Goal: Information Seeking & Learning: Check status

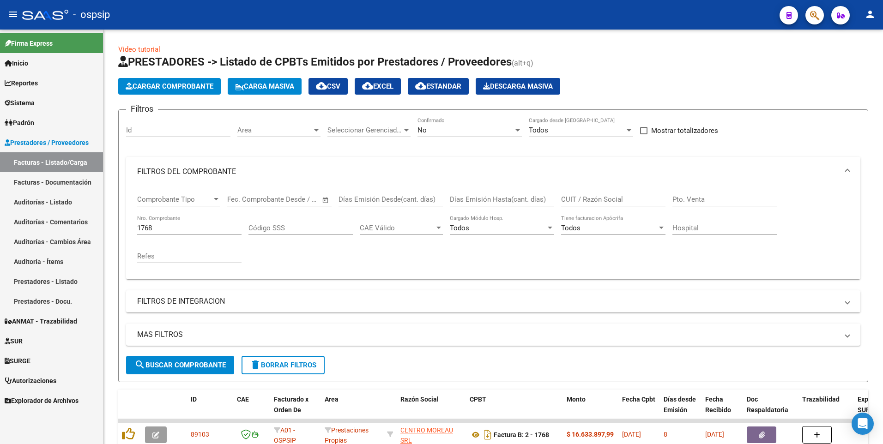
scroll to position [65, 0]
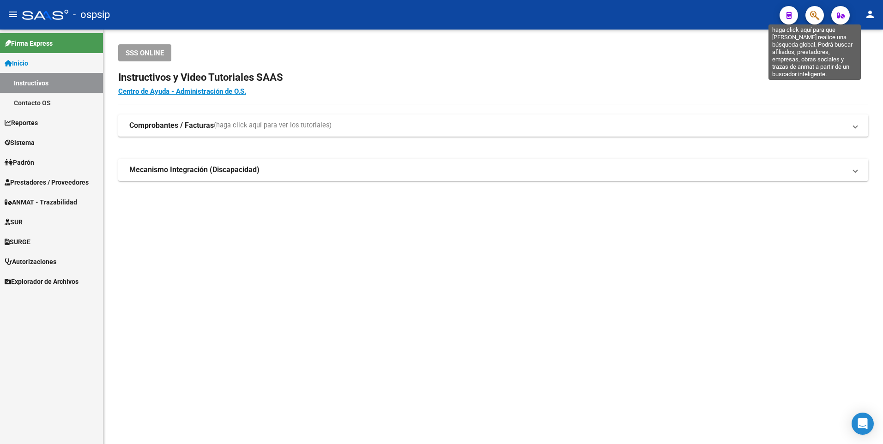
click at [815, 17] on icon "button" at bounding box center [814, 15] width 9 height 11
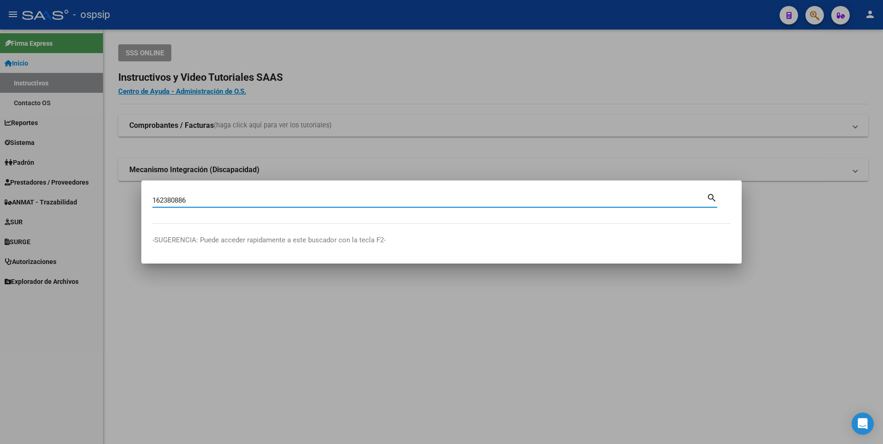
type input "162380886"
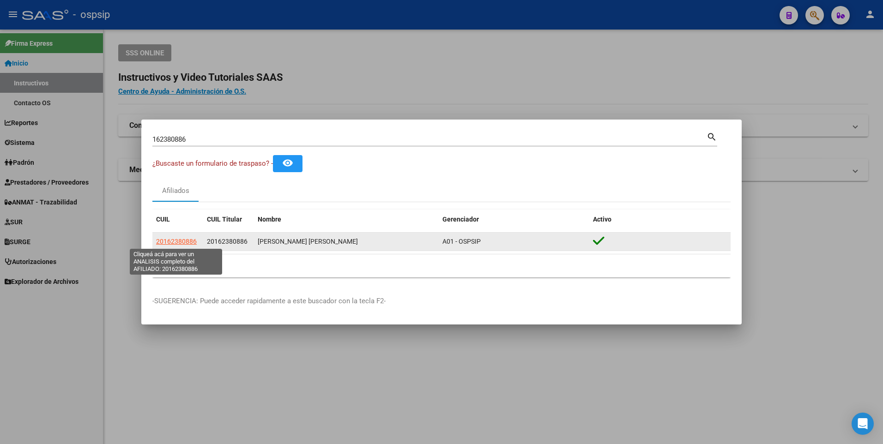
click at [185, 242] on span "20162380886" at bounding box center [176, 241] width 41 height 7
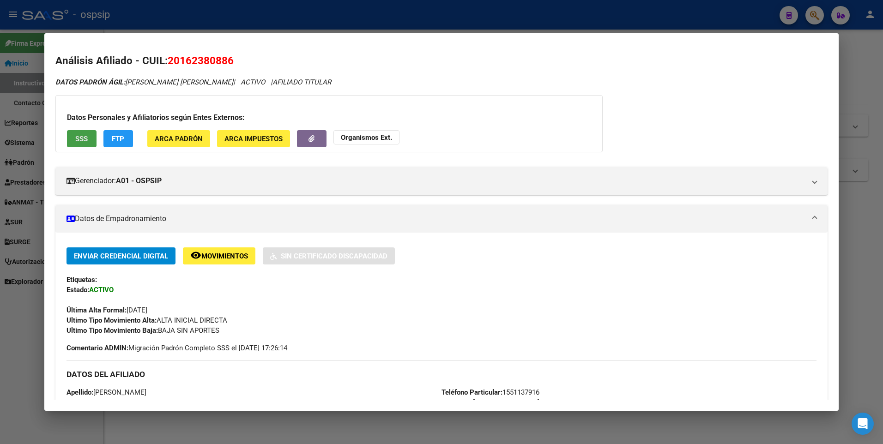
click at [86, 135] on span "SSS" at bounding box center [81, 139] width 12 height 8
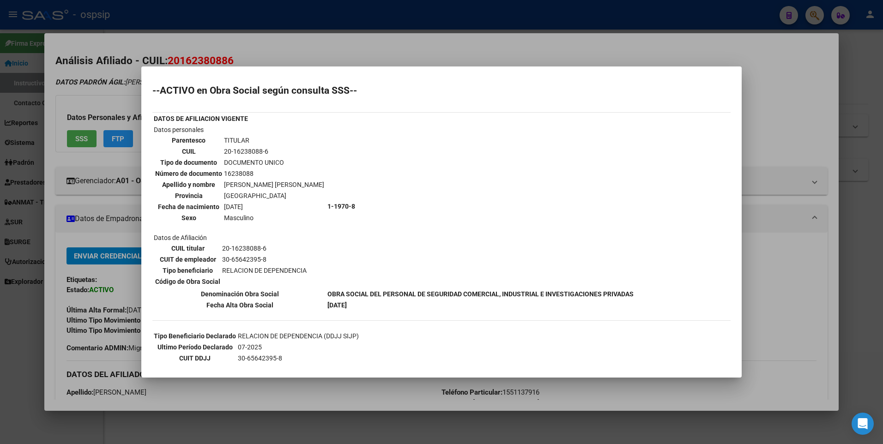
click at [410, 23] on div at bounding box center [441, 222] width 883 height 444
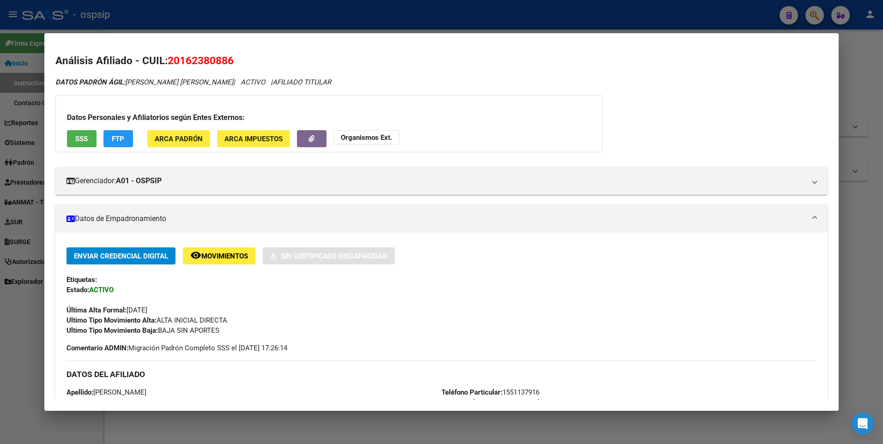
drag, startPoint x: 361, startPoint y: 12, endPoint x: 240, endPoint y: 109, distance: 155.7
click at [361, 12] on div at bounding box center [441, 222] width 883 height 444
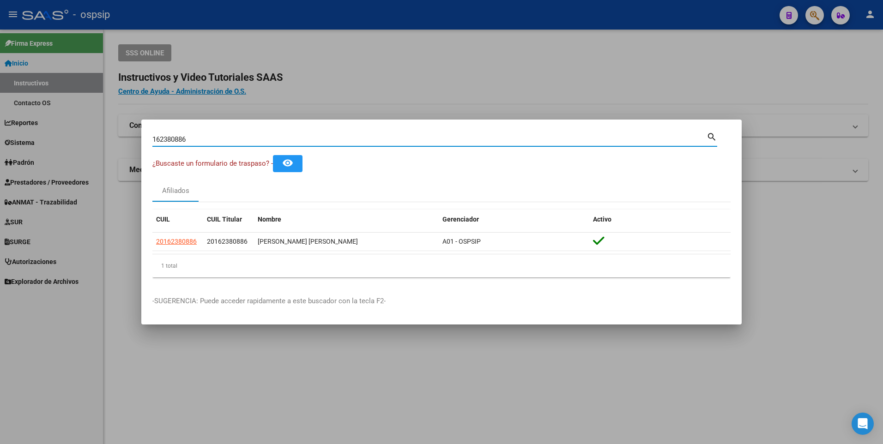
drag, startPoint x: 205, startPoint y: 140, endPoint x: 63, endPoint y: 154, distance: 143.3
click at [63, 154] on div "162380886 Buscar (apellido, dni, cuil, nro traspaso, cuit, obra social) search …" at bounding box center [441, 222] width 883 height 444
type input "20403039323"
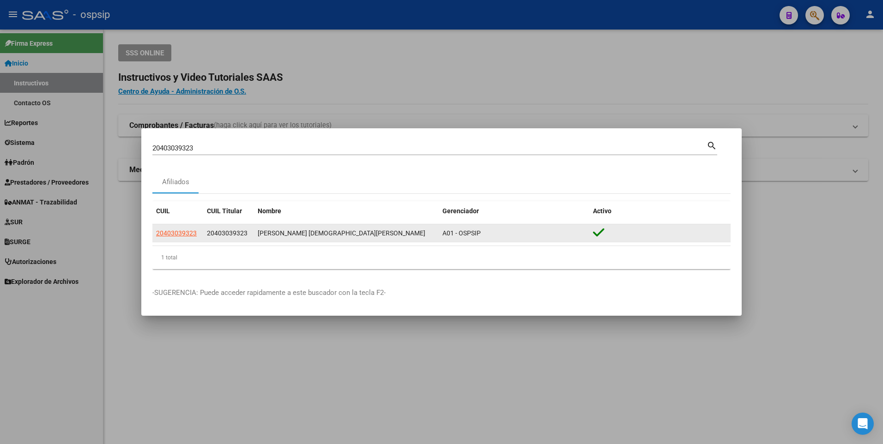
click at [173, 224] on datatable-body-cell "20403039323" at bounding box center [177, 233] width 51 height 18
click at [175, 230] on app-link-go-to "20403039323" at bounding box center [176, 233] width 41 height 11
drag, startPoint x: 175, startPoint y: 230, endPoint x: 180, endPoint y: 232, distance: 5.6
click at [180, 232] on span "20403039323" at bounding box center [176, 232] width 41 height 7
type textarea "20403039323"
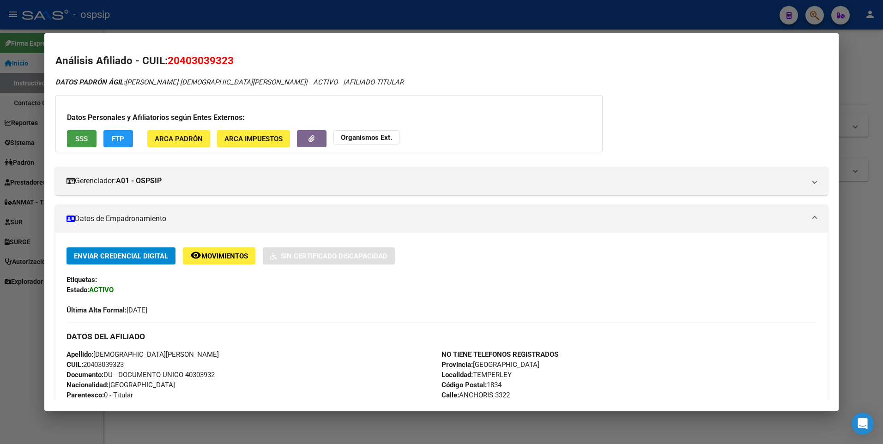
click at [82, 136] on span "SSS" at bounding box center [81, 139] width 12 height 8
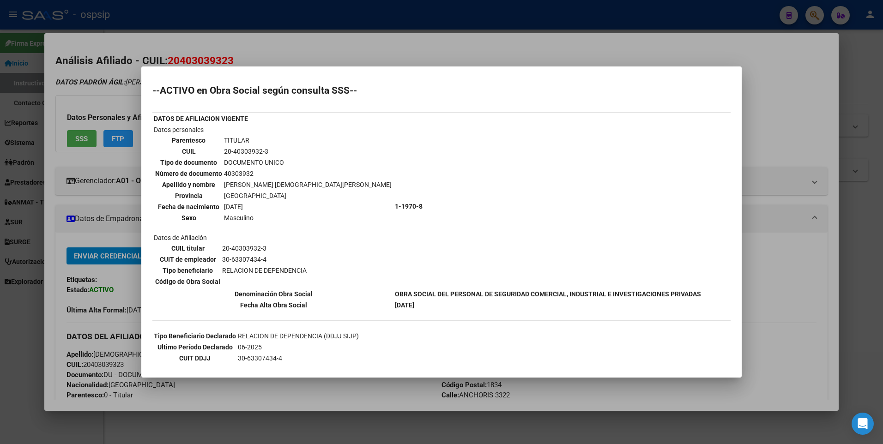
drag, startPoint x: 274, startPoint y: 34, endPoint x: 268, endPoint y: 31, distance: 6.4
click at [273, 37] on div at bounding box center [441, 222] width 883 height 444
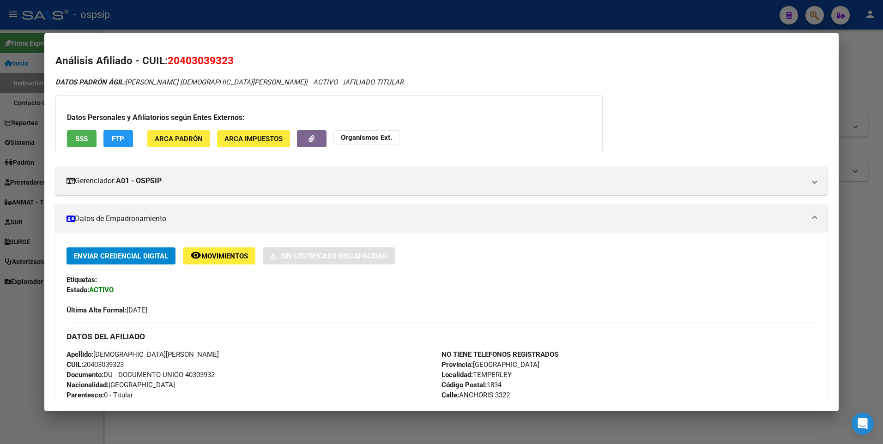
drag, startPoint x: 265, startPoint y: 16, endPoint x: 223, endPoint y: 89, distance: 83.3
click at [265, 19] on div at bounding box center [441, 222] width 883 height 444
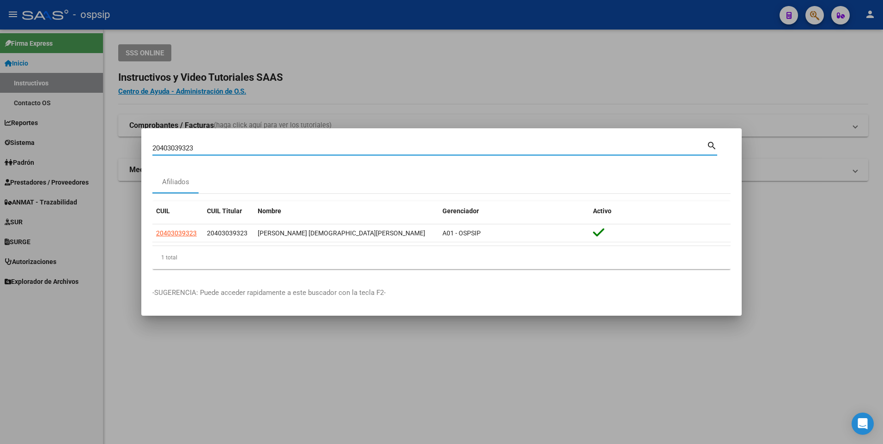
drag, startPoint x: 201, startPoint y: 148, endPoint x: 115, endPoint y: 143, distance: 86.0
click at [115, 143] on div "20403039323 Buscar (apellido, dni, cuil, nro traspaso, cuit, obra social) searc…" at bounding box center [441, 222] width 883 height 444
type input "2726948133"
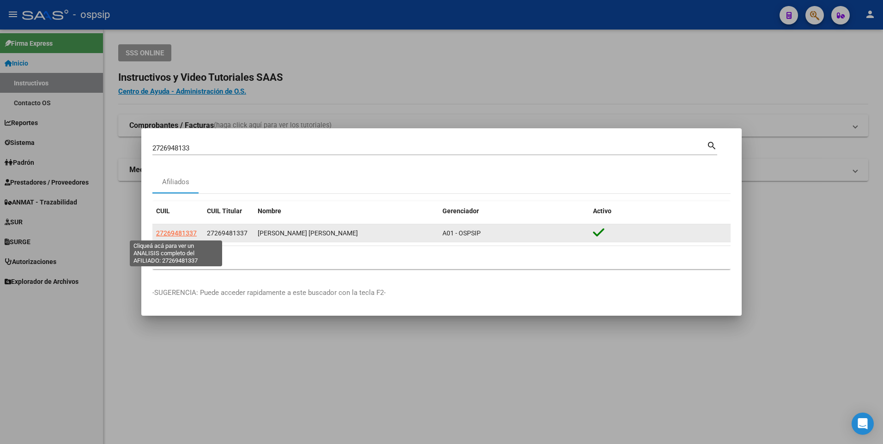
click at [160, 233] on span "27269481337" at bounding box center [176, 232] width 41 height 7
type textarea "27269481337"
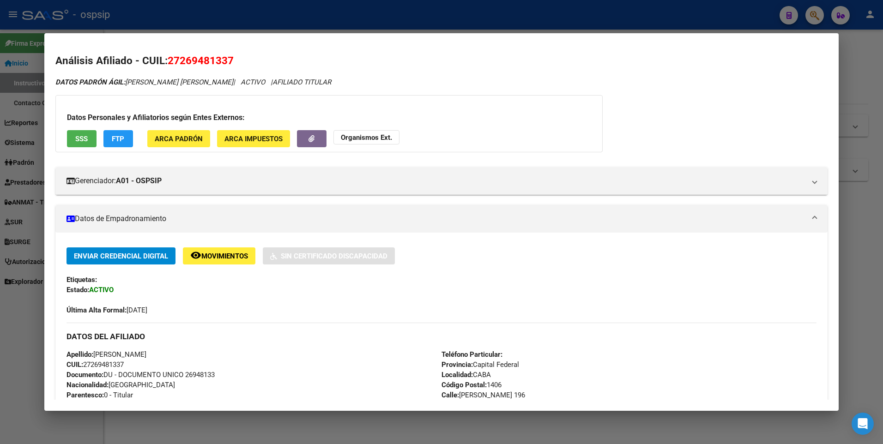
click at [78, 139] on span "SSS" at bounding box center [81, 139] width 12 height 8
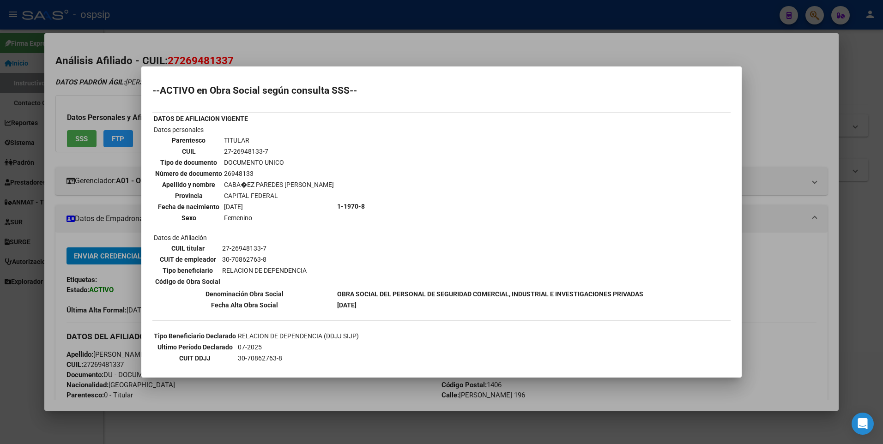
click at [237, 11] on div at bounding box center [441, 222] width 883 height 444
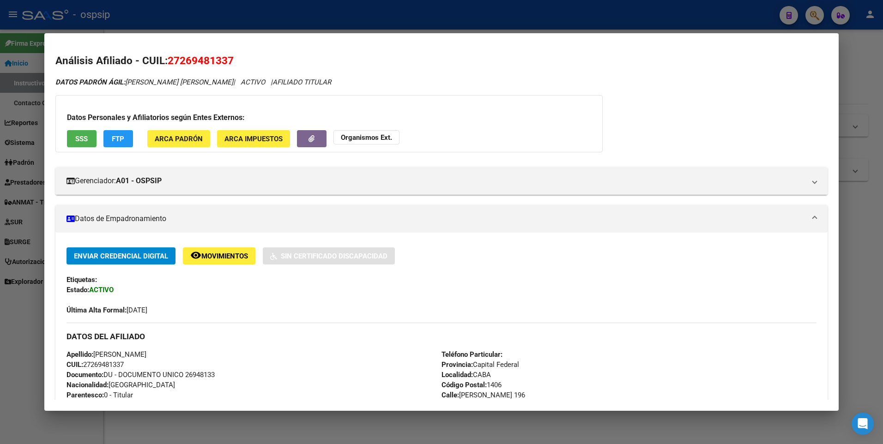
click at [228, 11] on div at bounding box center [441, 222] width 883 height 444
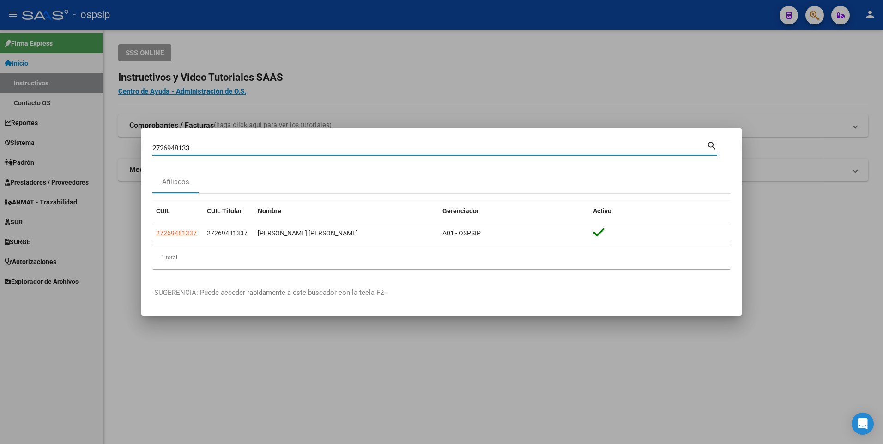
drag, startPoint x: 203, startPoint y: 147, endPoint x: 79, endPoint y: 138, distance: 123.6
click at [80, 138] on div "2726948133 Buscar (apellido, dni, cuil, nro traspaso, cuit, obra social) search…" at bounding box center [441, 222] width 883 height 444
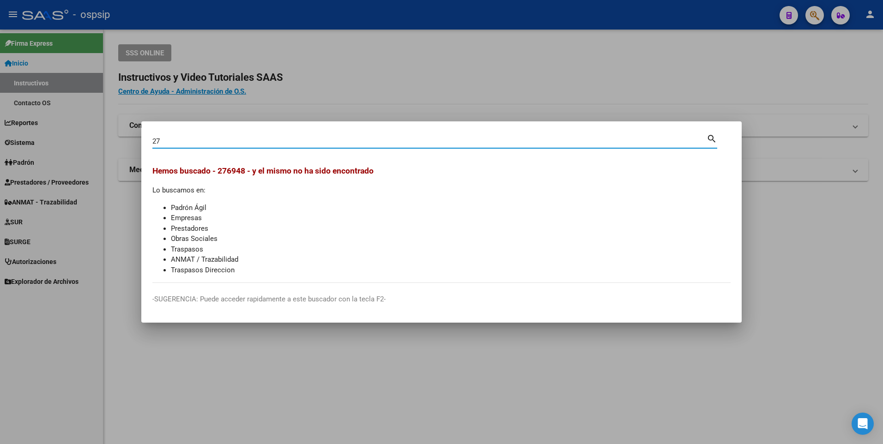
type input "2"
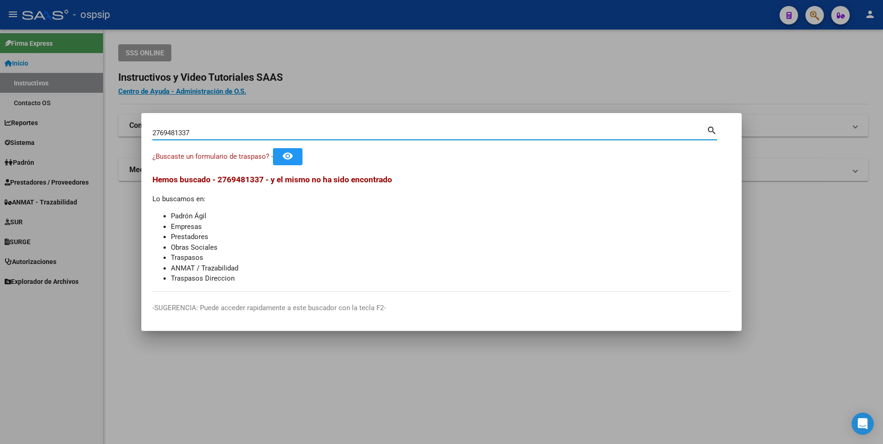
type input "2769481337"
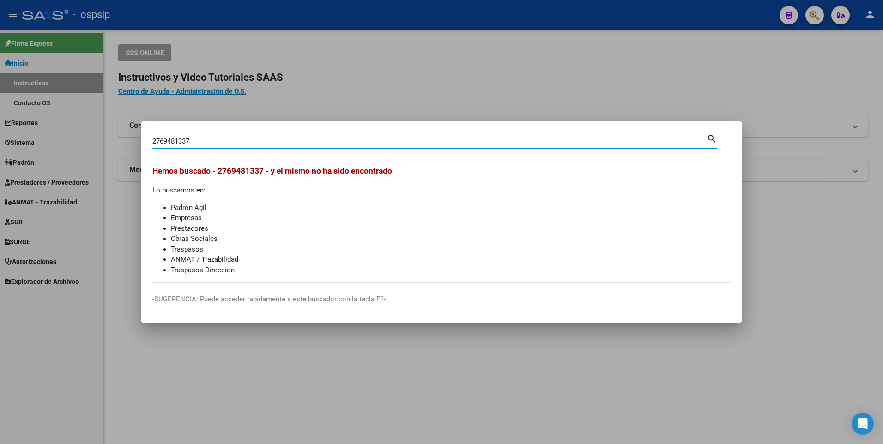
drag, startPoint x: 222, startPoint y: 146, endPoint x: 112, endPoint y: 153, distance: 110.1
click at [112, 153] on div "2769481337 Buscar (apellido, dni, cuil, nro traspaso, cuit, obra social) search…" at bounding box center [441, 222] width 883 height 444
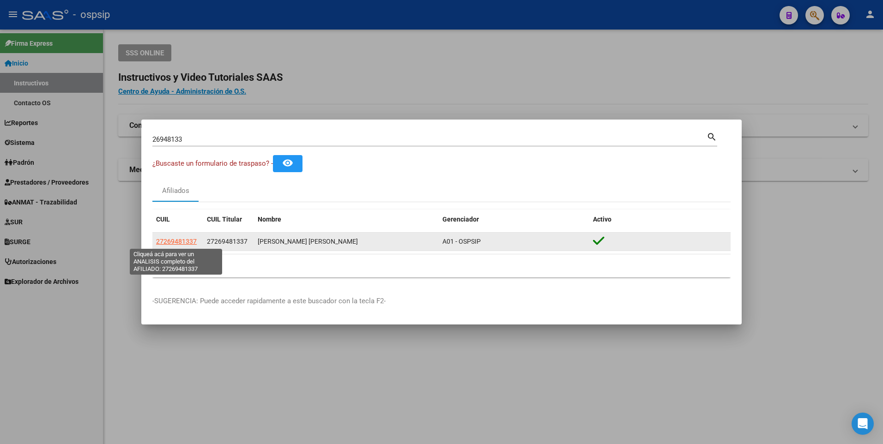
click at [178, 242] on span "27269481337" at bounding box center [176, 241] width 41 height 7
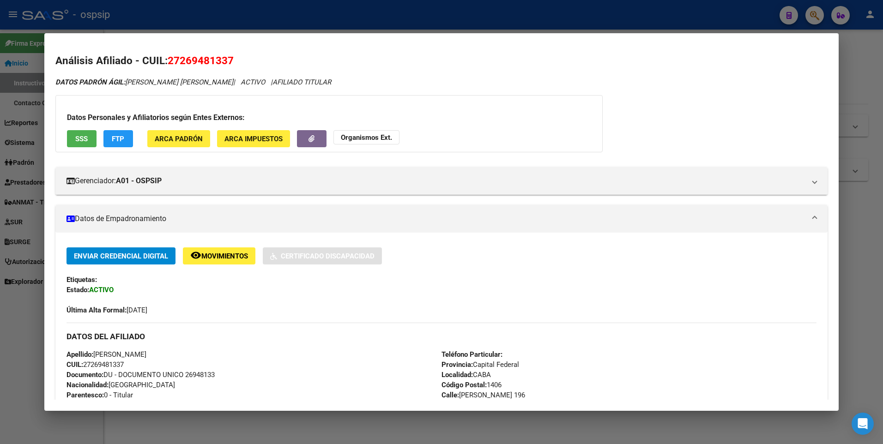
click at [89, 137] on button "SSS" at bounding box center [82, 138] width 30 height 17
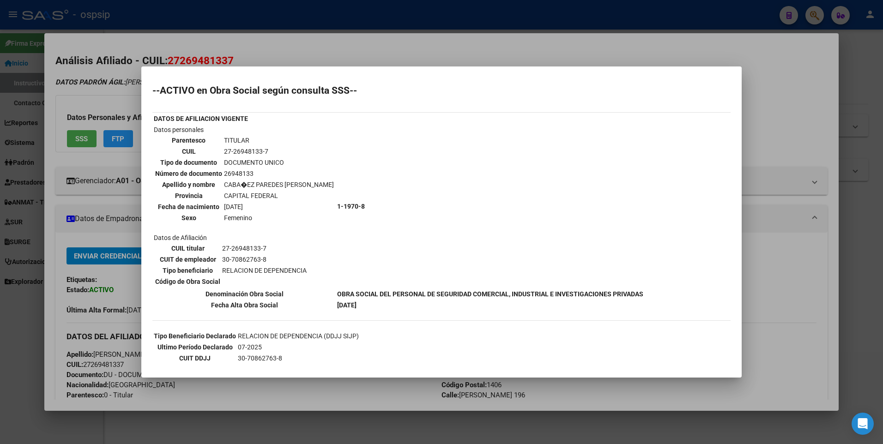
click at [254, 37] on div at bounding box center [441, 222] width 883 height 444
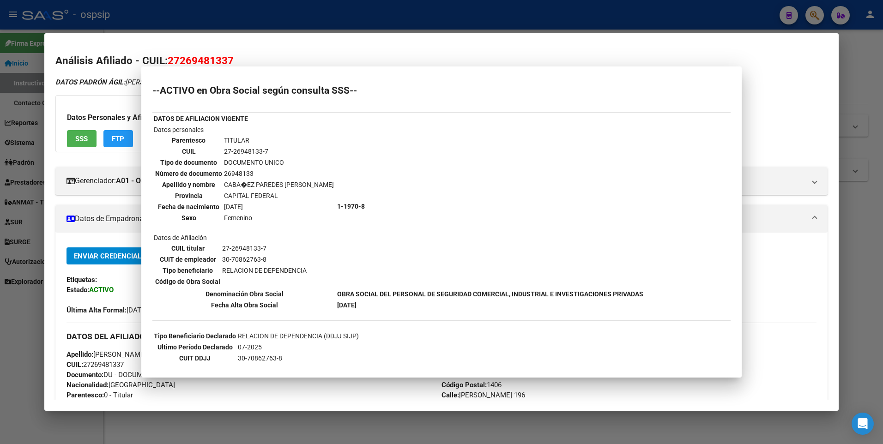
click at [253, 19] on div at bounding box center [441, 222] width 883 height 444
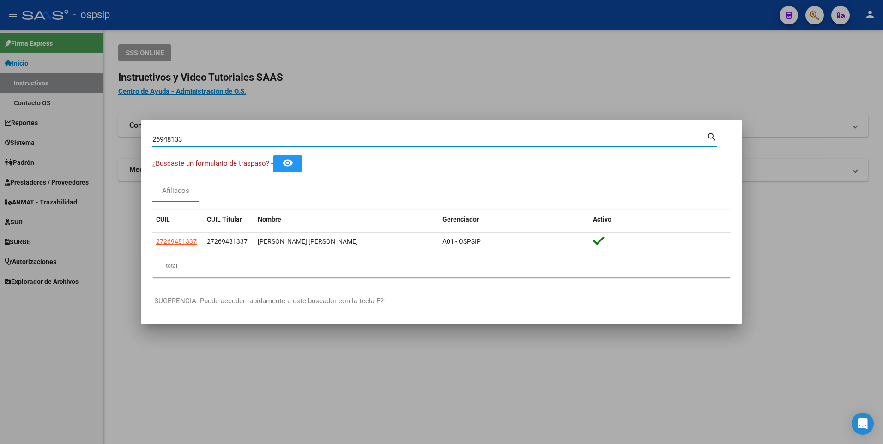
drag, startPoint x: 194, startPoint y: 143, endPoint x: 78, endPoint y: 138, distance: 116.5
click at [106, 142] on div "26948133 Buscar (apellido, dni, cuil, nro traspaso, cuit, obra social) search ¿…" at bounding box center [441, 222] width 883 height 444
type input "2745679472"
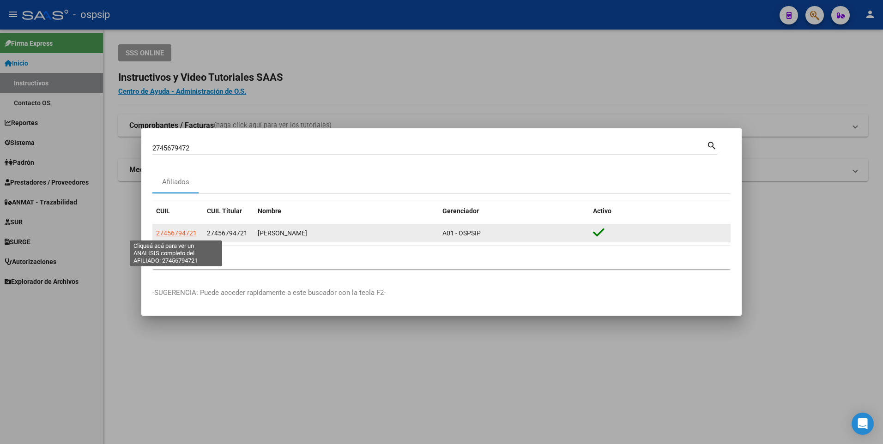
click at [167, 236] on span "27456794721" at bounding box center [176, 232] width 41 height 7
type textarea "27456794721"
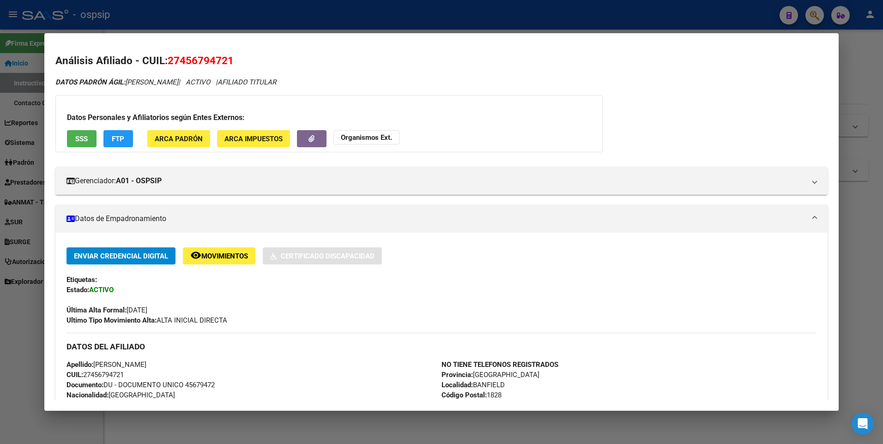
click at [84, 138] on span "SSS" at bounding box center [81, 139] width 12 height 8
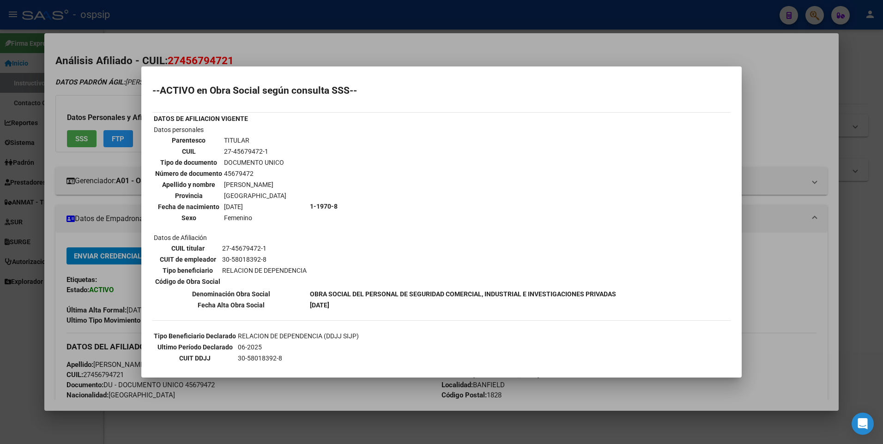
drag, startPoint x: 255, startPoint y: 36, endPoint x: 243, endPoint y: 29, distance: 13.6
click at [253, 37] on div at bounding box center [441, 222] width 883 height 444
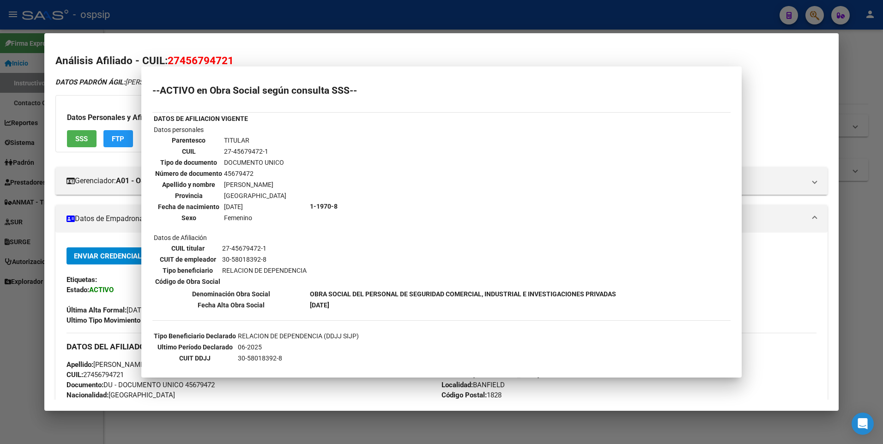
drag, startPoint x: 243, startPoint y: 24, endPoint x: 213, endPoint y: 50, distance: 39.3
click at [242, 24] on div at bounding box center [441, 222] width 883 height 444
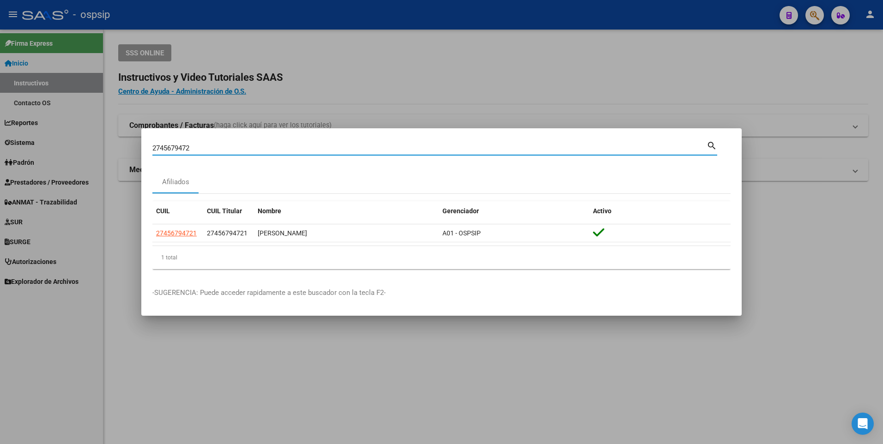
drag, startPoint x: 202, startPoint y: 145, endPoint x: 96, endPoint y: 162, distance: 107.6
click at [96, 162] on div "2745679472 Buscar (apellido, dni, cuil, nro traspaso, cuit, obra social) search…" at bounding box center [441, 222] width 883 height 444
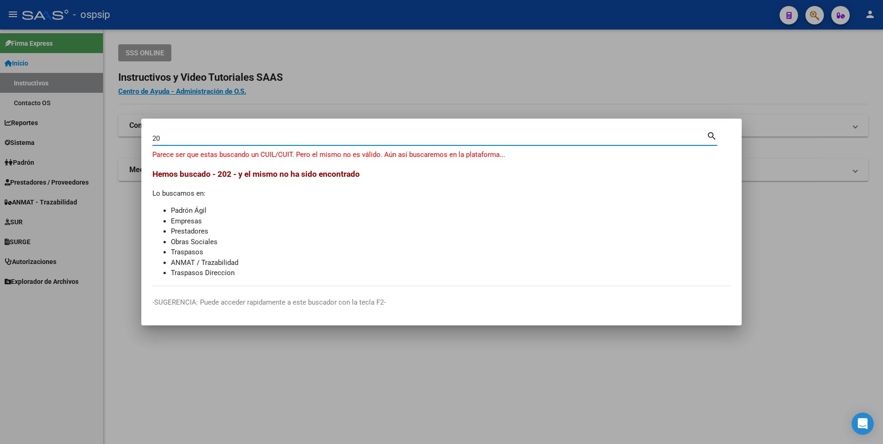
type input "2"
type input "22327283"
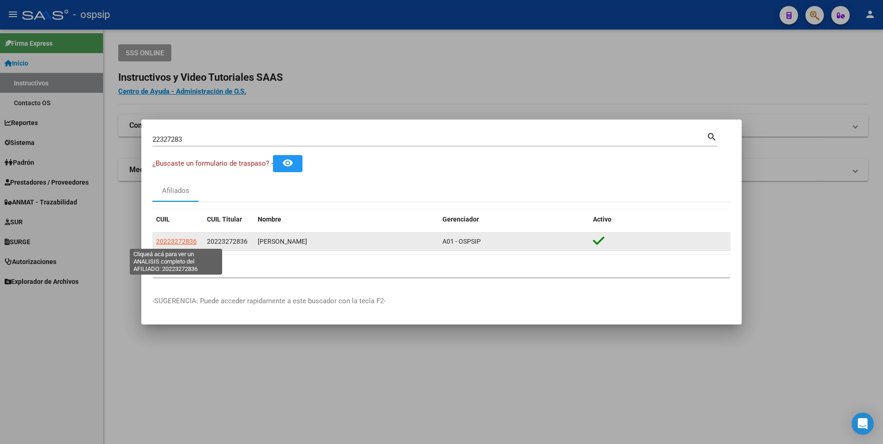
click at [185, 238] on span "20223272836" at bounding box center [176, 241] width 41 height 7
type textarea "20223272836"
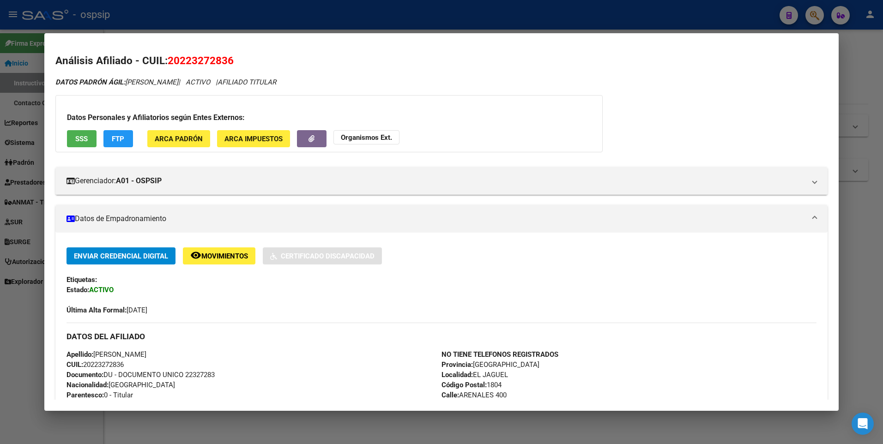
click at [83, 144] on button "SSS" at bounding box center [82, 138] width 30 height 17
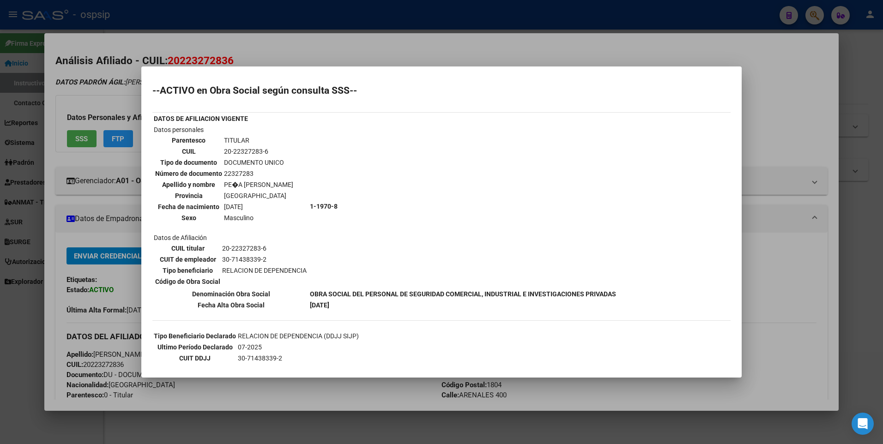
click at [313, 40] on div at bounding box center [441, 222] width 883 height 444
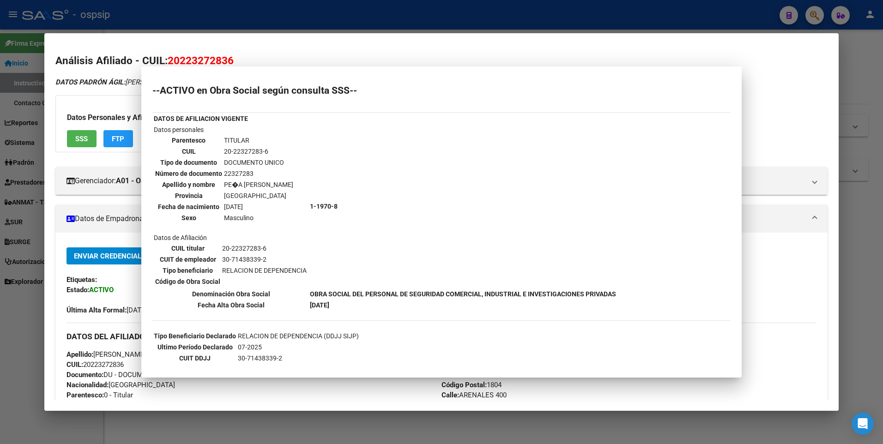
click at [311, 24] on div at bounding box center [441, 222] width 883 height 444
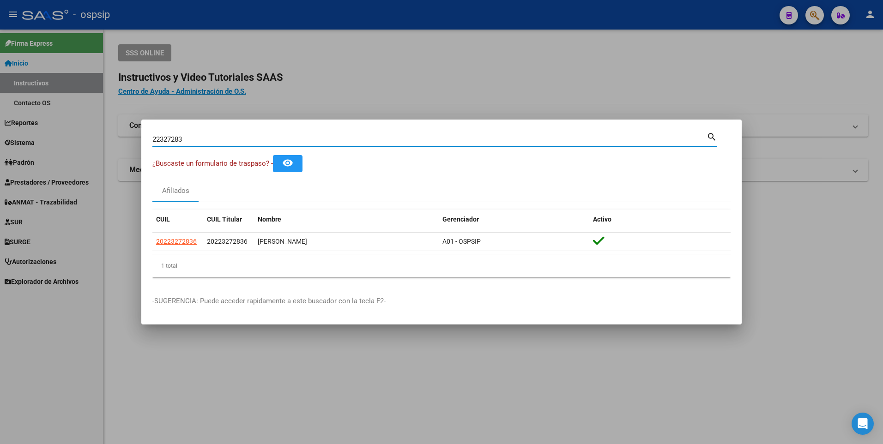
drag, startPoint x: 184, startPoint y: 142, endPoint x: 105, endPoint y: 139, distance: 79.0
click at [105, 142] on div "22327283 Buscar (apellido, dni, cuil, nro traspaso, cuit, obra social) search ¿…" at bounding box center [441, 222] width 883 height 444
type input "16098444"
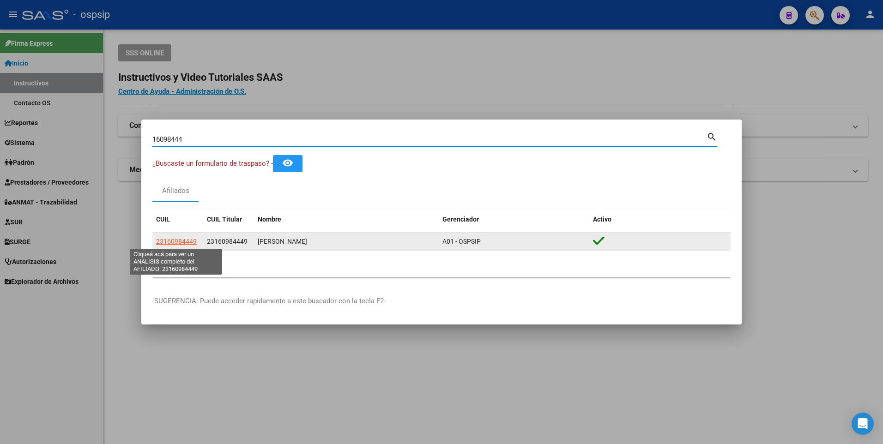
click at [179, 241] on span "23160984449" at bounding box center [176, 241] width 41 height 7
type textarea "23160984449"
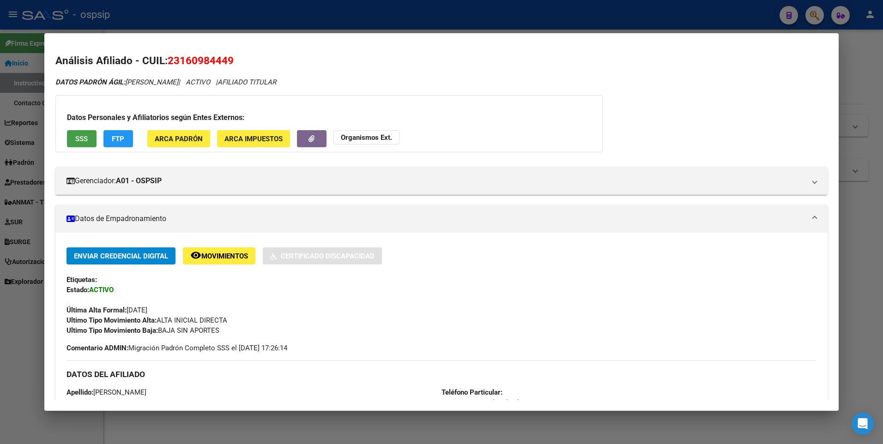
click at [82, 141] on span "SSS" at bounding box center [81, 139] width 12 height 8
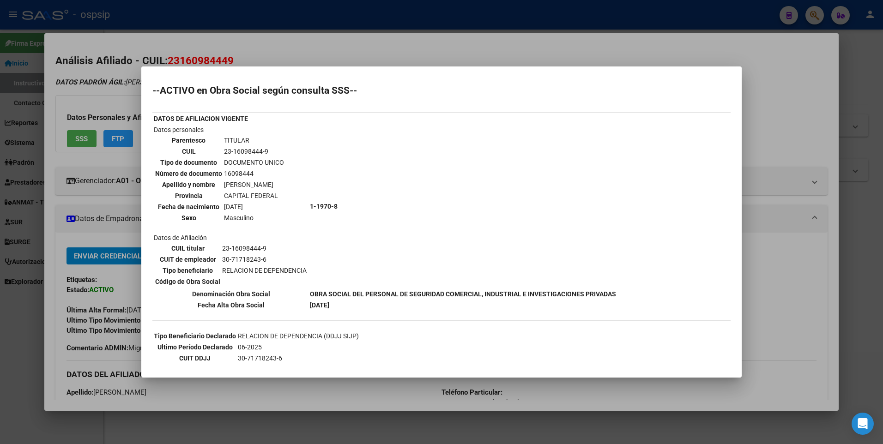
click at [316, 46] on div at bounding box center [441, 222] width 883 height 444
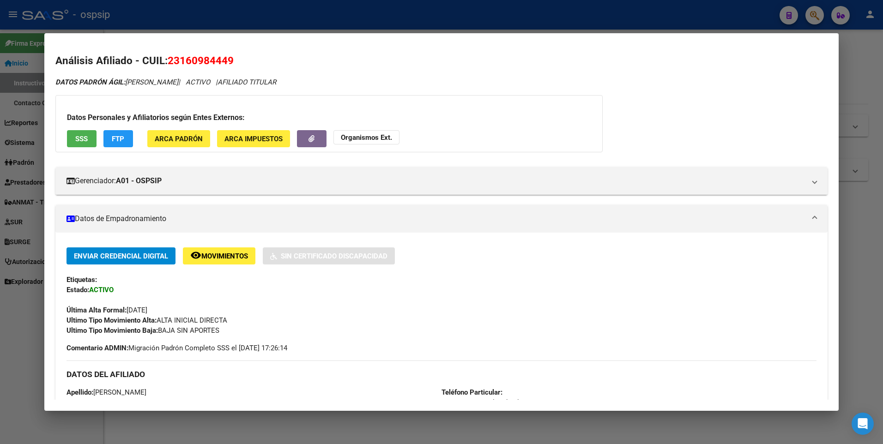
click at [300, 13] on div at bounding box center [441, 222] width 883 height 444
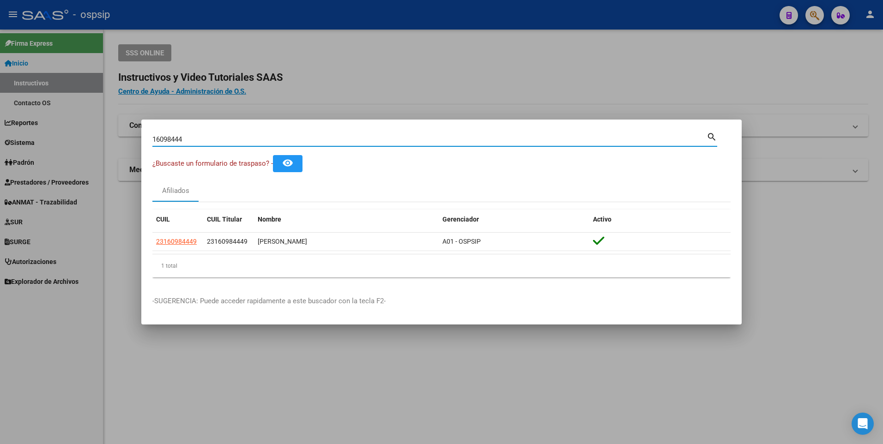
drag, startPoint x: 201, startPoint y: 136, endPoint x: 83, endPoint y: 144, distance: 118.9
click at [83, 144] on div "16098444 Buscar (apellido, dni, cuil, nro traspaso, cuit, obra social) search ¿…" at bounding box center [441, 222] width 883 height 444
type input "25445236"
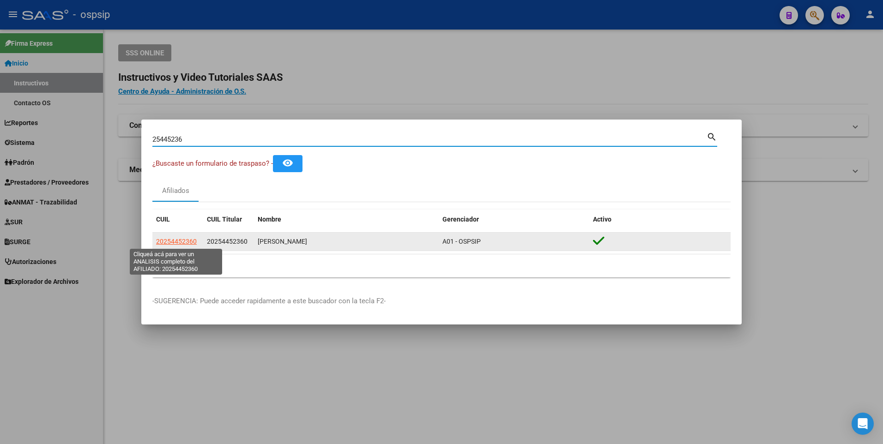
click at [157, 238] on span "20254452360" at bounding box center [176, 241] width 41 height 7
type textarea "20254452360"
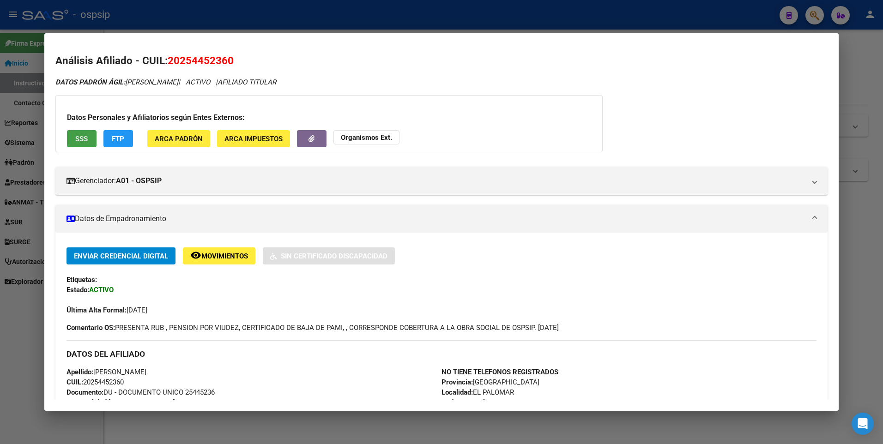
click at [82, 139] on span "SSS" at bounding box center [81, 139] width 12 height 8
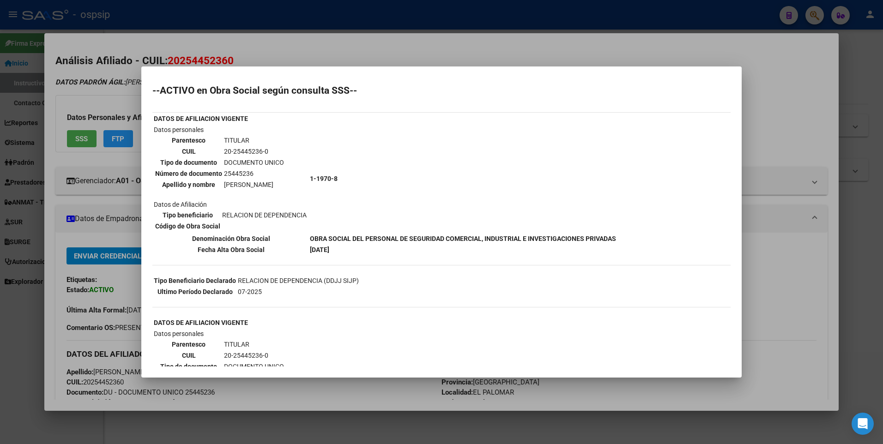
drag, startPoint x: 408, startPoint y: 222, endPoint x: 313, endPoint y: 92, distance: 160.3
click at [411, 211] on td "1-1970-8" at bounding box center [462, 179] width 307 height 108
drag, startPoint x: 282, startPoint y: 35, endPoint x: 277, endPoint y: 29, distance: 7.9
click at [282, 34] on div at bounding box center [441, 222] width 883 height 444
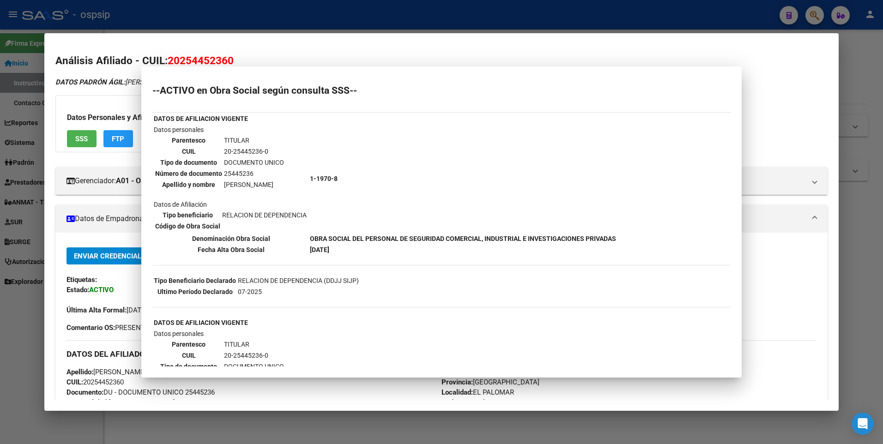
drag, startPoint x: 277, startPoint y: 28, endPoint x: 276, endPoint y: 36, distance: 8.0
click at [276, 36] on div "25445236 Buscar (apellido, dni, cuil, nro traspaso, cuit, obra social) search ¿…" at bounding box center [441, 222] width 883 height 444
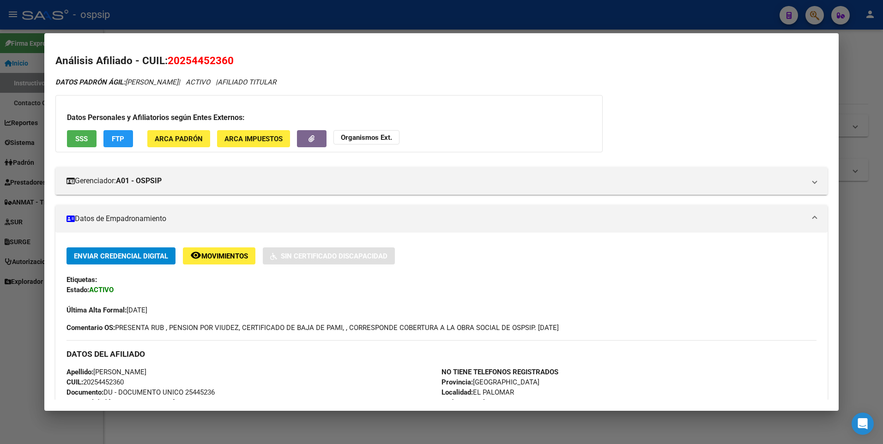
click at [283, 9] on div at bounding box center [441, 222] width 883 height 444
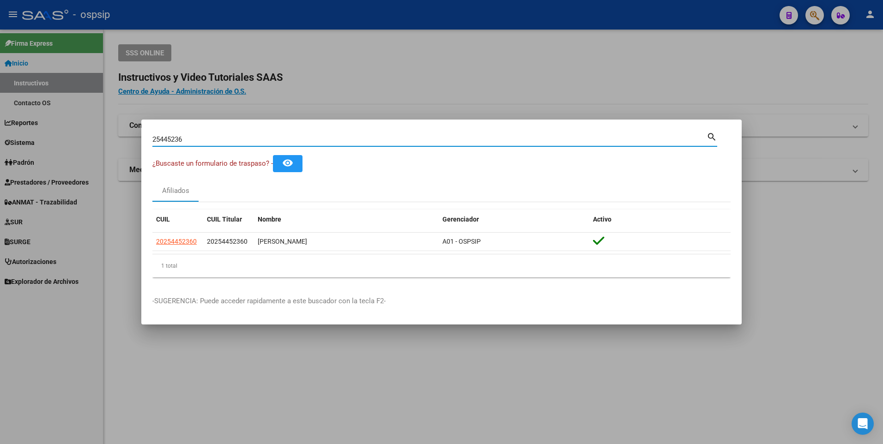
drag, startPoint x: 197, startPoint y: 139, endPoint x: -2, endPoint y: 143, distance: 199.0
click at [0, 143] on html "menu - ospsip person Firma Express Inicio Instructivos Contacto OS Reportes Egr…" at bounding box center [441, 222] width 883 height 444
type input "55481956"
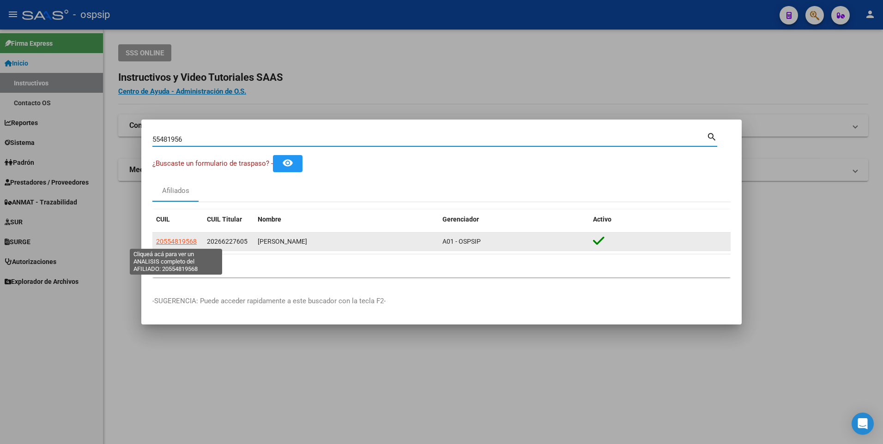
click at [186, 241] on span "20554819568" at bounding box center [176, 241] width 41 height 7
type textarea "20554819568"
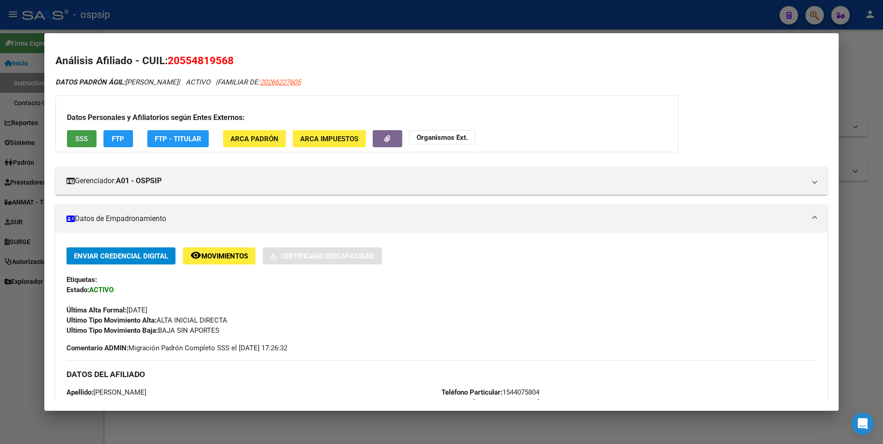
click at [82, 143] on span "SSS" at bounding box center [81, 139] width 12 height 8
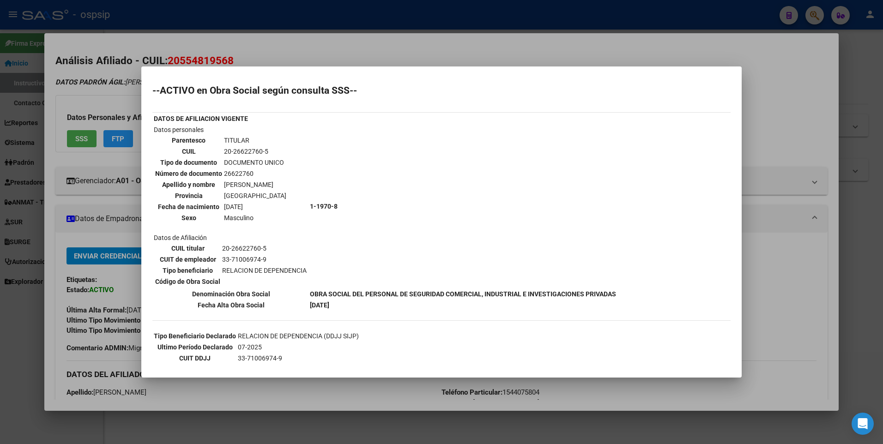
click at [223, 55] on div at bounding box center [441, 222] width 883 height 444
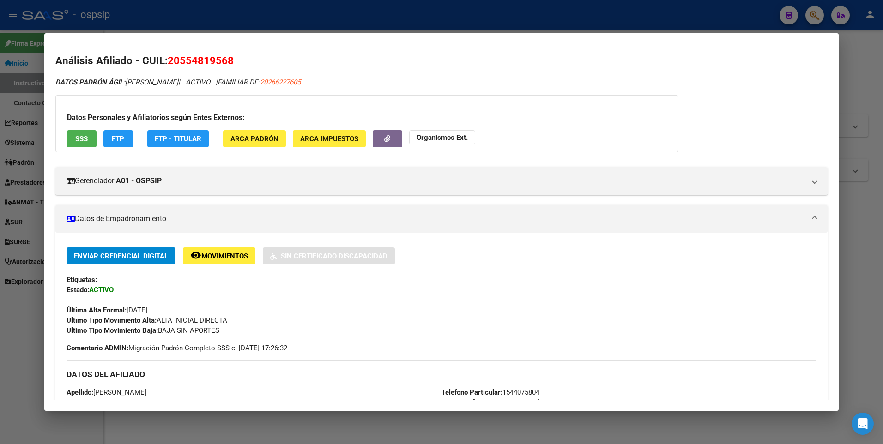
drag, startPoint x: 227, startPoint y: 17, endPoint x: 229, endPoint y: 61, distance: 43.9
click at [227, 17] on div at bounding box center [441, 222] width 883 height 444
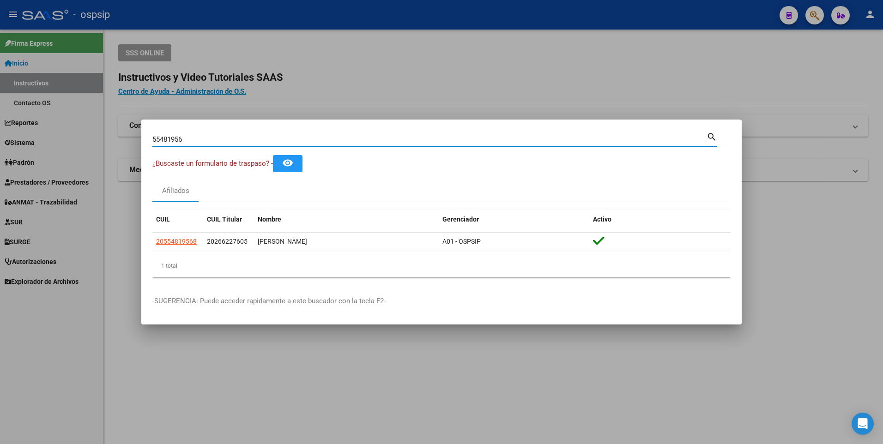
drag, startPoint x: 204, startPoint y: 142, endPoint x: 48, endPoint y: 153, distance: 156.0
click at [53, 153] on div "55481956 Buscar (apellido, dni, cuil, nro traspaso, cuit, obra social) search ¿…" at bounding box center [441, 222] width 883 height 444
type input "202662276"
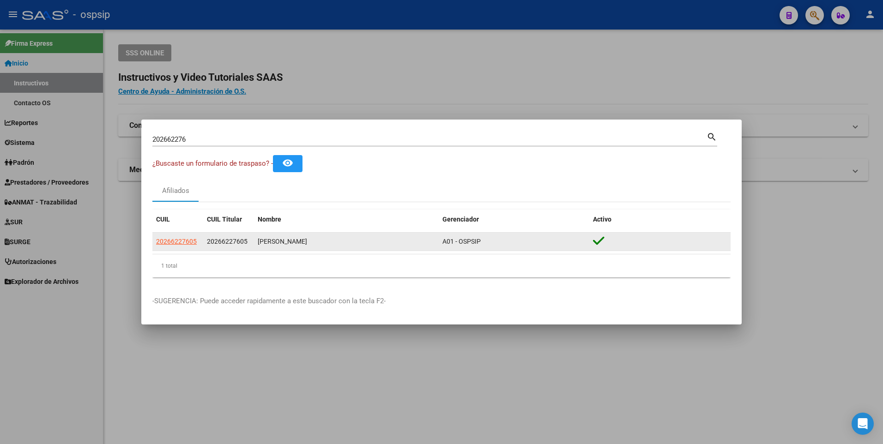
click at [180, 236] on app-link-go-to "20266227605" at bounding box center [176, 241] width 41 height 11
click at [176, 239] on span "20266227605" at bounding box center [176, 241] width 41 height 7
type textarea "20266227605"
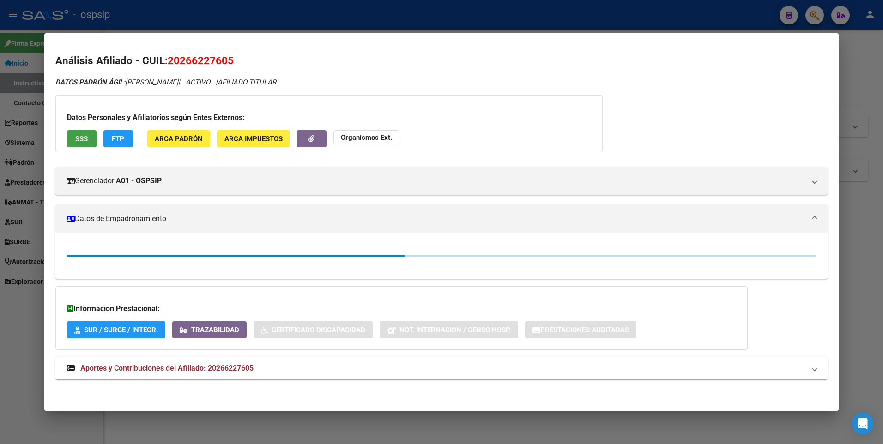
click at [78, 138] on span "SSS" at bounding box center [81, 139] width 12 height 8
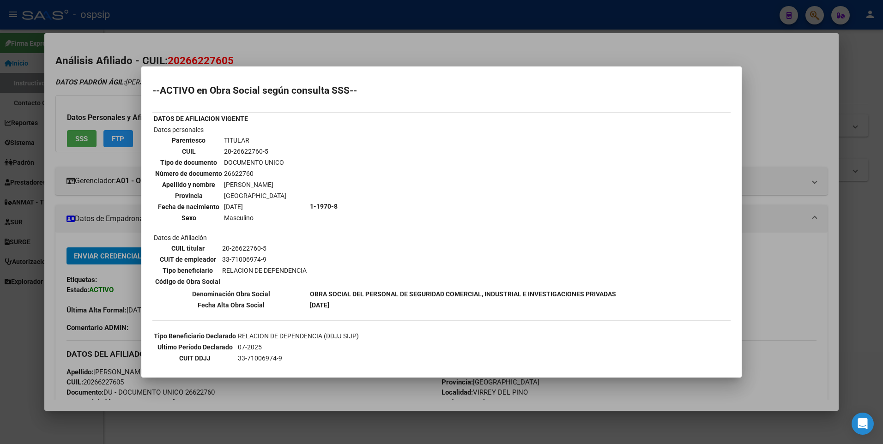
drag, startPoint x: 298, startPoint y: 2, endPoint x: 233, endPoint y: 17, distance: 66.7
click at [293, 6] on div at bounding box center [441, 222] width 883 height 444
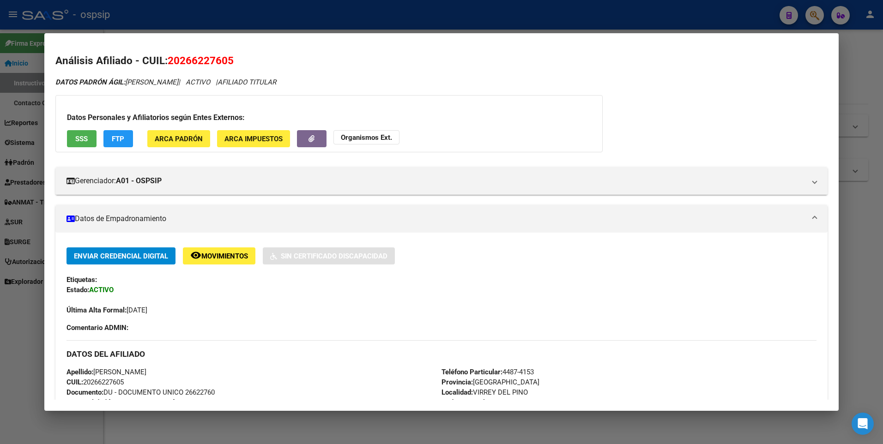
click at [233, 13] on div at bounding box center [441, 222] width 883 height 444
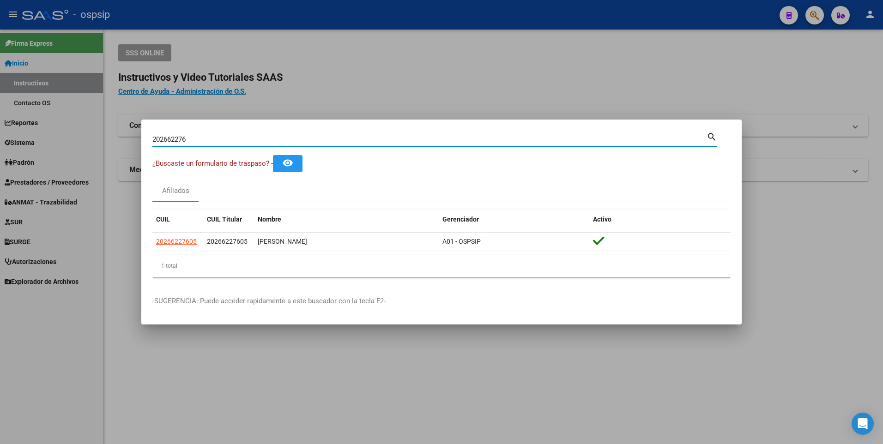
drag, startPoint x: 204, startPoint y: 137, endPoint x: 2, endPoint y: 138, distance: 201.7
click at [2, 138] on div "202662276 Buscar (apellido, dni, cuil, nro traspaso, cuit, obra social) search …" at bounding box center [441, 222] width 883 height 444
type input "0"
type input "2037539765"
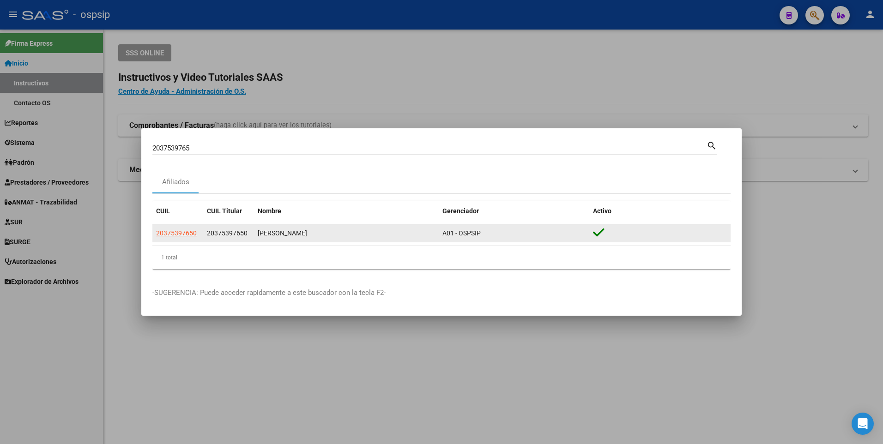
click at [169, 238] on app-link-go-to "20375397650" at bounding box center [176, 233] width 41 height 11
click at [169, 234] on span "20375397650" at bounding box center [176, 232] width 41 height 7
type textarea "20375397650"
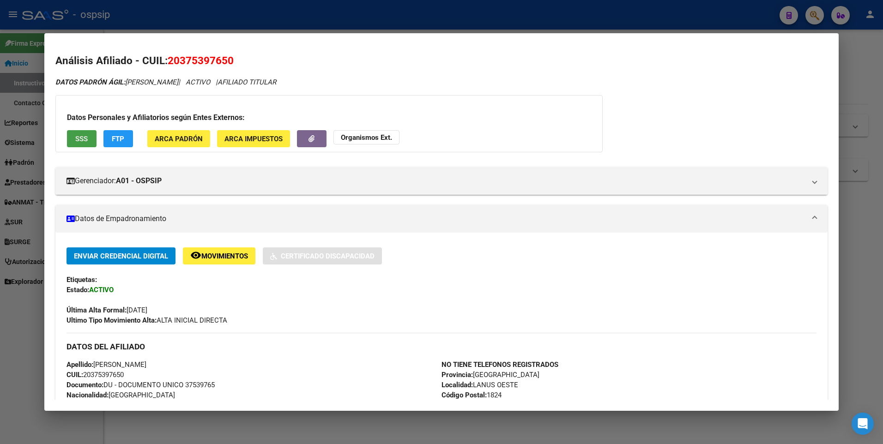
click at [74, 142] on button "SSS" at bounding box center [82, 138] width 30 height 17
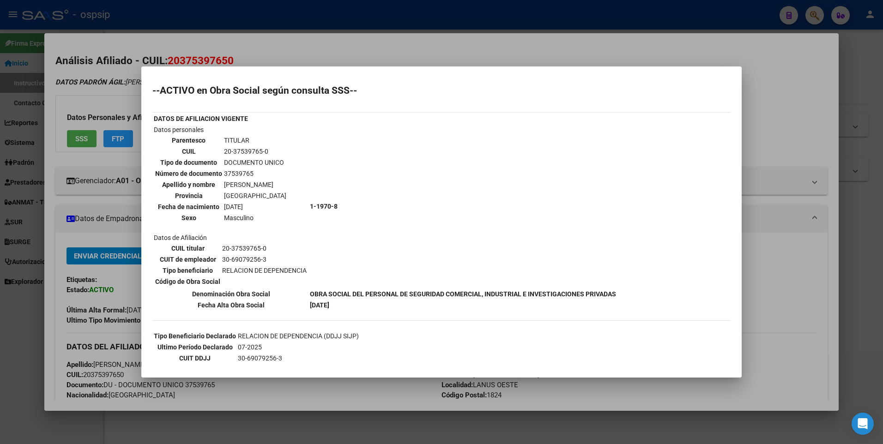
drag, startPoint x: 209, startPoint y: 32, endPoint x: 201, endPoint y: 20, distance: 13.7
click at [207, 27] on div at bounding box center [441, 222] width 883 height 444
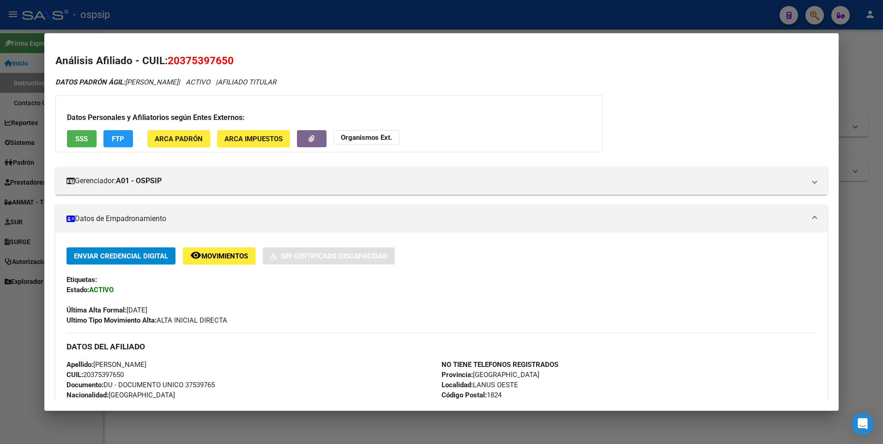
drag, startPoint x: 201, startPoint y: 20, endPoint x: 169, endPoint y: 129, distance: 113.6
click at [178, 92] on div "2037539765 Buscar (apellido, dni, cuil, nro traspaso, cuit, obra social) search…" at bounding box center [441, 222] width 883 height 444
click at [176, 28] on div at bounding box center [441, 222] width 883 height 444
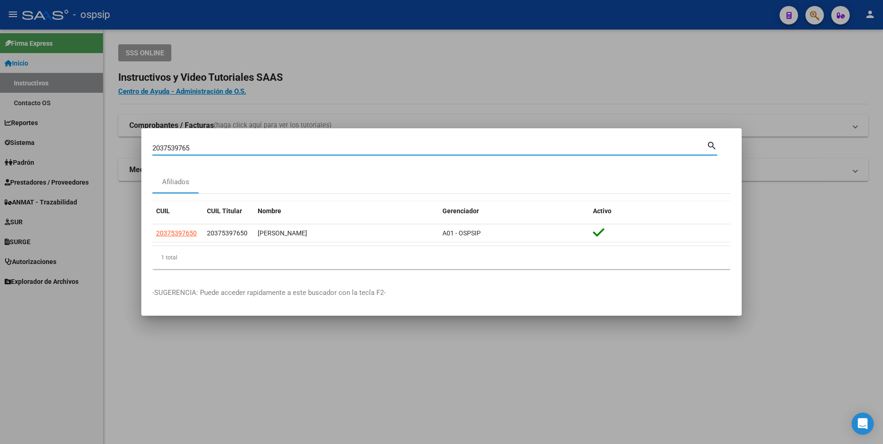
drag, startPoint x: 193, startPoint y: 144, endPoint x: 85, endPoint y: 140, distance: 108.1
click at [86, 152] on div "2037539765 Buscar (apellido, dni, cuil, nro traspaso, cuit, obra social) search…" at bounding box center [441, 222] width 883 height 444
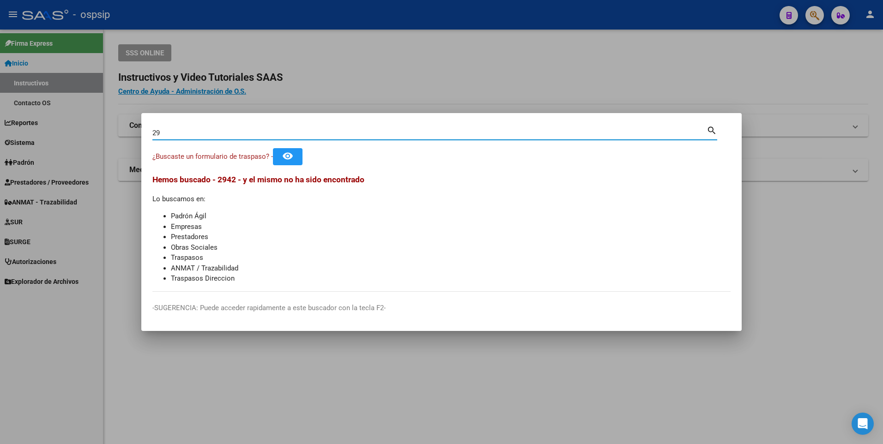
type input "2"
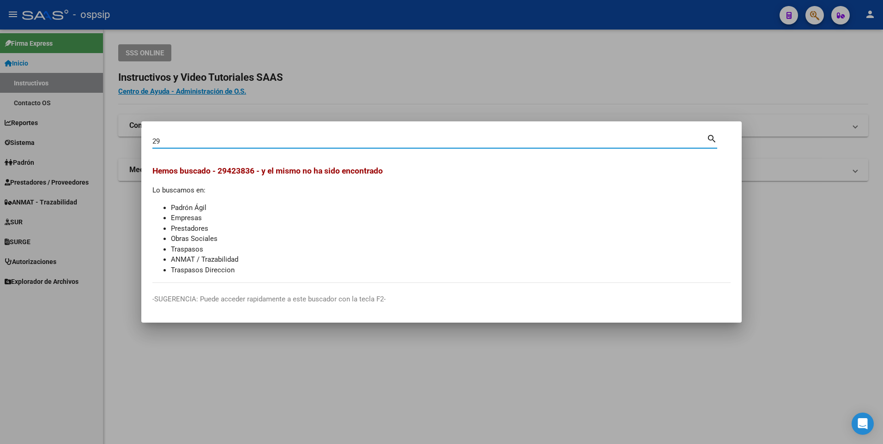
type input "2"
type input "94238364"
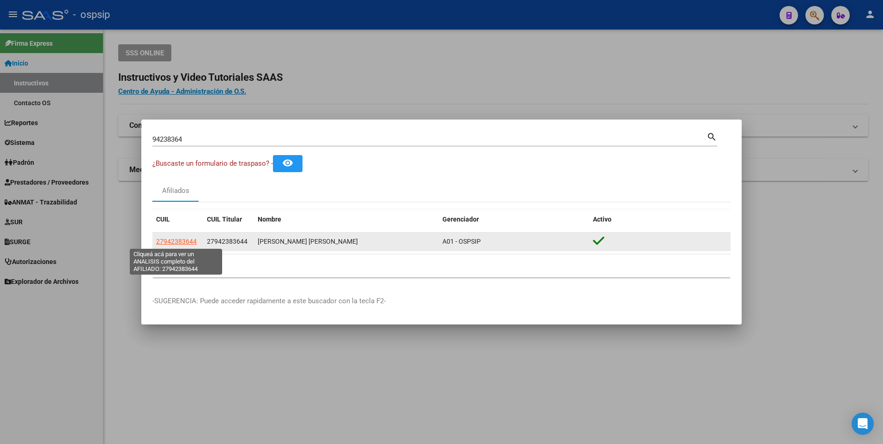
click at [163, 241] on span "27942383644" at bounding box center [176, 241] width 41 height 7
type textarea "27942383644"
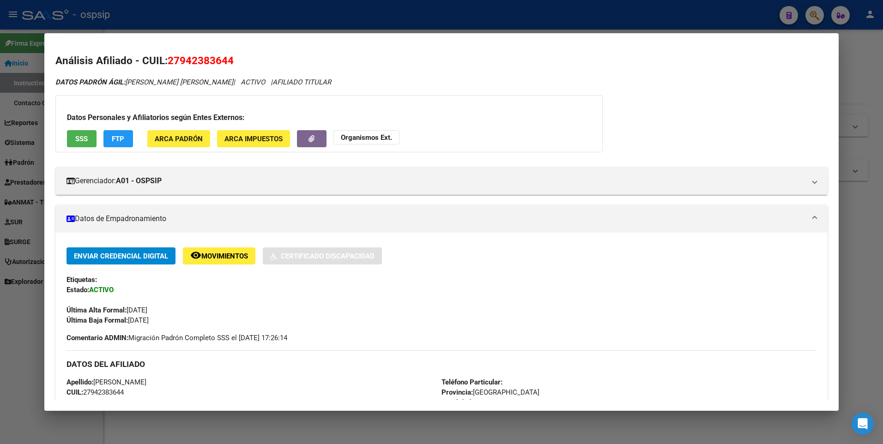
click at [84, 135] on span "SSS" at bounding box center [81, 139] width 12 height 8
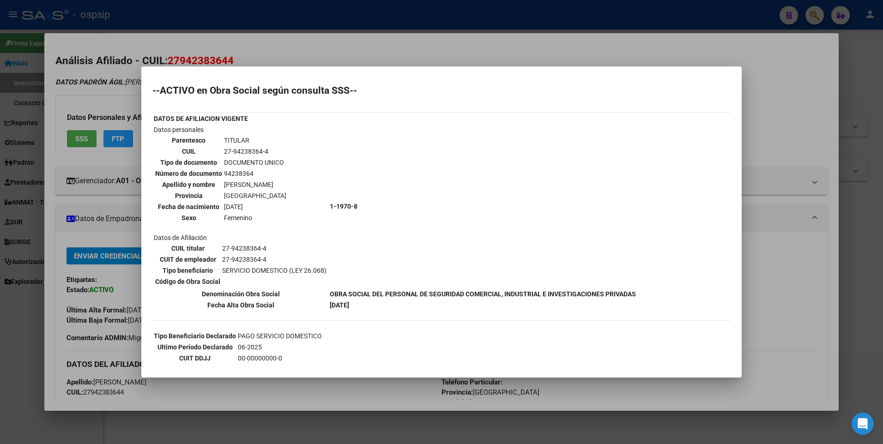
click at [462, 60] on div at bounding box center [441, 222] width 883 height 444
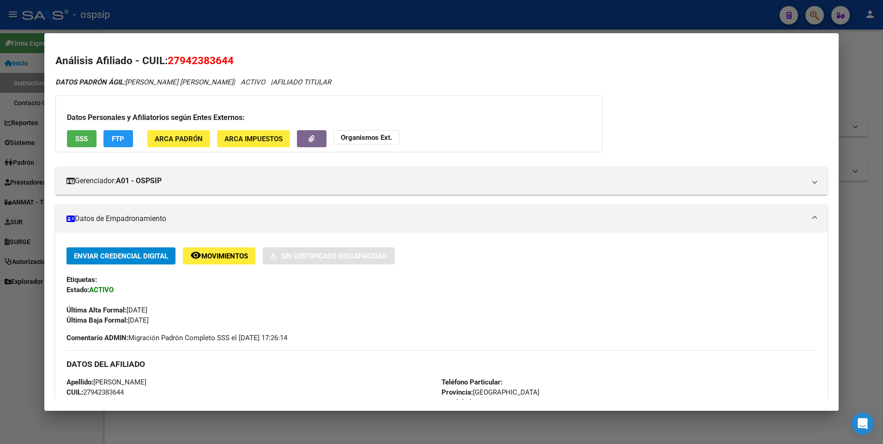
click at [432, 28] on div at bounding box center [441, 222] width 883 height 444
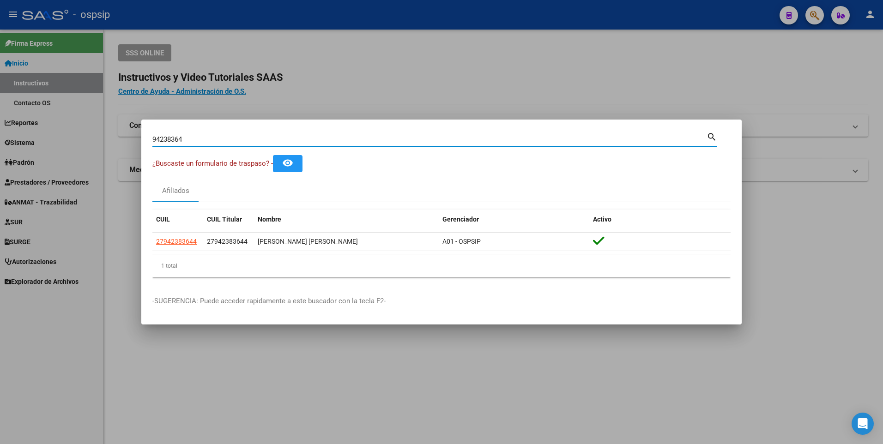
drag, startPoint x: 190, startPoint y: 139, endPoint x: 3, endPoint y: 157, distance: 188.3
click at [25, 157] on div "94238364 Buscar (apellido, dni, cuil, nro traspaso, cuit, obra social) search ¿…" at bounding box center [441, 222] width 883 height 444
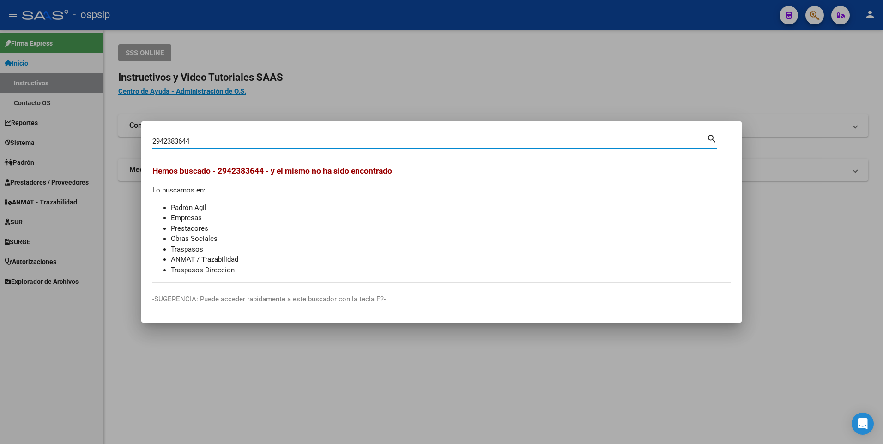
drag, startPoint x: 198, startPoint y: 144, endPoint x: -2, endPoint y: 147, distance: 199.9
click at [0, 147] on html "menu - ospsip person Firma Express Inicio Instructivos Contacto OS Reportes Egr…" at bounding box center [441, 222] width 883 height 444
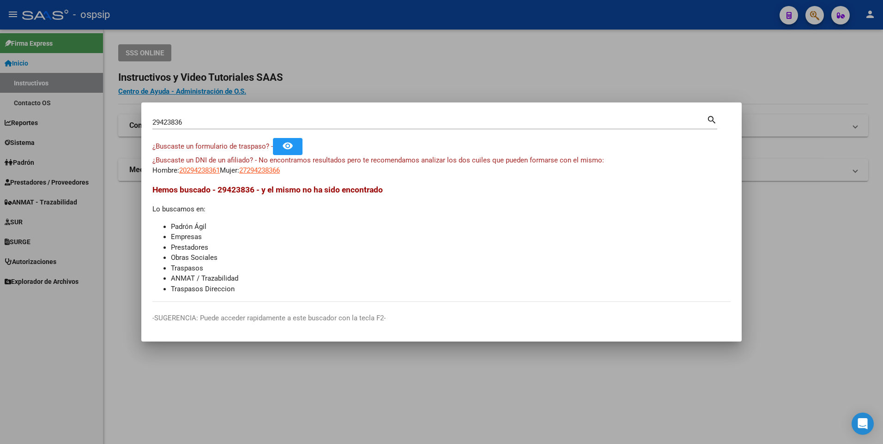
click at [175, 118] on div "29423836 Buscar (apellido, dni, [PERSON_NAME], [PERSON_NAME], cuit, obra social)" at bounding box center [429, 122] width 554 height 14
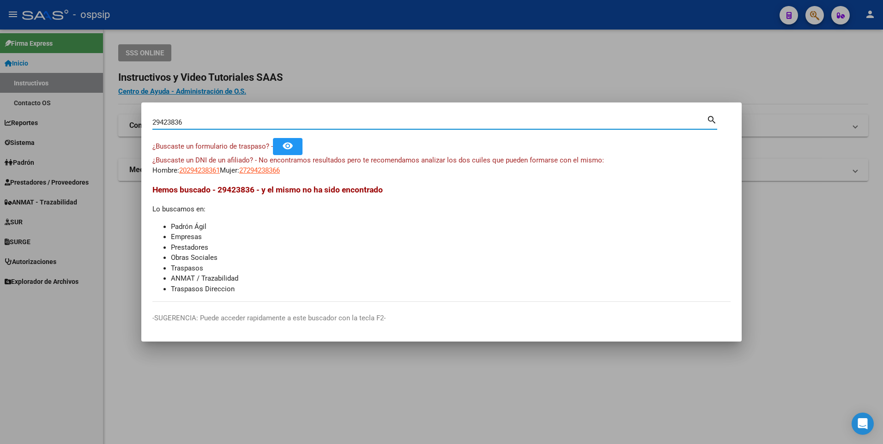
drag, startPoint x: 189, startPoint y: 123, endPoint x: 0, endPoint y: 89, distance: 191.9
click at [0, 85] on html "menu - ospsip person Firma Express Inicio Instructivos Contacto OS Reportes Egr…" at bounding box center [441, 222] width 883 height 444
type input "20261565979"
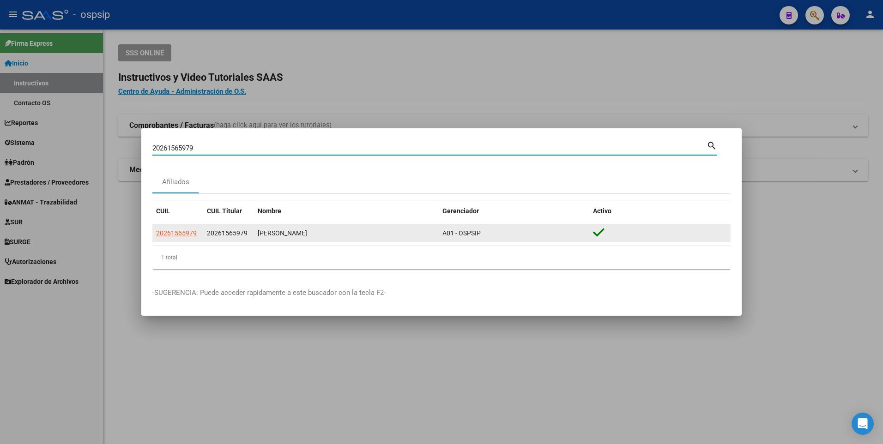
click at [185, 238] on datatable-body-cell "20261565979" at bounding box center [177, 233] width 51 height 18
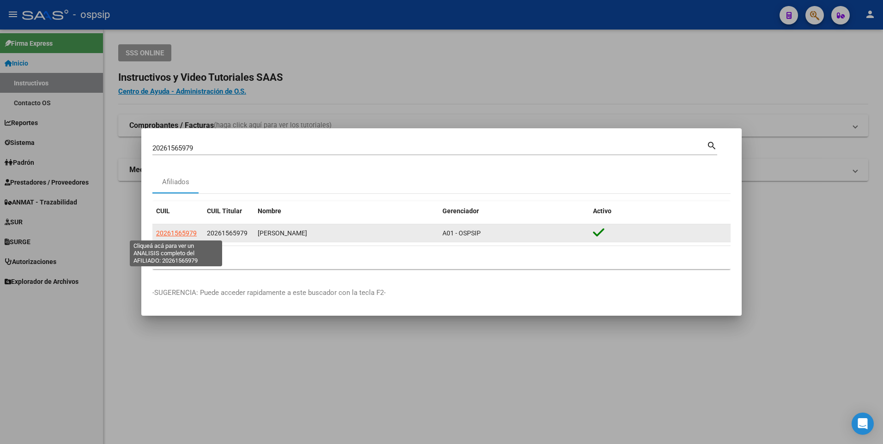
drag, startPoint x: 185, startPoint y: 238, endPoint x: 182, endPoint y: 233, distance: 5.6
click at [182, 233] on span "20261565979" at bounding box center [176, 232] width 41 height 7
type textarea "20261565979"
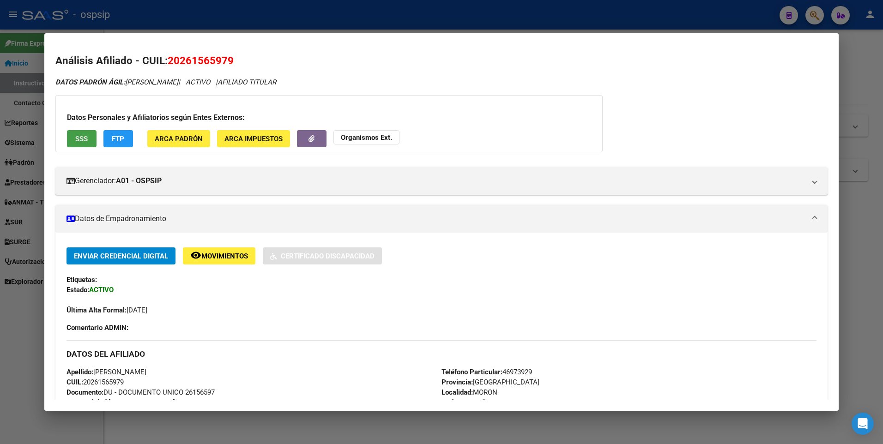
click at [80, 132] on button "SSS" at bounding box center [82, 138] width 30 height 17
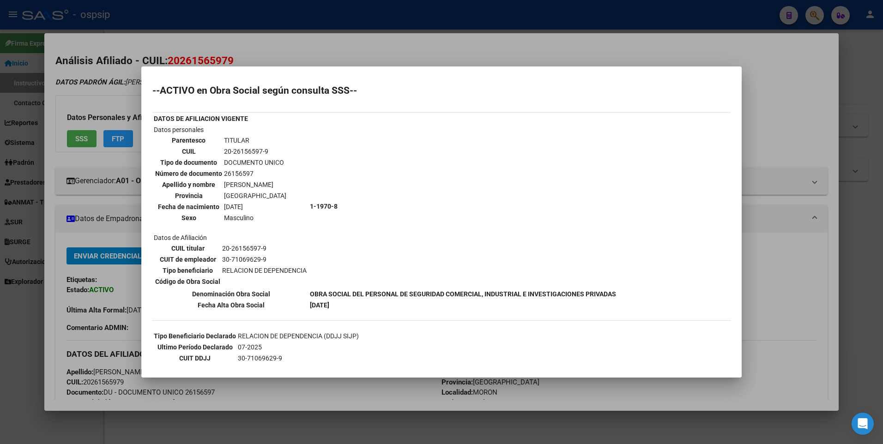
drag, startPoint x: 233, startPoint y: 44, endPoint x: 233, endPoint y: 25, distance: 18.9
click at [233, 43] on div at bounding box center [441, 222] width 883 height 444
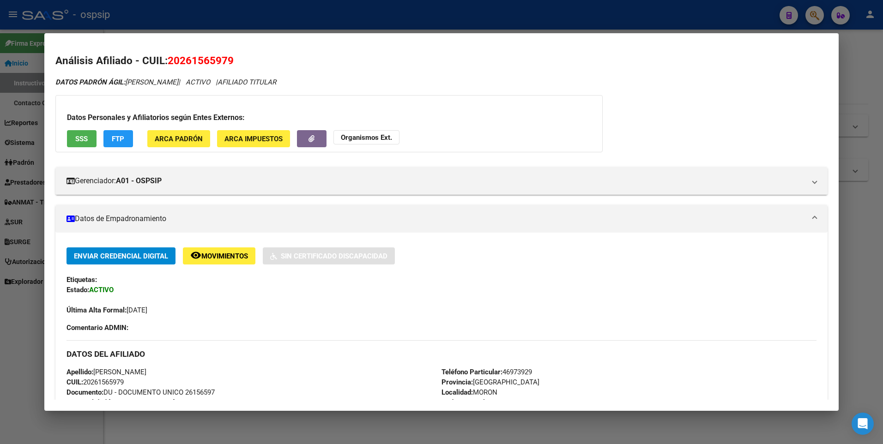
drag, startPoint x: 233, startPoint y: 25, endPoint x: 173, endPoint y: 100, distance: 95.9
click at [233, 31] on div at bounding box center [441, 222] width 883 height 444
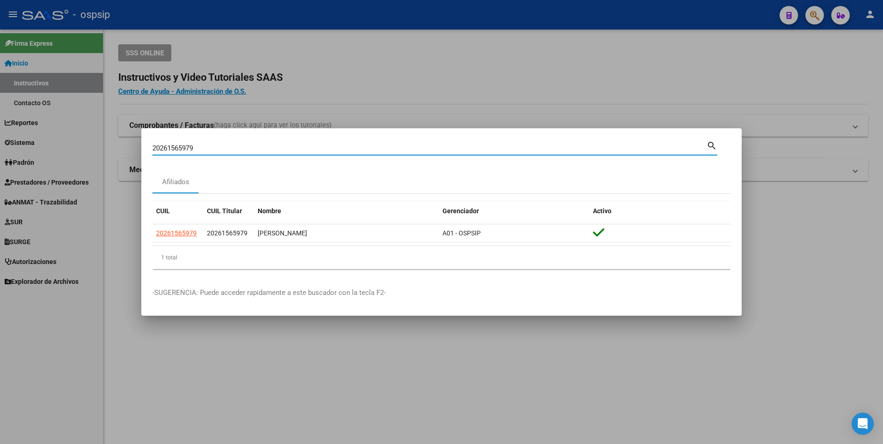
drag, startPoint x: 205, startPoint y: 151, endPoint x: 103, endPoint y: 155, distance: 102.5
click at [103, 155] on div "20261565979 Buscar (apellido, dni, cuil, nro traspaso, cuit, obra social) searc…" at bounding box center [441, 222] width 883 height 444
type input "2735762753"
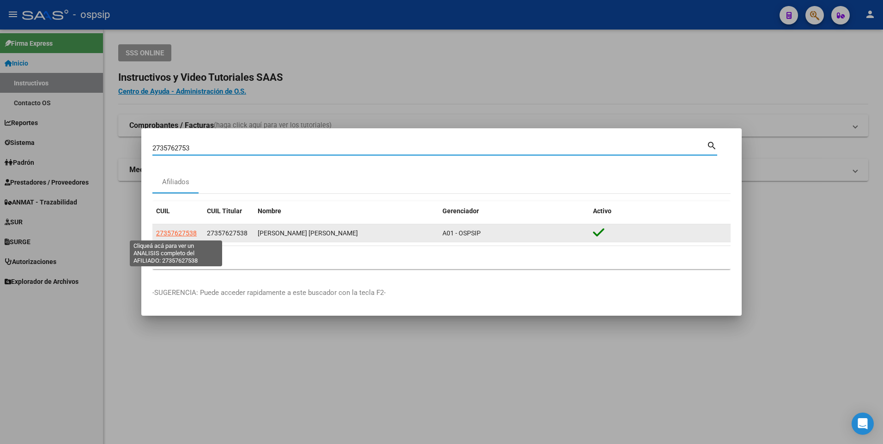
click at [182, 235] on span "27357627538" at bounding box center [176, 232] width 41 height 7
type textarea "27357627538"
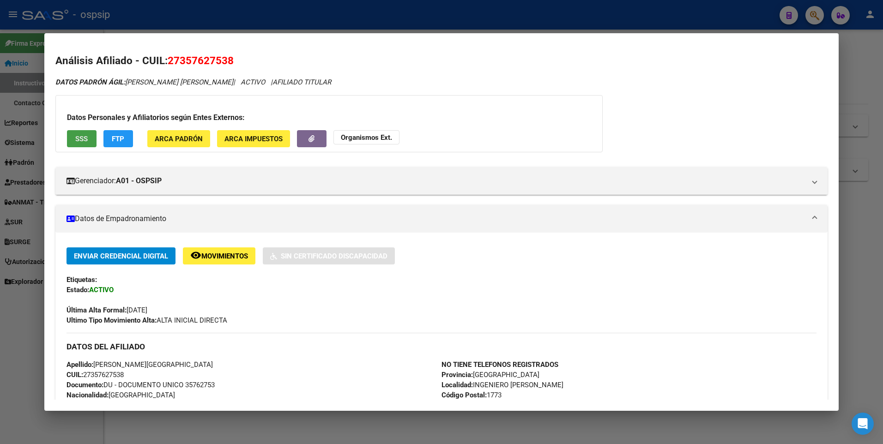
click at [75, 147] on div "Datos Personales y Afiliatorios según Entes Externos: SSS FTP ARCA Padrón ARCA …" at bounding box center [328, 123] width 547 height 57
click at [73, 139] on button "SSS" at bounding box center [82, 138] width 30 height 17
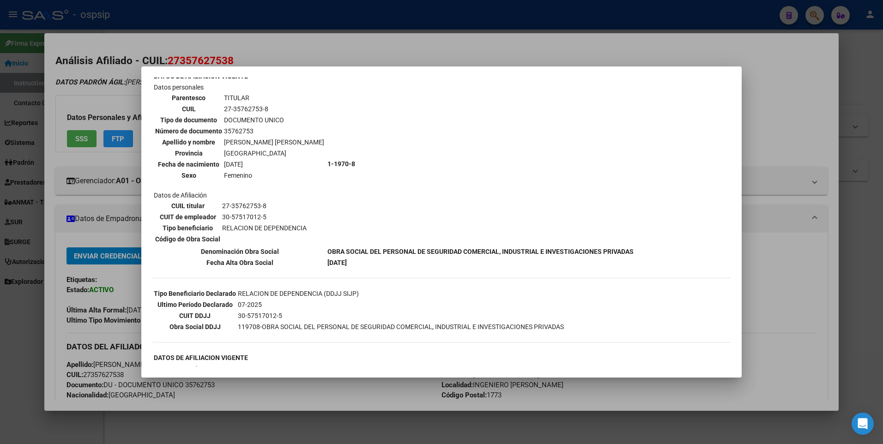
scroll to position [185, 0]
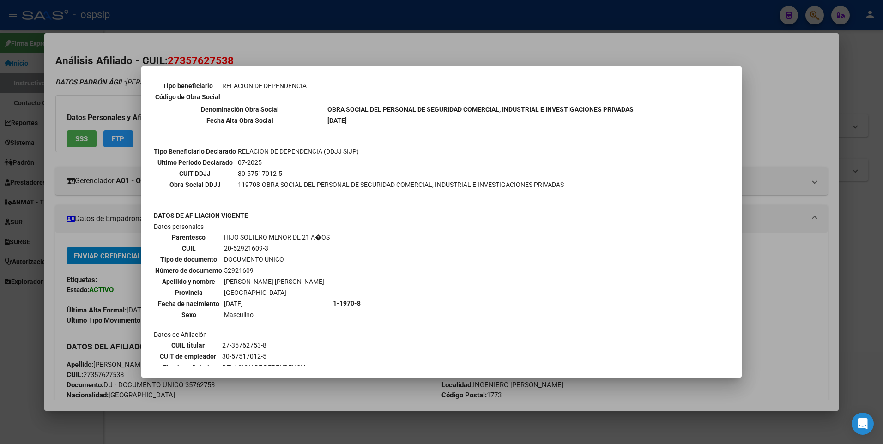
drag, startPoint x: 252, startPoint y: 37, endPoint x: 240, endPoint y: 30, distance: 14.3
click at [249, 37] on div at bounding box center [441, 222] width 883 height 444
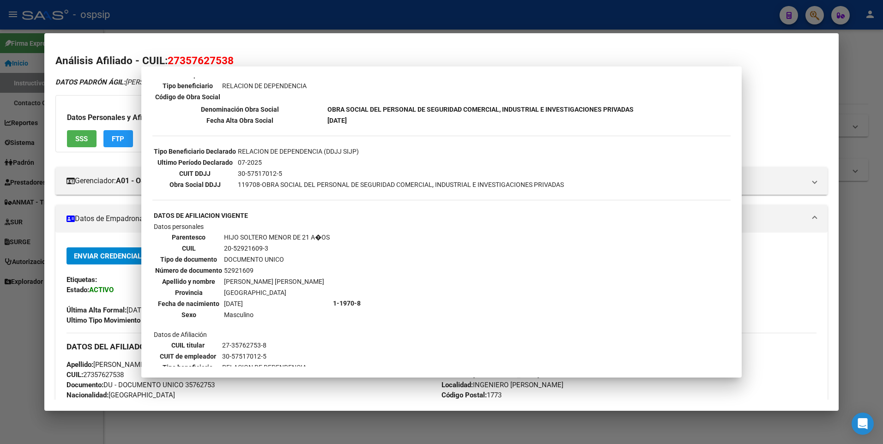
drag, startPoint x: 240, startPoint y: 26, endPoint x: 223, endPoint y: 54, distance: 32.7
click at [237, 27] on div at bounding box center [441, 222] width 883 height 444
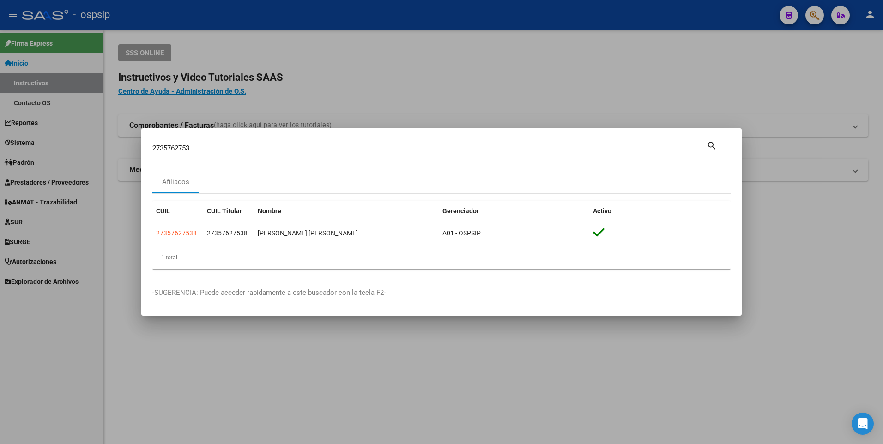
drag, startPoint x: 196, startPoint y: 141, endPoint x: 192, endPoint y: 151, distance: 11.2
click at [192, 144] on div "2735762753 Buscar (apellido, dni, [PERSON_NAME], [PERSON_NAME], cuit, obra soci…" at bounding box center [429, 148] width 554 height 14
drag, startPoint x: 192, startPoint y: 152, endPoint x: 38, endPoint y: 143, distance: 154.0
click at [38, 143] on div "2735762753 Buscar (apellido, dni, cuil, nro traspaso, cuit, obra social) search…" at bounding box center [441, 222] width 883 height 444
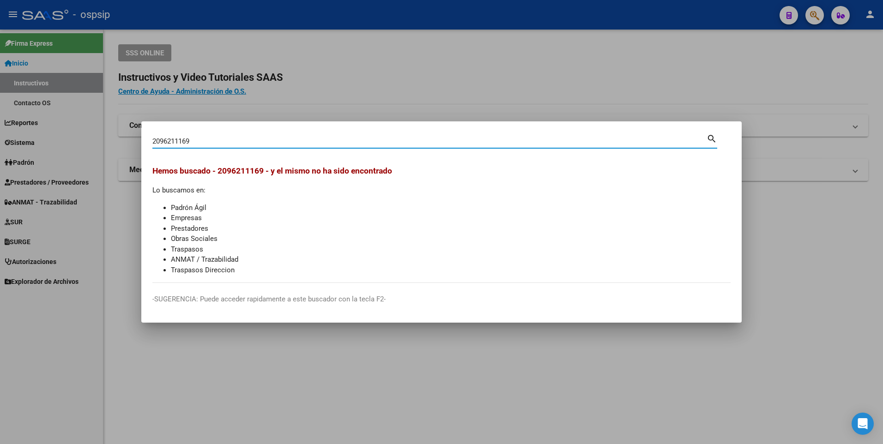
drag, startPoint x: 191, startPoint y: 143, endPoint x: 37, endPoint y: 138, distance: 153.8
click at [37, 139] on div "2096211169 Buscar (apellido, dni, cuil, nro traspaso, cuit, obra social) search…" at bounding box center [441, 222] width 883 height 444
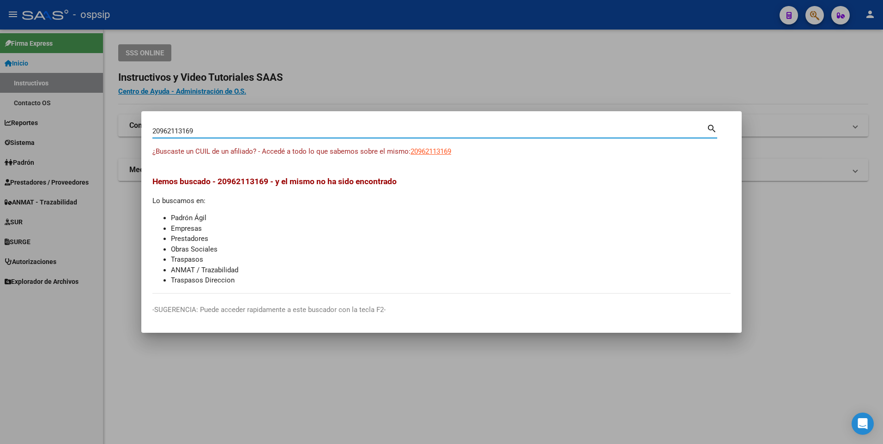
drag, startPoint x: 215, startPoint y: 132, endPoint x: 0, endPoint y: 126, distance: 215.2
click at [0, 126] on html "menu - ospsip person Firma Express Inicio Instructivos Contacto OS Reportes Egr…" at bounding box center [441, 222] width 883 height 444
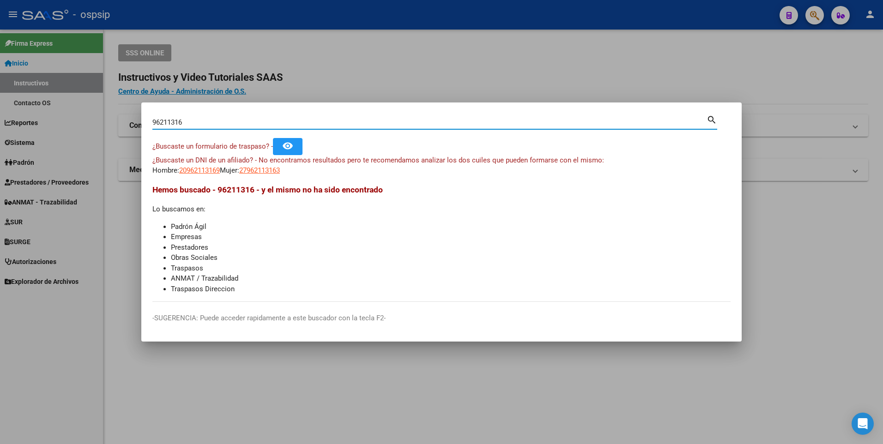
drag, startPoint x: 199, startPoint y: 125, endPoint x: 129, endPoint y: 125, distance: 69.2
click at [129, 125] on div "96211316 Buscar (apellido, dni, cuil, nro traspaso, cuit, obra social) search ¿…" at bounding box center [441, 222] width 883 height 444
type input "96211316"
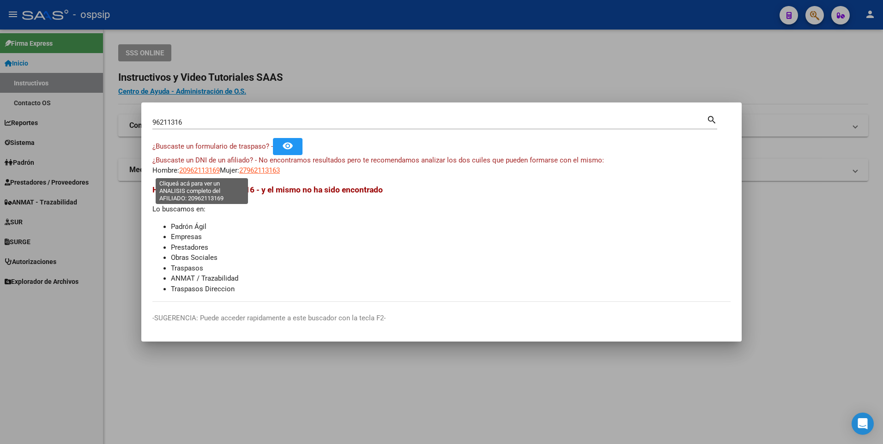
click at [220, 168] on span "20962113169" at bounding box center [199, 170] width 41 height 8
type textarea "20962113169"
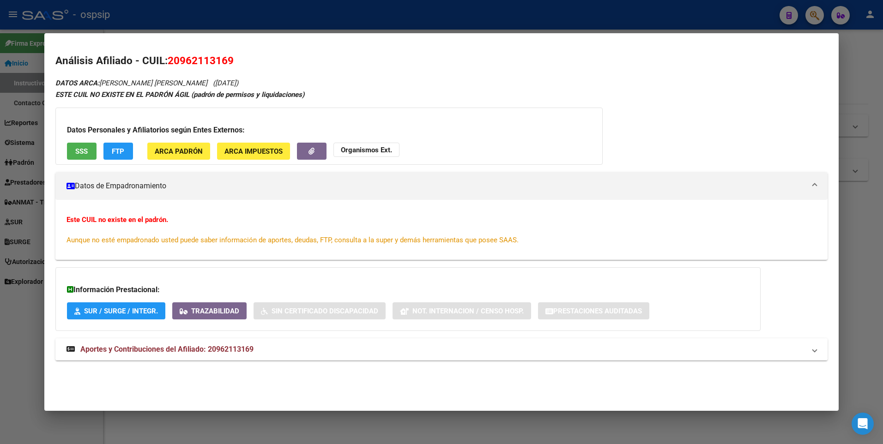
click at [78, 141] on div "Datos Personales y Afiliatorios según Entes Externos: SSS FTP ARCA Padrón ARCA …" at bounding box center [328, 136] width 547 height 57
click at [84, 145] on button "SSS" at bounding box center [82, 151] width 30 height 17
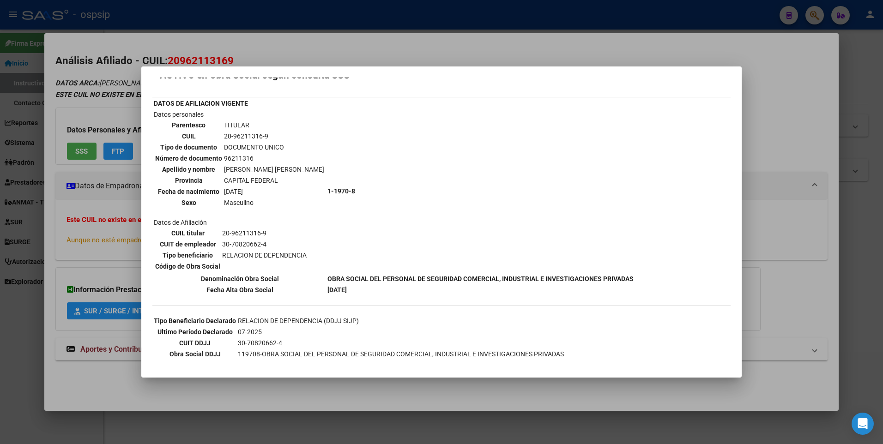
scroll to position [28, 0]
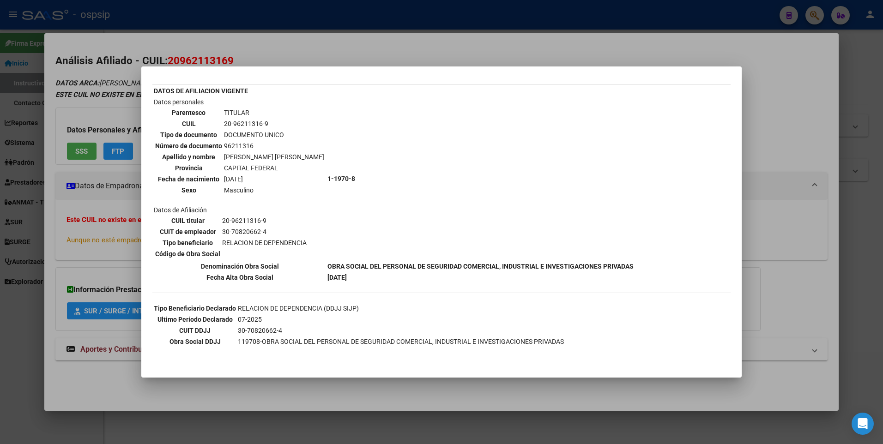
click at [336, 51] on div at bounding box center [441, 222] width 883 height 444
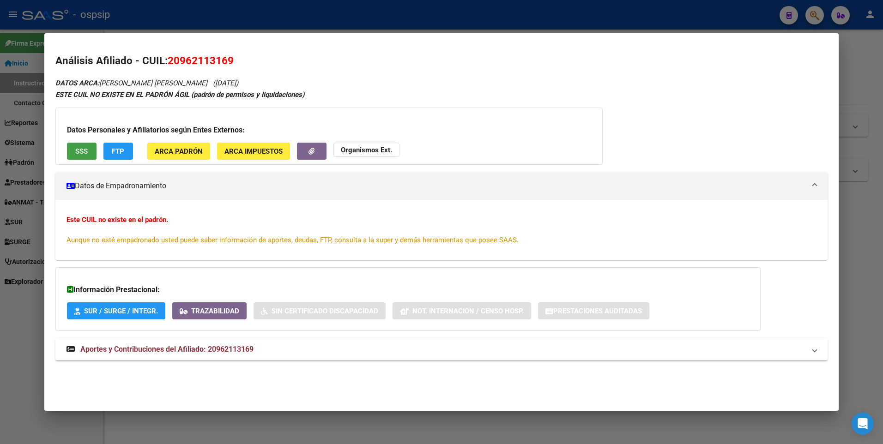
click at [81, 151] on span "SSS" at bounding box center [81, 151] width 12 height 8
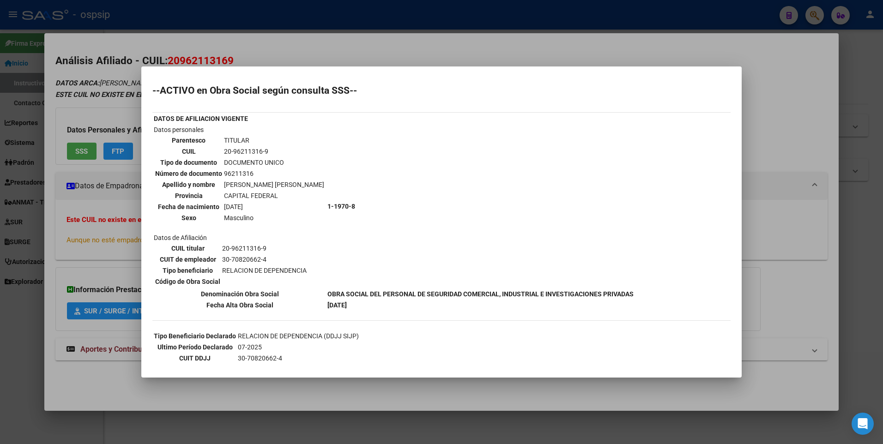
click at [409, 46] on div at bounding box center [441, 222] width 883 height 444
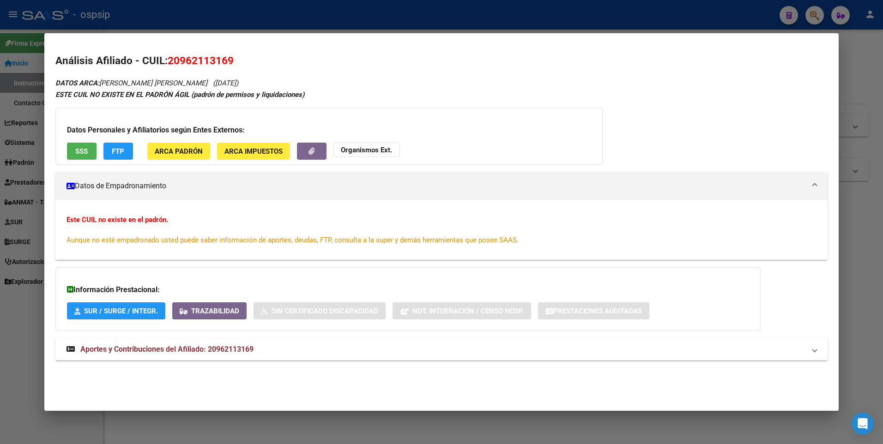
click at [79, 149] on span "SSS" at bounding box center [81, 151] width 12 height 8
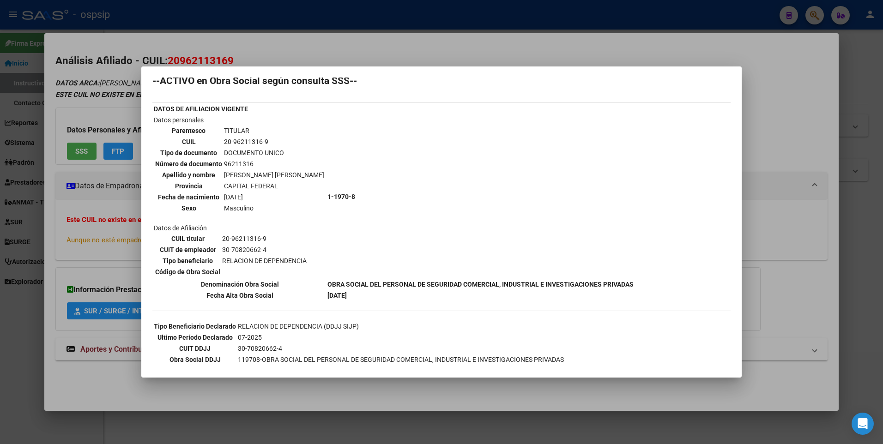
scroll to position [0, 0]
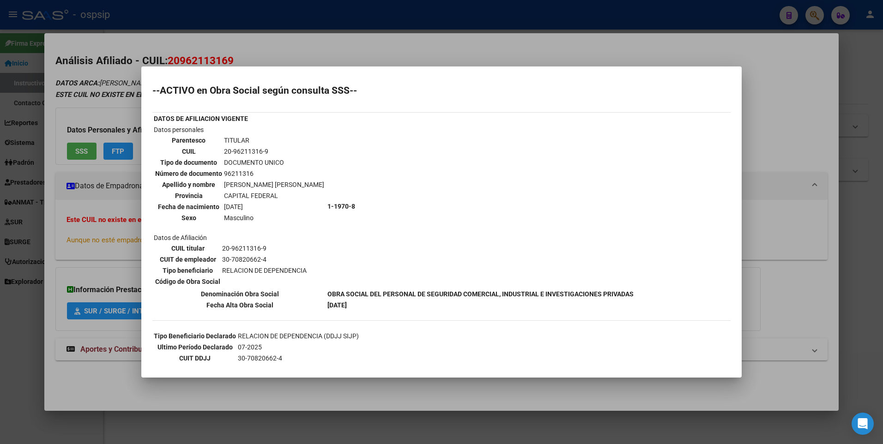
click at [275, 54] on div at bounding box center [441, 222] width 883 height 444
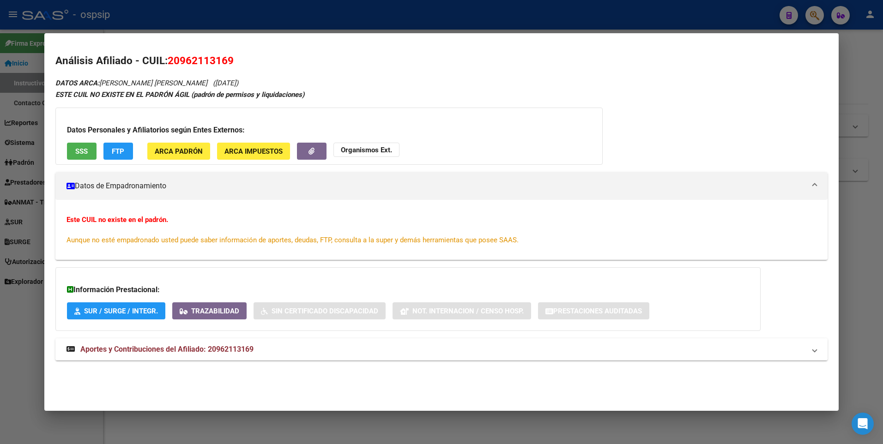
click at [259, 9] on div at bounding box center [441, 222] width 883 height 444
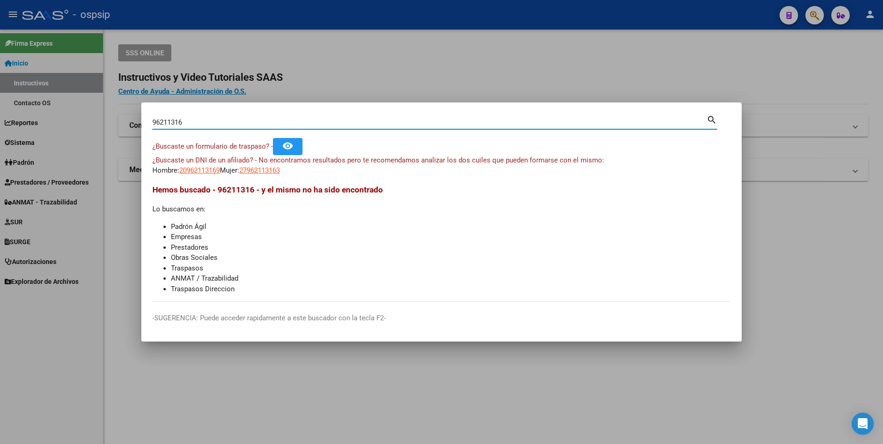
drag, startPoint x: 184, startPoint y: 125, endPoint x: 22, endPoint y: 146, distance: 163.9
click at [29, 148] on div "96211316 Buscar (apellido, dni, cuil, nro traspaso, cuit, obra social) search ¿…" at bounding box center [441, 222] width 883 height 444
type input "2743626896"
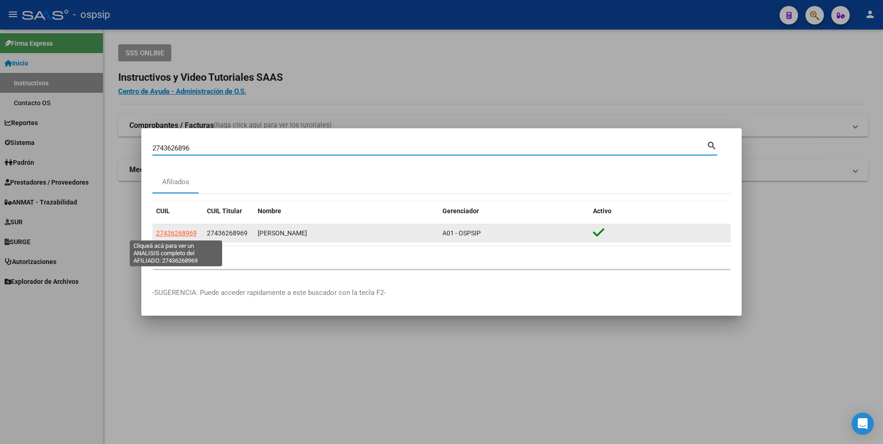
click at [176, 232] on span "27436268969" at bounding box center [176, 232] width 41 height 7
type textarea "27436268969"
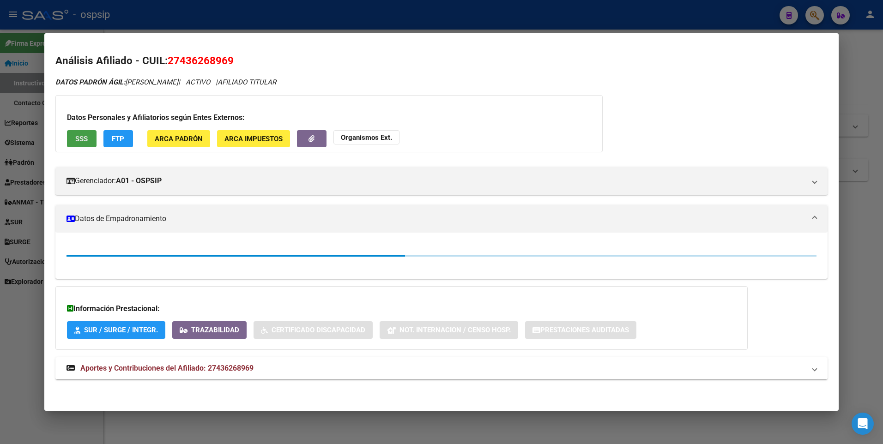
drag, startPoint x: 96, startPoint y: 146, endPoint x: 88, endPoint y: 142, distance: 9.5
click at [88, 142] on button "SSS" at bounding box center [82, 138] width 30 height 17
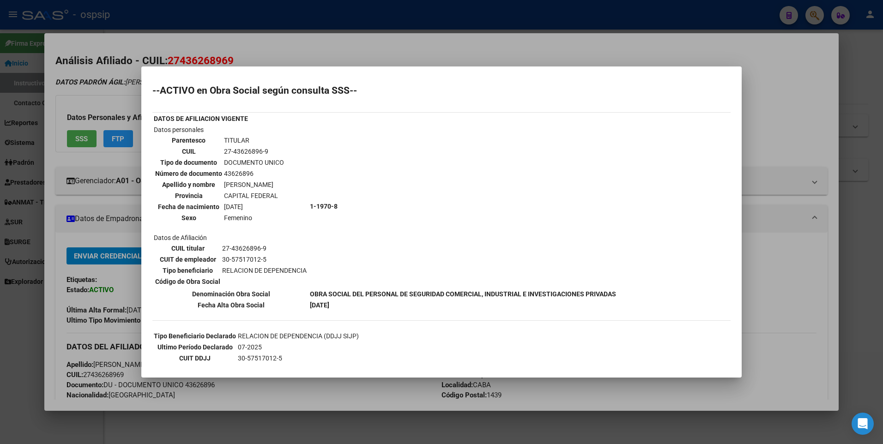
scroll to position [169, 0]
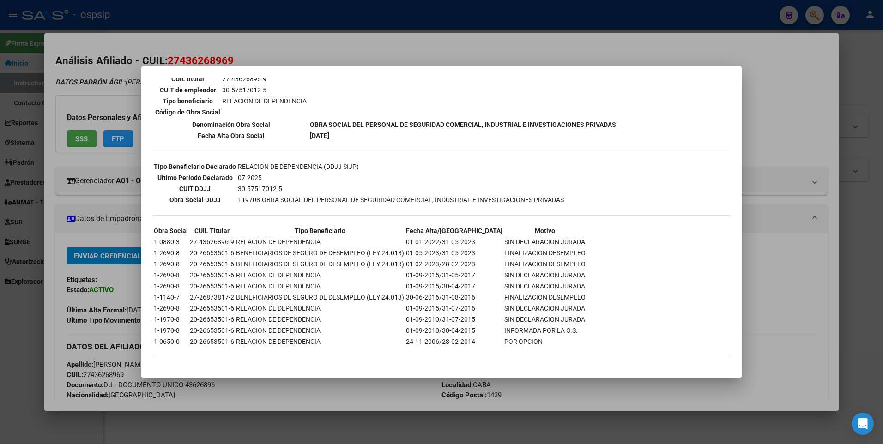
click at [276, 37] on div at bounding box center [441, 222] width 883 height 444
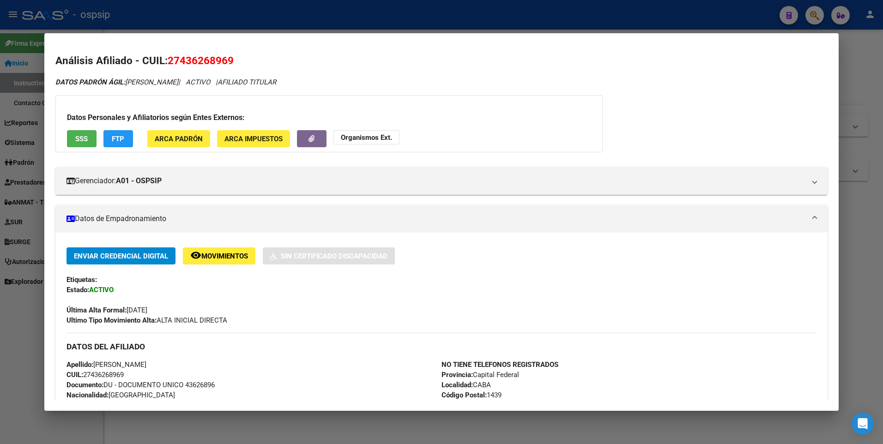
drag, startPoint x: 261, startPoint y: 25, endPoint x: 245, endPoint y: 48, distance: 27.2
click at [245, 48] on div "2743626896 Buscar (apellido, dni, cuil, nro traspaso, cuit, obra social) search…" at bounding box center [441, 222] width 883 height 444
click at [203, 18] on div at bounding box center [441, 222] width 883 height 444
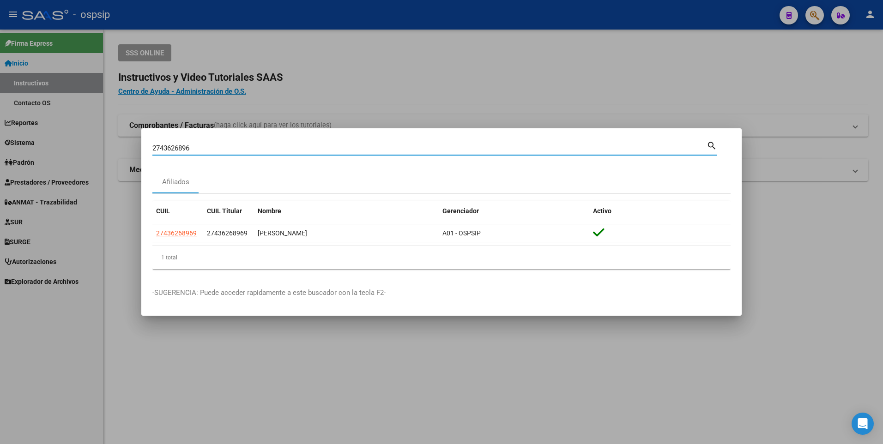
drag, startPoint x: 204, startPoint y: 145, endPoint x: 104, endPoint y: 163, distance: 100.9
click at [104, 163] on div "2743626896 Buscar (apellido, dni, cuil, nro traspaso, cuit, obra social) search…" at bounding box center [441, 222] width 883 height 444
type input "2735762753"
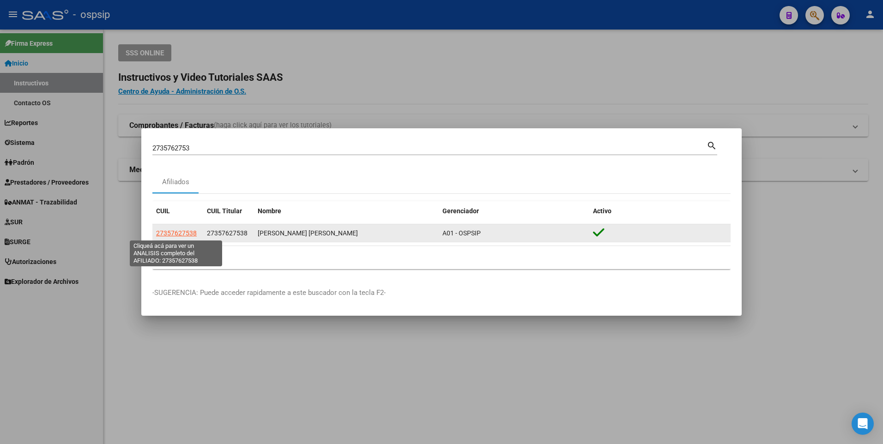
click at [180, 233] on span "27357627538" at bounding box center [176, 232] width 41 height 7
type textarea "27357627538"
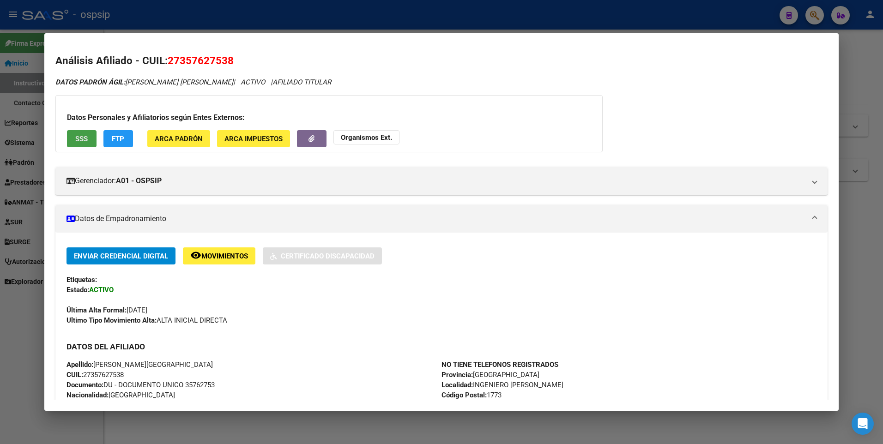
drag, startPoint x: 99, startPoint y: 146, endPoint x: 73, endPoint y: 137, distance: 27.5
click at [73, 137] on button "SSS" at bounding box center [82, 138] width 30 height 17
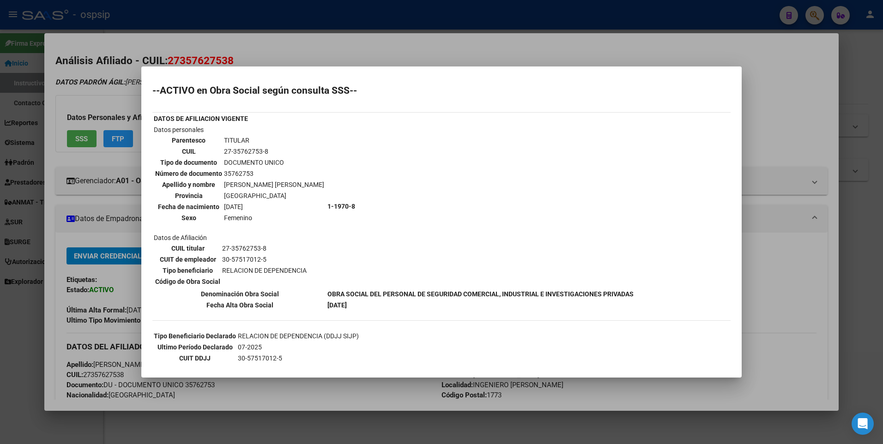
drag, startPoint x: 320, startPoint y: 51, endPoint x: 316, endPoint y: 24, distance: 28.1
click at [320, 51] on div at bounding box center [441, 222] width 883 height 444
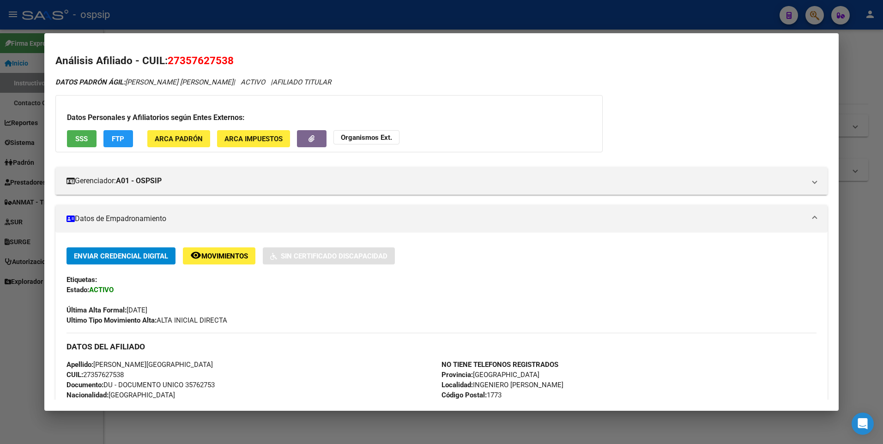
click at [318, 21] on div at bounding box center [441, 222] width 883 height 444
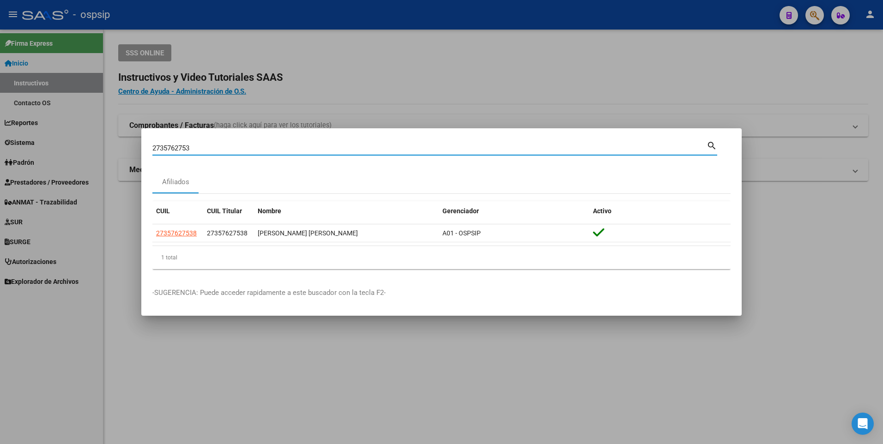
drag, startPoint x: 207, startPoint y: 148, endPoint x: -2, endPoint y: 156, distance: 208.8
click at [0, 156] on html "menu - ospsip person Firma Express Inicio Instructivos Contacto OS Reportes Egr…" at bounding box center [441, 222] width 883 height 444
type input "2026608899"
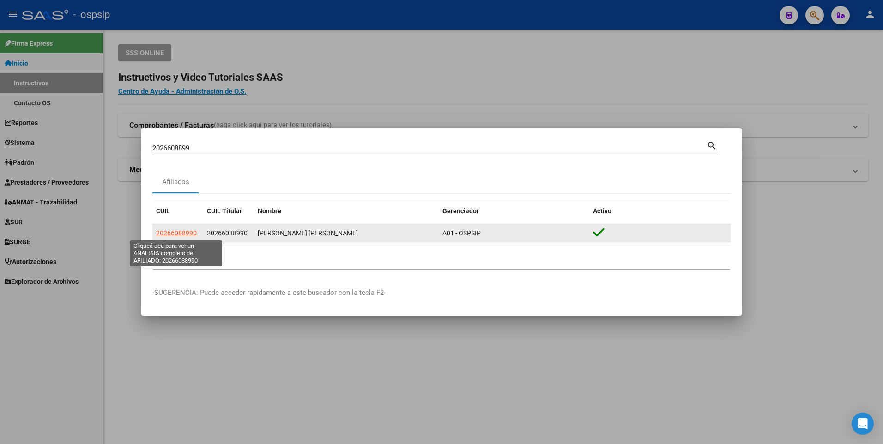
click at [169, 235] on span "20266088990" at bounding box center [176, 232] width 41 height 7
type textarea "20266088990"
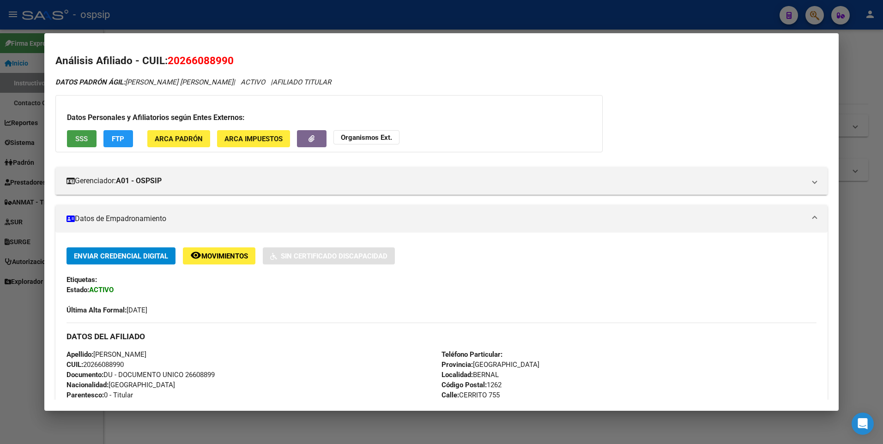
click at [86, 139] on span "SSS" at bounding box center [81, 139] width 12 height 8
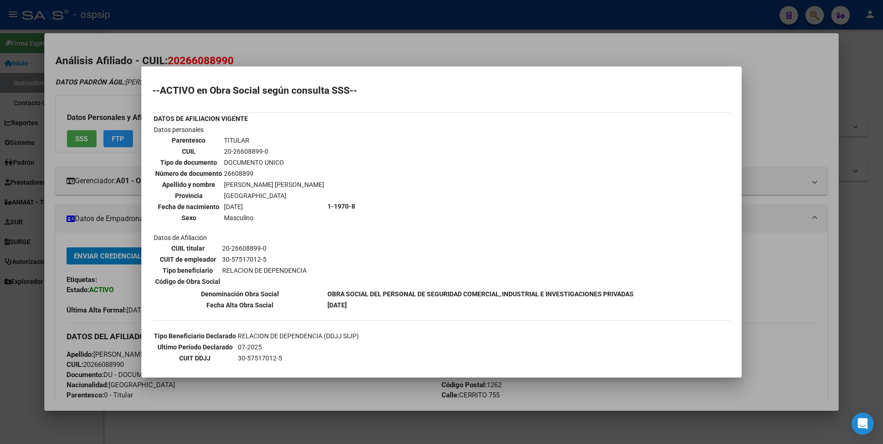
drag, startPoint x: 281, startPoint y: 42, endPoint x: 267, endPoint y: 17, distance: 28.3
click at [278, 39] on div at bounding box center [441, 222] width 883 height 444
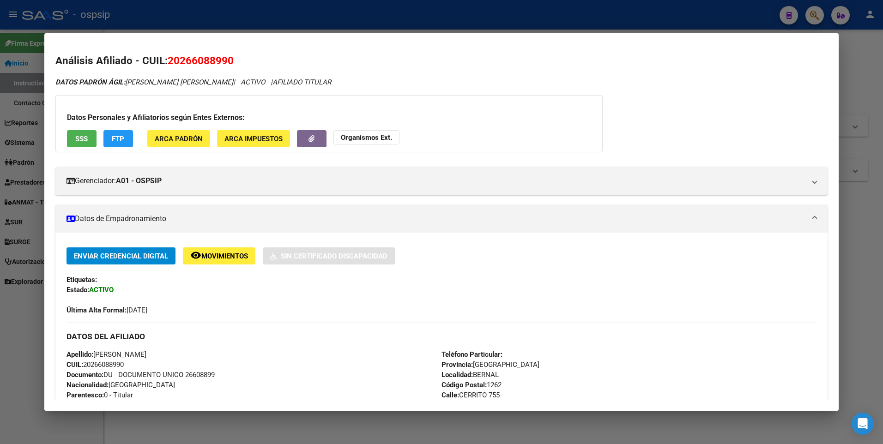
click at [268, 17] on div at bounding box center [441, 222] width 883 height 444
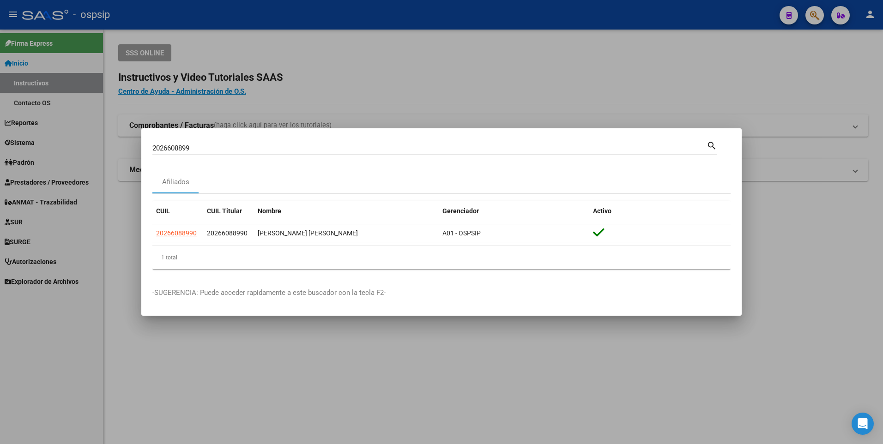
drag, startPoint x: 193, startPoint y: 150, endPoint x: 0, endPoint y: 158, distance: 193.1
click at [55, 154] on div "2026608899 Buscar (apellido, dni, cuil, nro traspaso, cuit, obra social) search…" at bounding box center [441, 222] width 883 height 444
type input "20423016737"
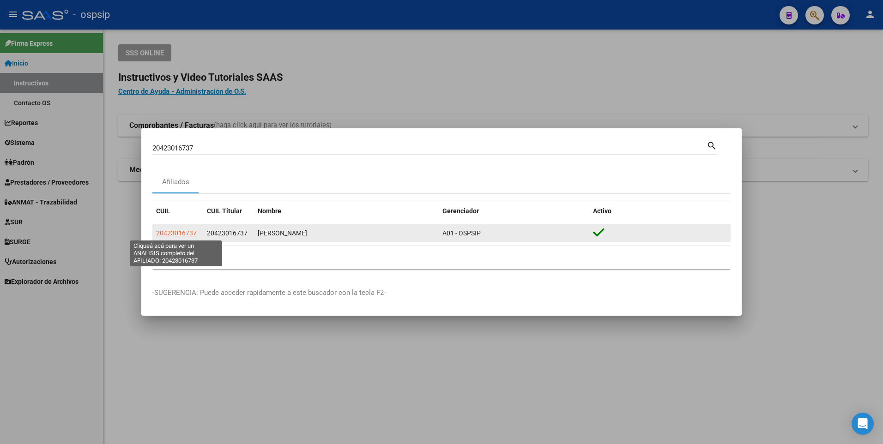
click at [169, 233] on span "20423016737" at bounding box center [176, 232] width 41 height 7
type textarea "20423016737"
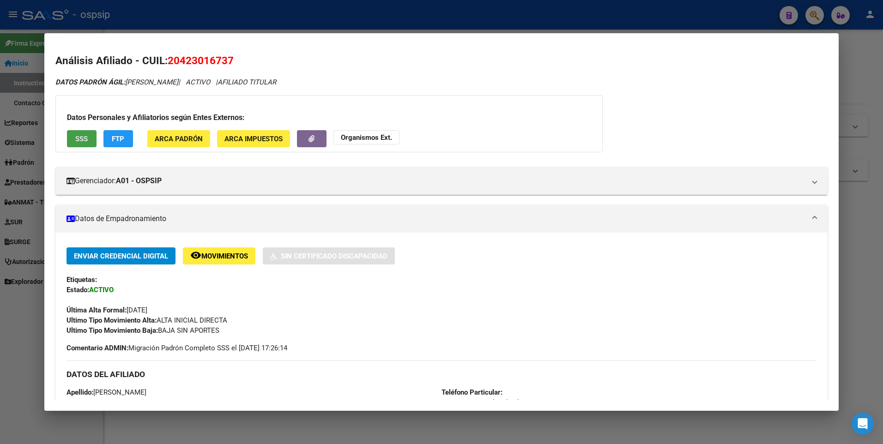
click at [80, 135] on span "SSS" at bounding box center [81, 139] width 12 height 8
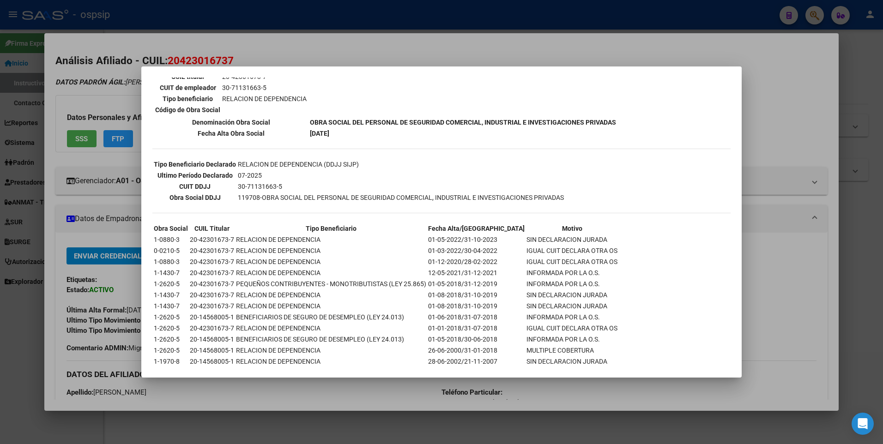
scroll to position [185, 0]
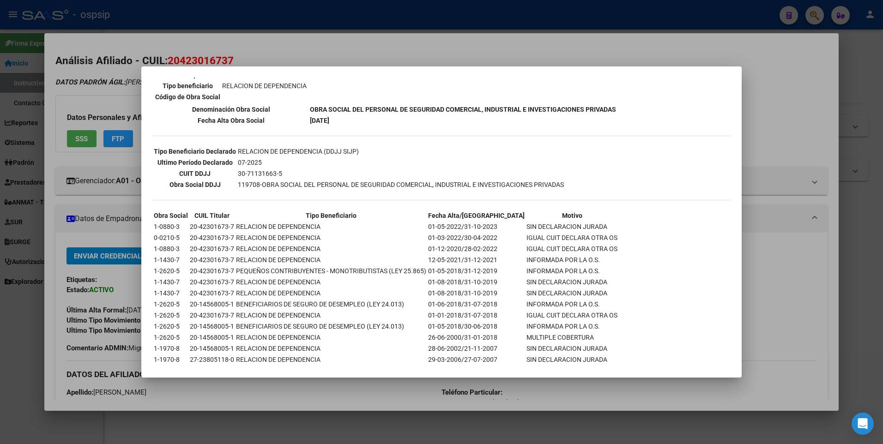
click at [301, 44] on div at bounding box center [441, 222] width 883 height 444
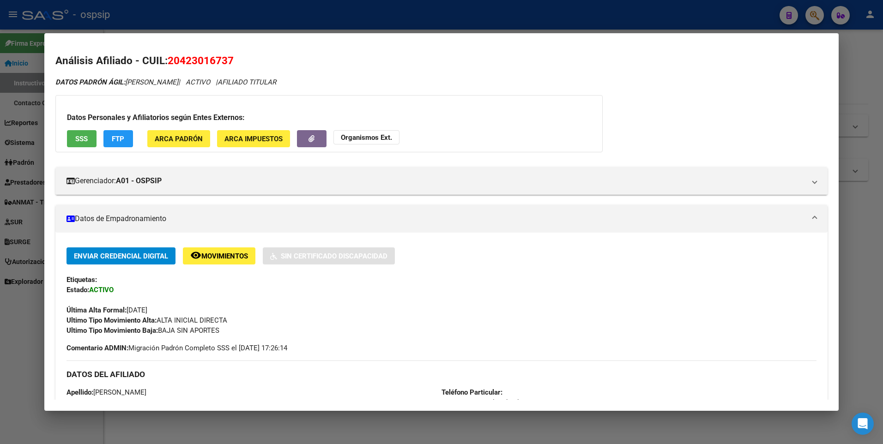
click at [302, 17] on div at bounding box center [441, 222] width 883 height 444
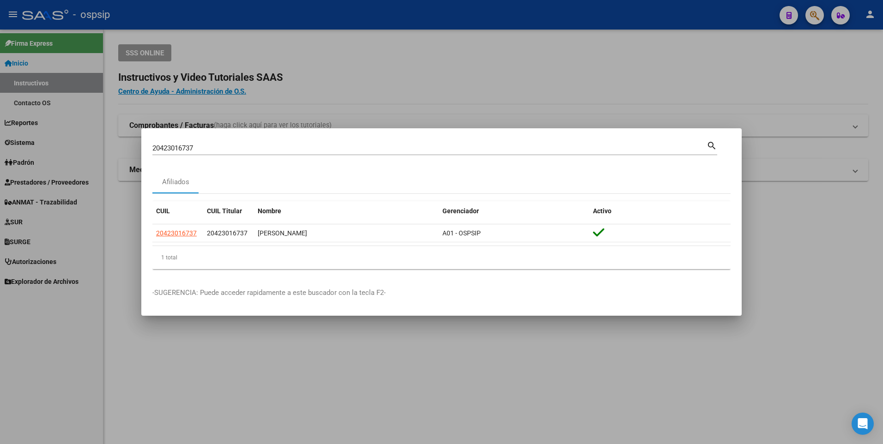
drag, startPoint x: 206, startPoint y: 156, endPoint x: 204, endPoint y: 150, distance: 6.4
click at [205, 151] on div "20423016737 [PERSON_NAME] (apellido, dni, cuil, [PERSON_NAME], cuit, obra socia…" at bounding box center [434, 151] width 565 height 24
drag, startPoint x: 204, startPoint y: 150, endPoint x: 14, endPoint y: 156, distance: 189.4
click at [25, 150] on div "20423016737 Buscar (apellido, dni, cuil, nro traspaso, cuit, obra social) searc…" at bounding box center [441, 222] width 883 height 444
type input "20422830759"
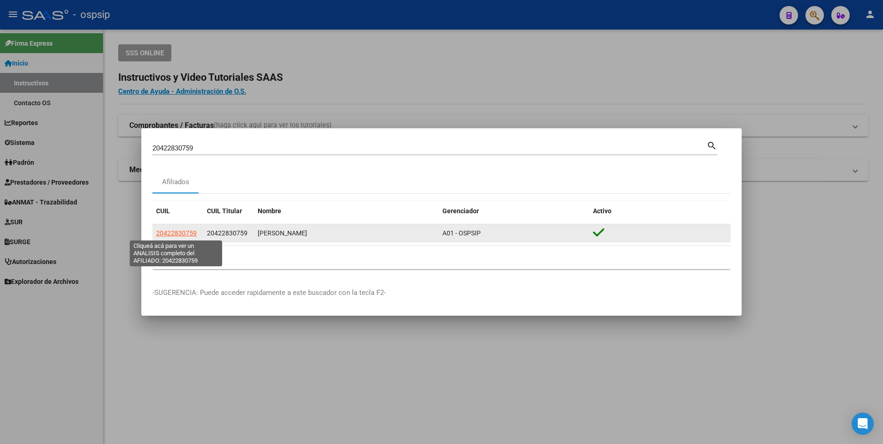
click at [166, 232] on span "20422830759" at bounding box center [176, 232] width 41 height 7
type textarea "20422830759"
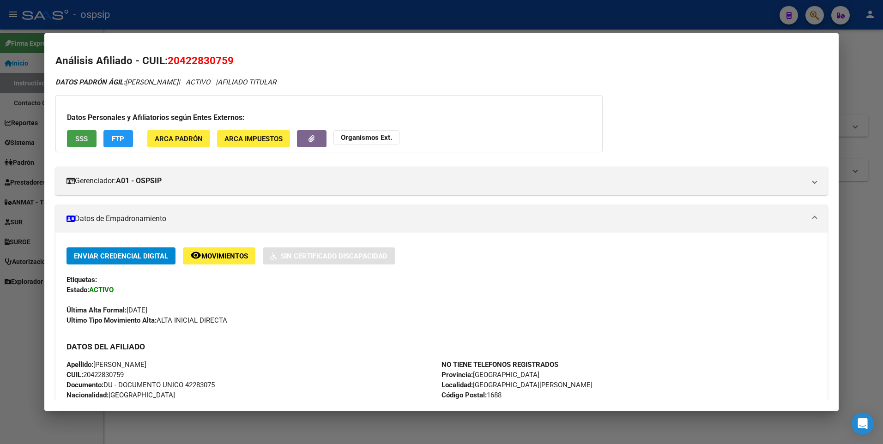
click at [92, 139] on button "SSS" at bounding box center [82, 138] width 30 height 17
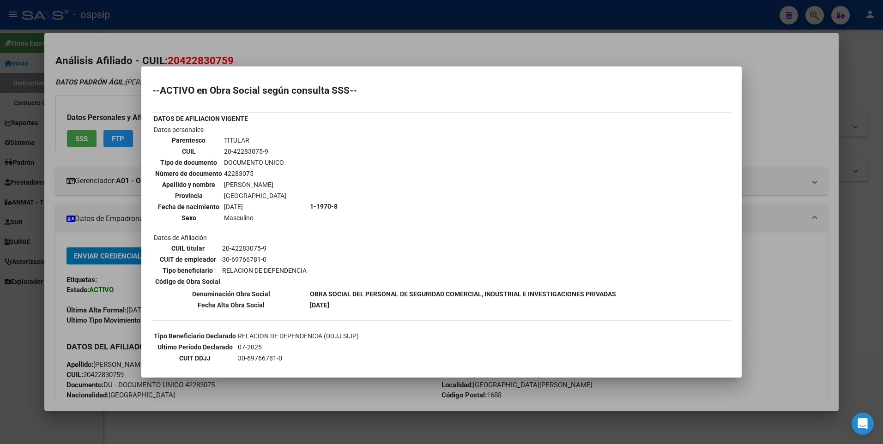
drag, startPoint x: 300, startPoint y: 42, endPoint x: 268, endPoint y: 19, distance: 39.1
click at [283, 32] on div at bounding box center [441, 222] width 883 height 444
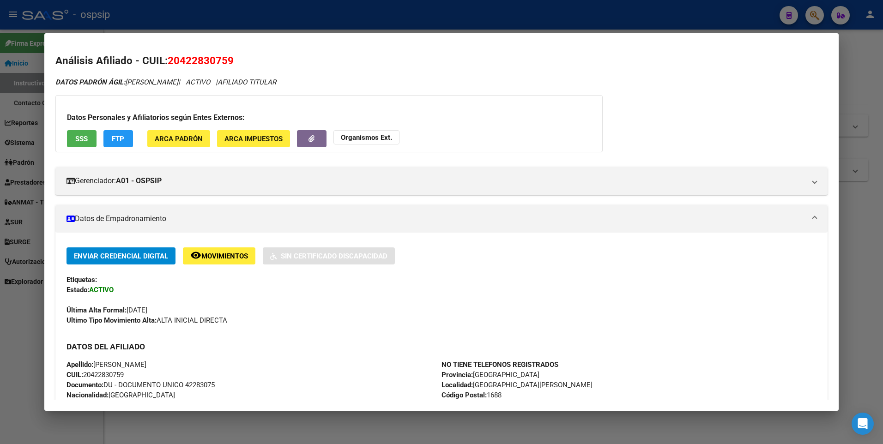
click at [269, 18] on div at bounding box center [441, 222] width 883 height 444
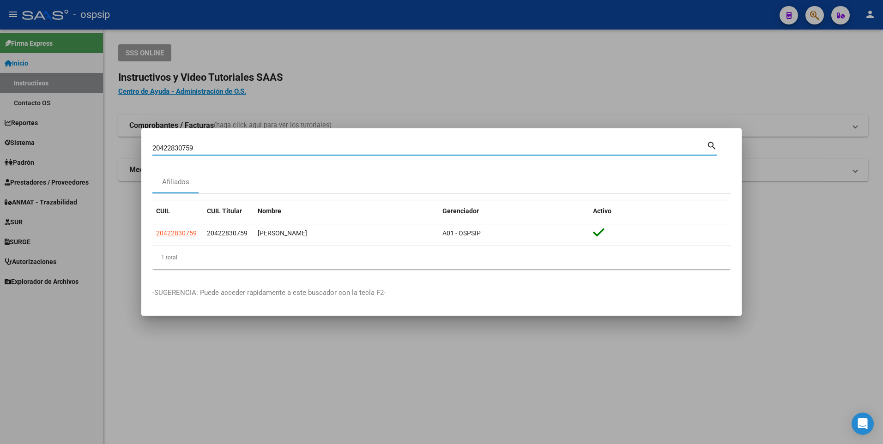
drag, startPoint x: 200, startPoint y: 152, endPoint x: 97, endPoint y: 150, distance: 103.0
click at [97, 150] on div "20422830759 Buscar (apellido, dni, cuil, nro traspaso, cuit, obra social) searc…" at bounding box center [441, 222] width 883 height 444
type input "27436268969"
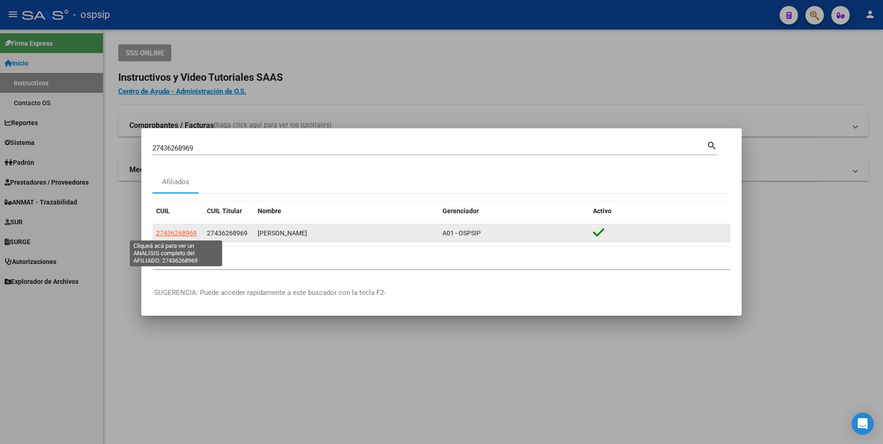
click at [162, 232] on span "27436268969" at bounding box center [176, 232] width 41 height 7
type textarea "27436268969"
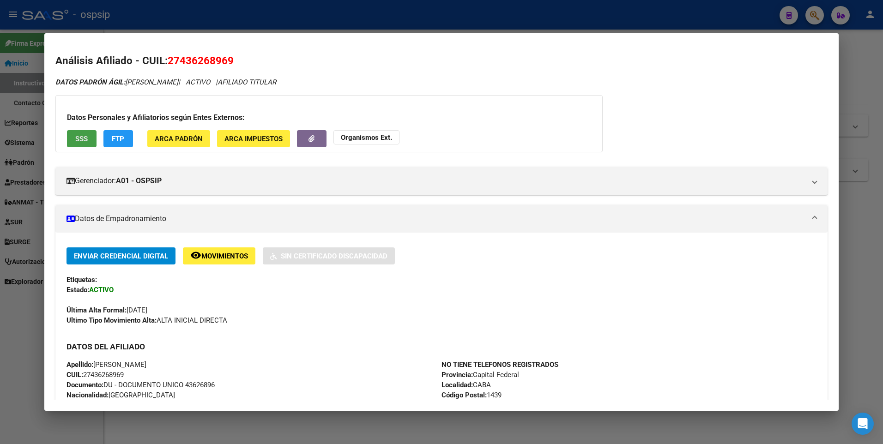
click at [79, 135] on span "SSS" at bounding box center [81, 139] width 12 height 8
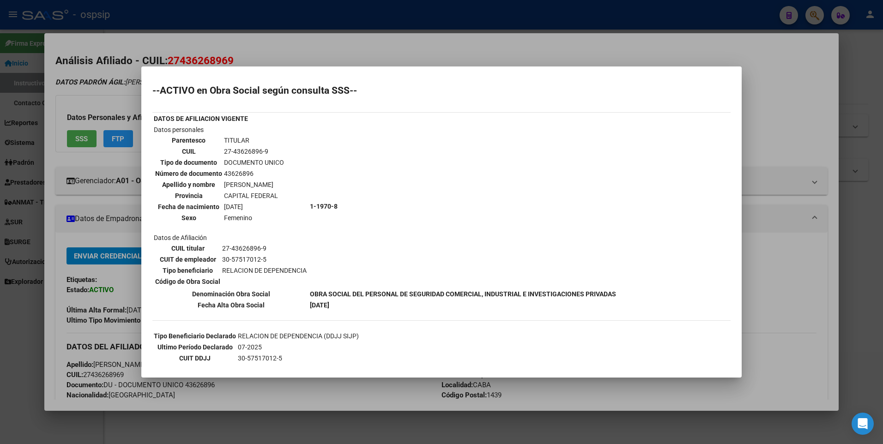
drag, startPoint x: 240, startPoint y: 41, endPoint x: 232, endPoint y: 18, distance: 24.1
click at [238, 38] on div at bounding box center [441, 222] width 883 height 444
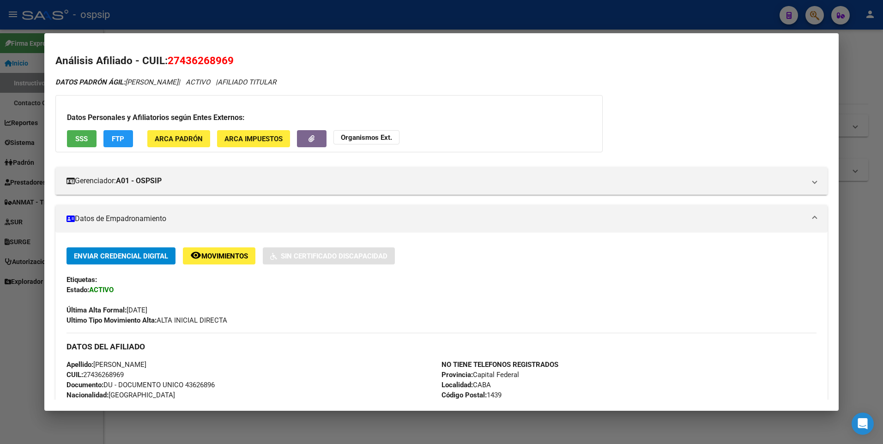
drag, startPoint x: 232, startPoint y: 18, endPoint x: 185, endPoint y: 124, distance: 115.1
click at [225, 29] on div at bounding box center [441, 222] width 883 height 444
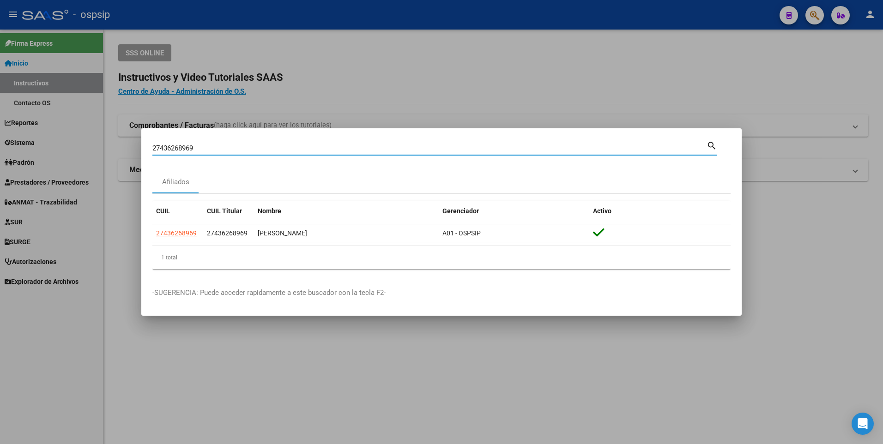
drag, startPoint x: 203, startPoint y: 148, endPoint x: 0, endPoint y: 161, distance: 203.5
click at [0, 162] on html "menu - ospsip person Firma Express Inicio Instructivos Contacto OS Reportes Egr…" at bounding box center [441, 222] width 883 height 444
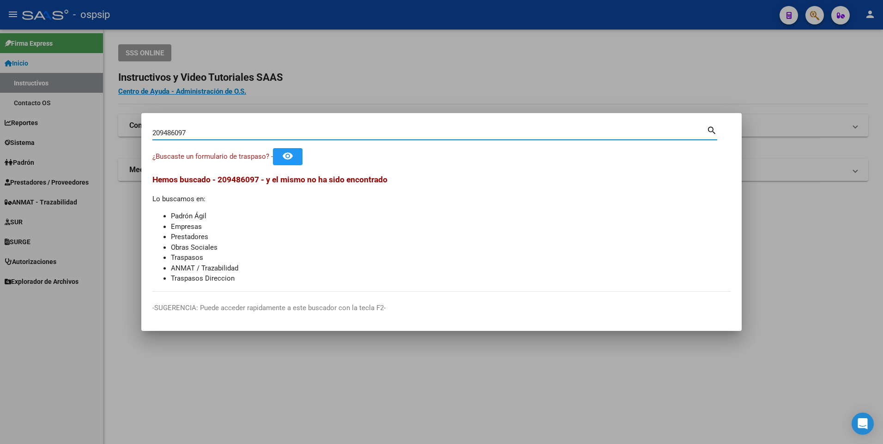
type input "209486097"
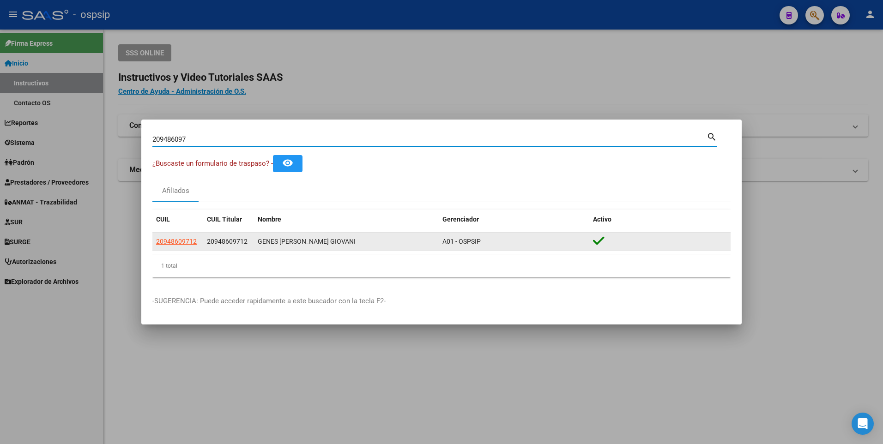
click at [176, 247] on datatable-body-cell "20948609712" at bounding box center [177, 242] width 51 height 18
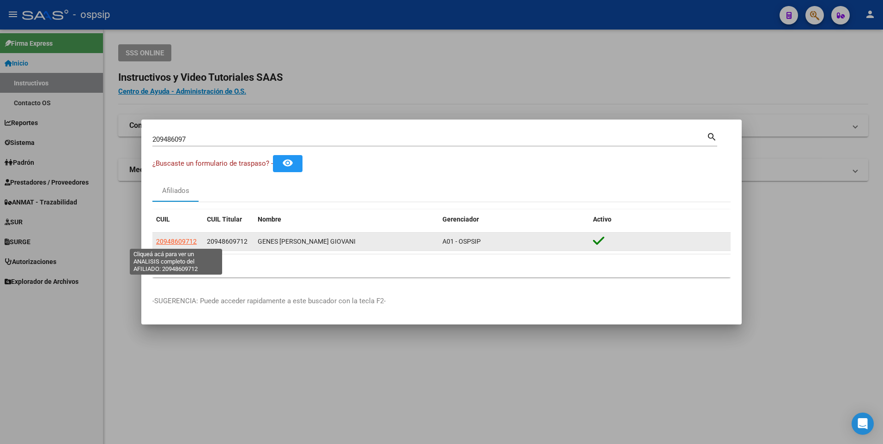
click at [176, 237] on app-link-go-to "20948609712" at bounding box center [176, 241] width 41 height 11
click at [181, 241] on span "20948609712" at bounding box center [176, 241] width 41 height 7
type textarea "20948609712"
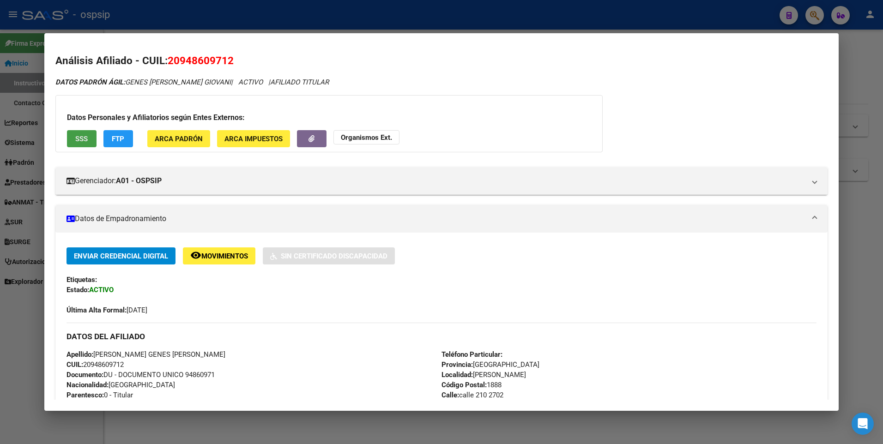
click at [80, 137] on span "SSS" at bounding box center [81, 139] width 12 height 8
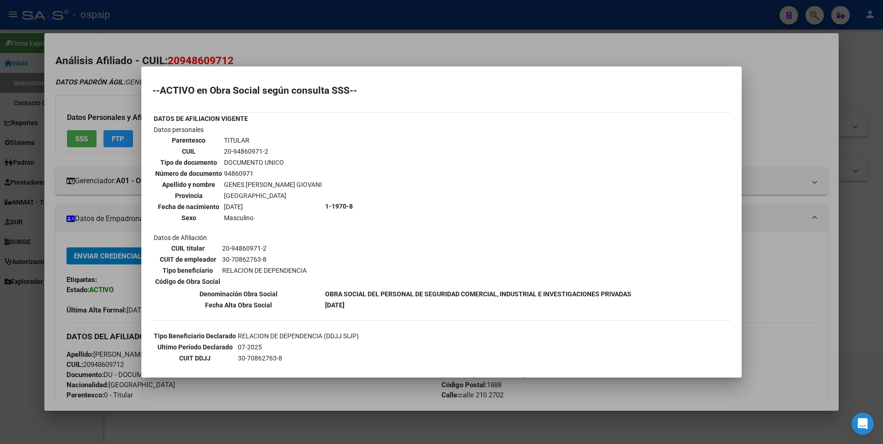
drag, startPoint x: 243, startPoint y: 49, endPoint x: 240, endPoint y: 23, distance: 26.5
click at [243, 45] on div at bounding box center [441, 222] width 883 height 444
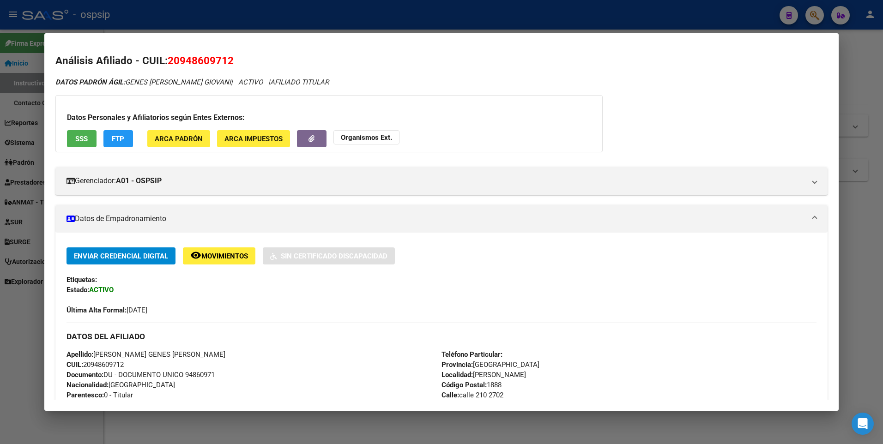
drag, startPoint x: 240, startPoint y: 23, endPoint x: 230, endPoint y: 43, distance: 22.5
click at [230, 43] on div "209486097 Buscar (apellido, dni, cuil, nro traspaso, cuit, obra social) search …" at bounding box center [441, 222] width 883 height 444
drag, startPoint x: 297, startPoint y: 3, endPoint x: 283, endPoint y: 20, distance: 22.0
click at [297, 3] on div at bounding box center [441, 222] width 883 height 444
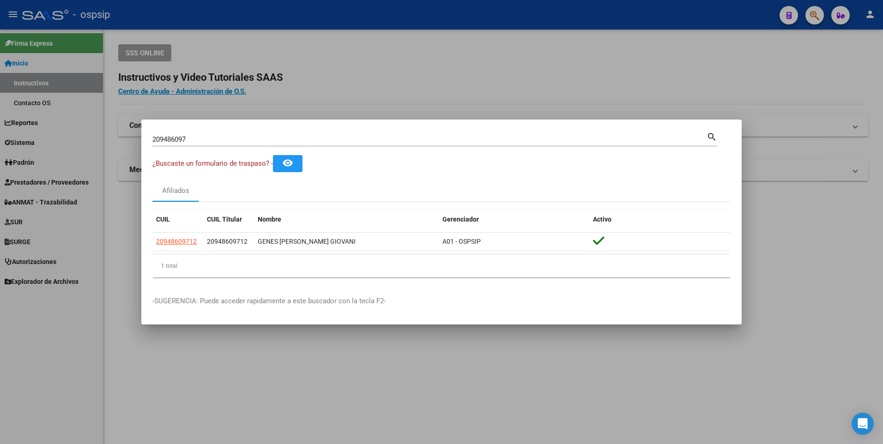
drag, startPoint x: 200, startPoint y: 143, endPoint x: -2, endPoint y: 169, distance: 203.5
click at [0, 169] on html "menu - ospsip person Firma Express Inicio Instructivos Contacto OS Reportes Egr…" at bounding box center [441, 222] width 883 height 444
type input "27386737687"
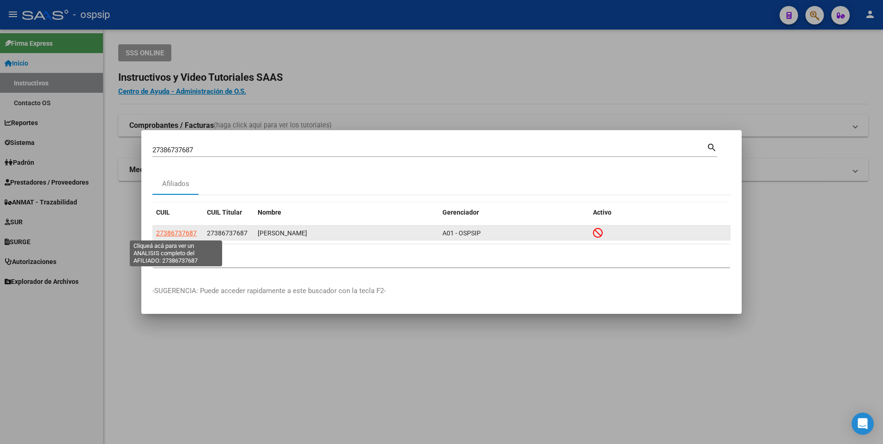
click at [175, 235] on span "27386737687" at bounding box center [176, 232] width 41 height 7
copy span "7"
type textarea "27386737687"
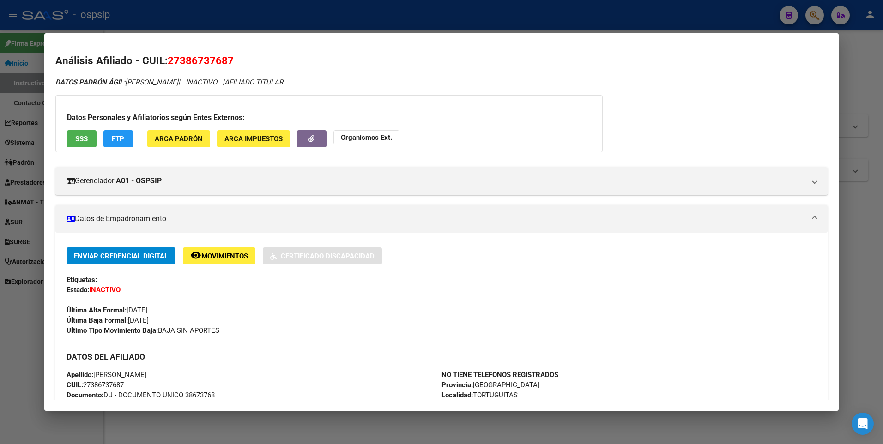
click at [80, 136] on span "SSS" at bounding box center [81, 139] width 12 height 8
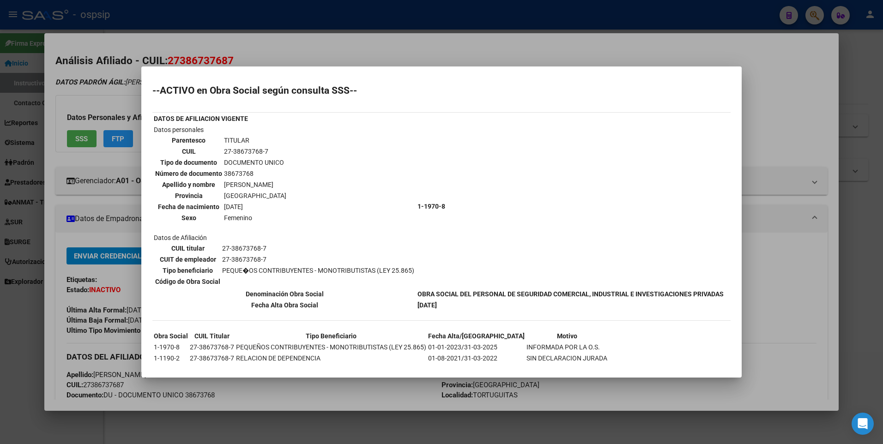
click at [244, 41] on div at bounding box center [441, 222] width 883 height 444
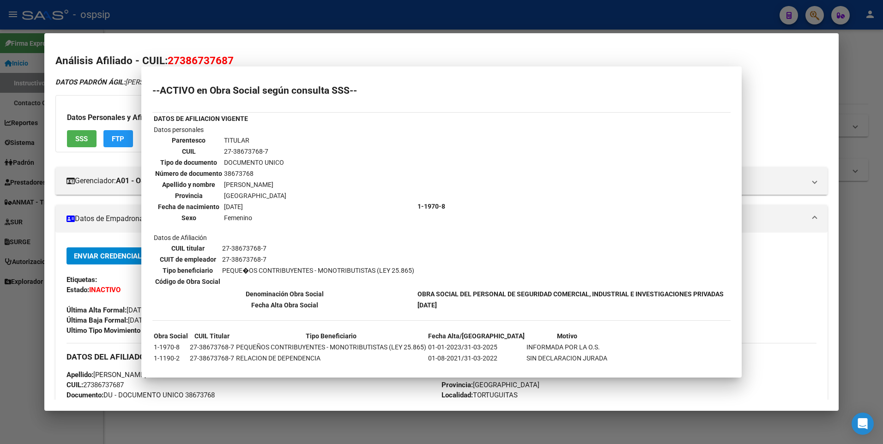
click at [245, 17] on div at bounding box center [441, 222] width 883 height 444
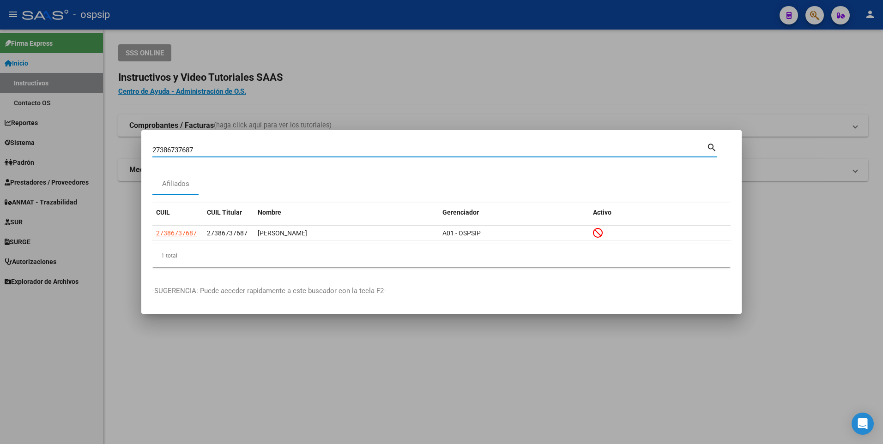
drag, startPoint x: 211, startPoint y: 149, endPoint x: 0, endPoint y: 134, distance: 211.0
click at [0, 145] on html "menu - ospsip person Firma Express Inicio Instructivos Contacto OS Reportes Egr…" at bounding box center [441, 222] width 883 height 444
type input "202548879"
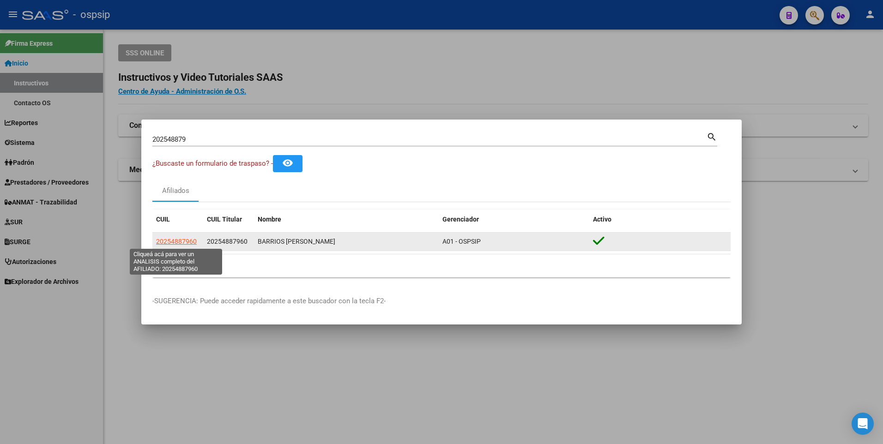
click at [160, 240] on span "20254887960" at bounding box center [176, 241] width 41 height 7
type textarea "20254887960"
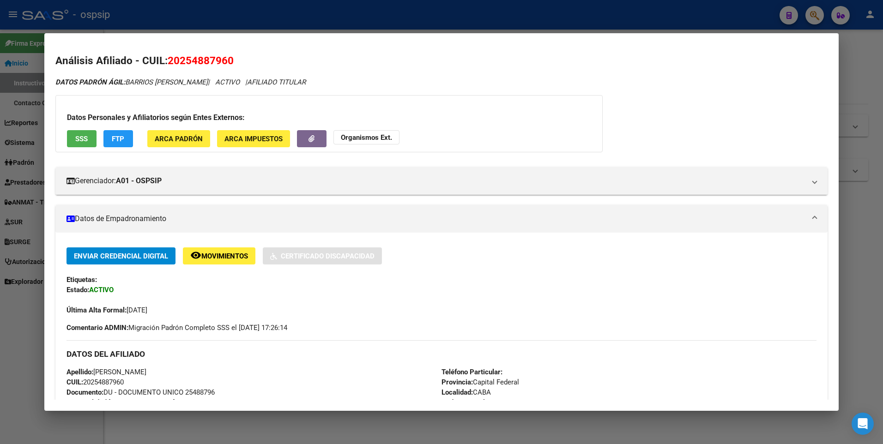
click at [77, 139] on span "SSS" at bounding box center [81, 139] width 12 height 8
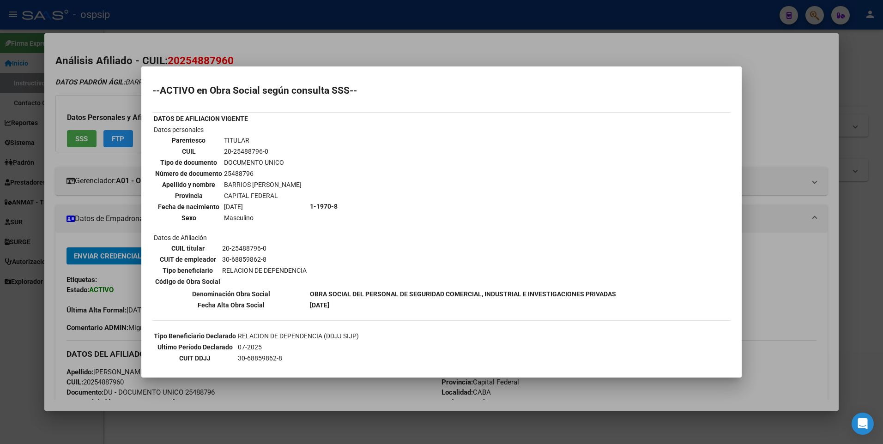
drag, startPoint x: 338, startPoint y: 35, endPoint x: 336, endPoint y: 20, distance: 15.4
click at [338, 30] on div at bounding box center [441, 222] width 883 height 444
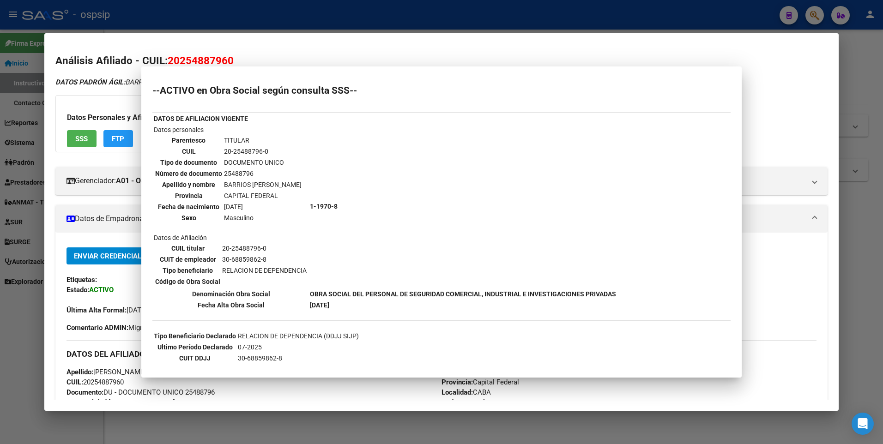
drag, startPoint x: 336, startPoint y: 18, endPoint x: 321, endPoint y: 48, distance: 33.2
click at [336, 18] on div at bounding box center [441, 222] width 883 height 444
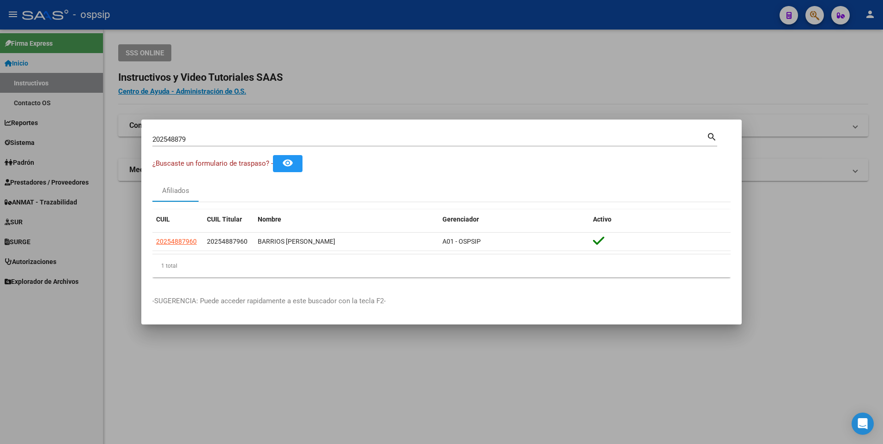
drag, startPoint x: 206, startPoint y: 142, endPoint x: 0, endPoint y: 131, distance: 206.2
click at [0, 138] on html "menu - ospsip person Firma Express Inicio Instructivos Contacto OS Reportes Egr…" at bounding box center [441, 222] width 883 height 444
type input "20174117722"
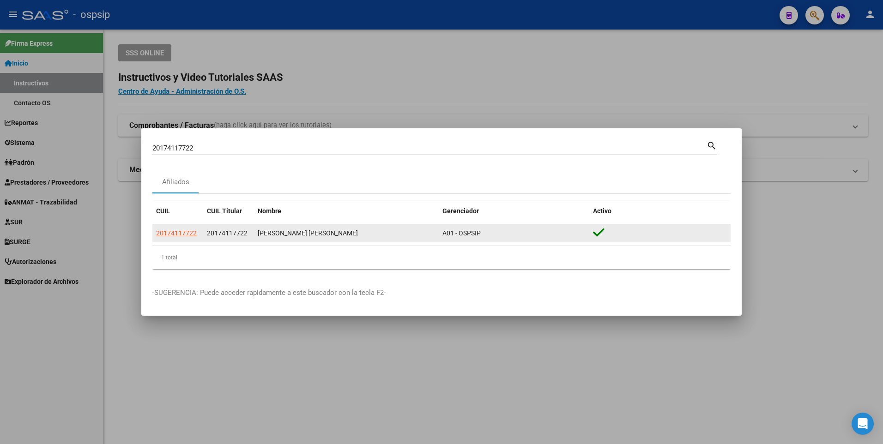
click at [198, 233] on div "20174117722" at bounding box center [177, 233] width 43 height 11
click at [169, 225] on datatable-body-cell "20174117722" at bounding box center [177, 233] width 51 height 18
click at [168, 229] on datatable-body-cell "20174117722" at bounding box center [177, 233] width 51 height 18
click at [164, 231] on span "20174117722" at bounding box center [176, 232] width 41 height 7
copy span "20174117722"
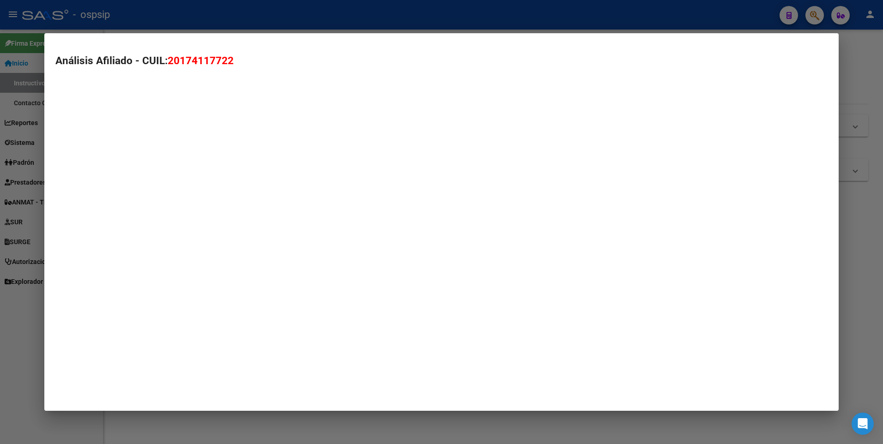
type textarea "20174117722"
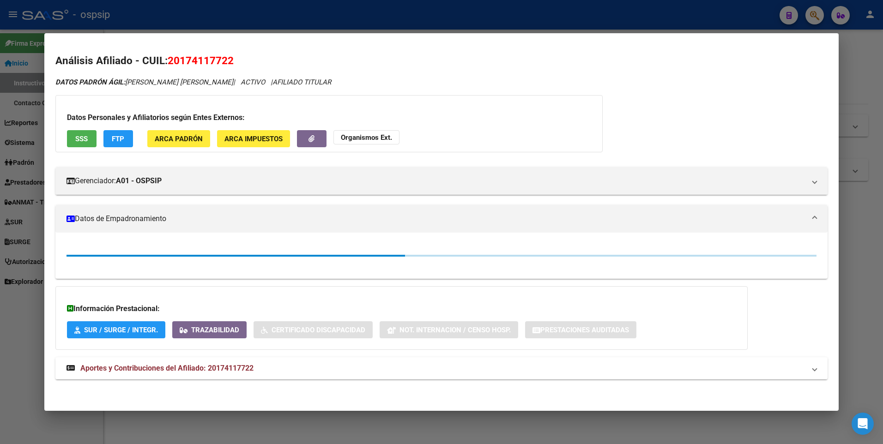
click at [85, 132] on button "SSS" at bounding box center [82, 138] width 30 height 17
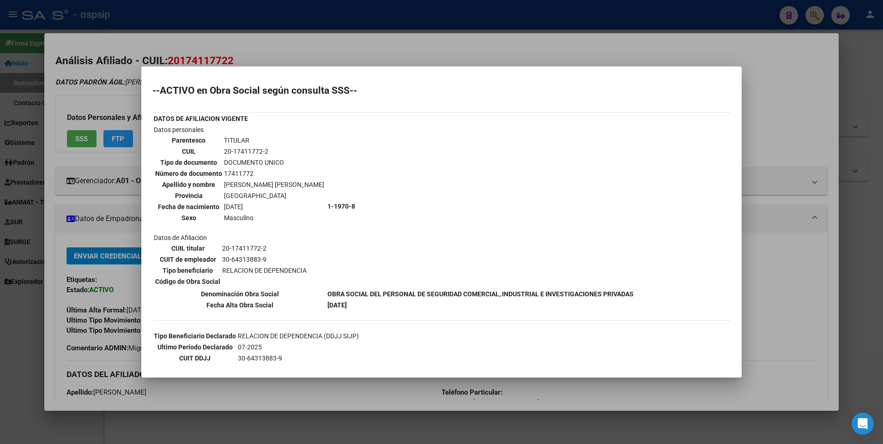
click at [200, 20] on div at bounding box center [441, 222] width 883 height 444
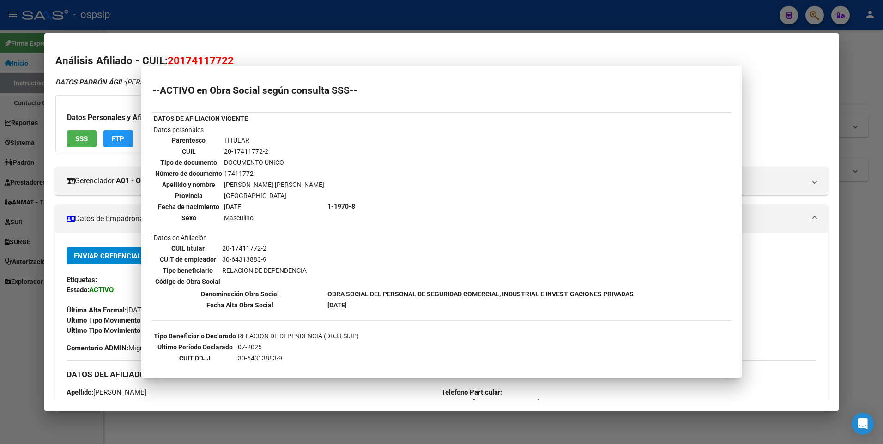
click at [200, 20] on div at bounding box center [441, 222] width 883 height 444
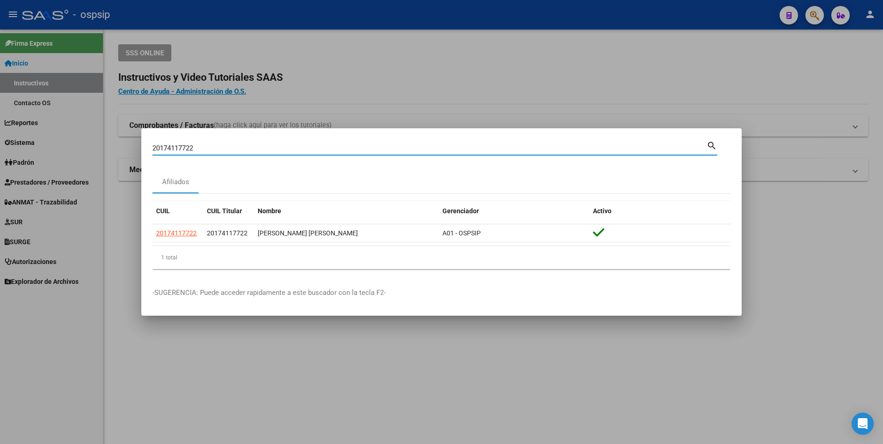
drag, startPoint x: 194, startPoint y: 148, endPoint x: 20, endPoint y: 119, distance: 176.0
click at [20, 119] on div "20174117722 Buscar (apellido, dni, cuil, nro traspaso, cuit, obra social) searc…" at bounding box center [441, 222] width 883 height 444
type input "20337645632"
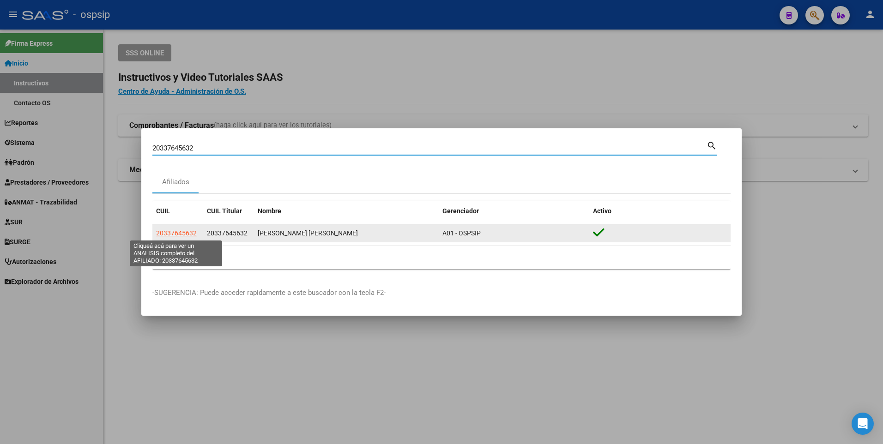
click at [175, 230] on span "20337645632" at bounding box center [176, 232] width 41 height 7
type textarea "20337645632"
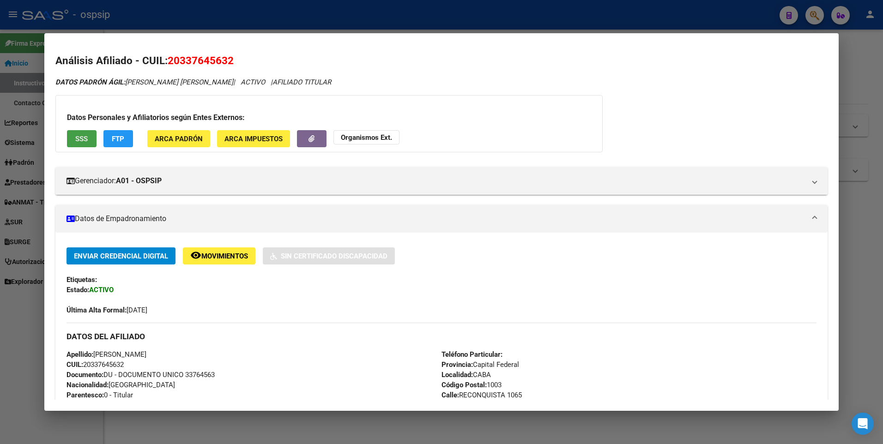
click at [80, 132] on button "SSS" at bounding box center [82, 138] width 30 height 17
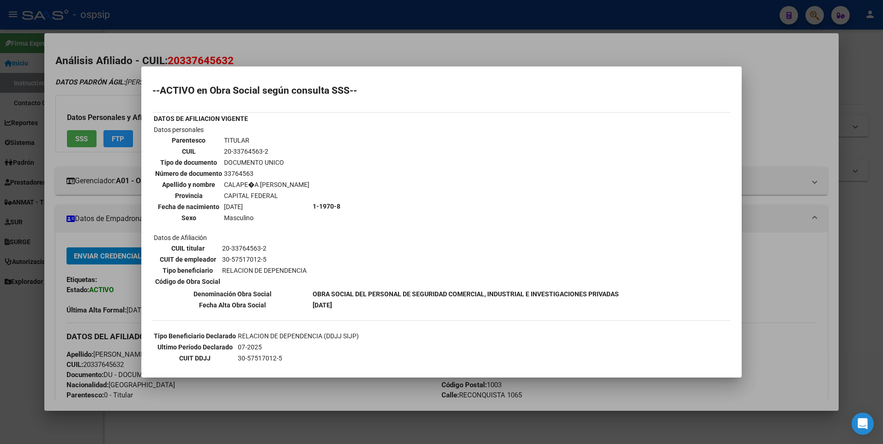
drag, startPoint x: 311, startPoint y: 49, endPoint x: 271, endPoint y: 15, distance: 52.4
click at [283, 33] on div at bounding box center [441, 222] width 883 height 444
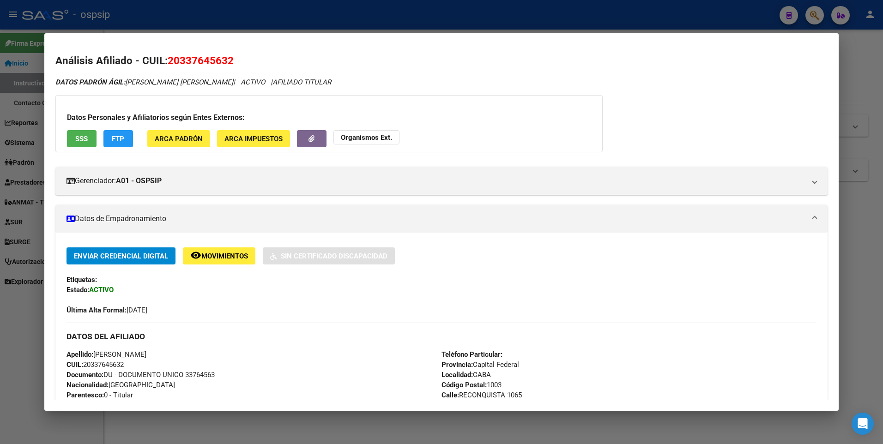
drag, startPoint x: 271, startPoint y: 14, endPoint x: 267, endPoint y: 25, distance: 11.6
click at [269, 20] on div at bounding box center [441, 222] width 883 height 444
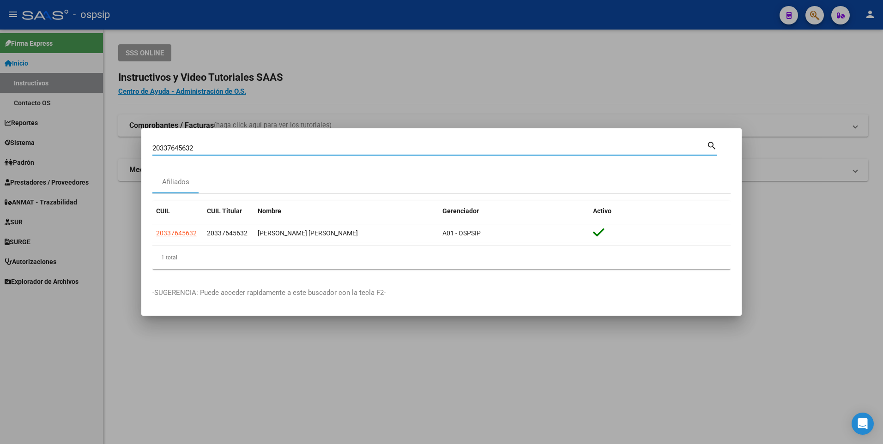
drag, startPoint x: 208, startPoint y: 148, endPoint x: 139, endPoint y: 135, distance: 69.9
click at [139, 135] on div "20337645632 Buscar (apellido, dni, cuil, nro traspaso, cuit, obra social) searc…" at bounding box center [441, 222] width 883 height 444
type input "20337645632"
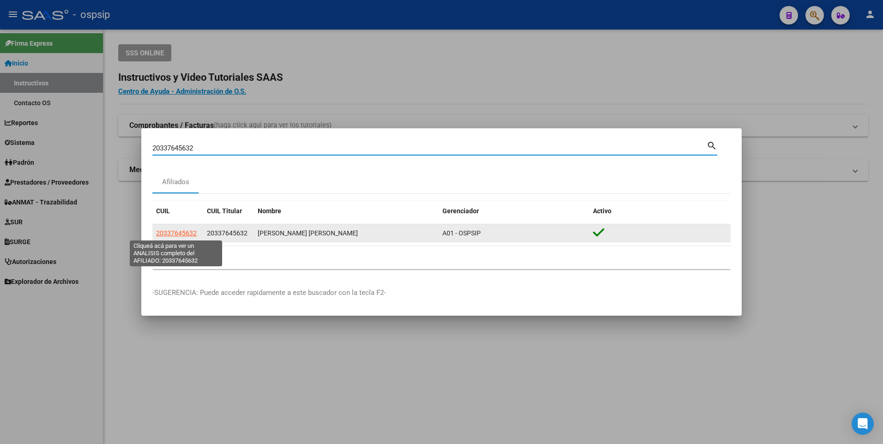
click at [177, 229] on span "20337645632" at bounding box center [176, 232] width 41 height 7
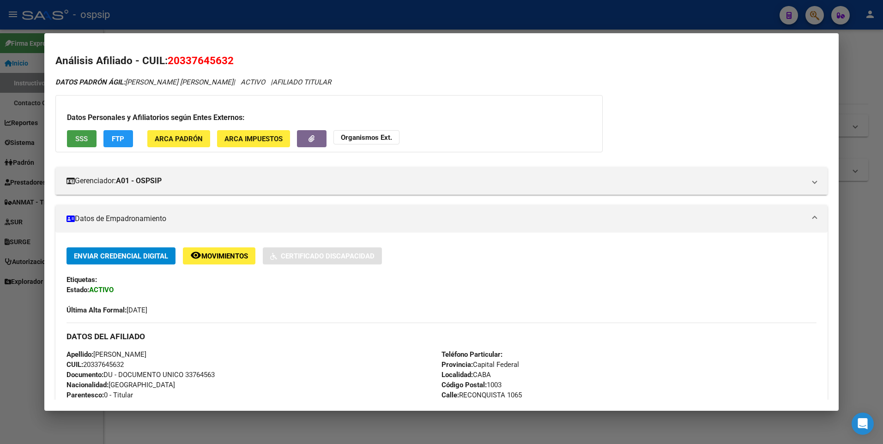
click at [76, 136] on span "SSS" at bounding box center [81, 139] width 12 height 8
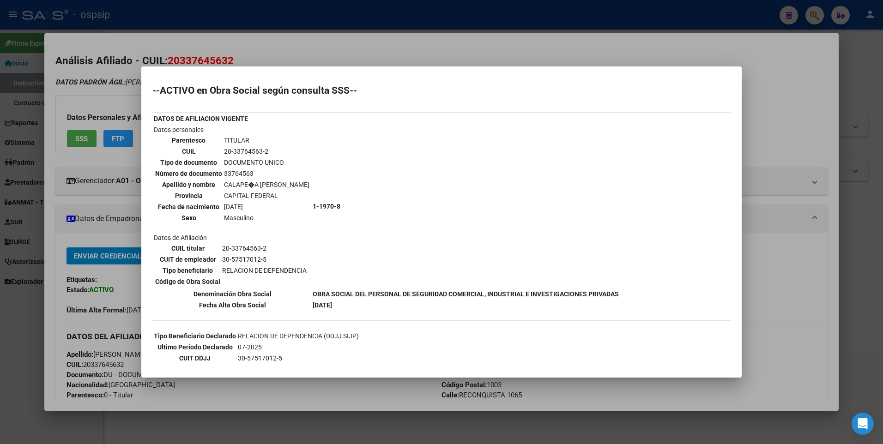
drag, startPoint x: 287, startPoint y: 50, endPoint x: 279, endPoint y: 34, distance: 18.0
click at [280, 46] on div at bounding box center [441, 222] width 883 height 444
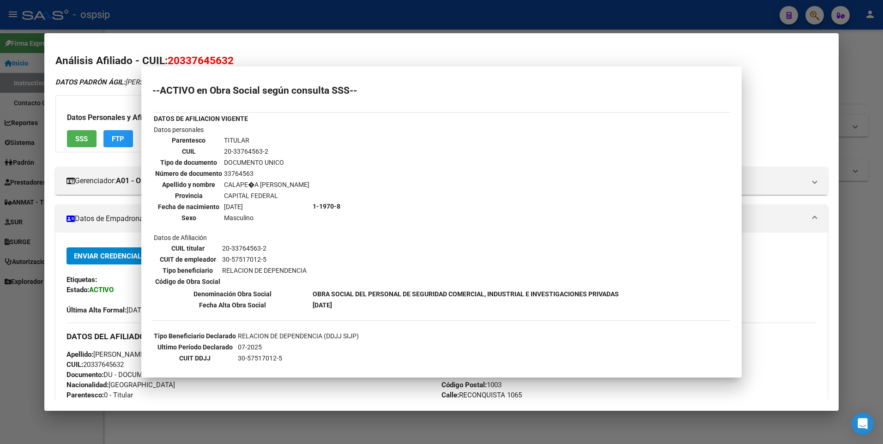
drag, startPoint x: 280, startPoint y: 28, endPoint x: 262, endPoint y: 60, distance: 37.2
click at [280, 29] on div at bounding box center [441, 222] width 883 height 444
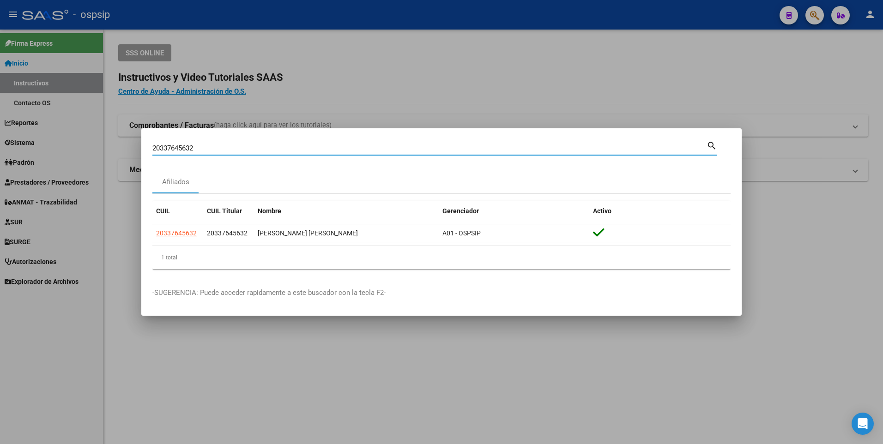
drag, startPoint x: 208, startPoint y: 148, endPoint x: -2, endPoint y: 150, distance: 210.1
click at [0, 150] on html "menu - ospsip person Firma Express Inicio Instructivos Contacto OS Reportes Egr…" at bounding box center [441, 222] width 883 height 444
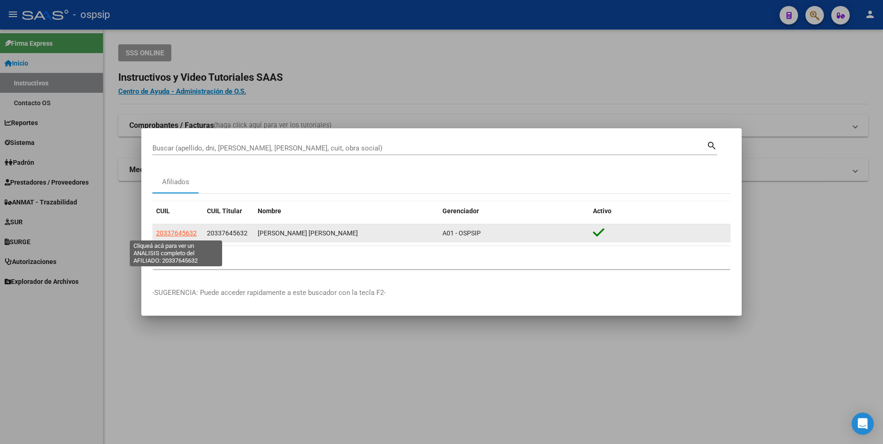
click at [181, 229] on span "20337645632" at bounding box center [176, 232] width 41 height 7
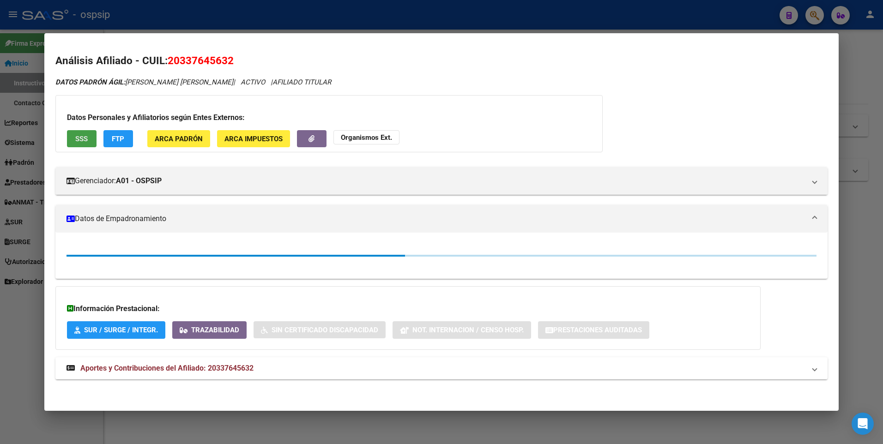
click at [85, 135] on span "SSS" at bounding box center [81, 139] width 12 height 8
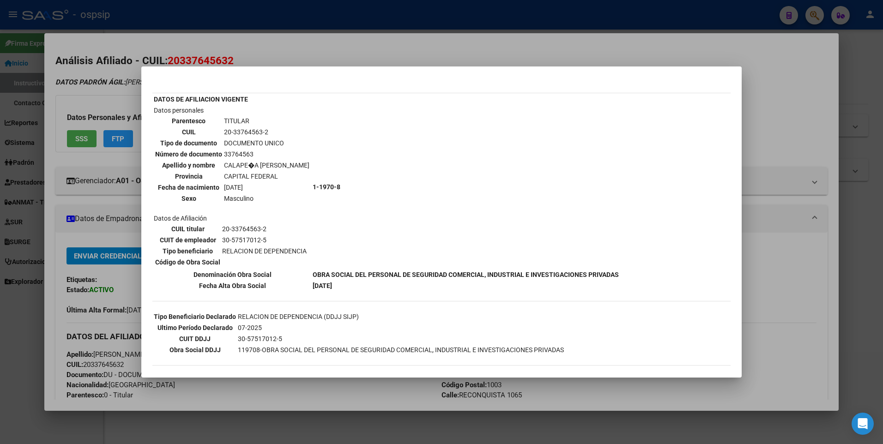
scroll to position [0, 0]
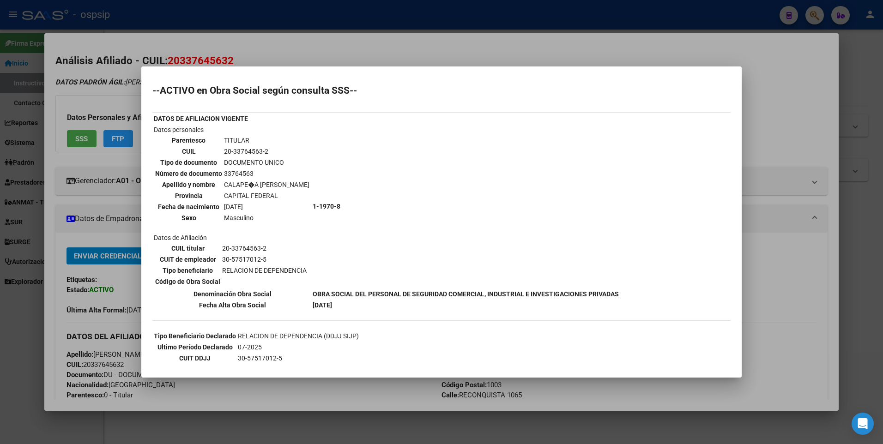
click at [257, 47] on div at bounding box center [441, 222] width 883 height 444
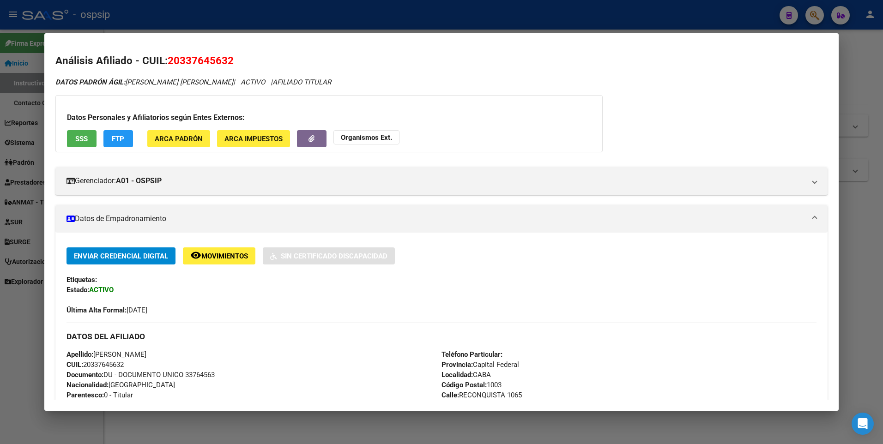
click at [252, 20] on div at bounding box center [441, 222] width 883 height 444
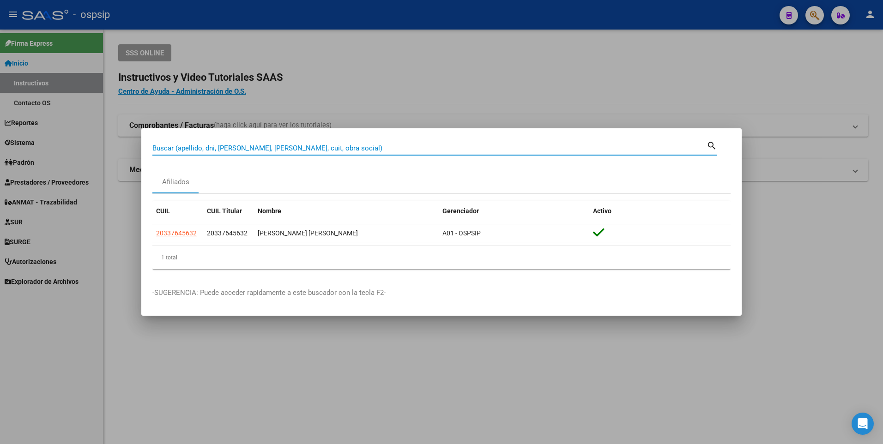
click at [173, 151] on input "Buscar (apellido, dni, [PERSON_NAME], [PERSON_NAME], cuit, obra social)" at bounding box center [429, 148] width 554 height 8
type input "2332929913"
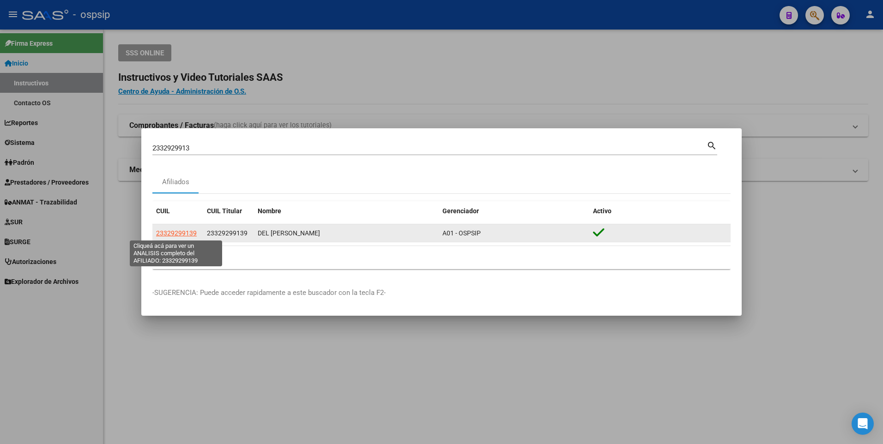
click at [171, 236] on span "23329299139" at bounding box center [176, 232] width 41 height 7
type textarea "23329299139"
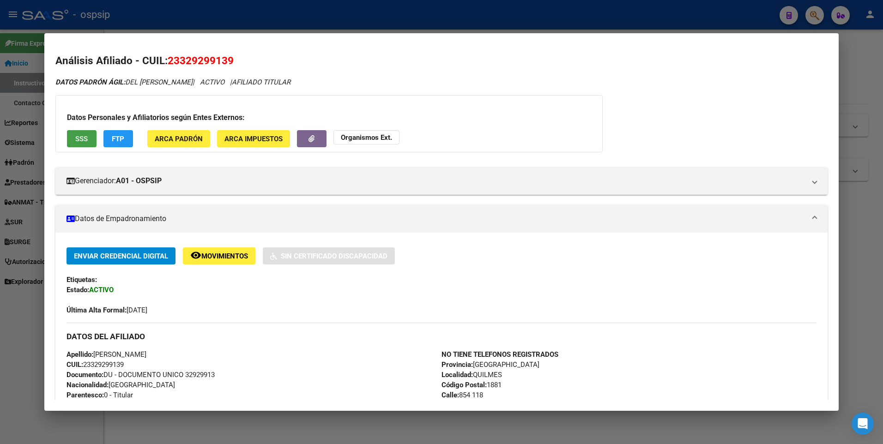
click at [90, 140] on button "SSS" at bounding box center [82, 138] width 30 height 17
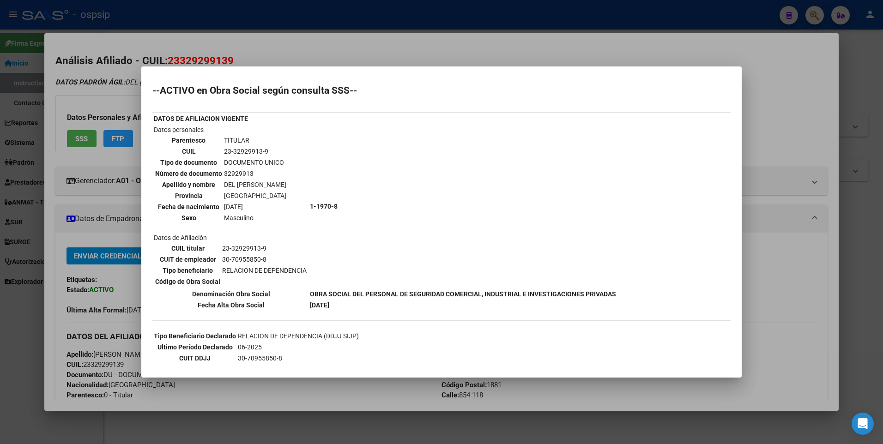
drag, startPoint x: 378, startPoint y: 39, endPoint x: 366, endPoint y: 19, distance: 23.0
click at [376, 37] on div at bounding box center [441, 222] width 883 height 444
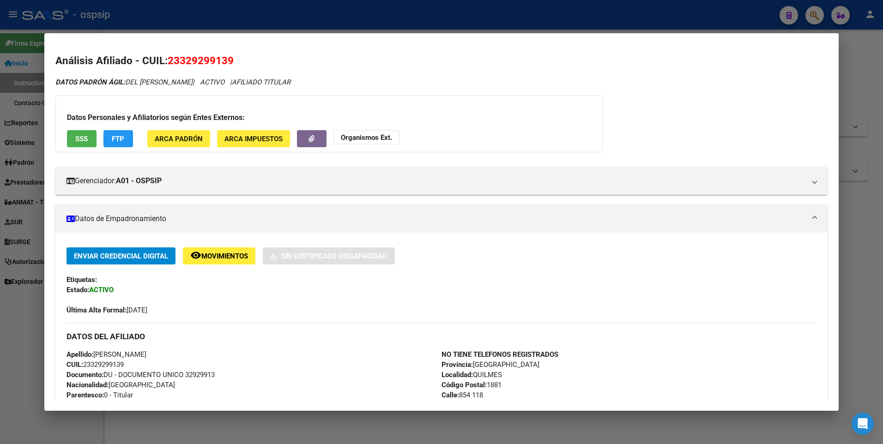
drag, startPoint x: 366, startPoint y: 19, endPoint x: 271, endPoint y: 153, distance: 164.5
click at [361, 29] on div at bounding box center [441, 222] width 883 height 444
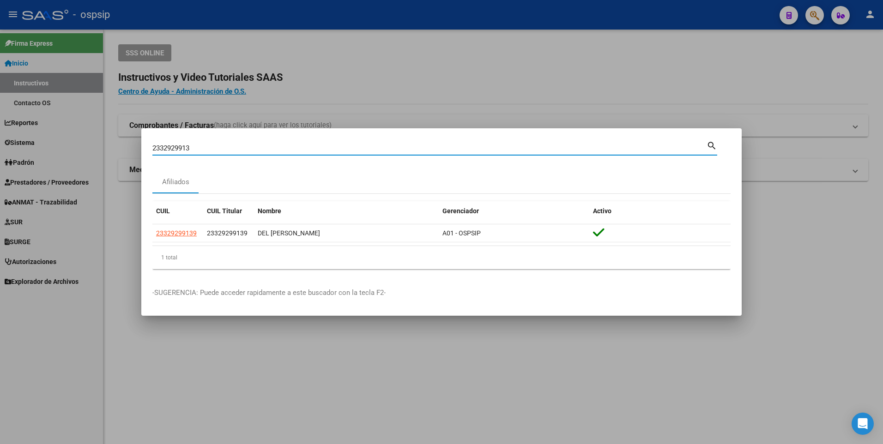
drag, startPoint x: 209, startPoint y: 150, endPoint x: 106, endPoint y: 154, distance: 103.0
click at [106, 154] on div "2332929913 Buscar (apellido, dni, cuil, nro traspaso, cuit, obra social) search…" at bounding box center [441, 222] width 883 height 444
type input "27168870197"
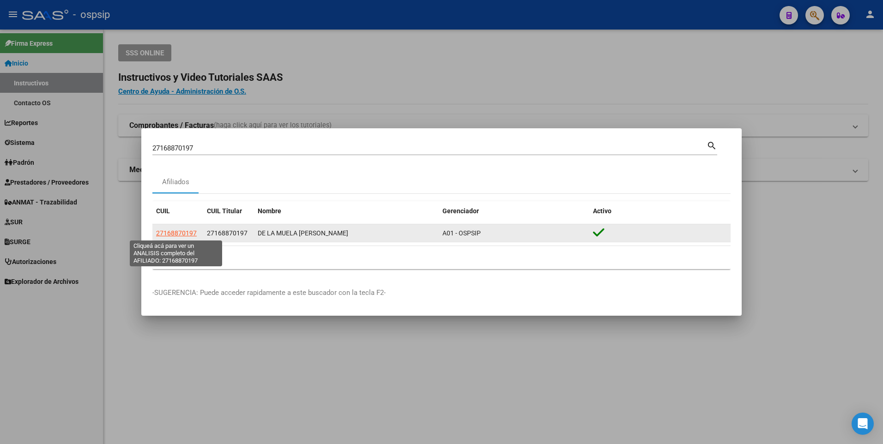
click at [186, 232] on span "27168870197" at bounding box center [176, 232] width 41 height 7
type textarea "27168870197"
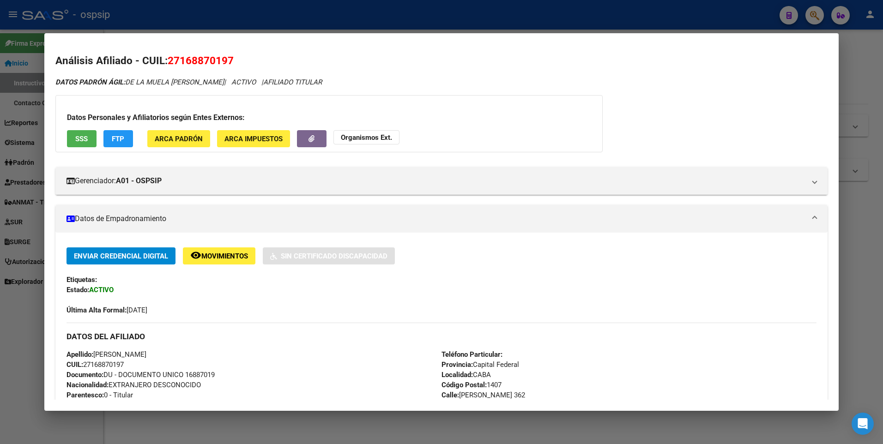
click at [62, 137] on div "Datos Personales y Afiliatorios según Entes Externos: SSS FTP ARCA Padrón ARCA …" at bounding box center [328, 123] width 547 height 57
click at [82, 138] on span "SSS" at bounding box center [81, 139] width 12 height 8
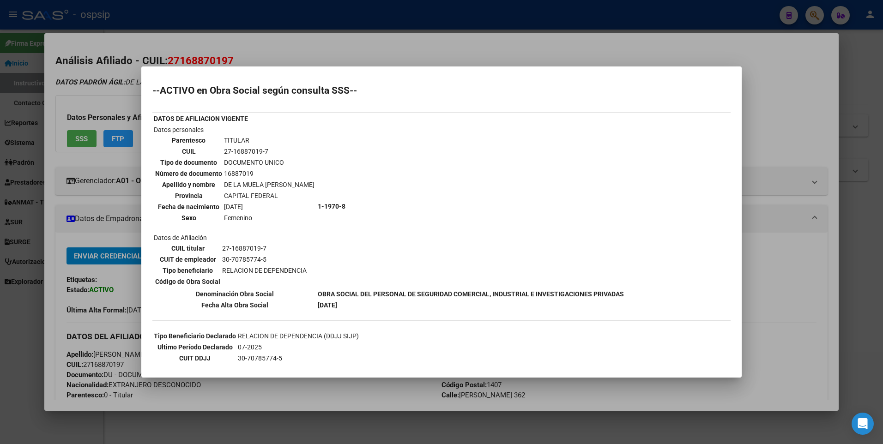
drag, startPoint x: 242, startPoint y: 50, endPoint x: 231, endPoint y: 24, distance: 29.0
click at [233, 44] on div at bounding box center [441, 222] width 883 height 444
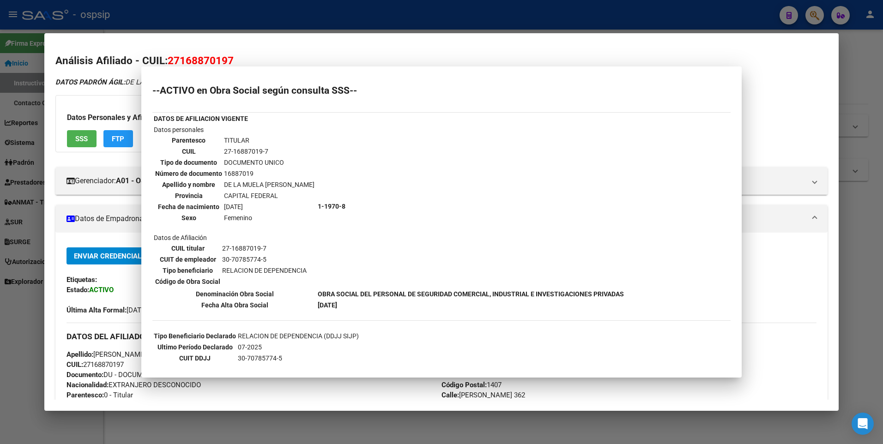
click at [233, 8] on div at bounding box center [441, 222] width 883 height 444
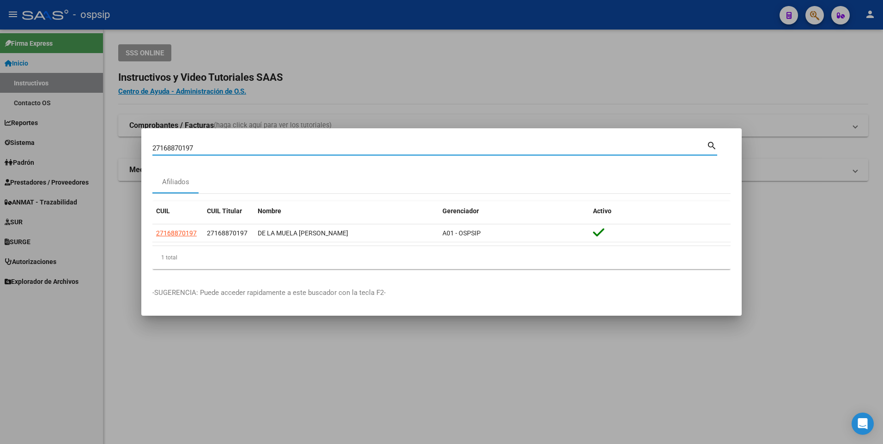
drag, startPoint x: 198, startPoint y: 152, endPoint x: 4, endPoint y: 153, distance: 194.4
click at [4, 153] on div "27168870197 Buscar (apellido, dni, cuil, nro traspaso, cuit, obra social) searc…" at bounding box center [441, 222] width 883 height 444
type input "20143131875"
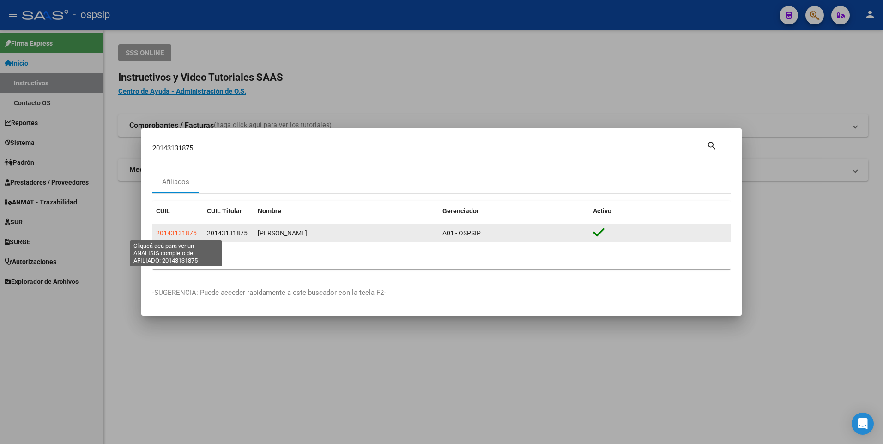
click at [183, 231] on span "20143131875" at bounding box center [176, 232] width 41 height 7
type textarea "20143131875"
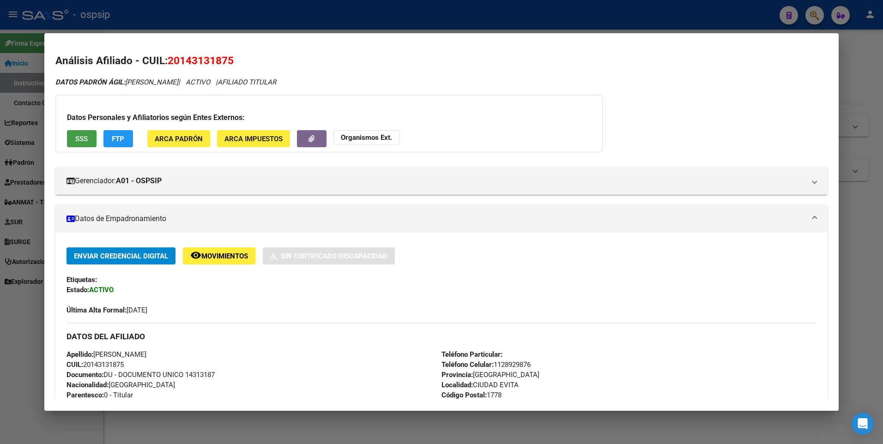
click at [90, 132] on button "SSS" at bounding box center [82, 138] width 30 height 17
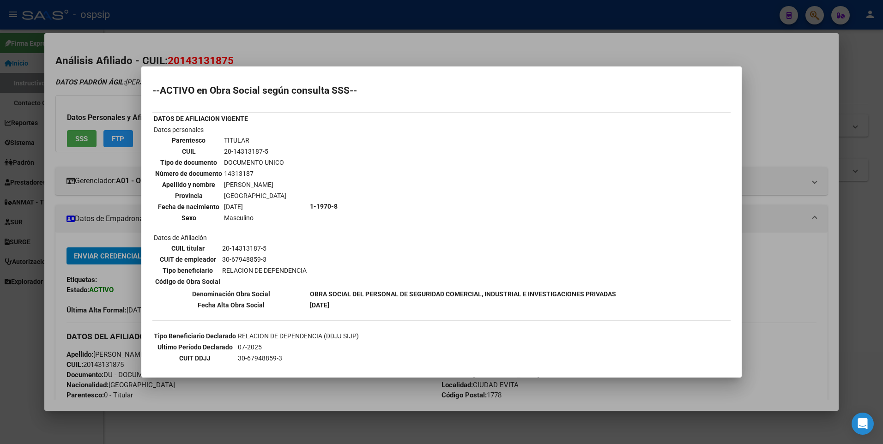
drag, startPoint x: 356, startPoint y: 32, endPoint x: 354, endPoint y: 22, distance: 10.4
click at [355, 23] on div at bounding box center [441, 222] width 883 height 444
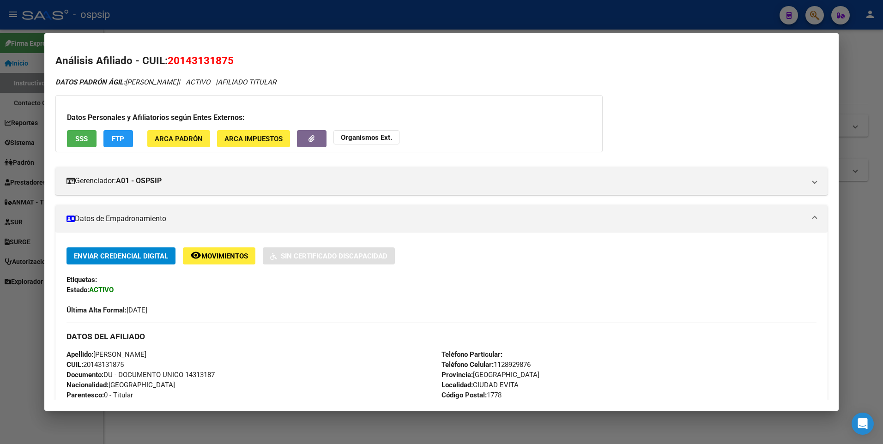
drag, startPoint x: 351, startPoint y: 11, endPoint x: 348, endPoint y: 61, distance: 50.9
click at [351, 11] on div at bounding box center [441, 222] width 883 height 444
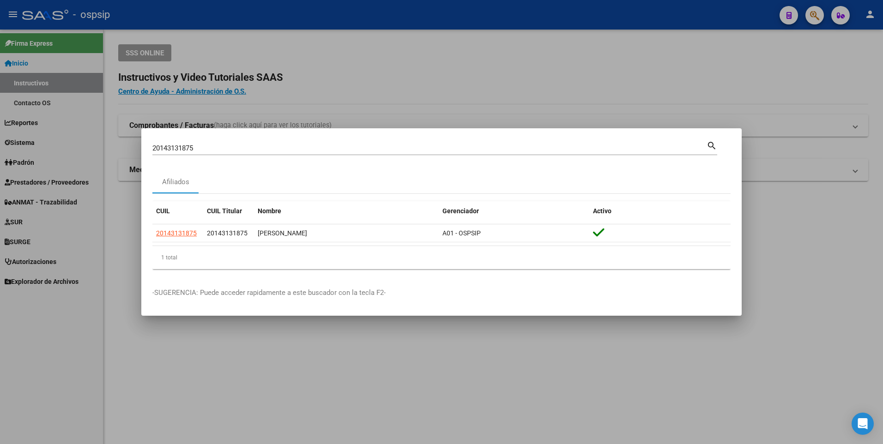
drag, startPoint x: 229, startPoint y: 143, endPoint x: 88, endPoint y: 145, distance: 140.8
click at [88, 145] on div "20143131875 Buscar (apellido, dni, cuil, nro traspaso, cuit, obra social) searc…" at bounding box center [441, 222] width 883 height 444
drag, startPoint x: 228, startPoint y: 148, endPoint x: 103, endPoint y: 162, distance: 125.4
click at [103, 162] on div "20143131875 Buscar (apellido, dni, cuil, nro traspaso, cuit, obra social) searc…" at bounding box center [441, 222] width 883 height 444
type input "23249684244"
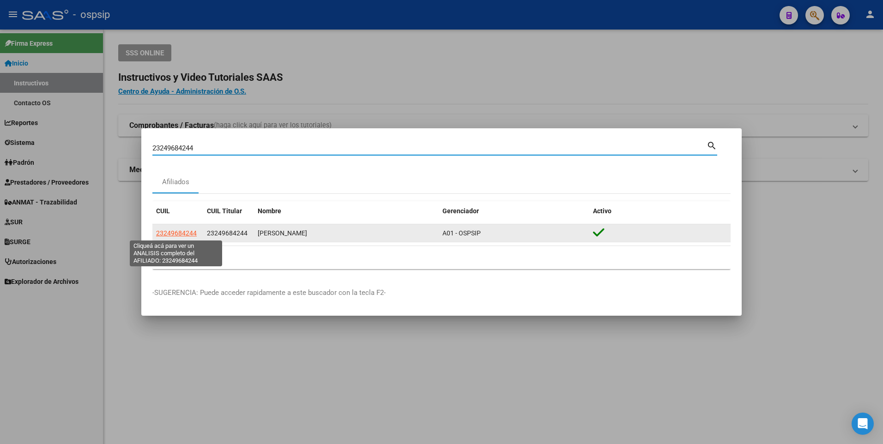
click at [188, 234] on span "23249684244" at bounding box center [176, 232] width 41 height 7
type textarea "23249684244"
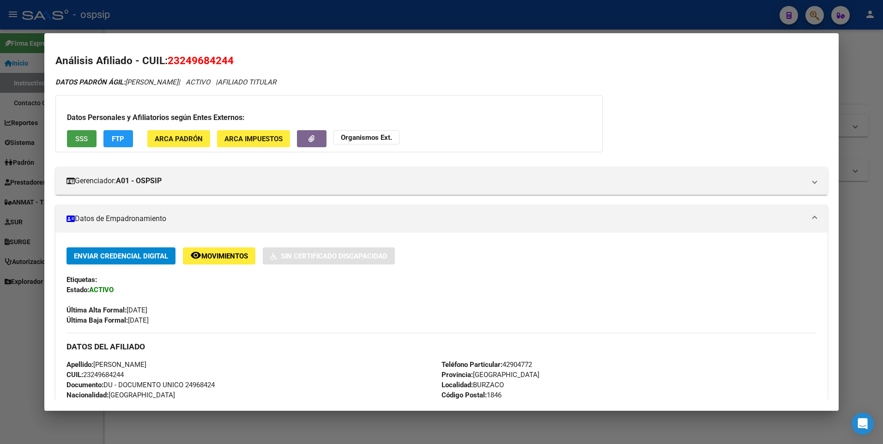
click at [77, 137] on span "SSS" at bounding box center [81, 139] width 12 height 8
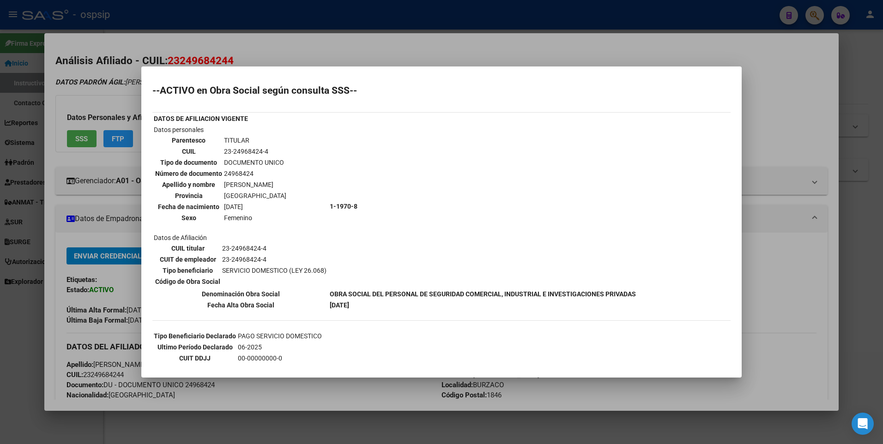
drag, startPoint x: 264, startPoint y: 46, endPoint x: 248, endPoint y: 23, distance: 27.5
click at [259, 42] on div at bounding box center [441, 222] width 883 height 444
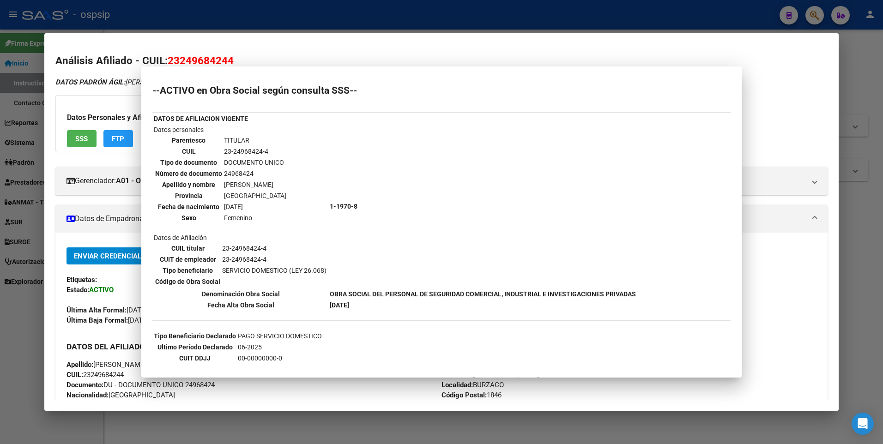
click at [248, 23] on div at bounding box center [441, 222] width 883 height 444
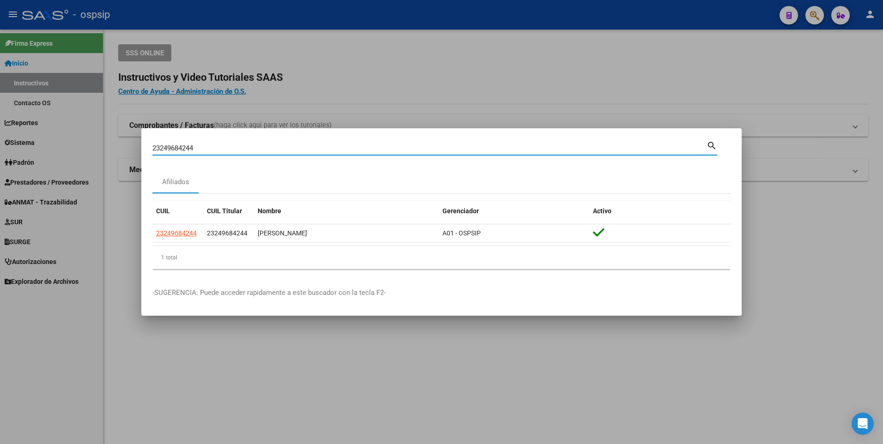
drag, startPoint x: 219, startPoint y: 148, endPoint x: 36, endPoint y: 150, distance: 183.3
click at [36, 150] on div "23249684244 Buscar (apellido, dni, cuil, nro traspaso, cuit, obra social) searc…" at bounding box center [441, 222] width 883 height 444
type input "2037839975"
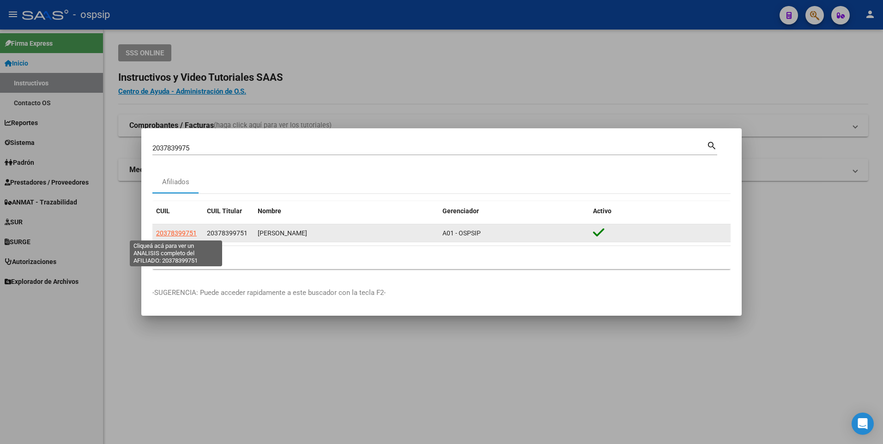
click at [172, 235] on span "20378399751" at bounding box center [176, 232] width 41 height 7
type textarea "20378399751"
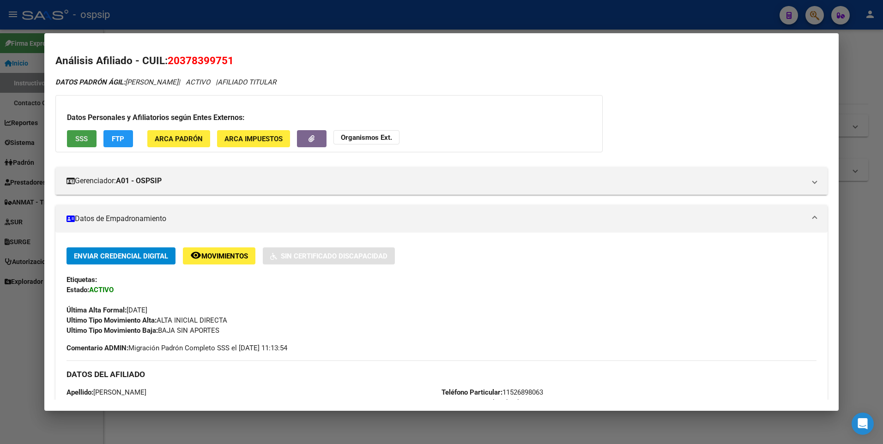
click at [76, 140] on span "SSS" at bounding box center [81, 139] width 12 height 8
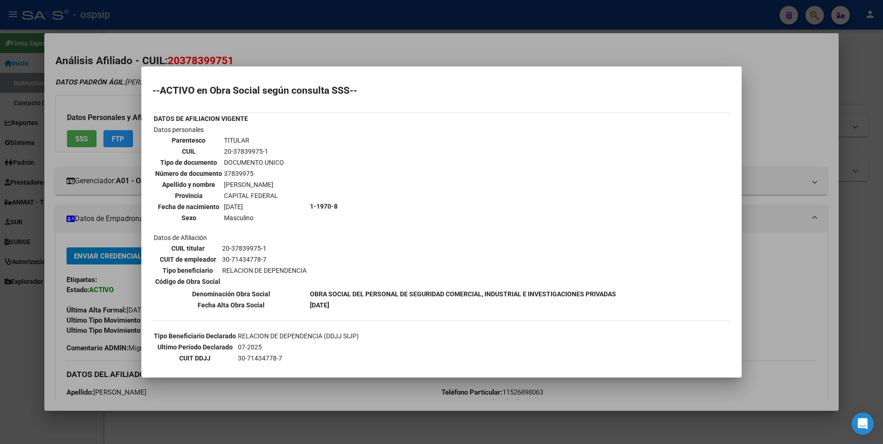
click at [217, 53] on div at bounding box center [441, 222] width 883 height 444
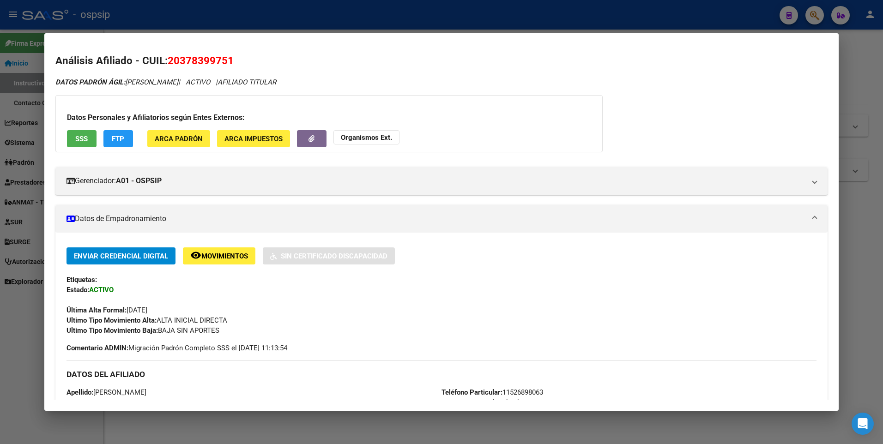
click at [215, 23] on div at bounding box center [441, 222] width 883 height 444
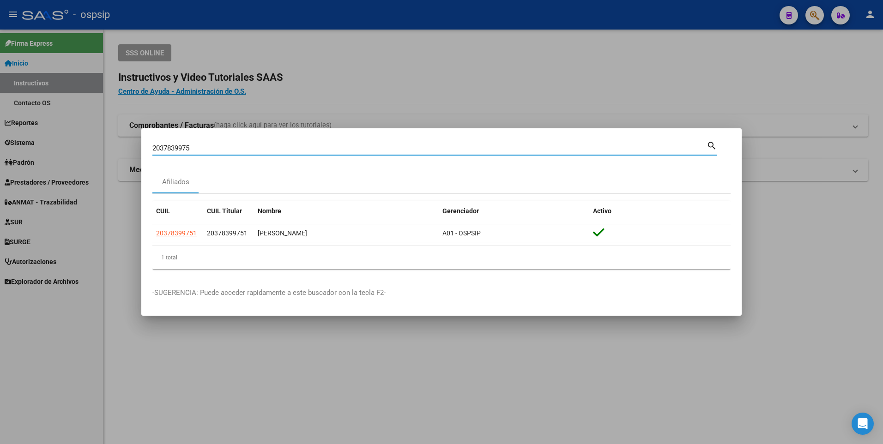
drag, startPoint x: 201, startPoint y: 146, endPoint x: 80, endPoint y: 149, distance: 121.0
click at [80, 149] on div "2037839975 Buscar (apellido, dni, cuil, nro traspaso, cuit, obra social) search…" at bounding box center [441, 222] width 883 height 444
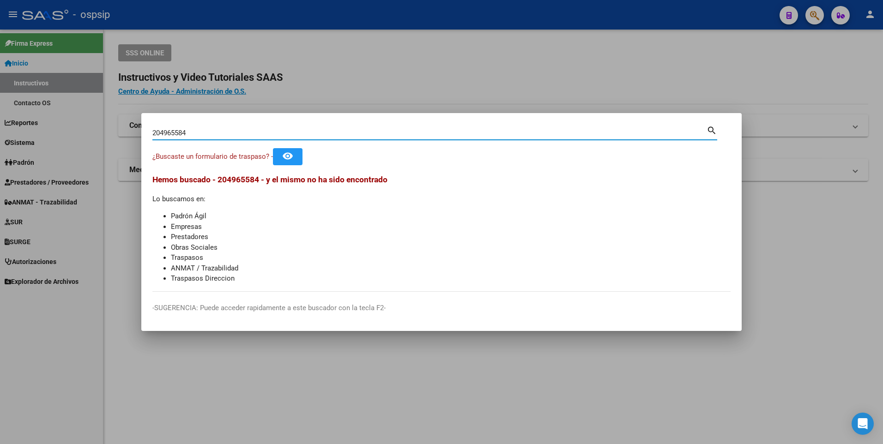
drag, startPoint x: 191, startPoint y: 132, endPoint x: 89, endPoint y: 134, distance: 101.6
click at [89, 134] on div "204965584 Buscar (apellido, dni, cuil, nro traspaso, cuit, obra social) search …" at bounding box center [441, 222] width 883 height 444
type input "23215755754"
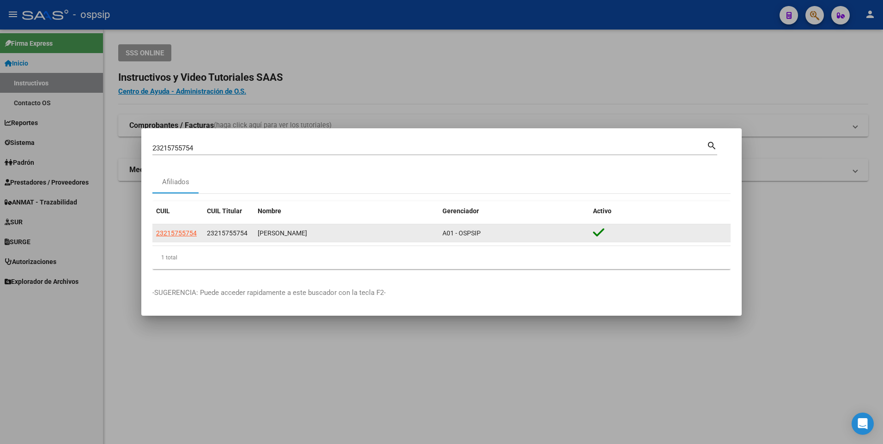
click at [181, 227] on datatable-body-cell "23215755754" at bounding box center [177, 233] width 51 height 18
click at [177, 231] on span "23215755754" at bounding box center [176, 232] width 41 height 7
type textarea "23215755754"
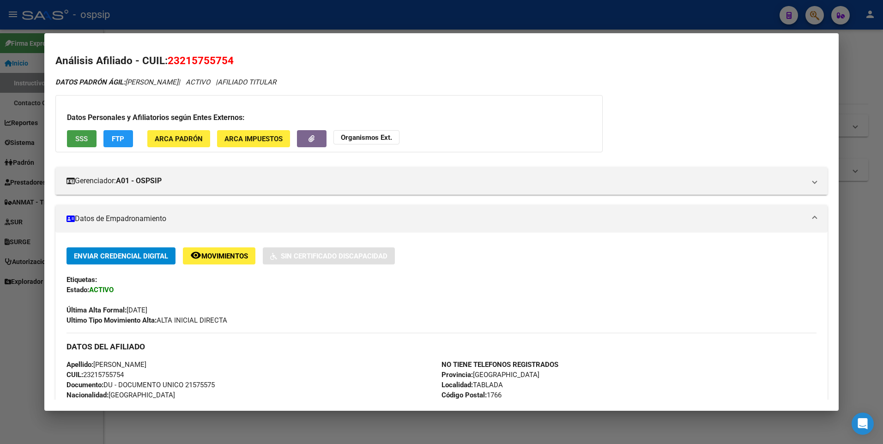
click at [82, 138] on span "SSS" at bounding box center [81, 139] width 12 height 8
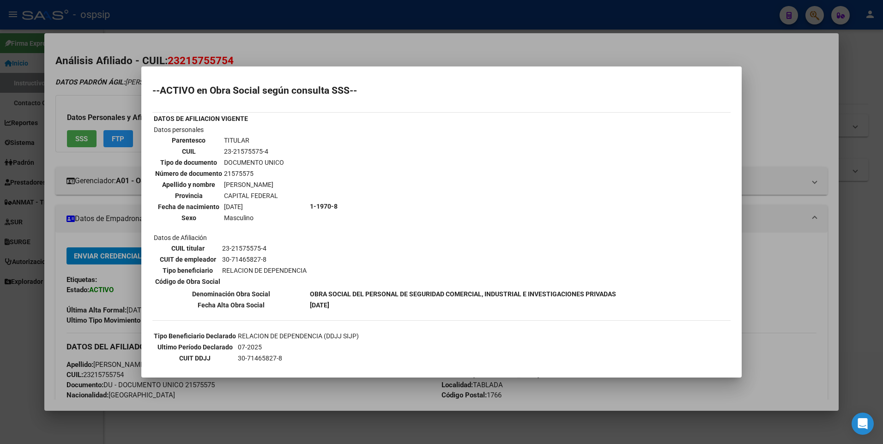
drag, startPoint x: 310, startPoint y: 51, endPoint x: 294, endPoint y: 27, distance: 28.9
click at [307, 49] on div at bounding box center [441, 222] width 883 height 444
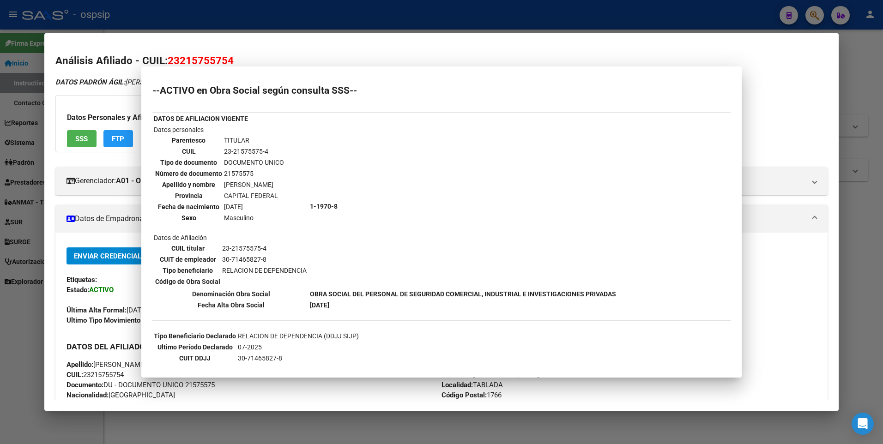
click at [293, 27] on div at bounding box center [441, 222] width 883 height 444
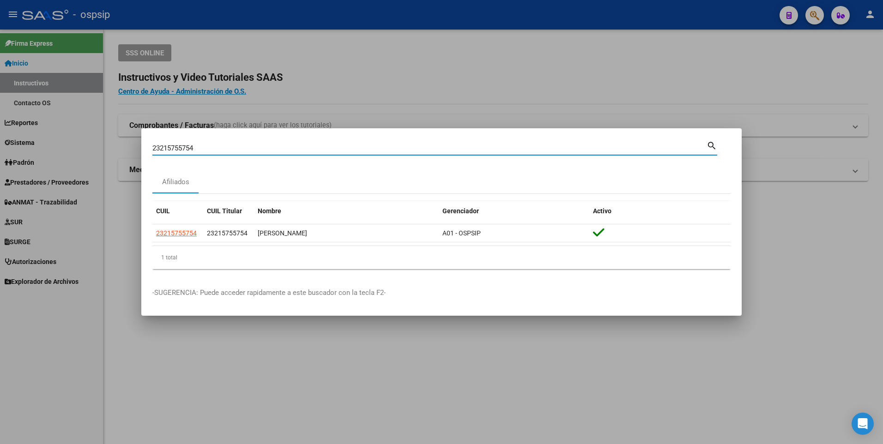
drag, startPoint x: 217, startPoint y: 149, endPoint x: 56, endPoint y: 147, distance: 161.1
click at [56, 147] on div "23215755754 Buscar (apellido, dni, cuil, nro traspaso, cuit, obra social) searc…" at bounding box center [441, 222] width 883 height 444
type input "27936890615"
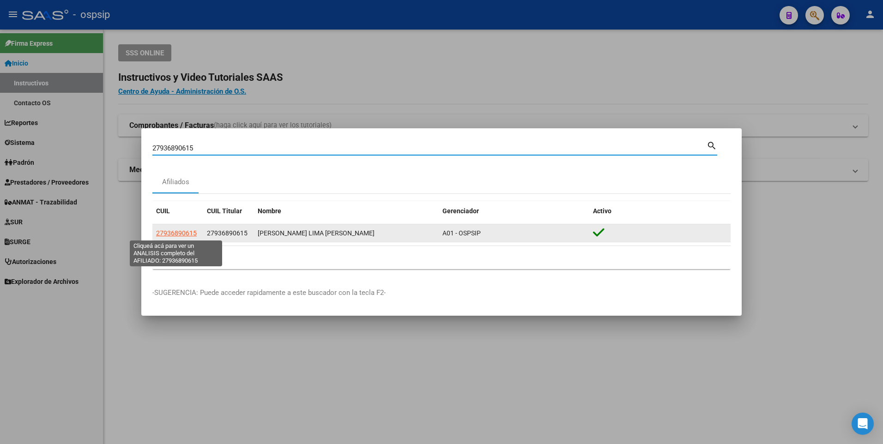
click at [169, 232] on span "27936890615" at bounding box center [176, 232] width 41 height 7
type textarea "27936890615"
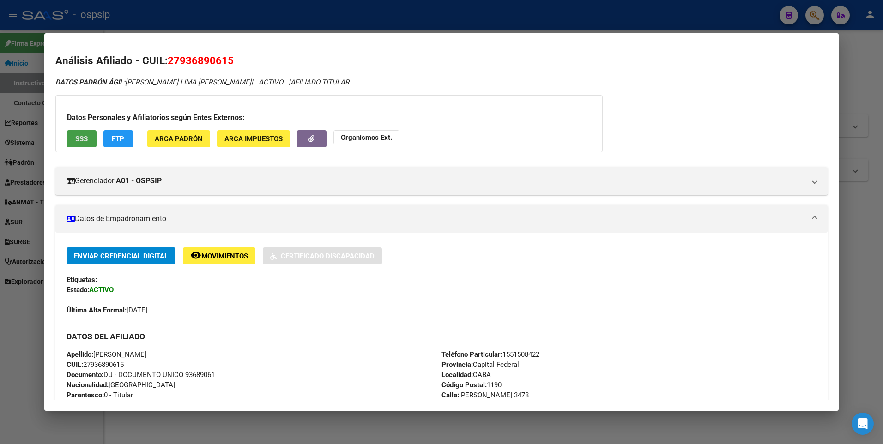
click at [90, 136] on button "SSS" at bounding box center [82, 138] width 30 height 17
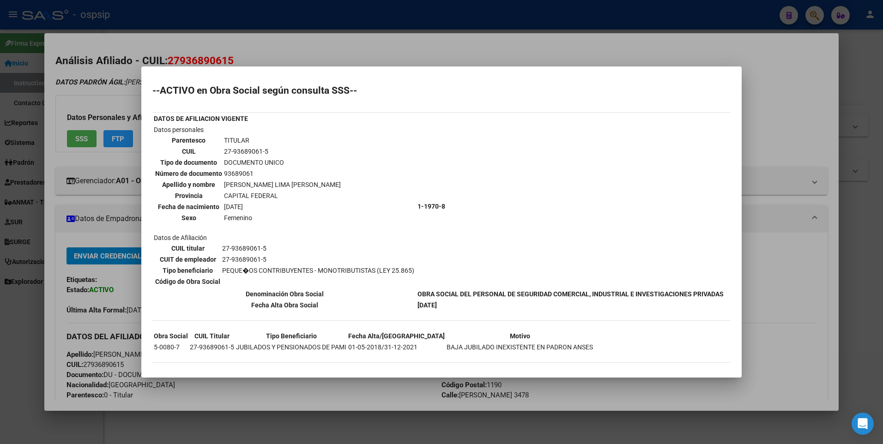
click at [301, 49] on div at bounding box center [441, 222] width 883 height 444
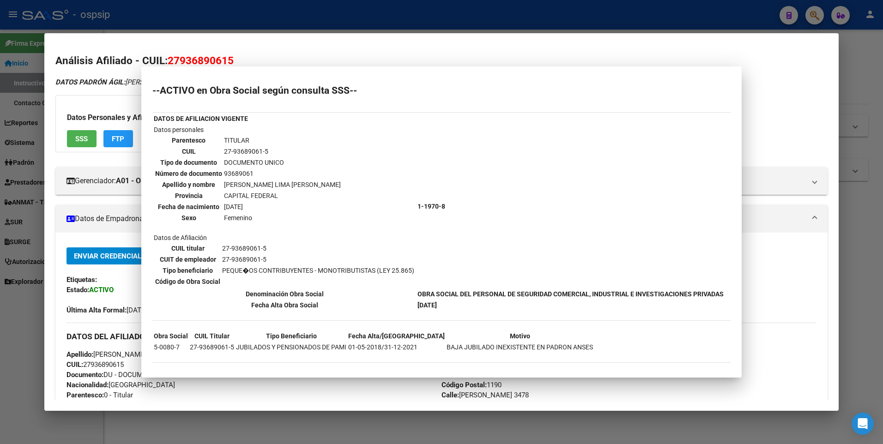
click at [302, 15] on div at bounding box center [441, 222] width 883 height 444
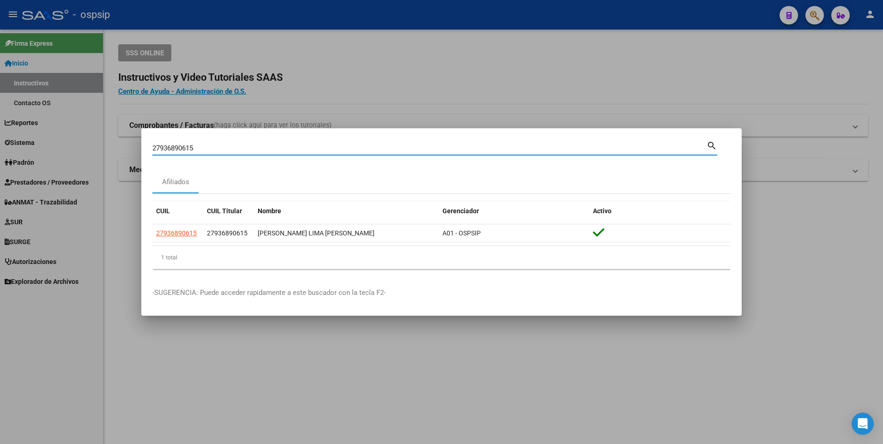
drag, startPoint x: 210, startPoint y: 148, endPoint x: 43, endPoint y: 155, distance: 166.8
click at [45, 154] on div "27936890615 Buscar (apellido, dni, cuil, nro traspaso, cuit, obra social) searc…" at bounding box center [441, 222] width 883 height 444
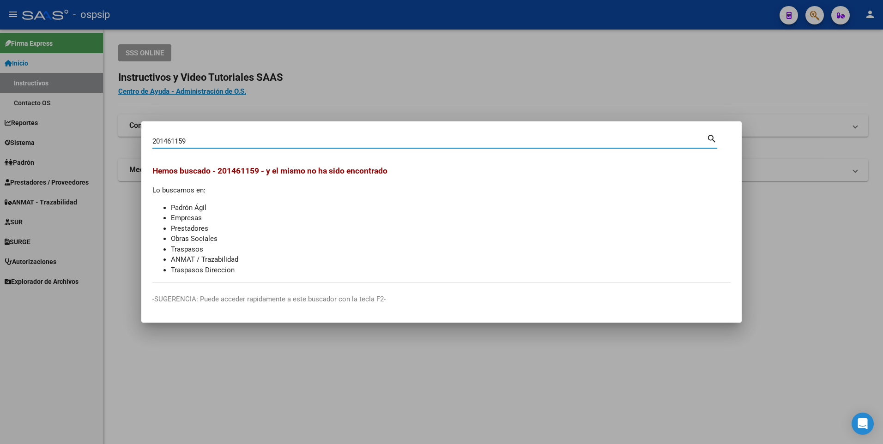
type input "201461159"
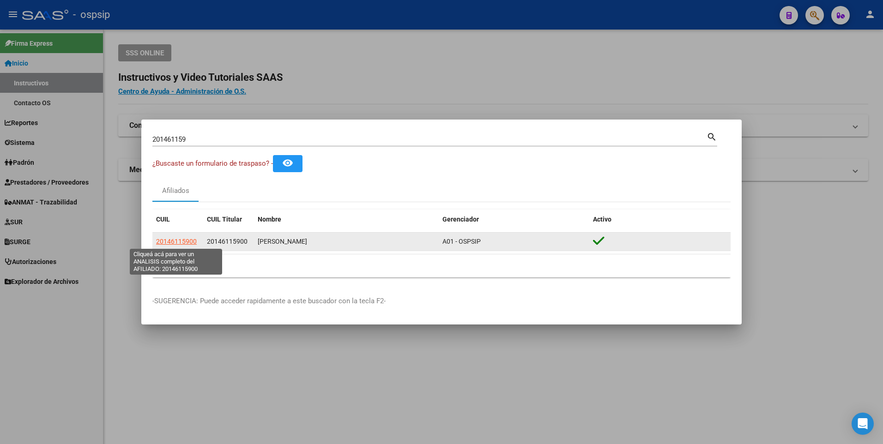
click at [170, 242] on span "20146115900" at bounding box center [176, 241] width 41 height 7
type textarea "20146115900"
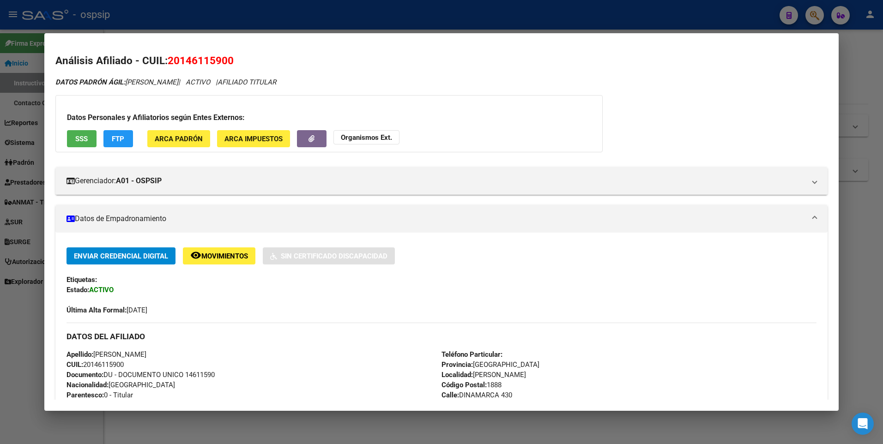
click at [81, 138] on span "SSS" at bounding box center [81, 139] width 12 height 8
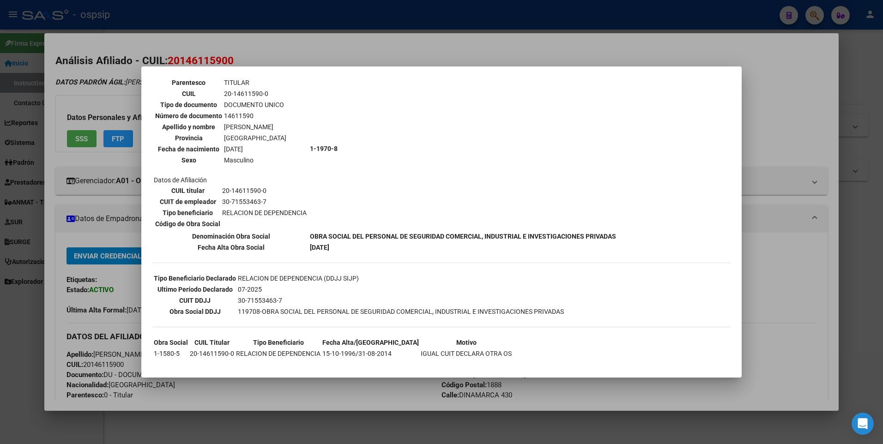
scroll to position [70, 0]
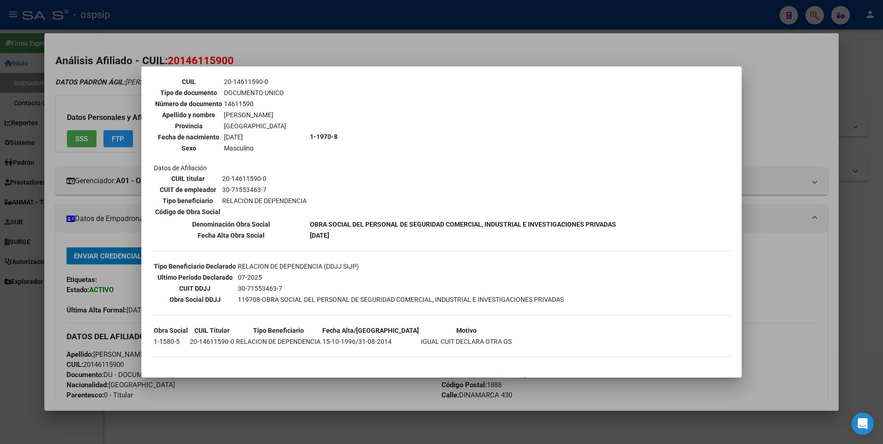
click at [301, 37] on div at bounding box center [441, 222] width 883 height 444
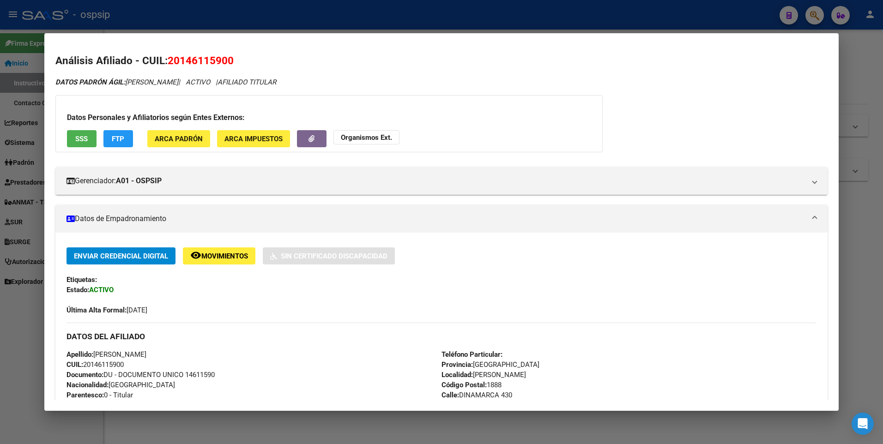
click at [299, 12] on div at bounding box center [441, 222] width 883 height 444
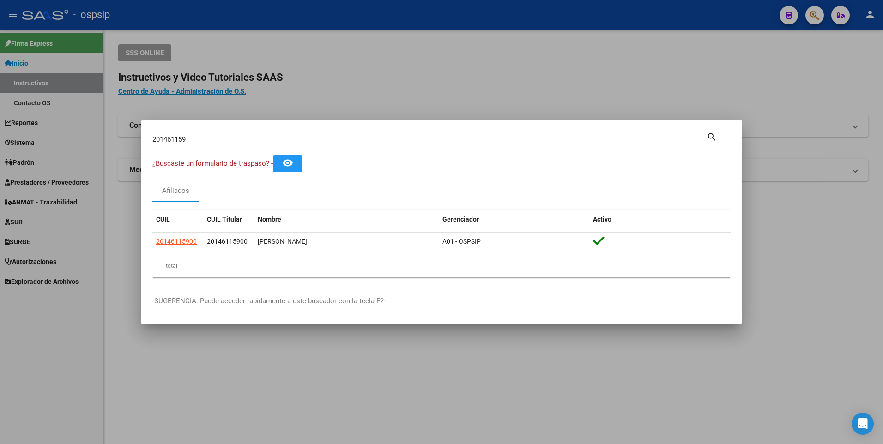
drag, startPoint x: 242, startPoint y: 106, endPoint x: 213, endPoint y: 122, distance: 32.9
click at [237, 109] on div at bounding box center [441, 222] width 883 height 444
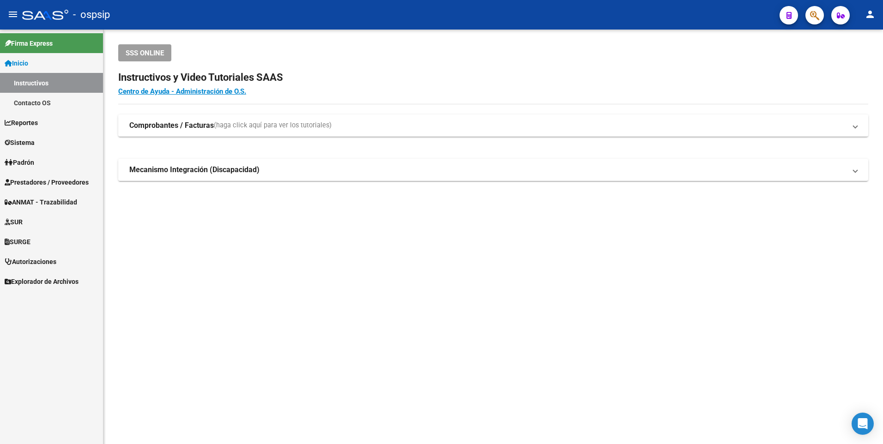
click at [822, 15] on button "button" at bounding box center [814, 15] width 18 height 18
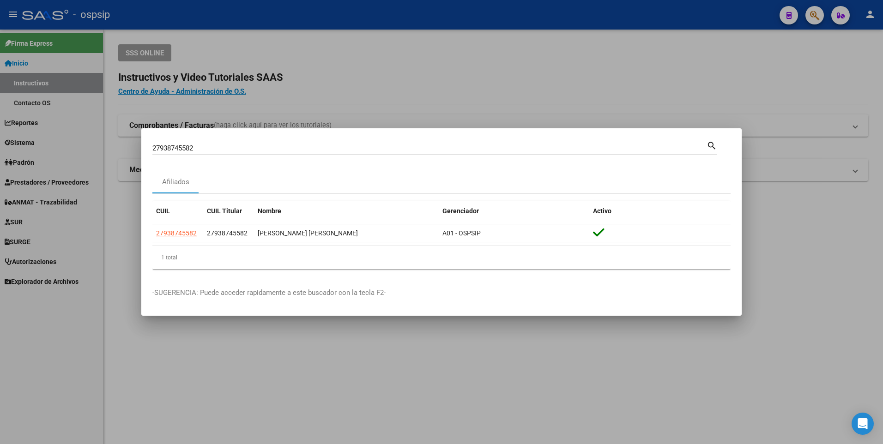
drag, startPoint x: 209, startPoint y: 142, endPoint x: 142, endPoint y: 151, distance: 68.0
click at [142, 151] on mat-dialog-content "27938745582 Buscar (apellido, dni, cuil, nro traspaso, cuit, obra social) searc…" at bounding box center [441, 207] width 600 height 137
drag, startPoint x: 192, startPoint y: 146, endPoint x: 96, endPoint y: 145, distance: 95.6
click at [124, 146] on div "27938745582 Buscar (apellido, dni, cuil, nro traspaso, cuit, obra social) searc…" at bounding box center [441, 222] width 883 height 444
type input "2036403292"
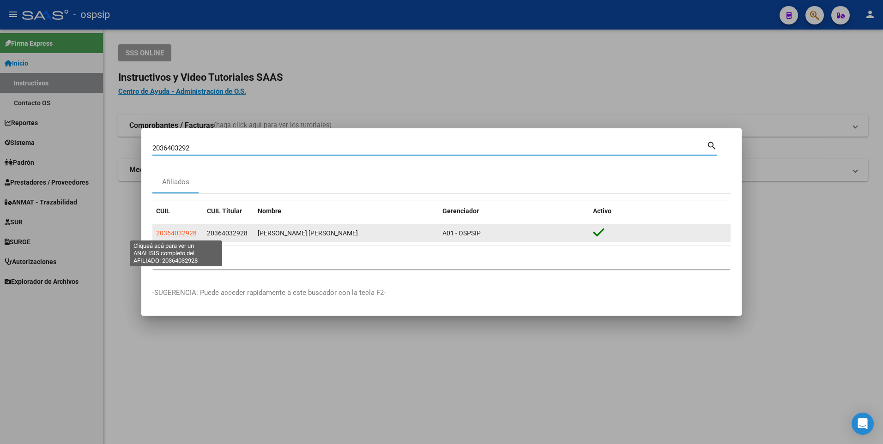
click at [173, 234] on span "20364032928" at bounding box center [176, 232] width 41 height 7
type textarea "20364032928"
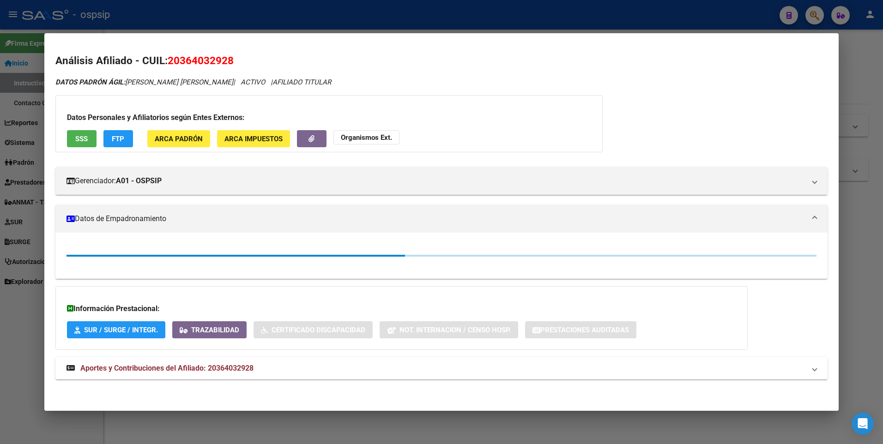
click at [84, 136] on span "SSS" at bounding box center [81, 139] width 12 height 8
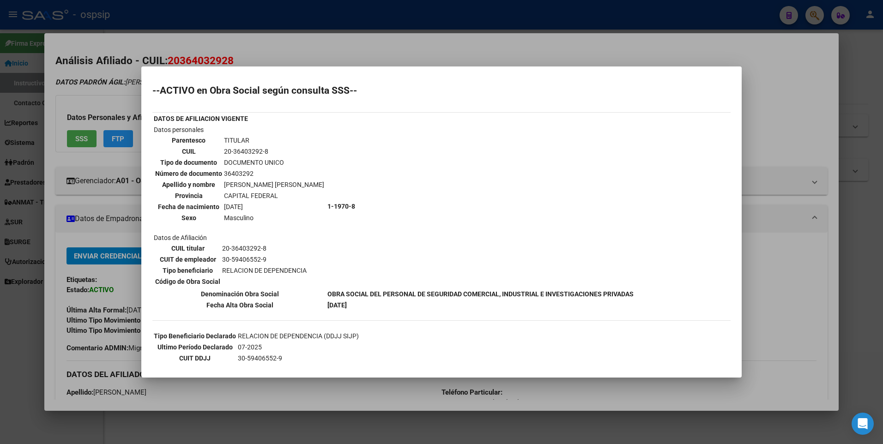
drag, startPoint x: 337, startPoint y: 54, endPoint x: 324, endPoint y: 15, distance: 40.3
click at [336, 48] on div at bounding box center [441, 222] width 883 height 444
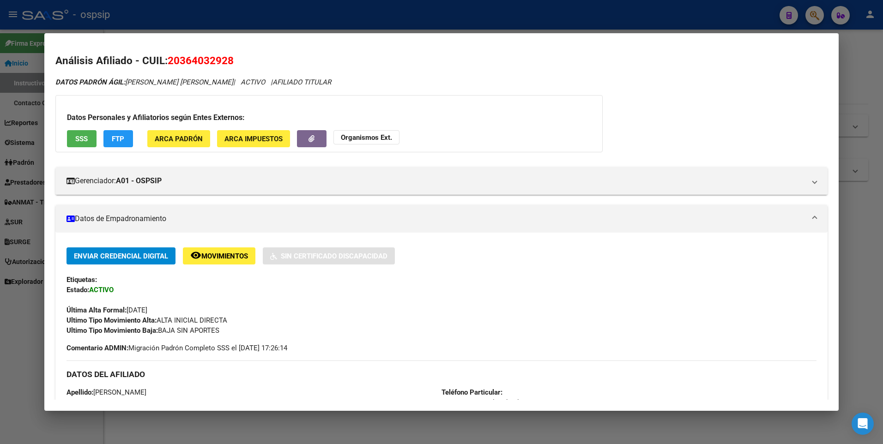
click at [324, 15] on div at bounding box center [441, 222] width 883 height 444
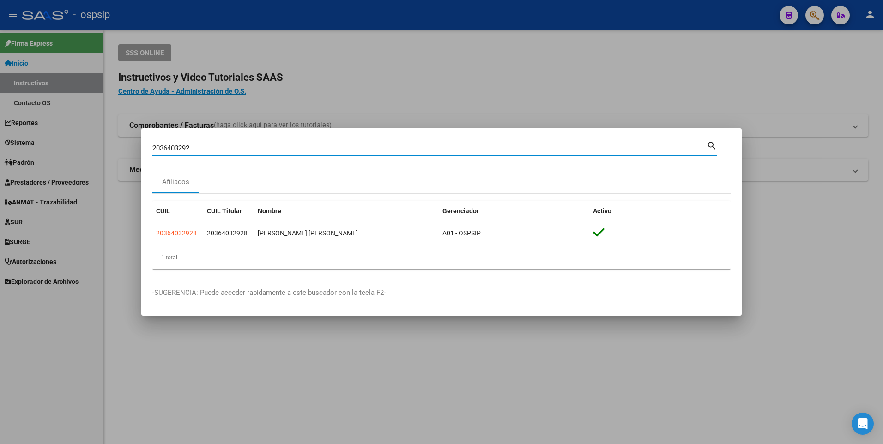
drag, startPoint x: 197, startPoint y: 150, endPoint x: 33, endPoint y: 162, distance: 164.4
click at [38, 161] on div "2036403292 Buscar (apellido, dni, cuil, nro traspaso, cuit, obra social) search…" at bounding box center [441, 222] width 883 height 444
type input "23306118099"
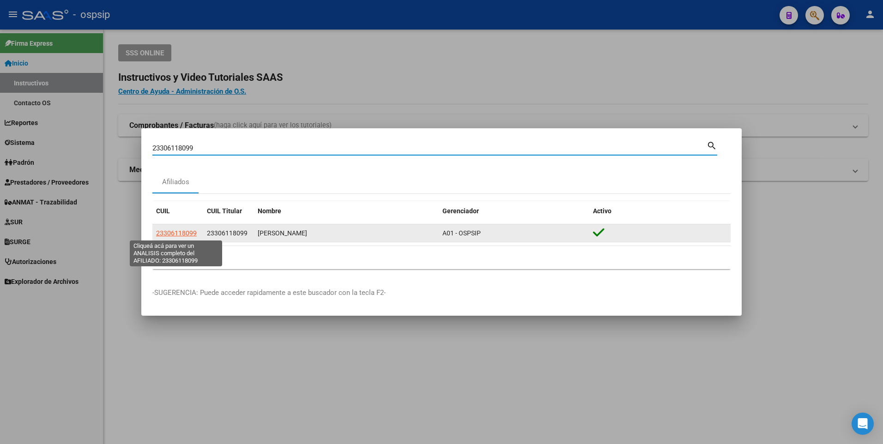
click at [172, 232] on span "23306118099" at bounding box center [176, 232] width 41 height 7
type textarea "23306118099"
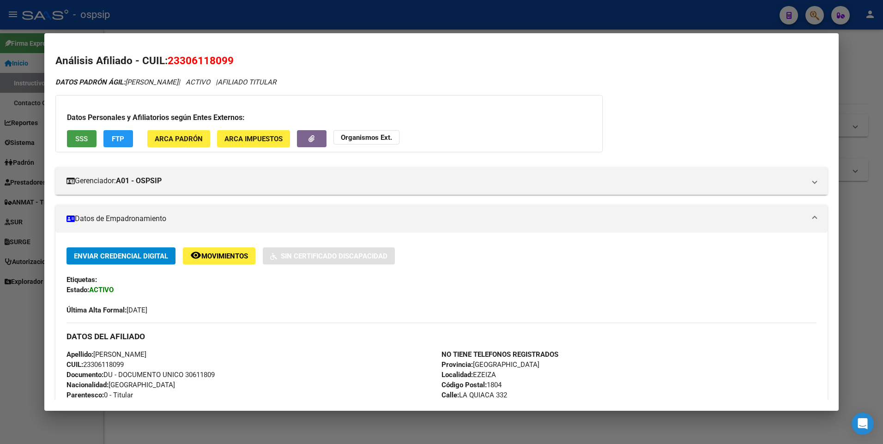
click at [82, 137] on span "SSS" at bounding box center [81, 139] width 12 height 8
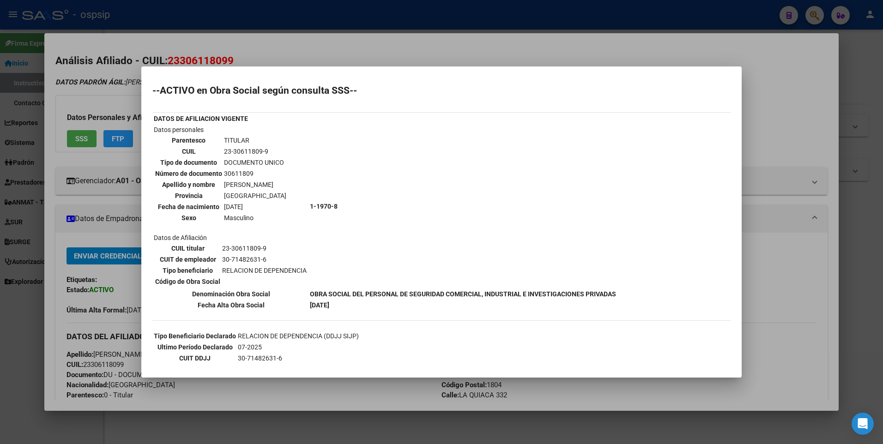
drag, startPoint x: 304, startPoint y: 66, endPoint x: 303, endPoint y: 62, distance: 4.7
click at [303, 62] on div "23306118099 Buscar (apellido, dni, cuil, nro traspaso, cuit, obra social) searc…" at bounding box center [441, 222] width 883 height 444
drag, startPoint x: 303, startPoint y: 62, endPoint x: 291, endPoint y: 34, distance: 30.0
click at [291, 34] on div at bounding box center [441, 222] width 883 height 444
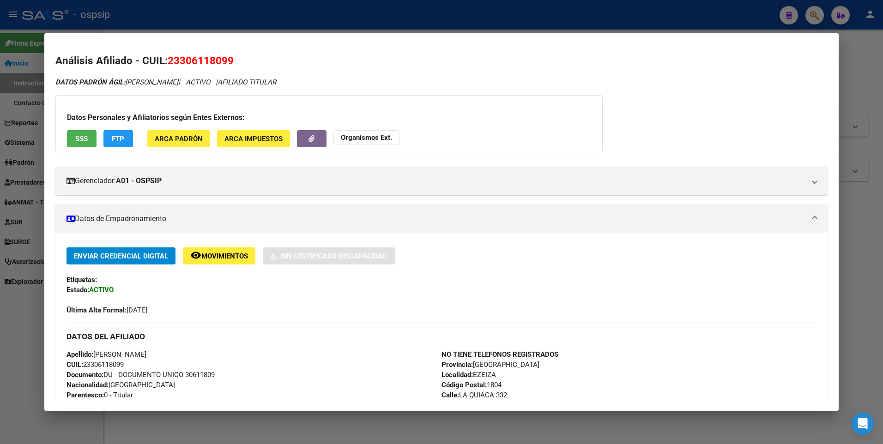
click at [272, 22] on div at bounding box center [441, 222] width 883 height 444
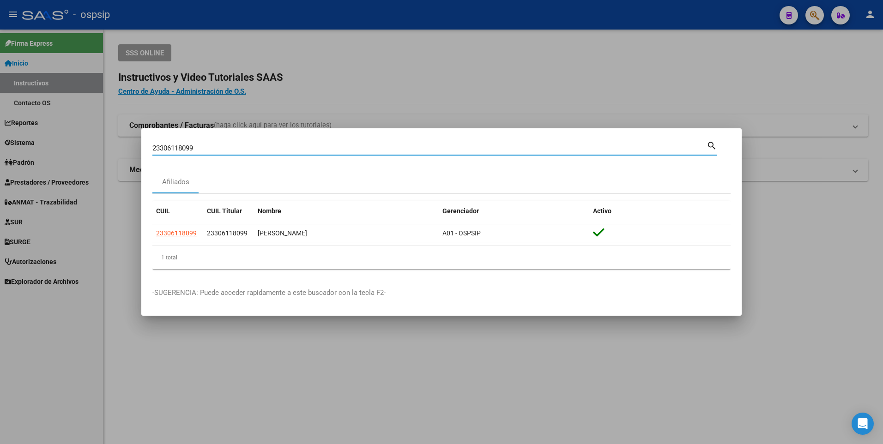
drag, startPoint x: 205, startPoint y: 145, endPoint x: -2, endPoint y: 115, distance: 209.0
click at [0, 115] on html "menu - ospsip person Firma Express Inicio Instructivos Contacto OS Reportes Egr…" at bounding box center [441, 222] width 883 height 444
type input "23249684244"
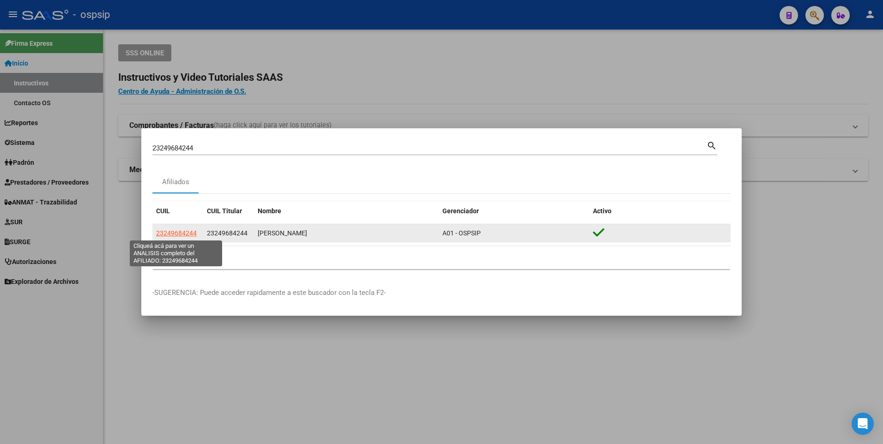
click at [184, 231] on span "23249684244" at bounding box center [176, 232] width 41 height 7
type textarea "23249684244"
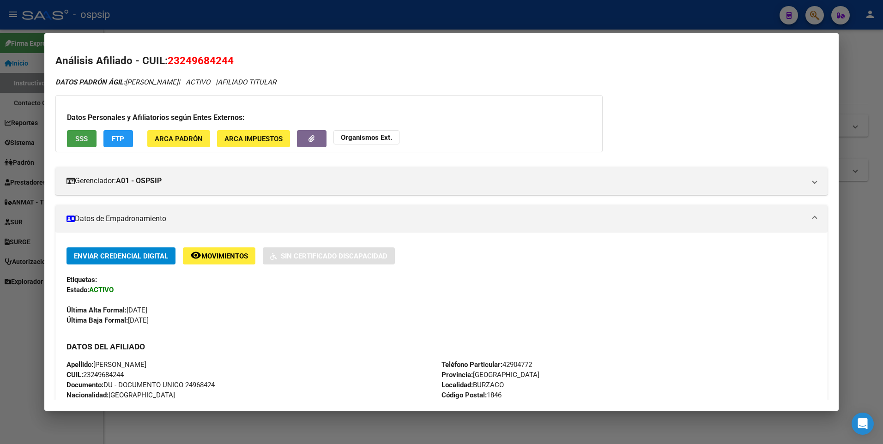
click at [75, 132] on button "SSS" at bounding box center [82, 138] width 30 height 17
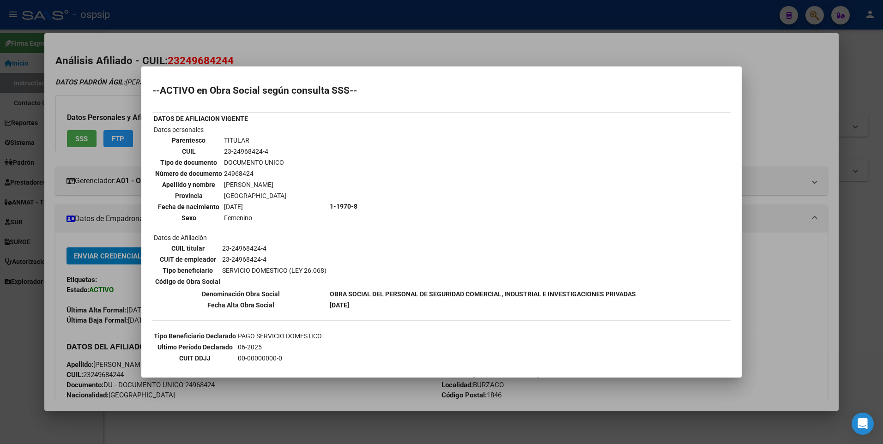
drag, startPoint x: 317, startPoint y: 54, endPoint x: 319, endPoint y: 20, distance: 34.2
click at [317, 50] on div at bounding box center [441, 222] width 883 height 444
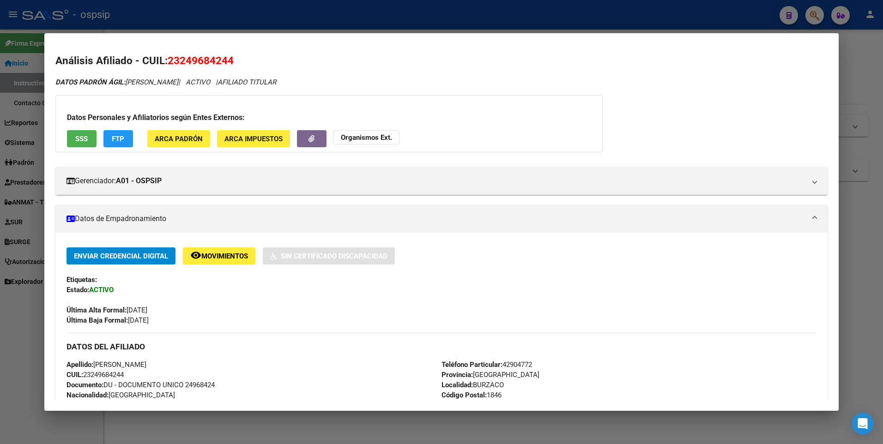
click at [319, 20] on div at bounding box center [441, 222] width 883 height 444
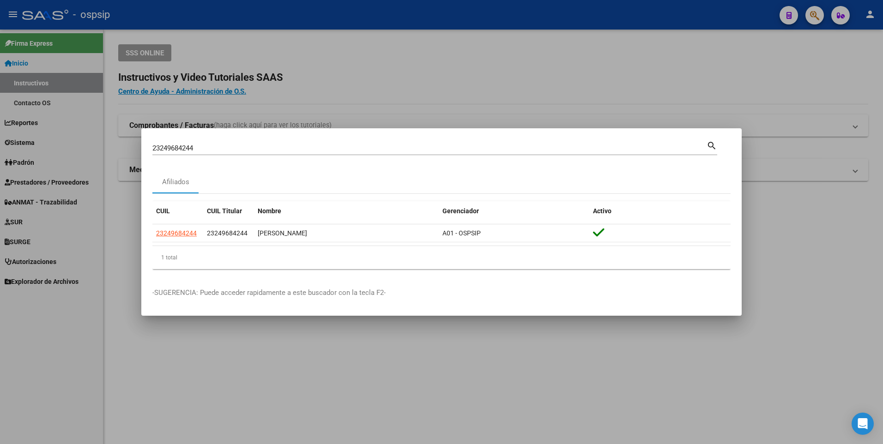
click at [208, 145] on div "23249684244 Buscar (apellido, dni, [PERSON_NAME], [PERSON_NAME], cuit, obra soc…" at bounding box center [429, 148] width 554 height 14
drag, startPoint x: 207, startPoint y: 147, endPoint x: 64, endPoint y: 153, distance: 142.8
click at [64, 153] on div "23249684244 Buscar (apellido, dni, cuil, nro traspaso, cuit, obra social) searc…" at bounding box center [441, 222] width 883 height 444
type input "20164516254"
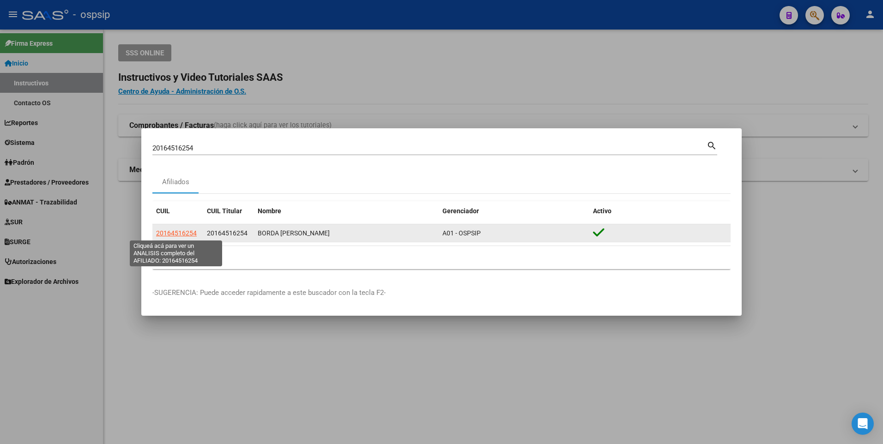
click at [164, 232] on span "20164516254" at bounding box center [176, 232] width 41 height 7
type textarea "20164516254"
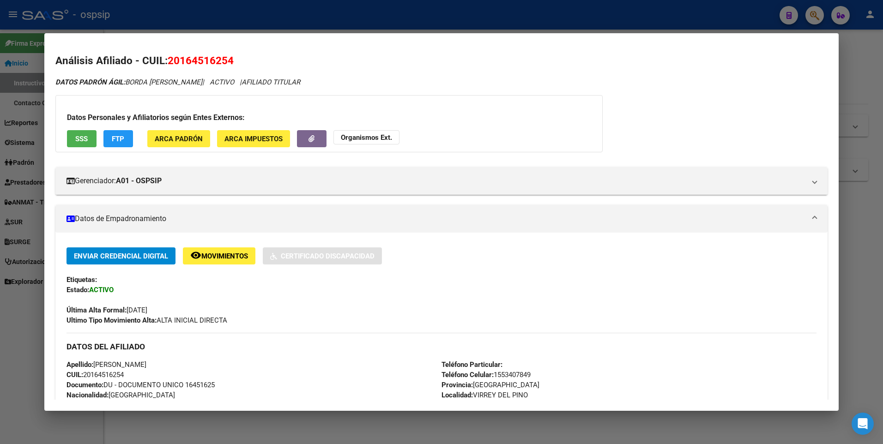
drag, startPoint x: 62, startPoint y: 130, endPoint x: 70, endPoint y: 134, distance: 8.7
click at [66, 132] on div "Datos Personales y Afiliatorios según Entes Externos: SSS FTP ARCA Padrón ARCA …" at bounding box center [328, 123] width 547 height 57
click at [79, 137] on span "SSS" at bounding box center [81, 139] width 12 height 8
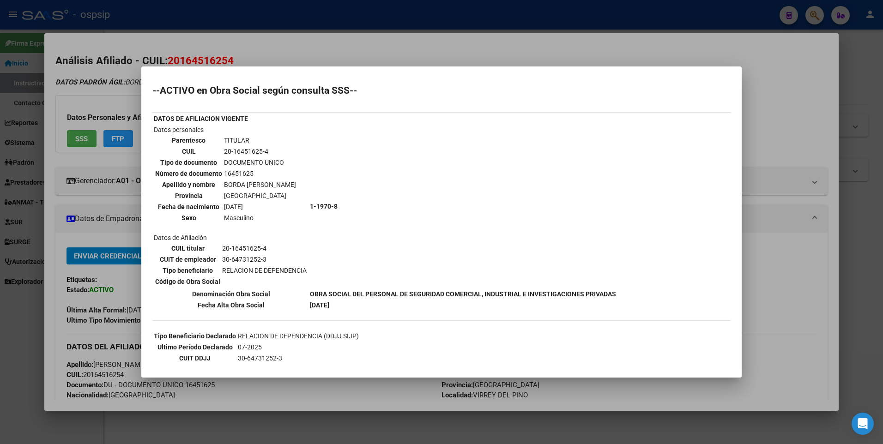
click at [332, 45] on div at bounding box center [441, 222] width 883 height 444
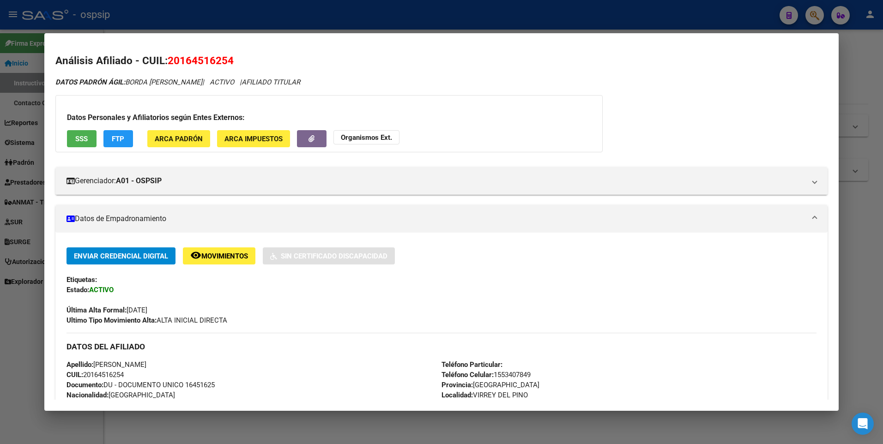
drag, startPoint x: 330, startPoint y: 35, endPoint x: 273, endPoint y: 88, distance: 77.4
click at [329, 35] on mat-dialog-container "Análisis Afiliado - CUIL: 20164516254 DATOS PADRÓN ÁGIL: BORDA [PERSON_NAME] | …" at bounding box center [441, 222] width 794 height 378
click at [236, 11] on div at bounding box center [441, 222] width 883 height 444
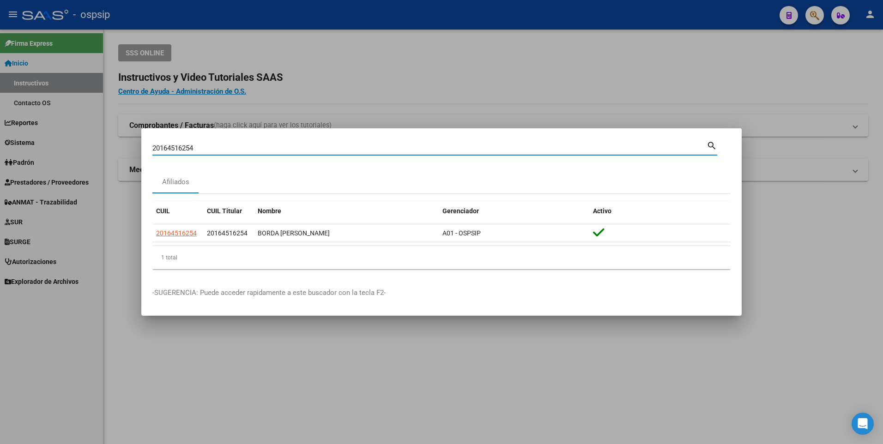
drag, startPoint x: 203, startPoint y: 150, endPoint x: 72, endPoint y: 169, distance: 132.1
click at [72, 169] on div "20164516254 Buscar (apellido, dni, cuil, nro traspaso, cuit, obra social) searc…" at bounding box center [441, 222] width 883 height 444
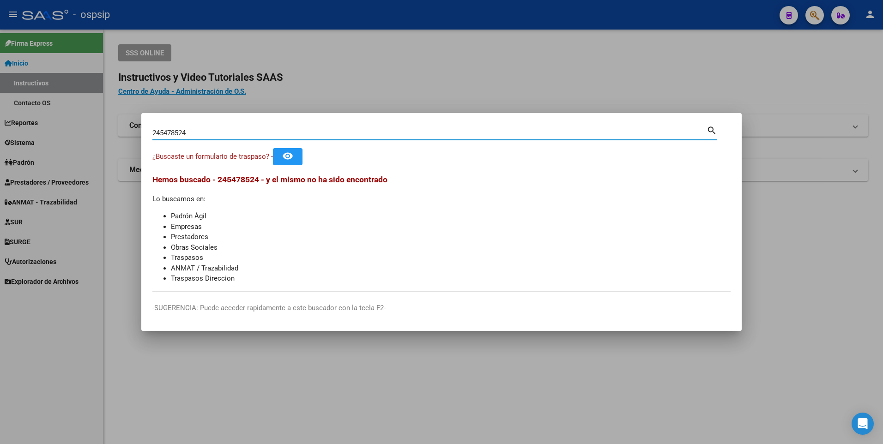
drag, startPoint x: 174, startPoint y: 139, endPoint x: 22, endPoint y: 145, distance: 152.0
click at [51, 144] on div "245478524 Buscar (apellido, dni, cuil, nro traspaso, cuit, obra social) search …" at bounding box center [441, 222] width 883 height 444
drag, startPoint x: 194, startPoint y: 136, endPoint x: 30, endPoint y: 137, distance: 163.4
click at [30, 137] on div "244547852 Buscar (apellido, dni, cuil, nro traspaso, cuit, obra social) search …" at bounding box center [441, 222] width 883 height 444
type input "23381406679"
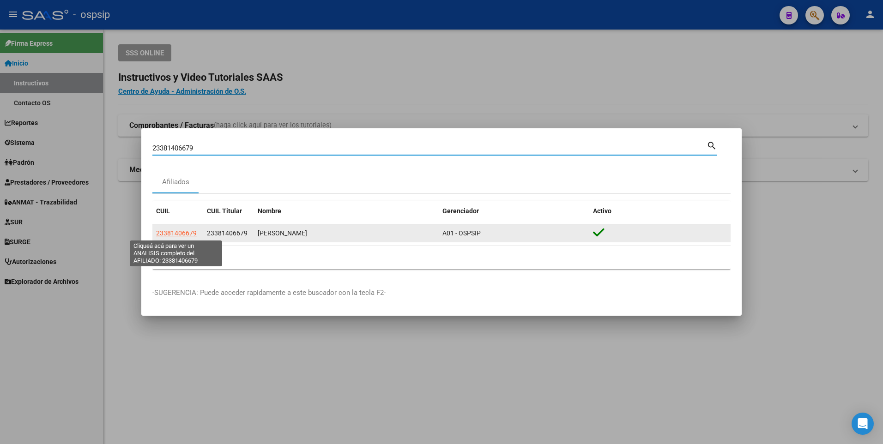
click at [192, 231] on span "23381406679" at bounding box center [176, 232] width 41 height 7
type textarea "23381406679"
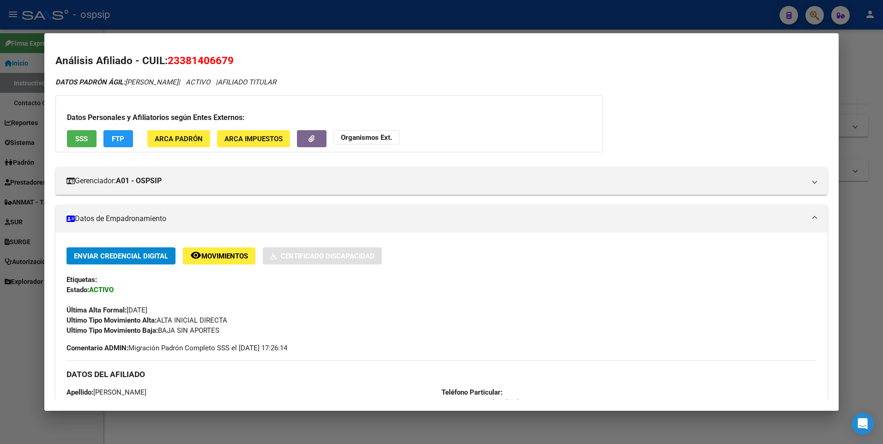
click at [79, 142] on span "SSS" at bounding box center [81, 139] width 12 height 8
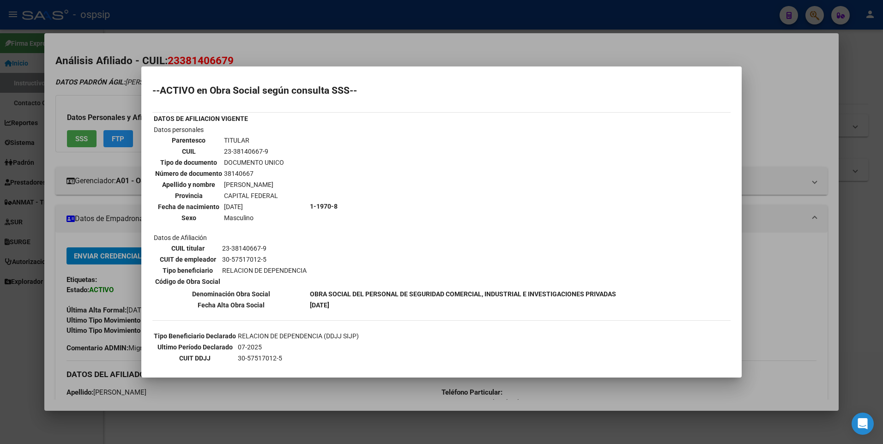
click at [269, 45] on div at bounding box center [441, 222] width 883 height 444
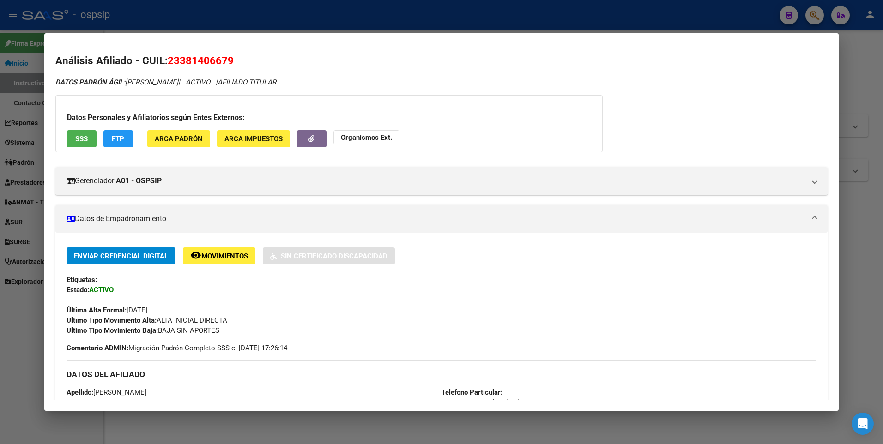
click at [267, 29] on div at bounding box center [441, 222] width 883 height 444
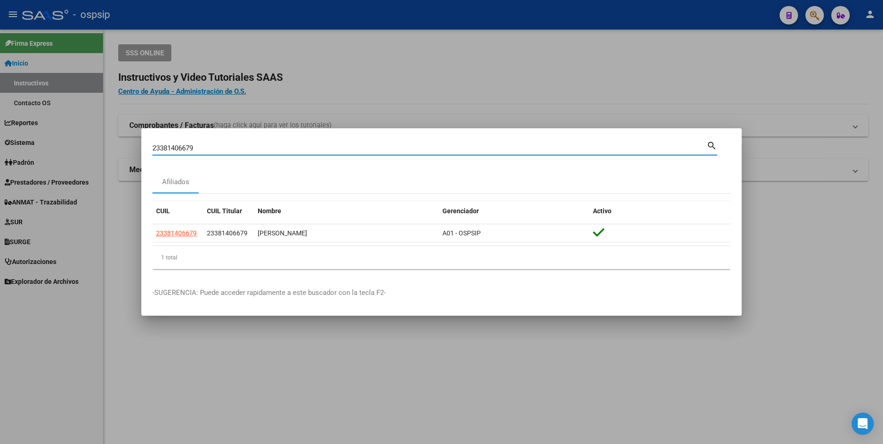
drag, startPoint x: 209, startPoint y: 148, endPoint x: 84, endPoint y: 153, distance: 124.3
click at [84, 153] on div "23381406679 Buscar (apellido, dni, cuil, nro traspaso, cuit, obra social) searc…" at bounding box center [441, 222] width 883 height 444
type input "2025857531"
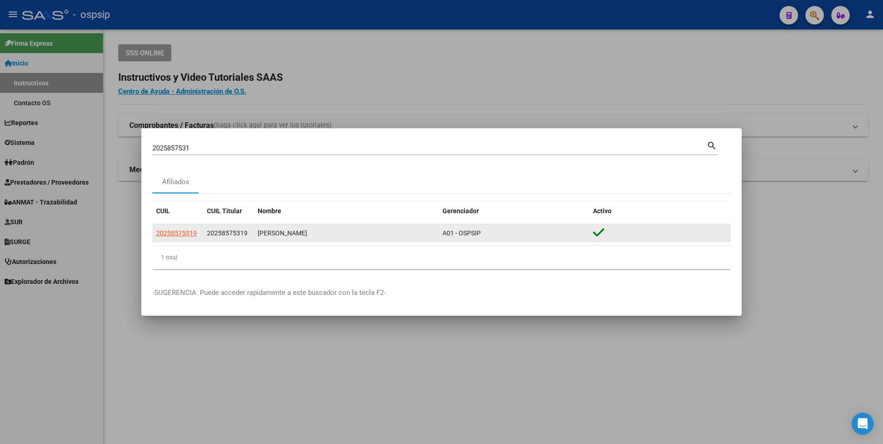
click at [173, 238] on app-link-go-to "20258575319" at bounding box center [176, 233] width 41 height 11
click at [168, 235] on span "20258575319" at bounding box center [176, 232] width 41 height 7
type textarea "20258575319"
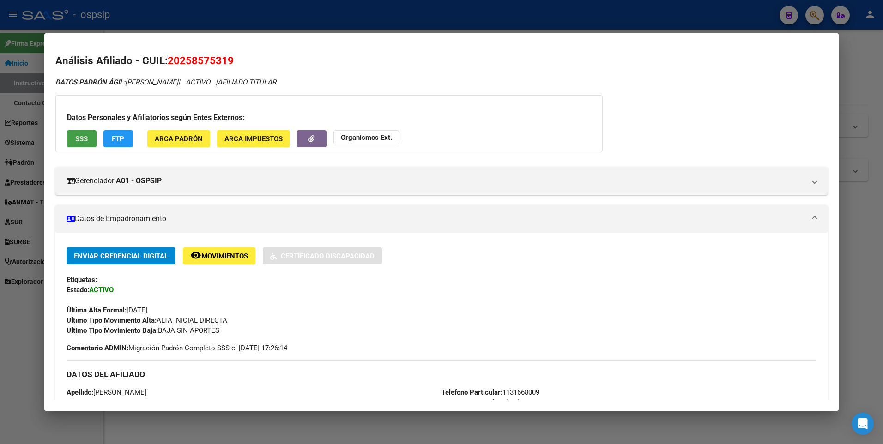
click at [87, 144] on button "SSS" at bounding box center [82, 138] width 30 height 17
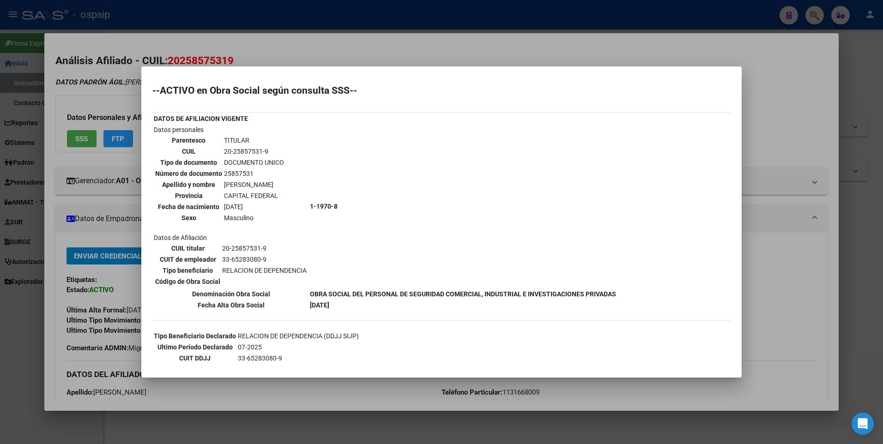
click at [254, 42] on div at bounding box center [441, 222] width 883 height 444
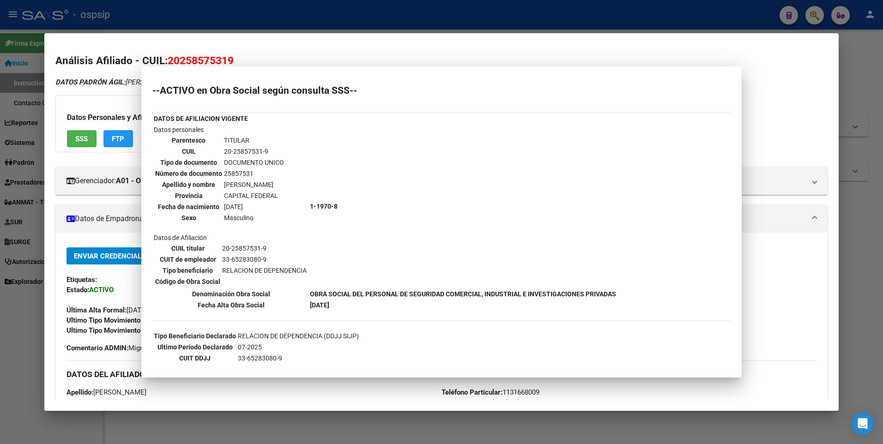
click at [246, 1] on div at bounding box center [441, 222] width 883 height 444
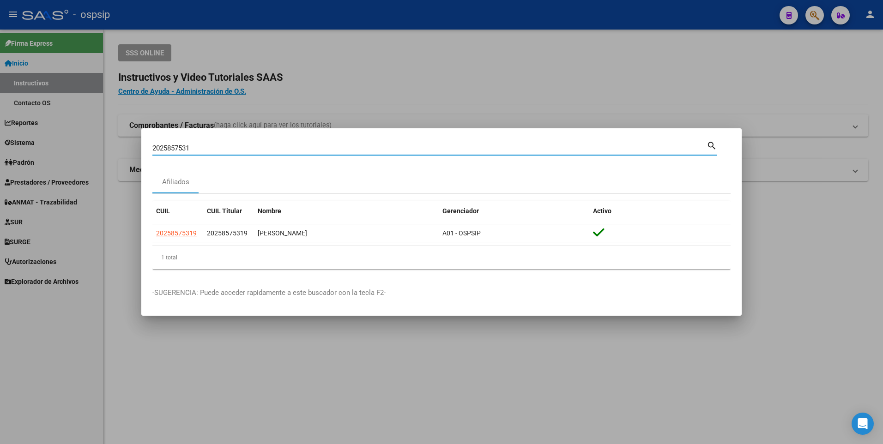
drag, startPoint x: 189, startPoint y: 148, endPoint x: 49, endPoint y: 150, distance: 139.9
click at [49, 150] on div "2025857531 Buscar (apellido, dni, cuil, nro traspaso, cuit, obra social) search…" at bounding box center [441, 222] width 883 height 444
type input "1"
type input "20290728577"
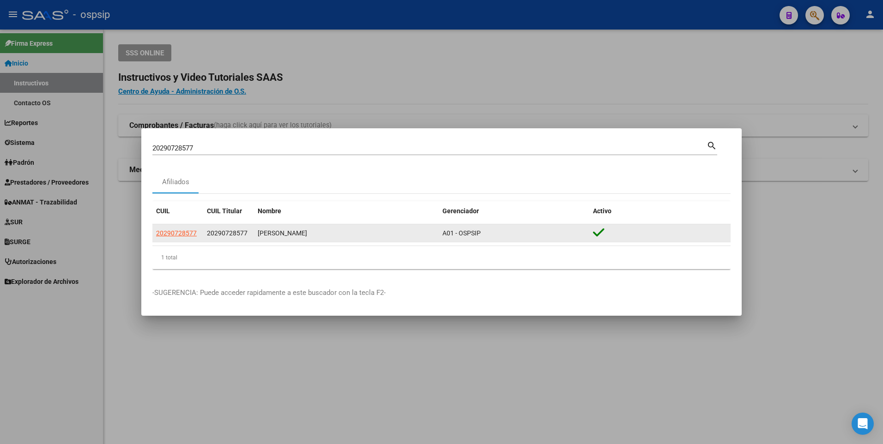
click at [178, 227] on datatable-body-cell "20290728577" at bounding box center [177, 233] width 51 height 18
click at [175, 230] on span "20290728577" at bounding box center [176, 232] width 41 height 7
type textarea "20290728577"
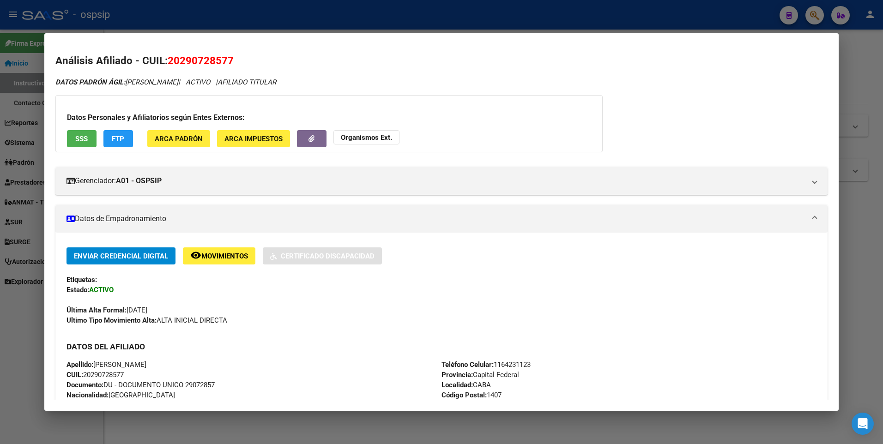
click at [79, 136] on span "SSS" at bounding box center [81, 139] width 12 height 8
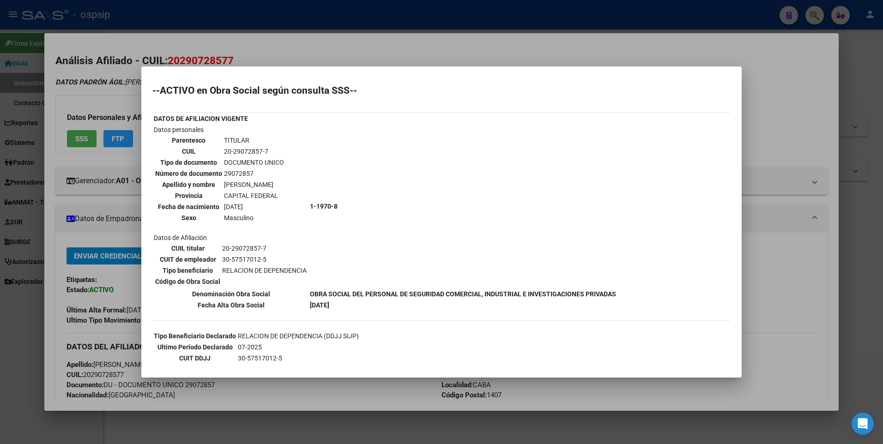
drag, startPoint x: 369, startPoint y: 62, endPoint x: 353, endPoint y: 28, distance: 38.0
click at [363, 56] on div at bounding box center [441, 222] width 883 height 444
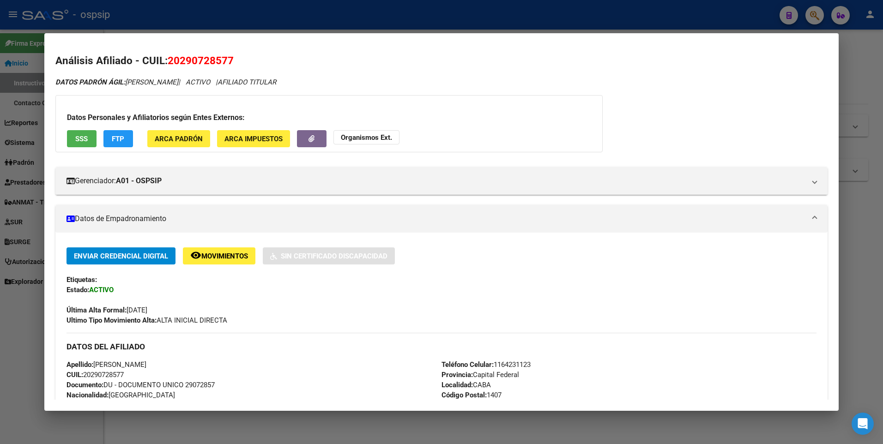
click at [353, 27] on div at bounding box center [441, 222] width 883 height 444
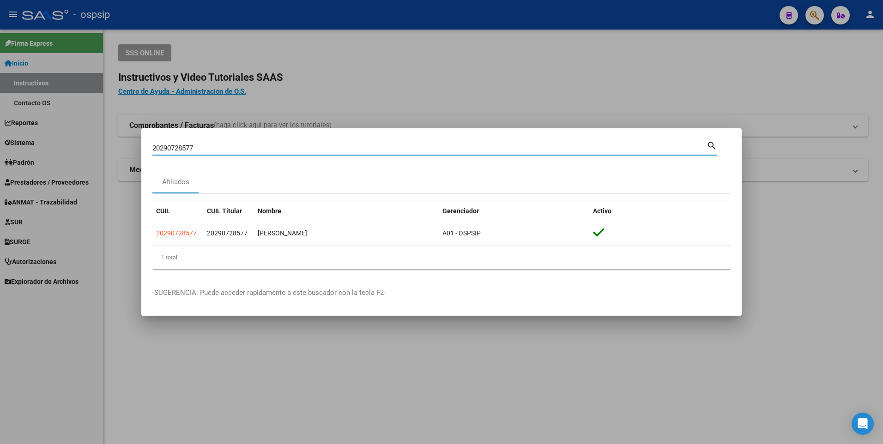
drag, startPoint x: 207, startPoint y: 147, endPoint x: 61, endPoint y: 144, distance: 145.9
click at [61, 144] on div "20290728577 Buscar (apellido, dni, cuil, nro traspaso, cuit, obra social) searc…" at bounding box center [441, 222] width 883 height 444
type input "23334350029"
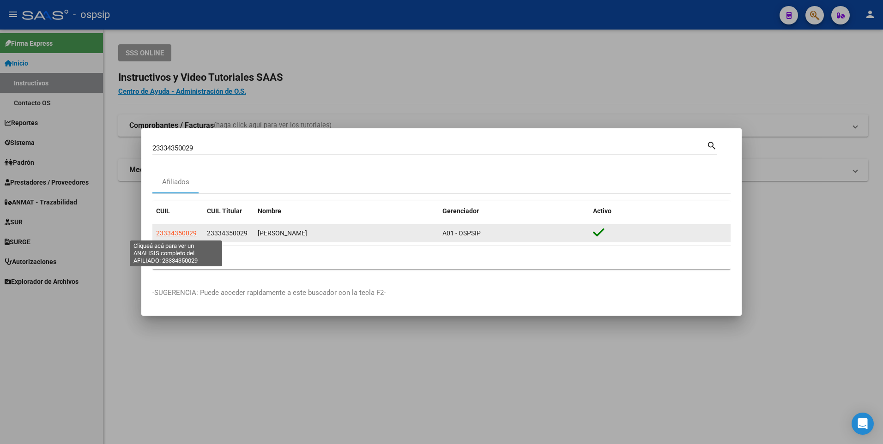
click at [180, 235] on span "23334350029" at bounding box center [176, 232] width 41 height 7
type textarea "23334350029"
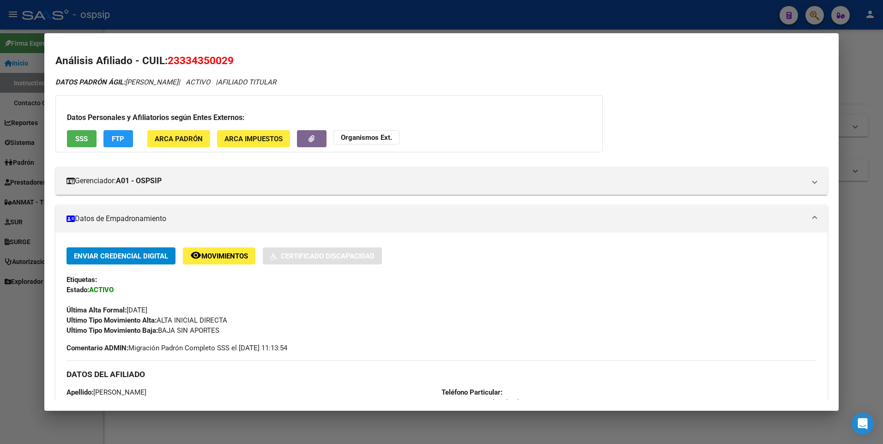
click at [83, 140] on span "SSS" at bounding box center [81, 139] width 12 height 8
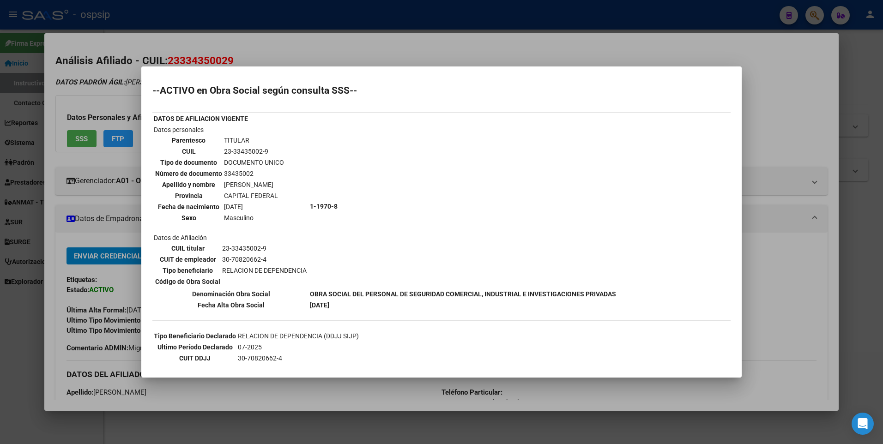
drag, startPoint x: 278, startPoint y: 45, endPoint x: 275, endPoint y: 24, distance: 21.0
click at [278, 45] on div at bounding box center [441, 222] width 883 height 444
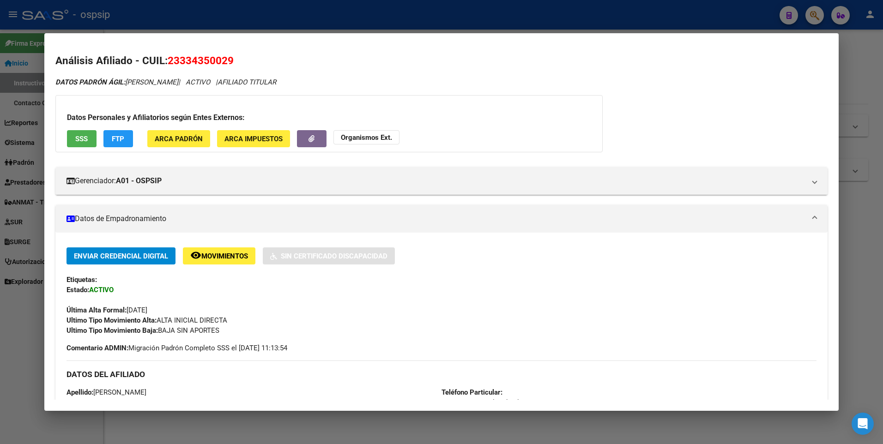
click at [275, 24] on div at bounding box center [441, 222] width 883 height 444
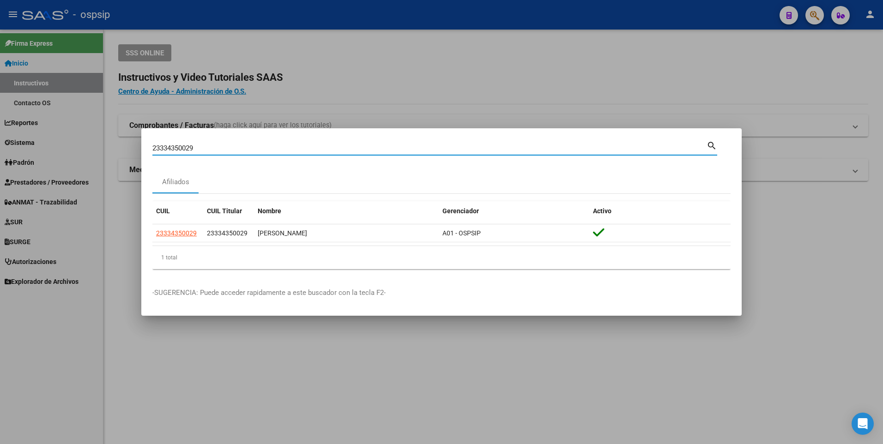
drag, startPoint x: 209, startPoint y: 144, endPoint x: 32, endPoint y: 135, distance: 177.5
click at [42, 147] on div "23334350029 Buscar (apellido, dni, cuil, nro traspaso, cuit, obra social) searc…" at bounding box center [441, 222] width 883 height 444
type input "27337104644"
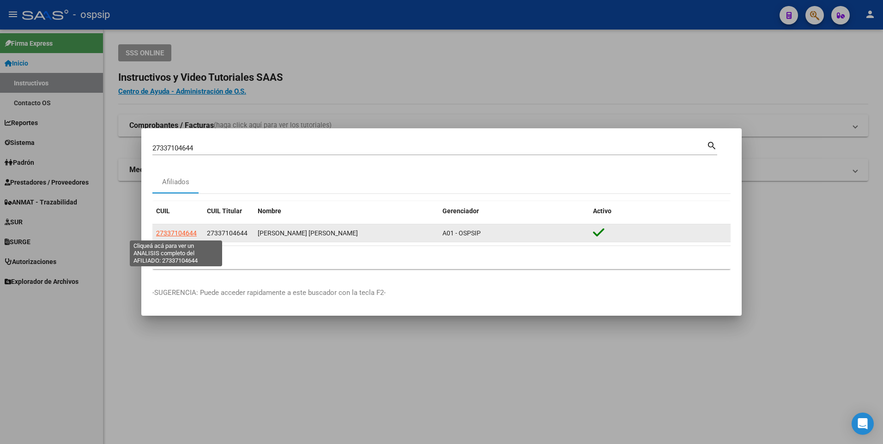
click at [186, 229] on span "27337104644" at bounding box center [176, 232] width 41 height 7
type textarea "27337104644"
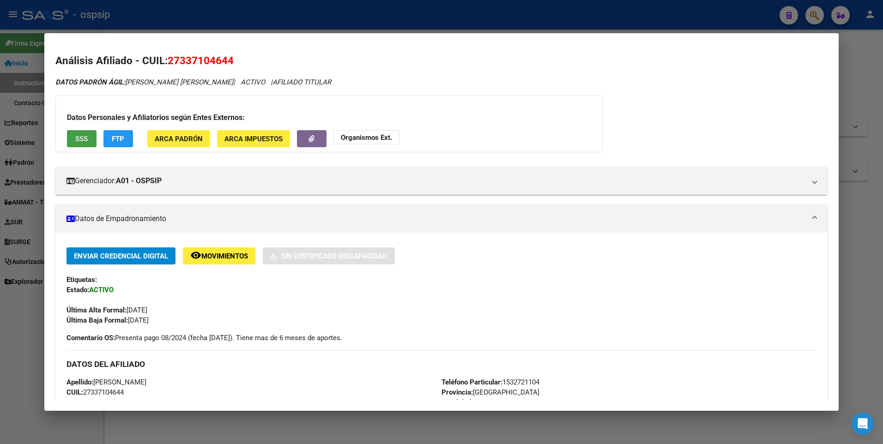
click at [84, 136] on span "SSS" at bounding box center [81, 139] width 12 height 8
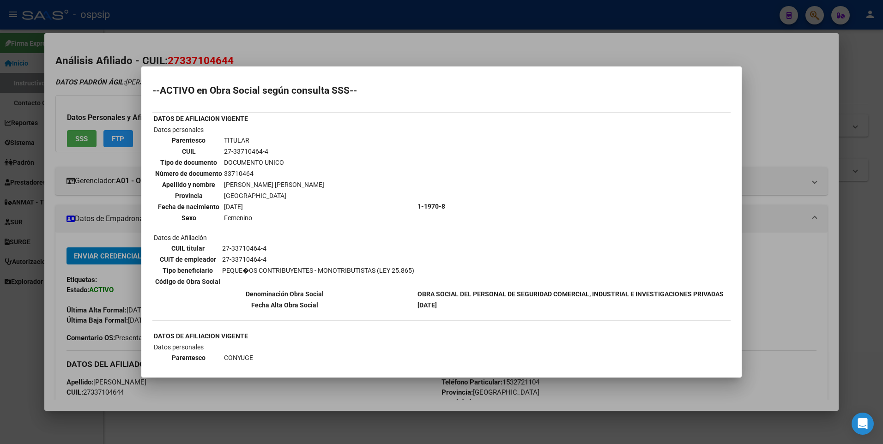
click at [340, 41] on div at bounding box center [441, 222] width 883 height 444
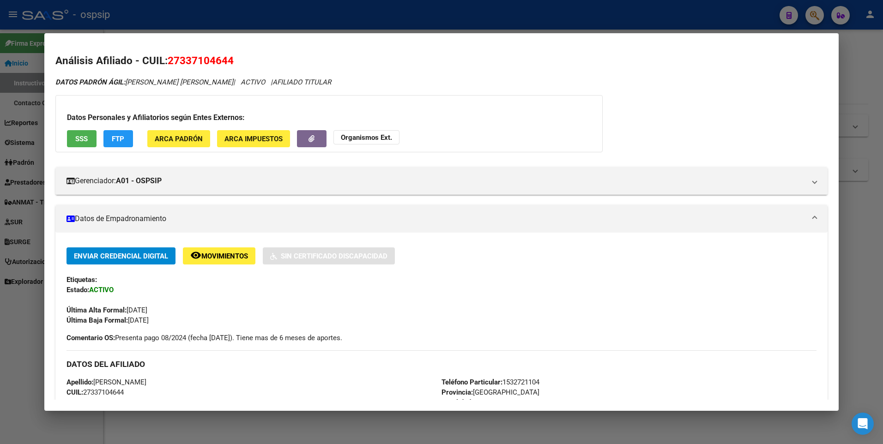
click at [205, 16] on div at bounding box center [441, 222] width 883 height 444
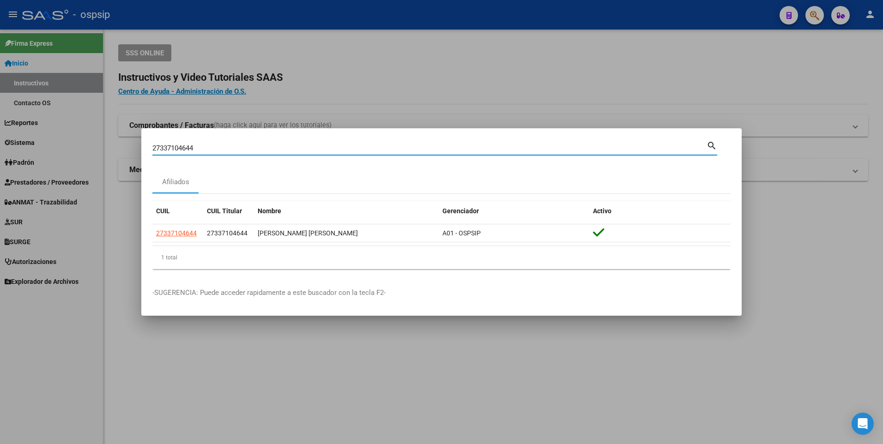
drag, startPoint x: 212, startPoint y: 149, endPoint x: 15, endPoint y: 187, distance: 200.4
click at [0, 170] on html "menu - ospsip person Firma Express Inicio Instructivos Contacto OS Reportes Egr…" at bounding box center [441, 222] width 883 height 444
type input "20324779532"
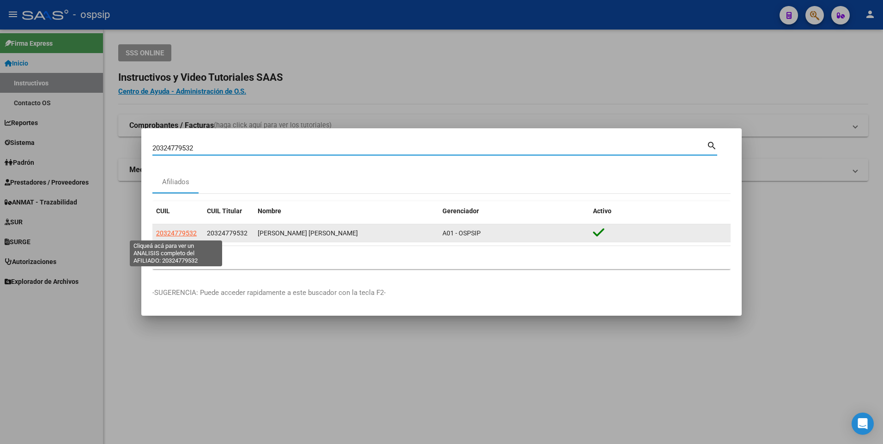
click at [194, 232] on span "20324779532" at bounding box center [176, 232] width 41 height 7
type textarea "20324779532"
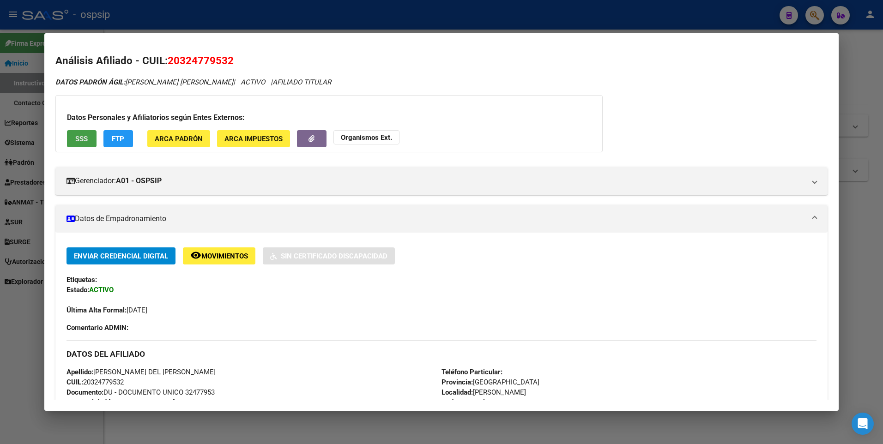
click at [77, 136] on span "SSS" at bounding box center [81, 139] width 12 height 8
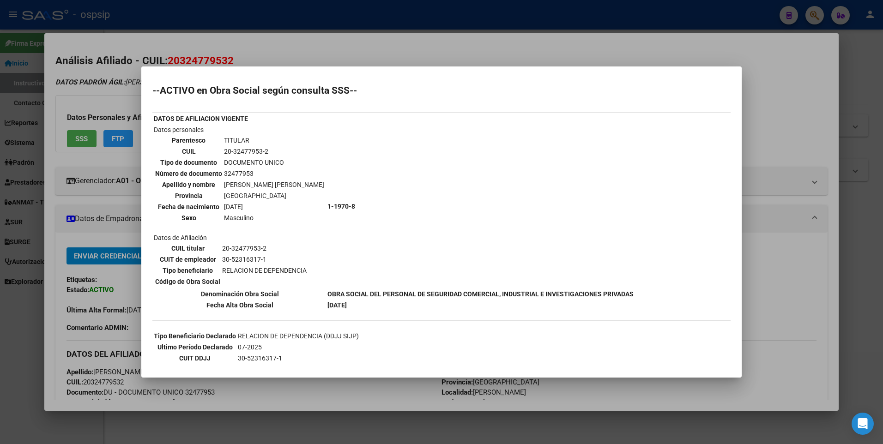
drag, startPoint x: 198, startPoint y: 30, endPoint x: 188, endPoint y: 18, distance: 15.4
click at [190, 22] on div at bounding box center [441, 222] width 883 height 444
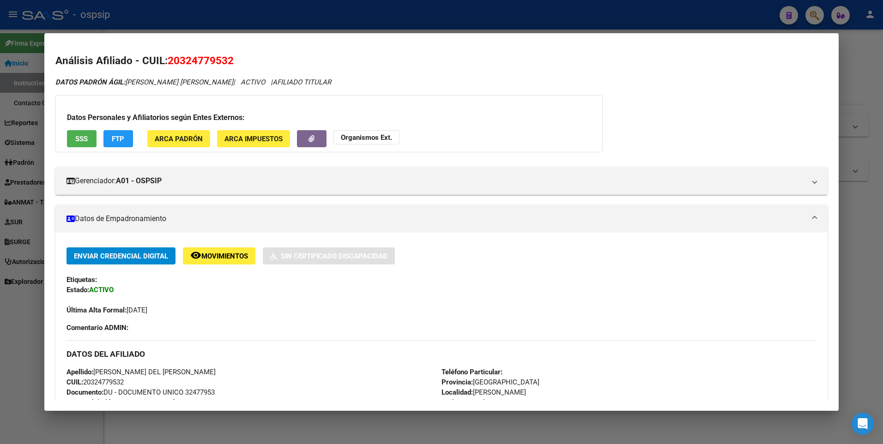
drag, startPoint x: 188, startPoint y: 18, endPoint x: 160, endPoint y: 83, distance: 69.9
click at [185, 21] on div at bounding box center [441, 222] width 883 height 444
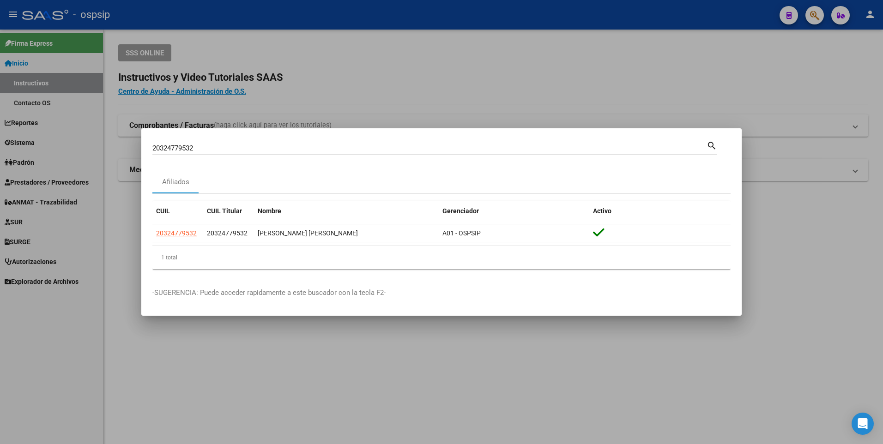
drag, startPoint x: 210, startPoint y: 155, endPoint x: 204, endPoint y: 155, distance: 6.5
click at [204, 155] on div "20324779532 Buscar (apellido, dni, cuil, [PERSON_NAME], cuit, obra social) sear…" at bounding box center [434, 151] width 565 height 24
drag, startPoint x: 202, startPoint y: 149, endPoint x: 22, endPoint y: 145, distance: 180.1
click at [34, 149] on div "20324779532 Buscar (apellido, dni, cuil, nro traspaso, cuit, obra social) searc…" at bounding box center [441, 222] width 883 height 444
type input "23444230444"
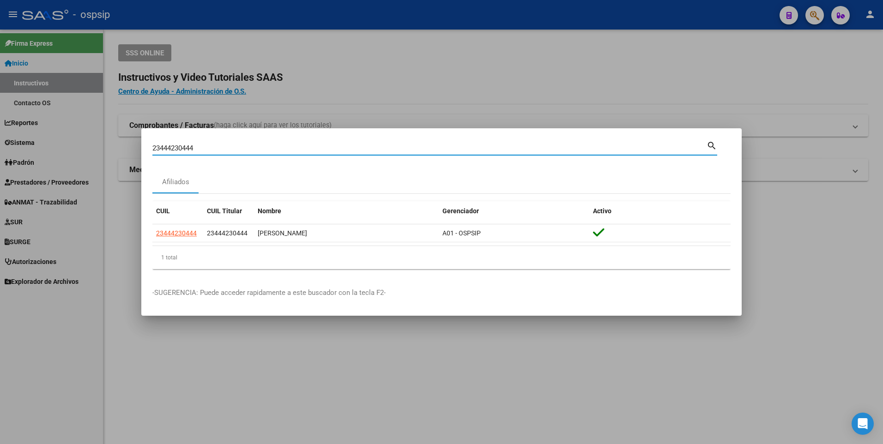
drag, startPoint x: 196, startPoint y: 146, endPoint x: 162, endPoint y: 54, distance: 98.7
click at [75, 141] on div "23444230444 Buscar (apellido, dni, cuil, nro traspaso, cuit, obra social) searc…" at bounding box center [441, 222] width 883 height 444
type input "203555373089"
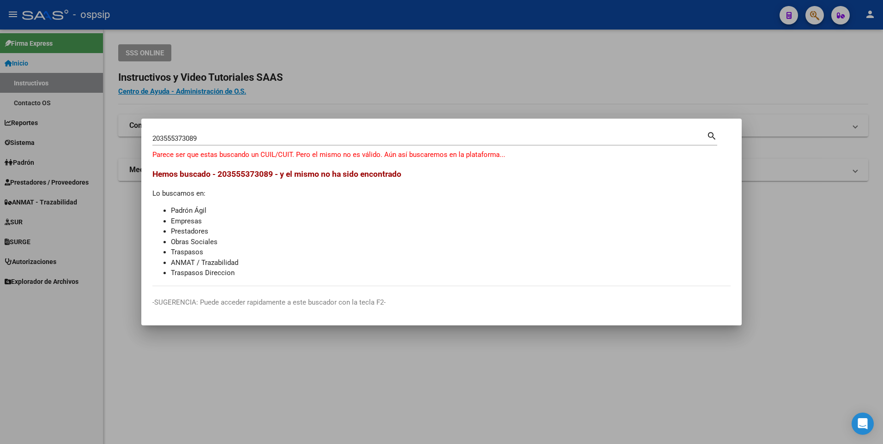
drag, startPoint x: 208, startPoint y: 144, endPoint x: 111, endPoint y: 135, distance: 97.3
click at [111, 135] on div "203555373089 Buscar (apellido, dni, cuil, nro traspaso, cuit, obra social) sear…" at bounding box center [441, 222] width 883 height 444
click at [198, 141] on input "203555373089" at bounding box center [429, 138] width 554 height 8
click at [207, 139] on input "203555373089" at bounding box center [429, 138] width 554 height 8
drag, startPoint x: 207, startPoint y: 138, endPoint x: 132, endPoint y: 134, distance: 75.9
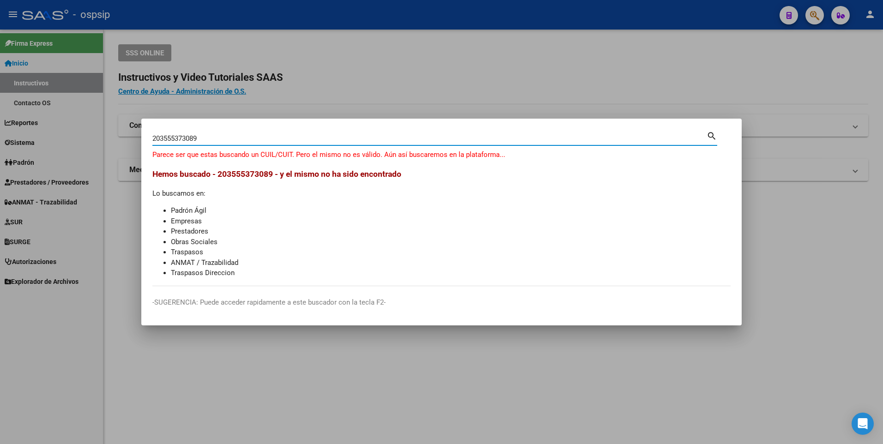
click at [132, 134] on div "203555373089 Buscar (apellido, dni, cuil, nro traspaso, cuit, obra social) sear…" at bounding box center [441, 222] width 883 height 444
type input "20162380886"
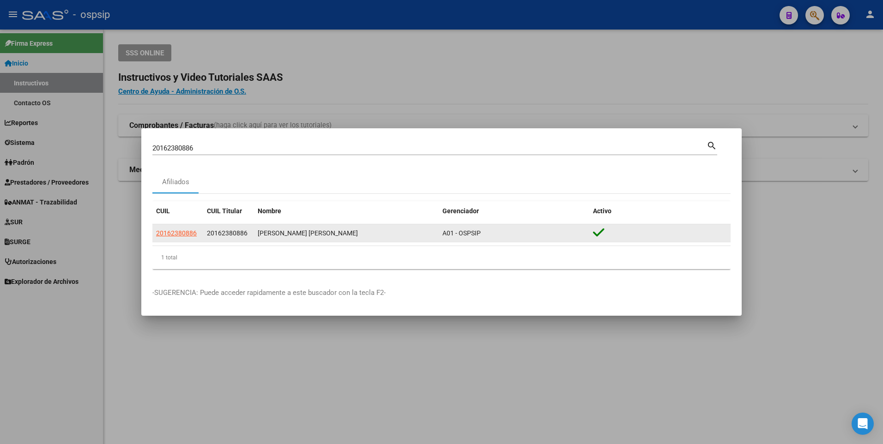
click at [185, 238] on app-link-go-to "20162380886" at bounding box center [176, 233] width 41 height 11
click at [180, 232] on span "20162380886" at bounding box center [176, 232] width 41 height 7
type textarea "20162380886"
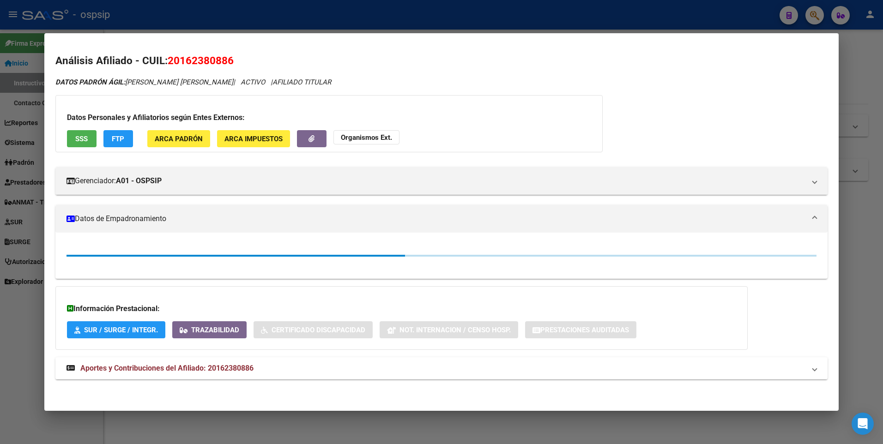
click at [75, 135] on span "SSS" at bounding box center [81, 139] width 12 height 8
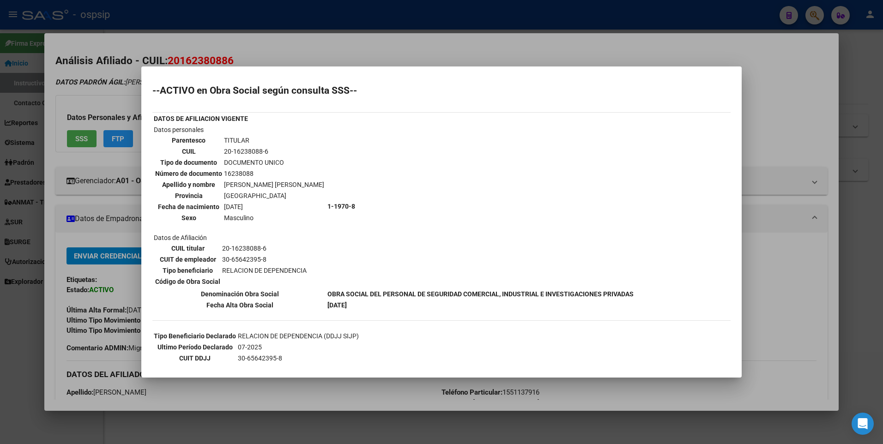
click at [218, 34] on div at bounding box center [441, 222] width 883 height 444
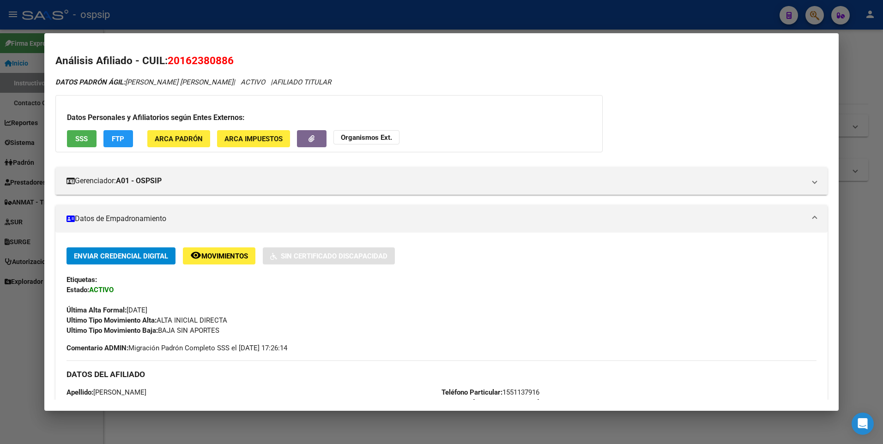
click at [218, 29] on div at bounding box center [441, 222] width 883 height 444
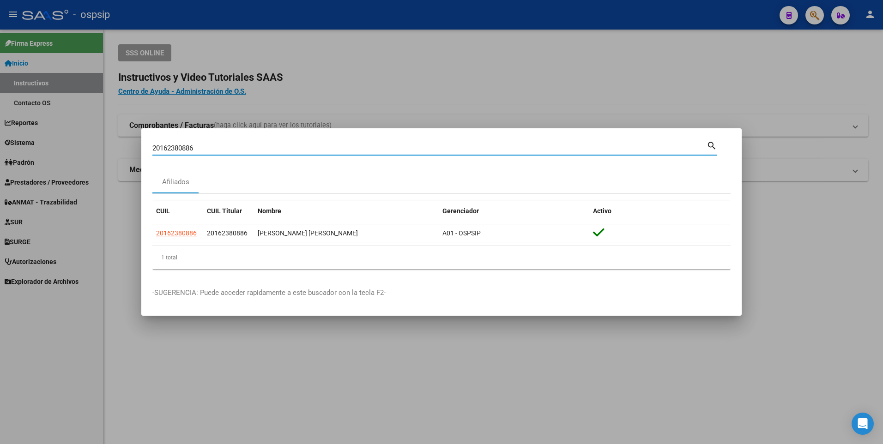
click at [207, 148] on input "20162380886" at bounding box center [429, 148] width 554 height 8
drag, startPoint x: 207, startPoint y: 147, endPoint x: 74, endPoint y: 145, distance: 132.5
click at [74, 145] on div "20162380886 Buscar (apellido, dni, cuil, nro traspaso, cuit, obra social) searc…" at bounding box center [441, 222] width 883 height 444
type input "27938745582"
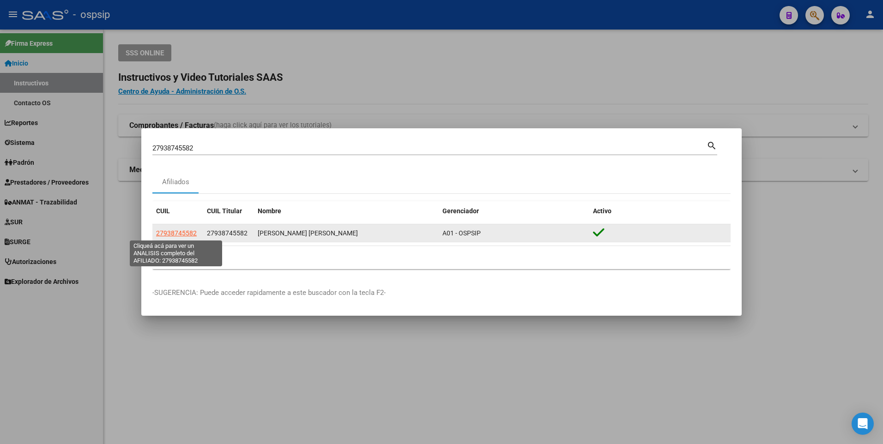
click at [177, 230] on span "27938745582" at bounding box center [176, 232] width 41 height 7
type textarea "27938745582"
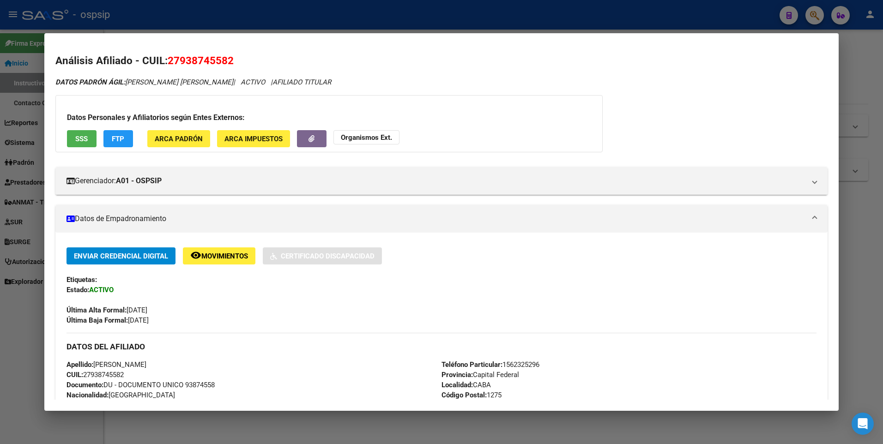
click at [76, 142] on span "SSS" at bounding box center [81, 139] width 12 height 8
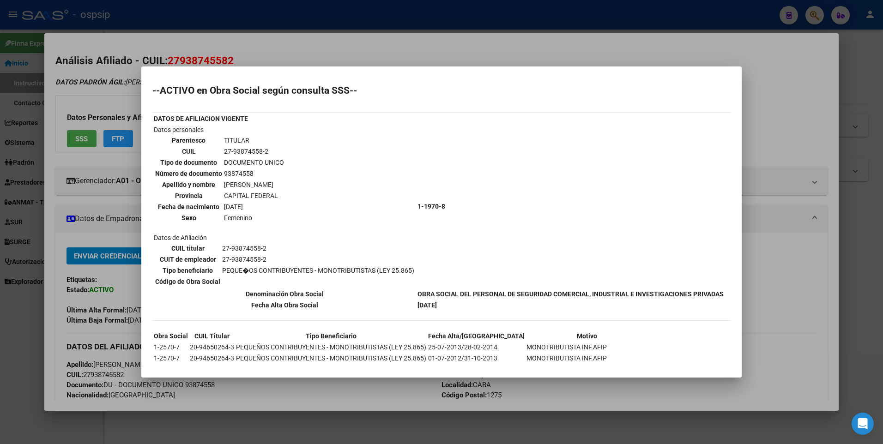
drag, startPoint x: 236, startPoint y: 59, endPoint x: 236, endPoint y: 18, distance: 41.1
click at [236, 58] on div at bounding box center [441, 222] width 883 height 444
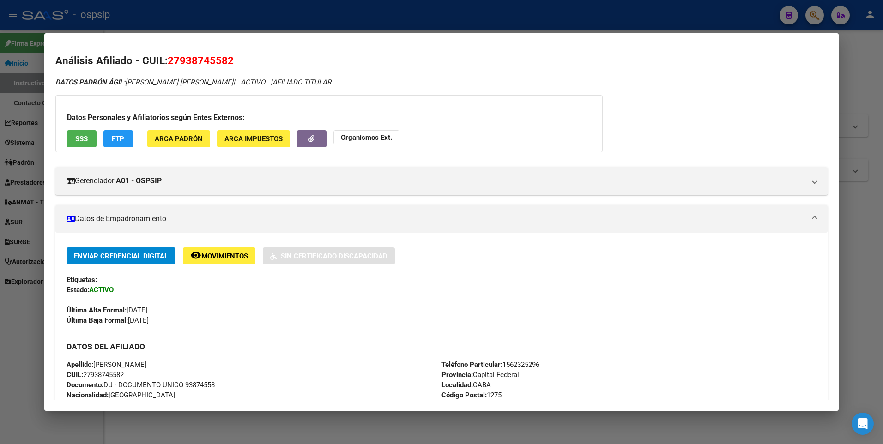
click at [236, 18] on div at bounding box center [441, 222] width 883 height 444
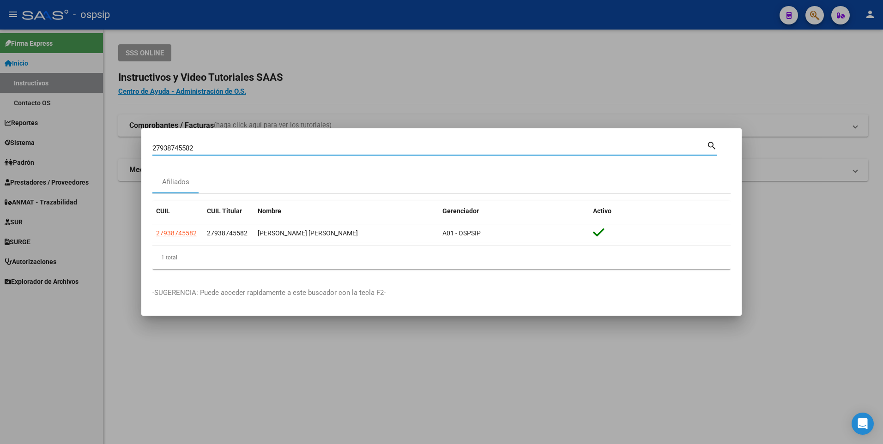
drag, startPoint x: 197, startPoint y: 148, endPoint x: 60, endPoint y: 150, distance: 136.7
click at [60, 150] on div "27938745582 Buscar (apellido, dni, cuil, nro traspaso, cuit, obra social) searc…" at bounding box center [441, 222] width 883 height 444
type input "20182962059"
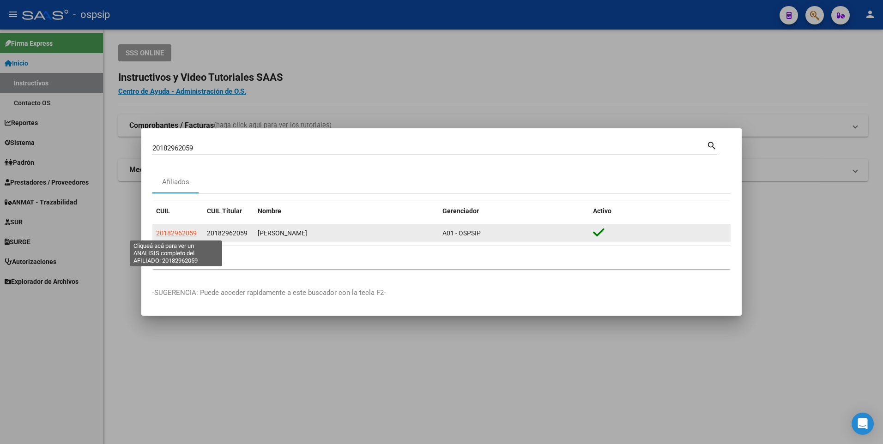
click at [182, 233] on span "20182962059" at bounding box center [176, 232] width 41 height 7
type textarea "20182962059"
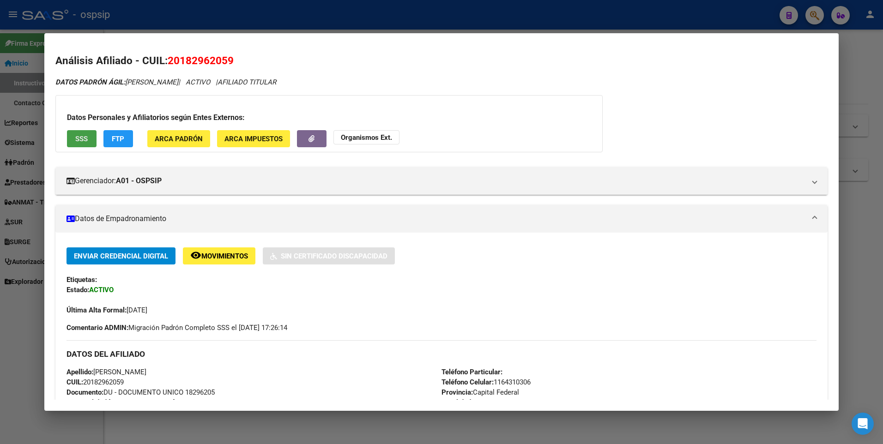
click at [69, 138] on button "SSS" at bounding box center [82, 138] width 30 height 17
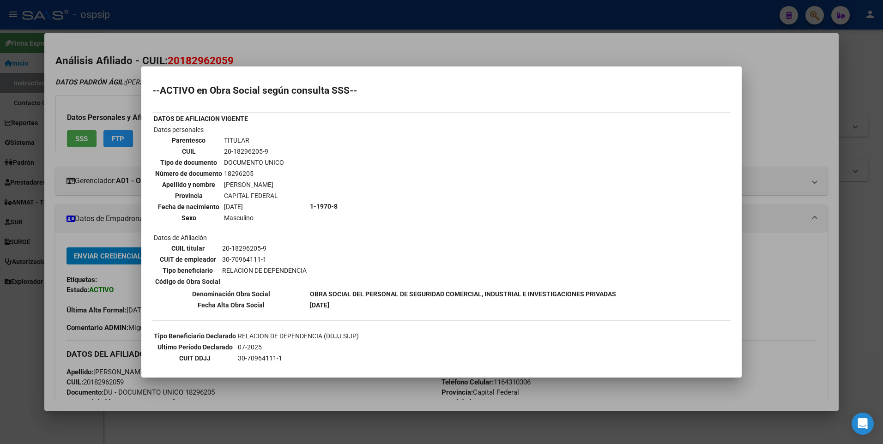
drag, startPoint x: 391, startPoint y: 53, endPoint x: 384, endPoint y: 21, distance: 32.5
click at [389, 48] on div at bounding box center [441, 222] width 883 height 444
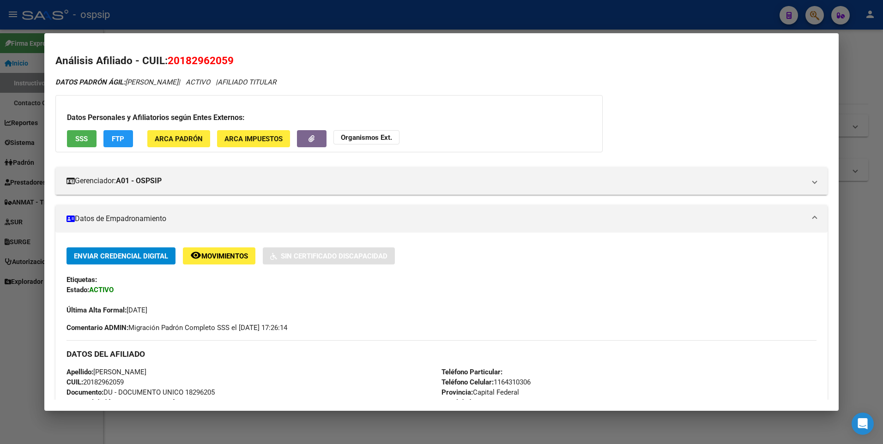
click at [384, 21] on div at bounding box center [441, 222] width 883 height 444
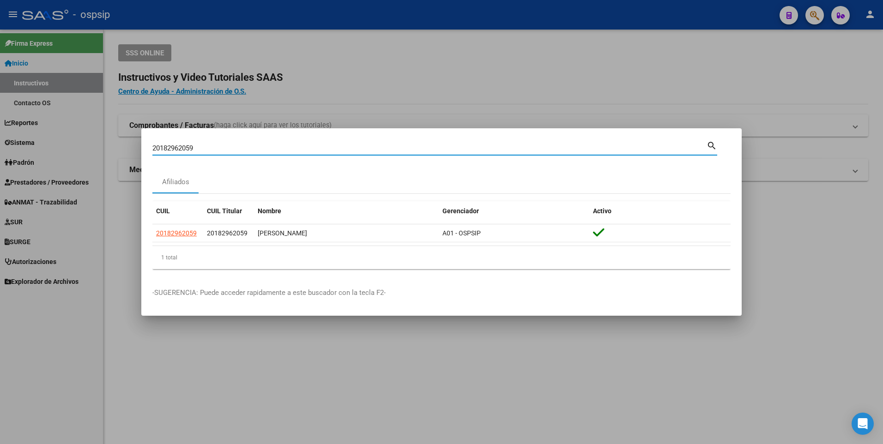
drag, startPoint x: 208, startPoint y: 151, endPoint x: 25, endPoint y: 164, distance: 183.3
click at [25, 164] on div "20182962059 Buscar (apellido, dni, cuil, nro traspaso, cuit, obra social) searc…" at bounding box center [441, 222] width 883 height 444
type input "2731983899"
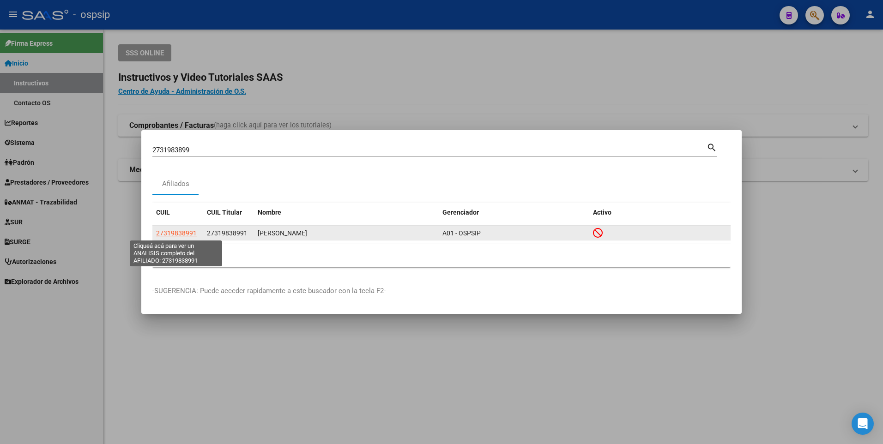
click at [167, 232] on span "27319838991" at bounding box center [176, 232] width 41 height 7
type textarea "27319838991"
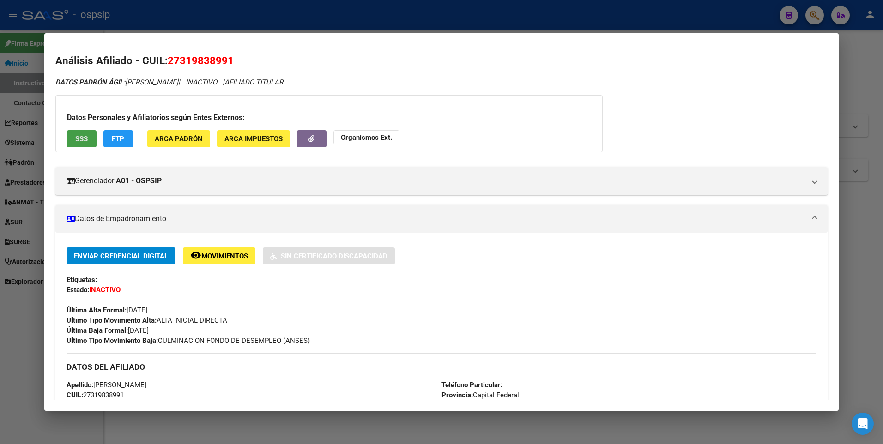
click at [88, 138] on button "SSS" at bounding box center [82, 138] width 30 height 17
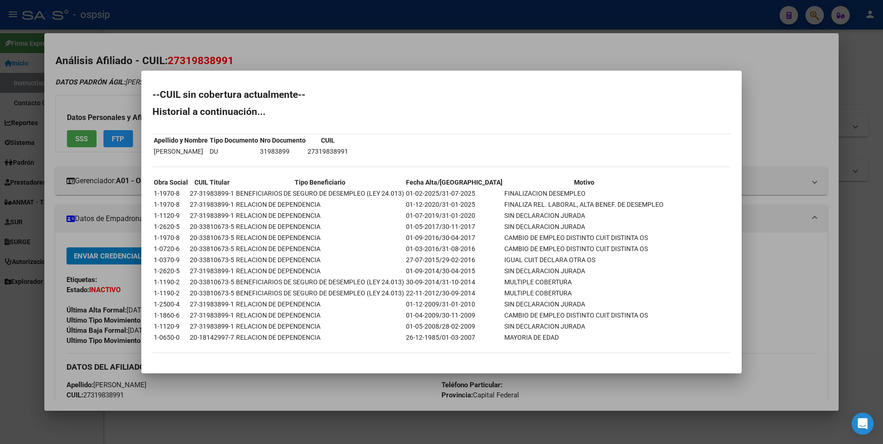
click at [288, 66] on div at bounding box center [441, 222] width 883 height 444
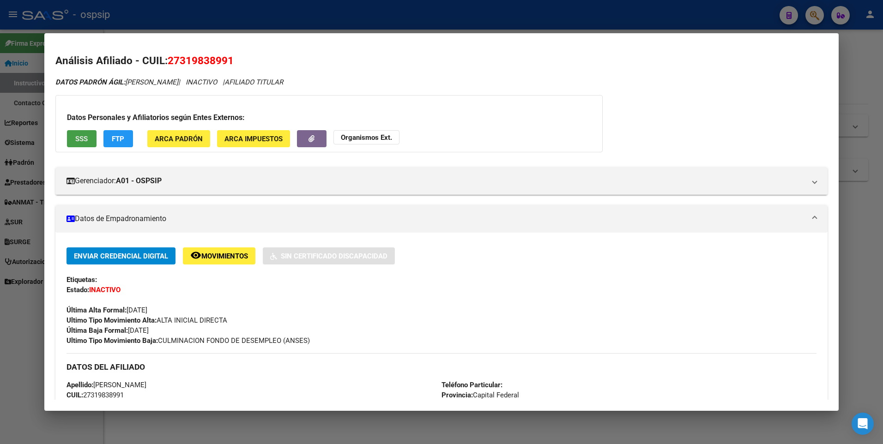
click at [82, 138] on span "SSS" at bounding box center [81, 139] width 12 height 8
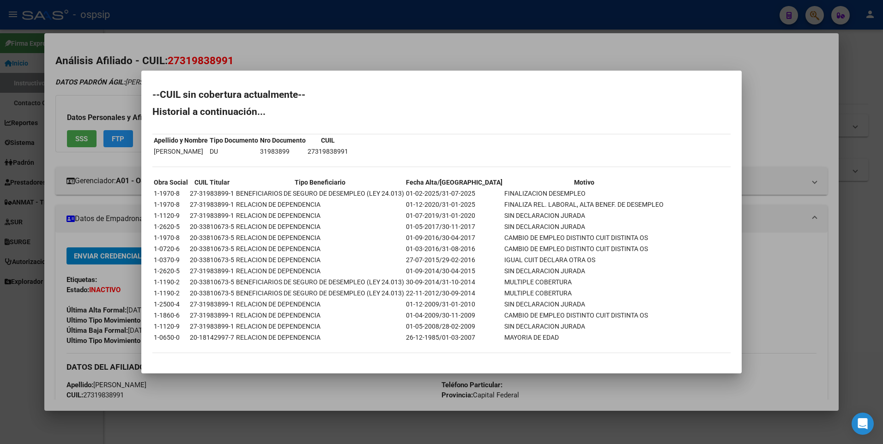
drag, startPoint x: 413, startPoint y: 50, endPoint x: 360, endPoint y: 97, distance: 71.0
click at [408, 50] on div at bounding box center [441, 222] width 883 height 444
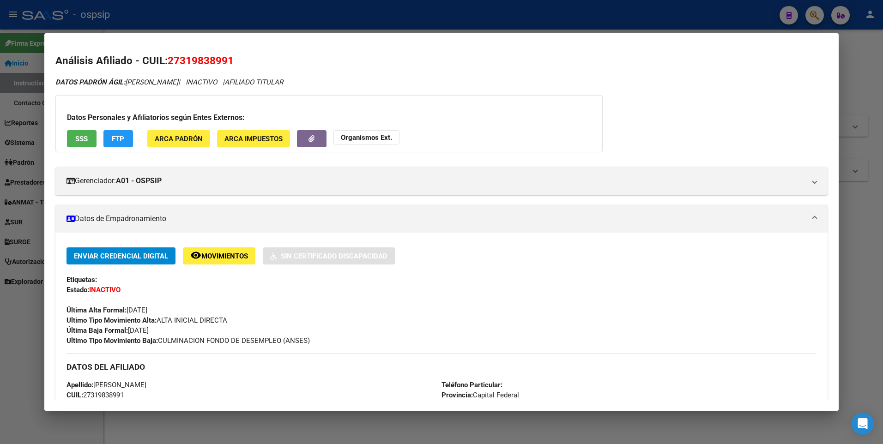
click at [371, 24] on div at bounding box center [441, 222] width 883 height 444
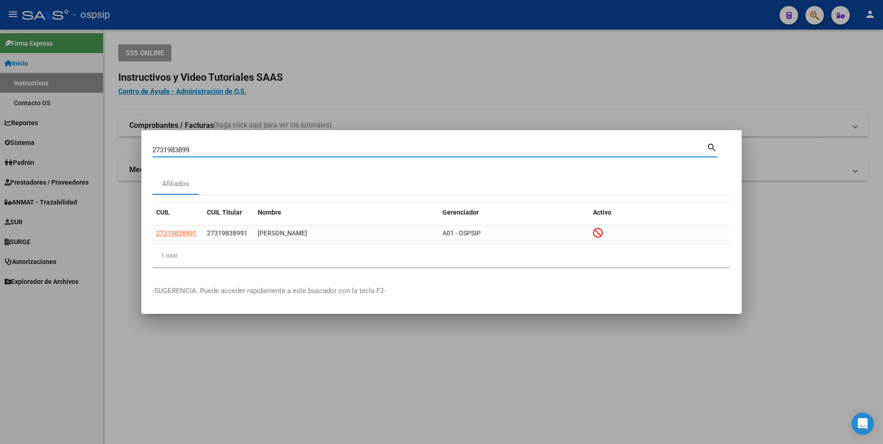
drag, startPoint x: 221, startPoint y: 151, endPoint x: 38, endPoint y: 159, distance: 183.0
click at [39, 158] on div "2731983899 Buscar (apellido, dni, cuil, nro traspaso, cuit, obra social) search…" at bounding box center [441, 222] width 883 height 444
type input "23334350029"
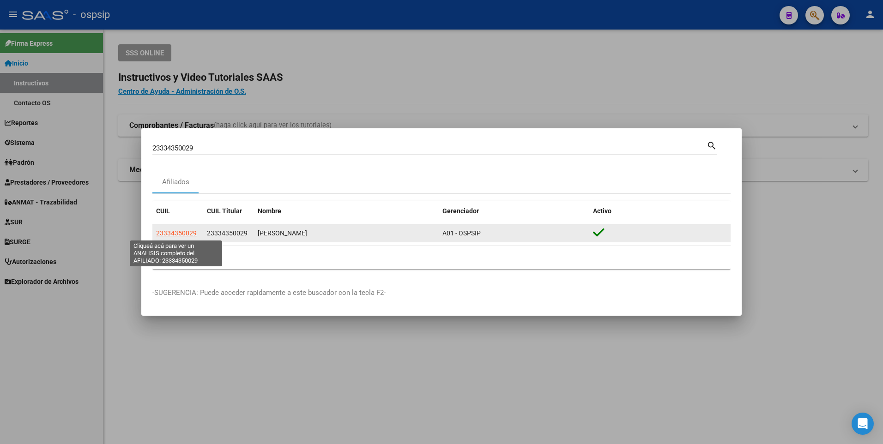
click at [188, 234] on span "23334350029" at bounding box center [176, 232] width 41 height 7
type textarea "23334350029"
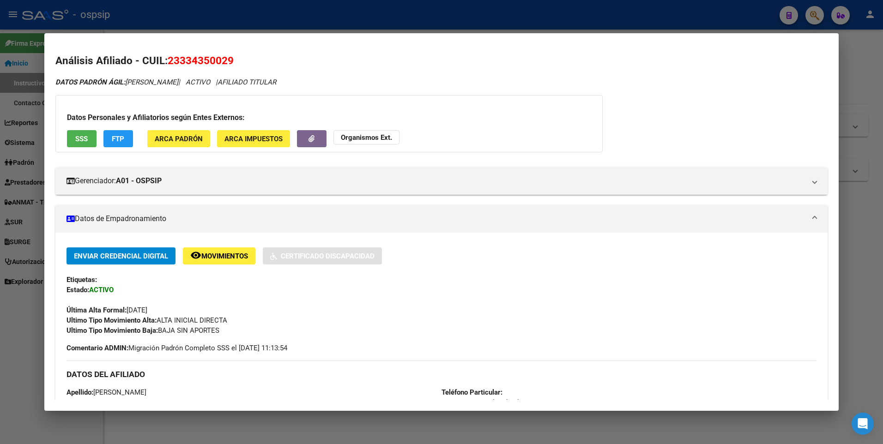
click at [85, 138] on span "SSS" at bounding box center [81, 139] width 12 height 8
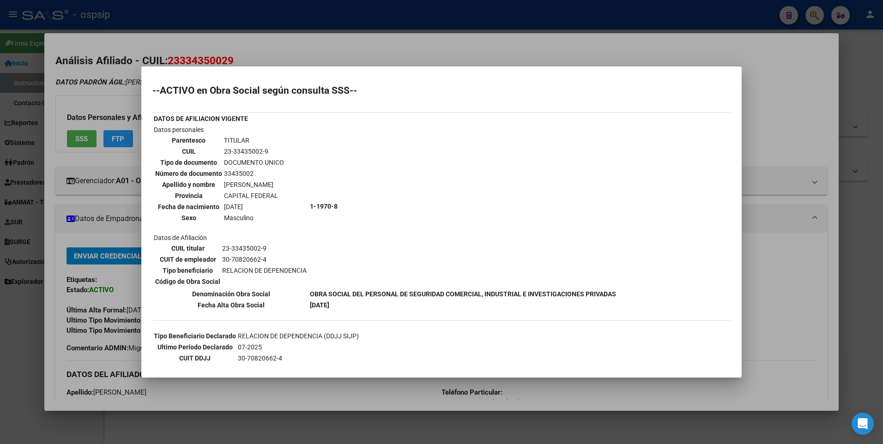
drag, startPoint x: 371, startPoint y: 55, endPoint x: 359, endPoint y: 30, distance: 27.7
click at [365, 45] on div at bounding box center [441, 222] width 883 height 444
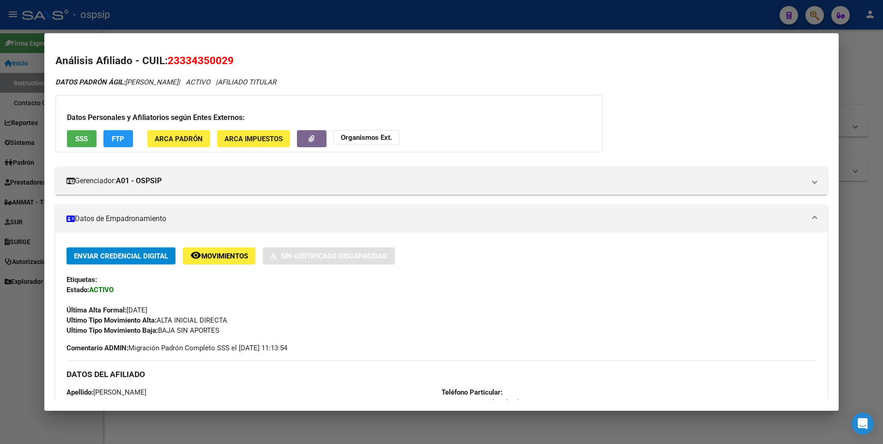
click at [356, 12] on div at bounding box center [441, 222] width 883 height 444
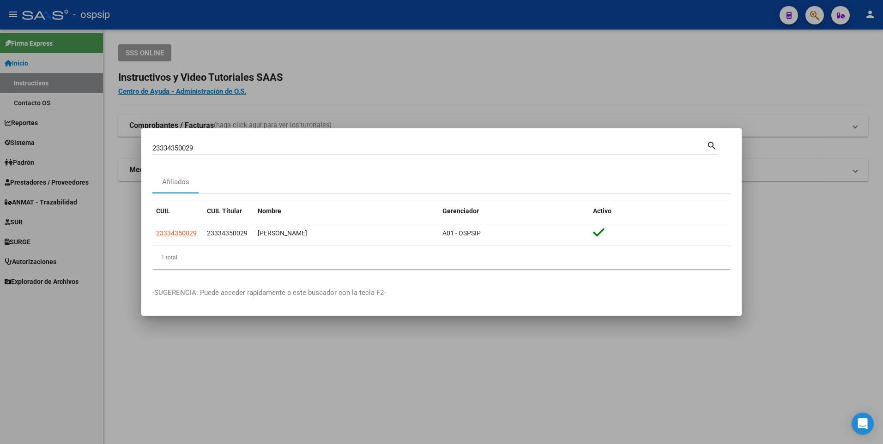
click at [205, 153] on div "23334350029 Buscar (apellido, dni, [PERSON_NAME], [PERSON_NAME], cuit, obra soc…" at bounding box center [429, 148] width 554 height 14
drag, startPoint x: 202, startPoint y: 148, endPoint x: 115, endPoint y: 147, distance: 86.8
click at [116, 147] on div "23334350029 Buscar (apellido, dni, cuil, nro traspaso, cuit, obra social) searc…" at bounding box center [441, 222] width 883 height 444
type input "45478524"
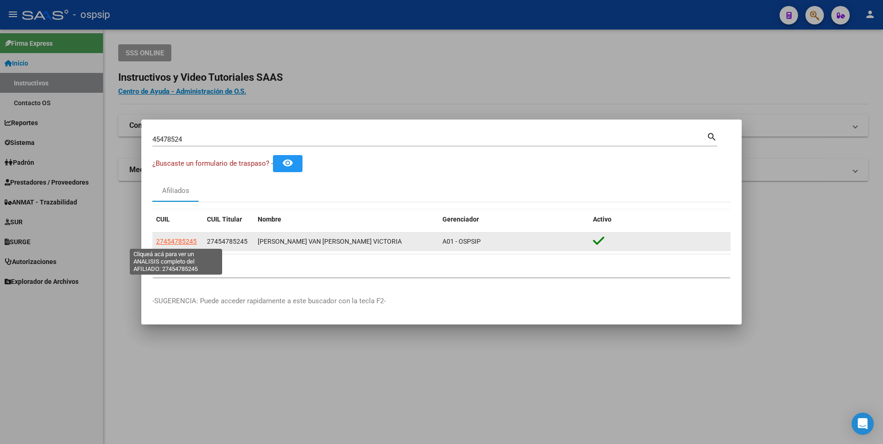
click at [167, 241] on span "27454785245" at bounding box center [176, 241] width 41 height 7
type textarea "27454785245"
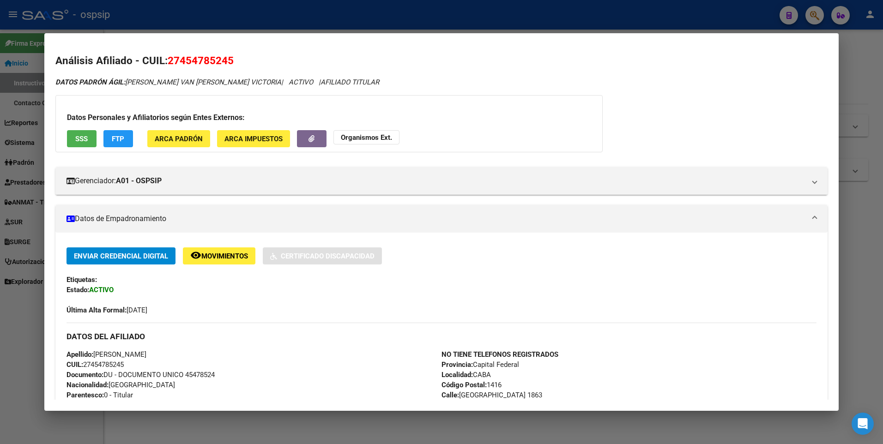
click at [84, 137] on span "SSS" at bounding box center [81, 139] width 12 height 8
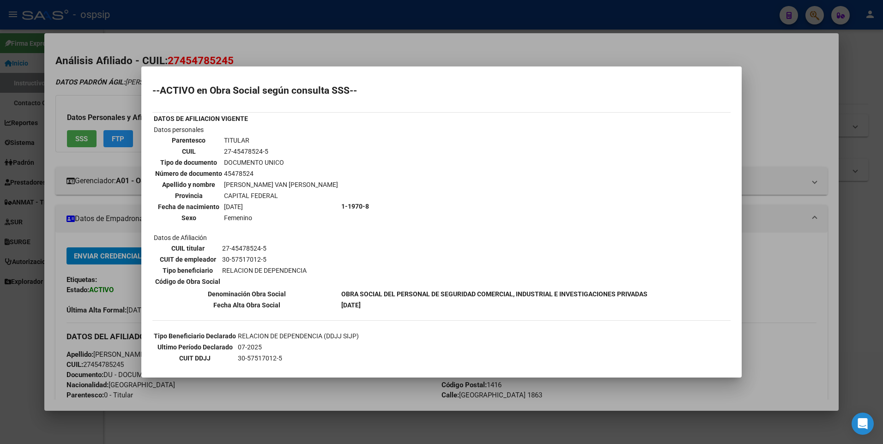
drag, startPoint x: 352, startPoint y: 43, endPoint x: 352, endPoint y: 23, distance: 20.8
click at [352, 27] on div at bounding box center [441, 222] width 883 height 444
click at [352, 23] on div at bounding box center [441, 222] width 883 height 444
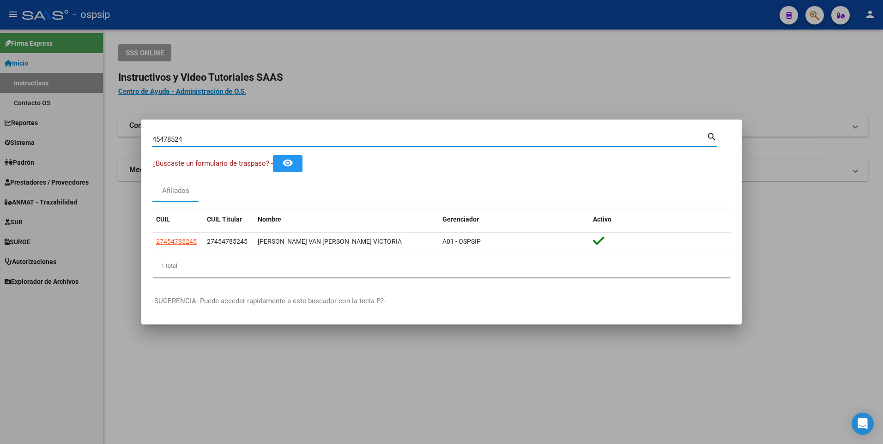
drag, startPoint x: 189, startPoint y: 142, endPoint x: -2, endPoint y: 142, distance: 191.1
click at [0, 142] on html "menu - ospsip person Firma Express Inicio Instructivos Contacto OS Reportes Egr…" at bounding box center [441, 222] width 883 height 444
type input "27287997448"
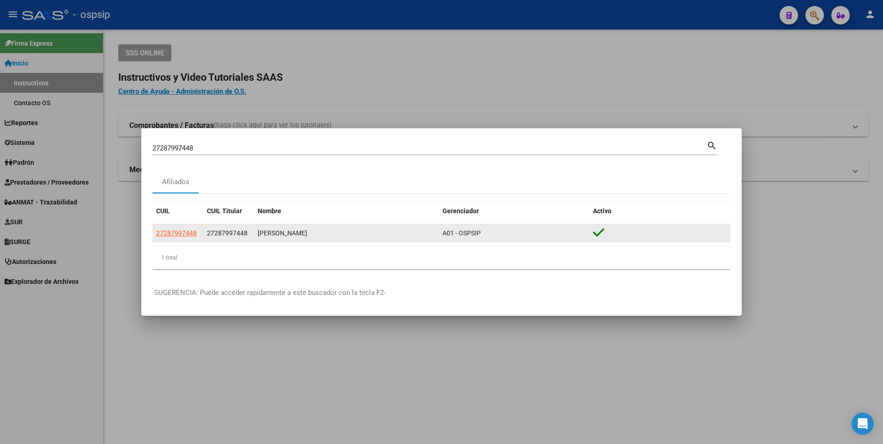
drag, startPoint x: 175, startPoint y: 240, endPoint x: 174, endPoint y: 234, distance: 6.1
click at [175, 240] on datatable-body-cell "27287997448" at bounding box center [177, 233] width 51 height 18
click at [174, 234] on span "27287997448" at bounding box center [176, 232] width 41 height 7
type textarea "27287997448"
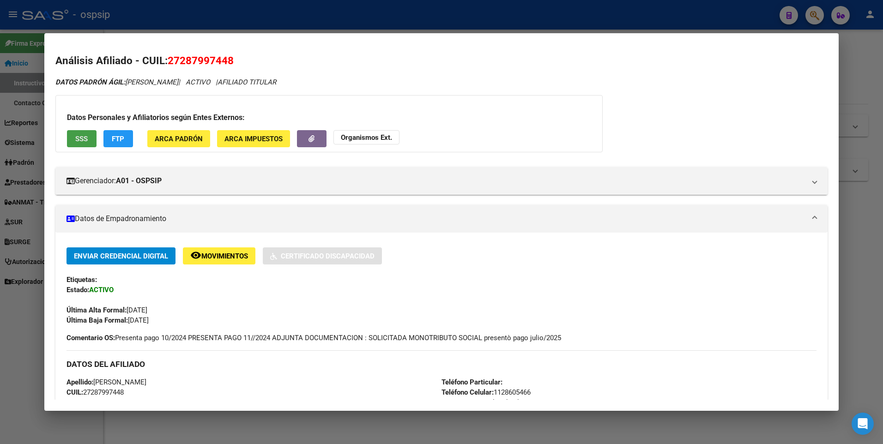
click at [88, 136] on span "SSS" at bounding box center [81, 139] width 12 height 8
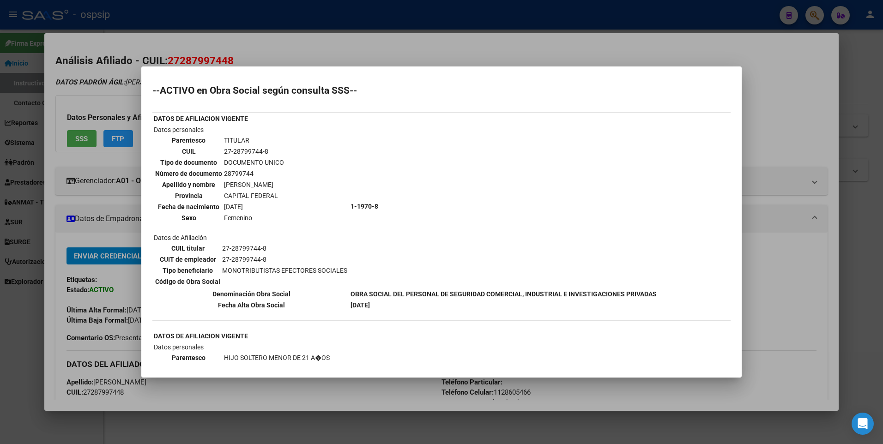
drag, startPoint x: 350, startPoint y: 57, endPoint x: 346, endPoint y: 32, distance: 25.8
click at [351, 50] on div at bounding box center [441, 222] width 883 height 444
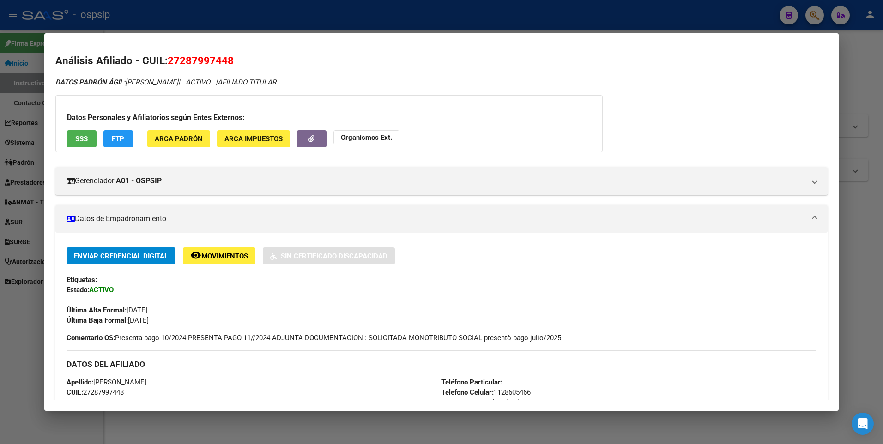
click at [345, 31] on div at bounding box center [441, 222] width 883 height 444
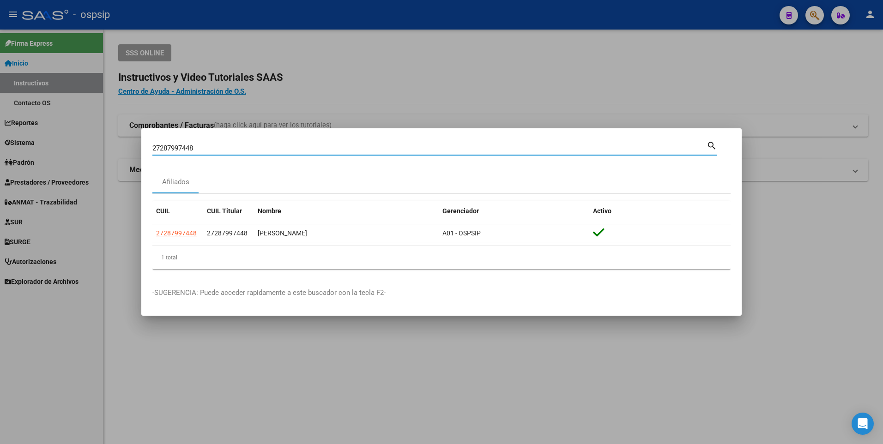
drag, startPoint x: 211, startPoint y: 150, endPoint x: 47, endPoint y: 139, distance: 164.2
click at [58, 140] on div "27287997448 Buscar (apellido, dni, cuil, nro traspaso, cuit, obra social) searc…" at bounding box center [441, 222] width 883 height 444
type input "20181827875"
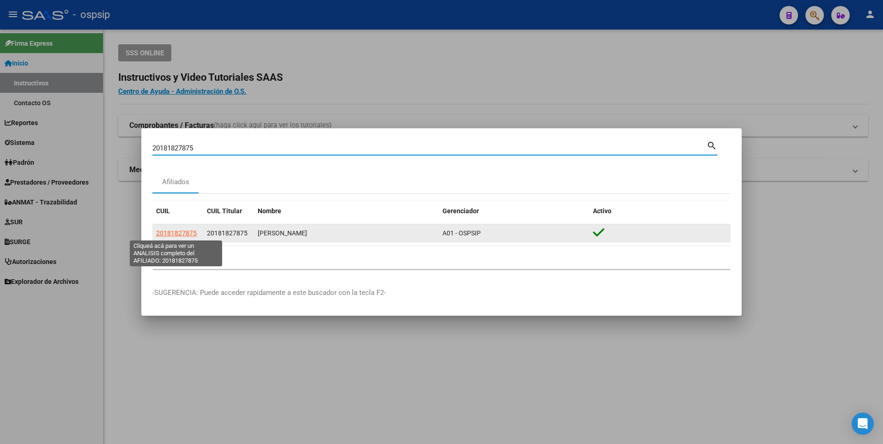
click at [171, 233] on span "20181827875" at bounding box center [176, 232] width 41 height 7
type textarea "20181827875"
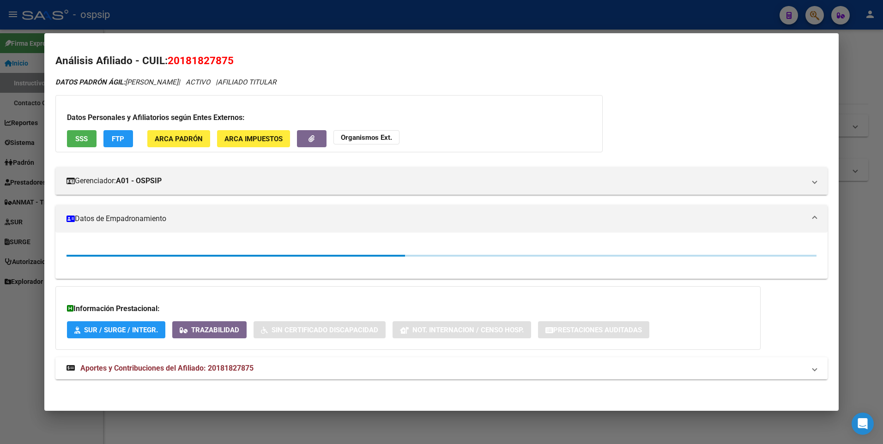
click at [84, 139] on span "SSS" at bounding box center [81, 139] width 12 height 8
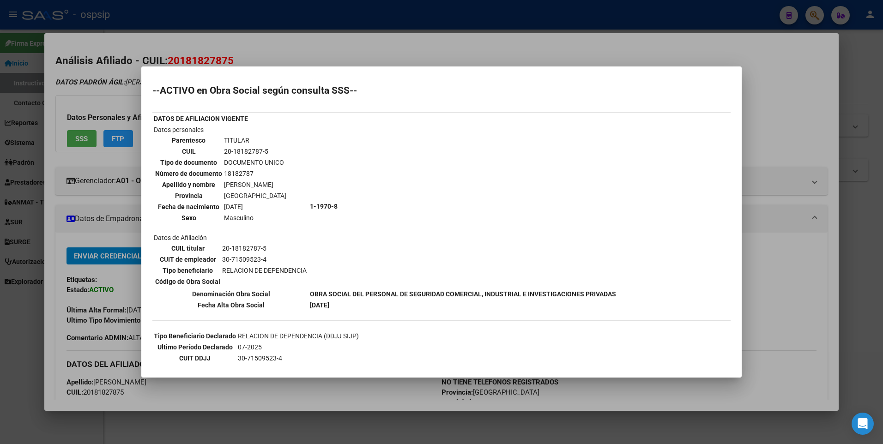
drag, startPoint x: 344, startPoint y: 56, endPoint x: 337, endPoint y: 35, distance: 22.3
click at [344, 56] on div at bounding box center [441, 222] width 883 height 444
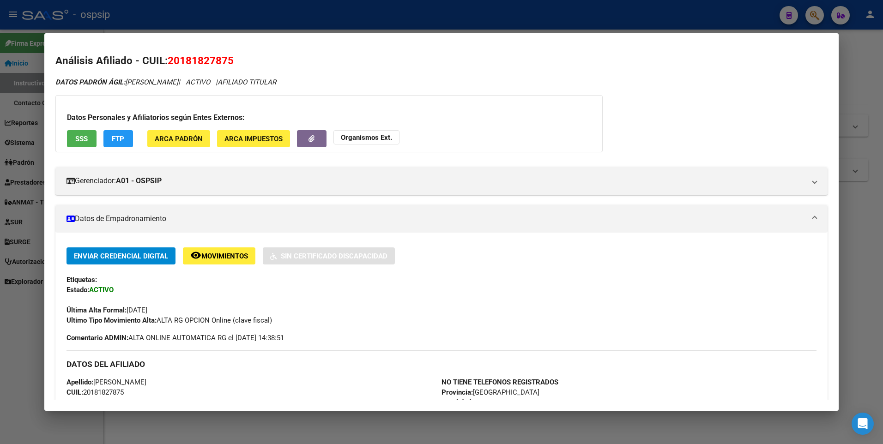
click at [337, 35] on mat-dialog-container "Análisis Afiliado - CUIL: 20181827875 DATOS PADRÓN ÁGIL: [PERSON_NAME] | ACTIVO…" at bounding box center [441, 222] width 794 height 378
click at [242, 32] on div at bounding box center [441, 222] width 883 height 444
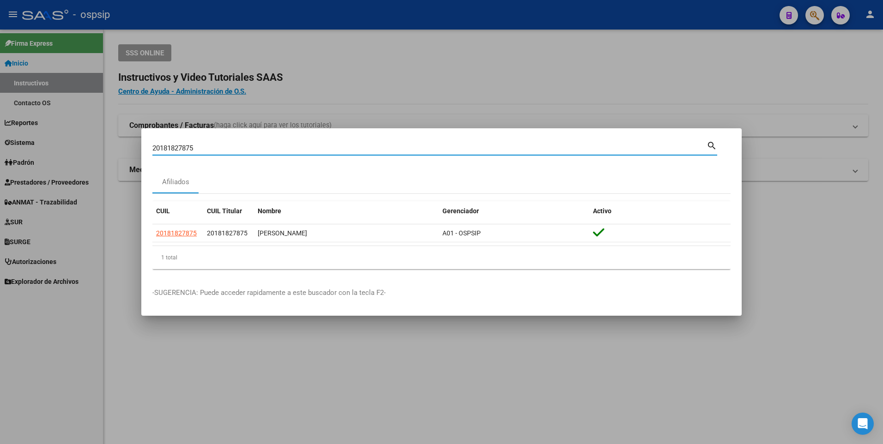
drag, startPoint x: 213, startPoint y: 151, endPoint x: 22, endPoint y: 162, distance: 191.4
click at [25, 162] on div "20181827875 Buscar (apellido, dni, cuil, nro traspaso, cuit, obra social) searc…" at bounding box center [441, 222] width 883 height 444
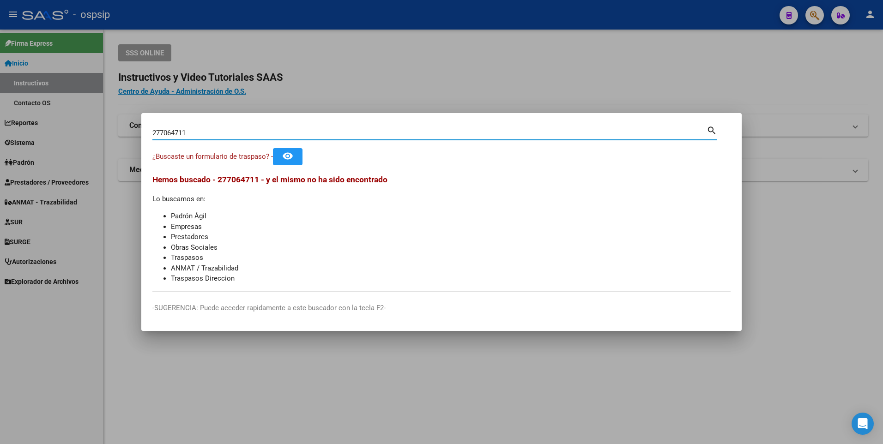
drag, startPoint x: 201, startPoint y: 134, endPoint x: 10, endPoint y: 135, distance: 191.1
click at [10, 135] on div "277064711 Buscar (apellido, dni, cuil, nro traspaso, cuit, obra social) search …" at bounding box center [441, 222] width 883 height 444
type input "20389985083"
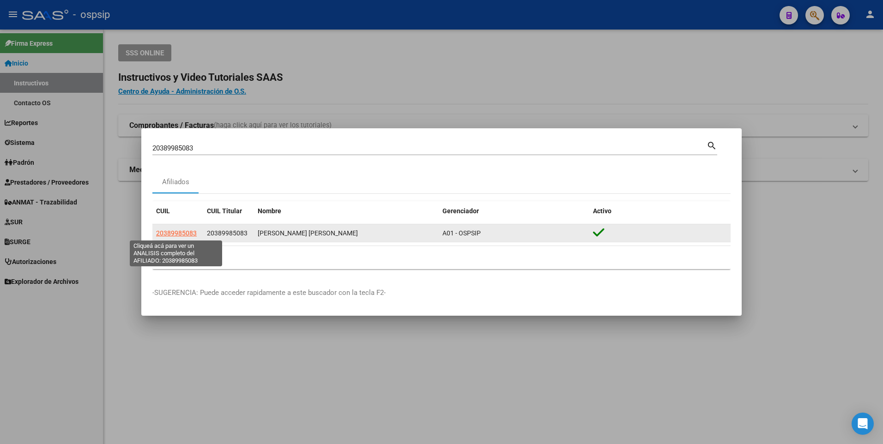
click at [171, 236] on span "20389985083" at bounding box center [176, 232] width 41 height 7
type textarea "20389985083"
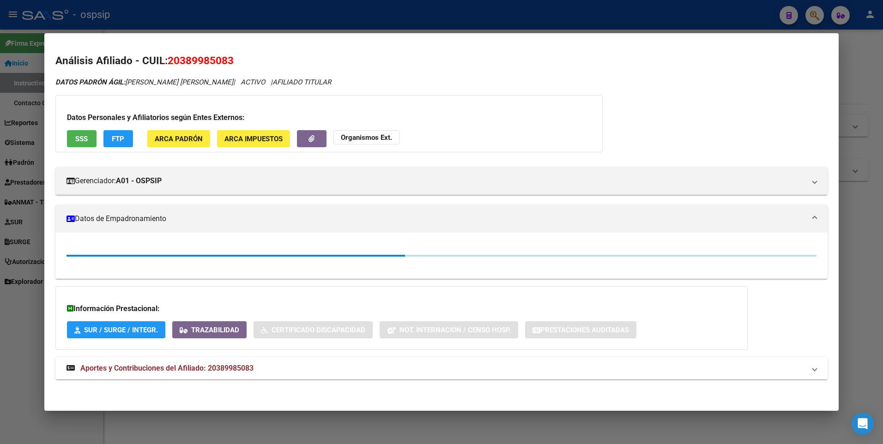
click at [81, 141] on span "SSS" at bounding box center [81, 139] width 12 height 8
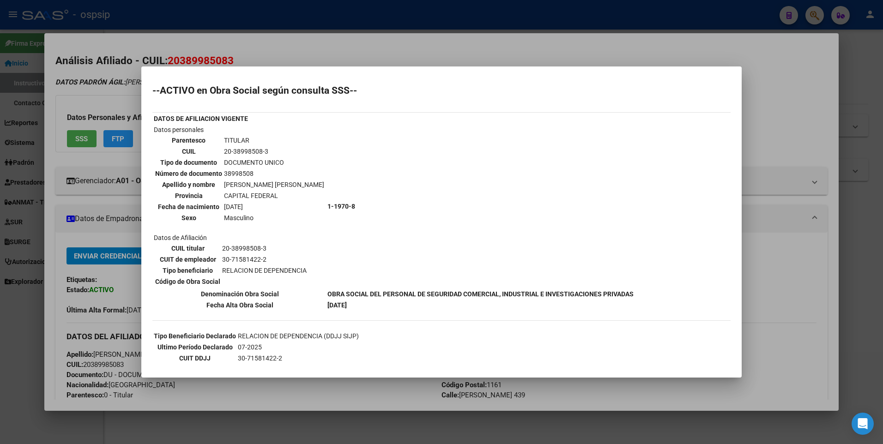
drag, startPoint x: 231, startPoint y: 40, endPoint x: 231, endPoint y: 24, distance: 15.2
click at [231, 39] on div at bounding box center [441, 222] width 883 height 444
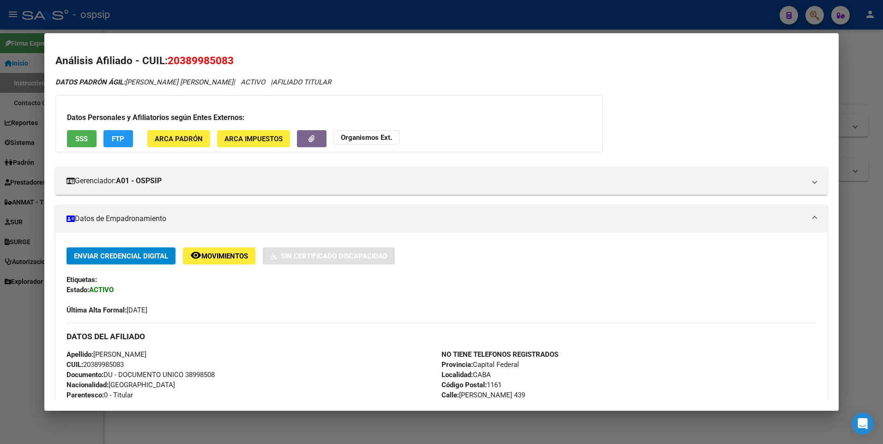
drag, startPoint x: 231, startPoint y: 24, endPoint x: 223, endPoint y: 71, distance: 46.8
click at [229, 24] on div at bounding box center [441, 222] width 883 height 444
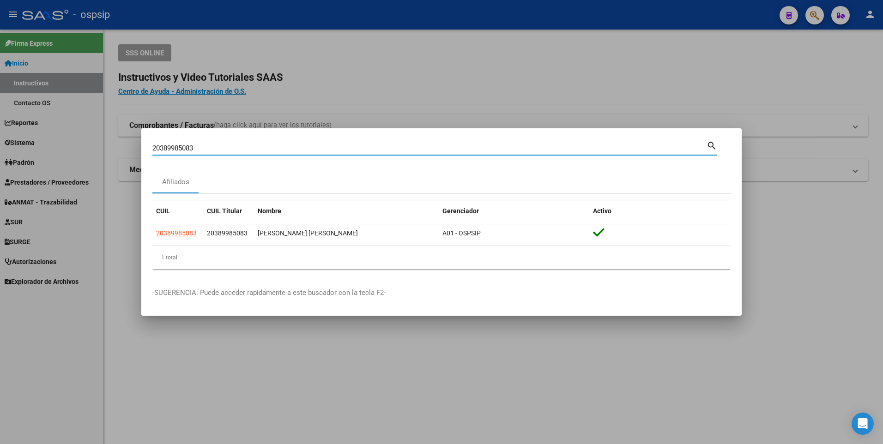
drag, startPoint x: 197, startPoint y: 147, endPoint x: 0, endPoint y: 144, distance: 196.7
click at [0, 150] on html "menu - ospsip person Firma Express Inicio Instructivos Contacto OS Reportes Egr…" at bounding box center [441, 222] width 883 height 444
type input "2029947908"
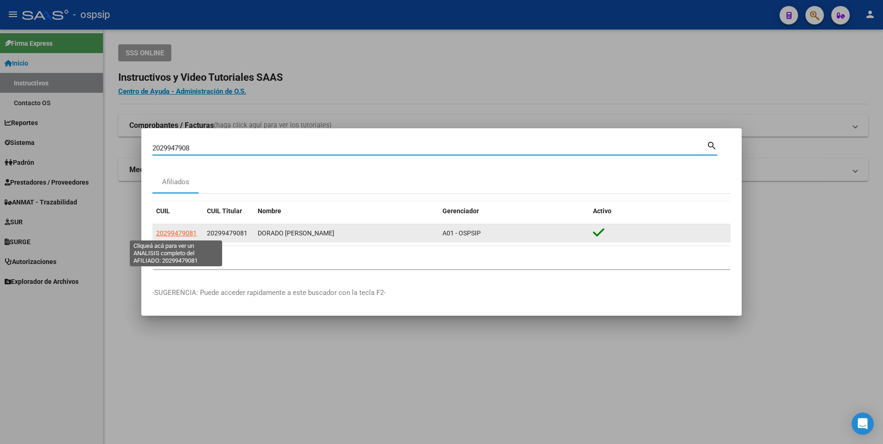
click at [169, 231] on span "20299479081" at bounding box center [176, 232] width 41 height 7
type textarea "20299479081"
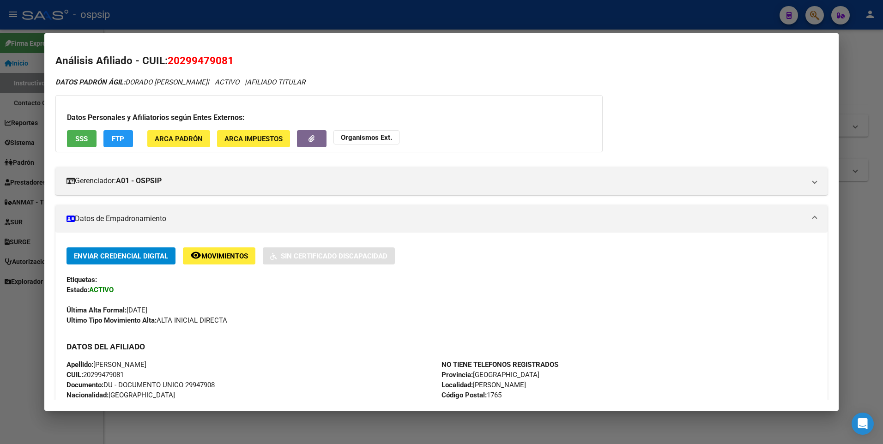
click at [278, 16] on div at bounding box center [441, 222] width 883 height 444
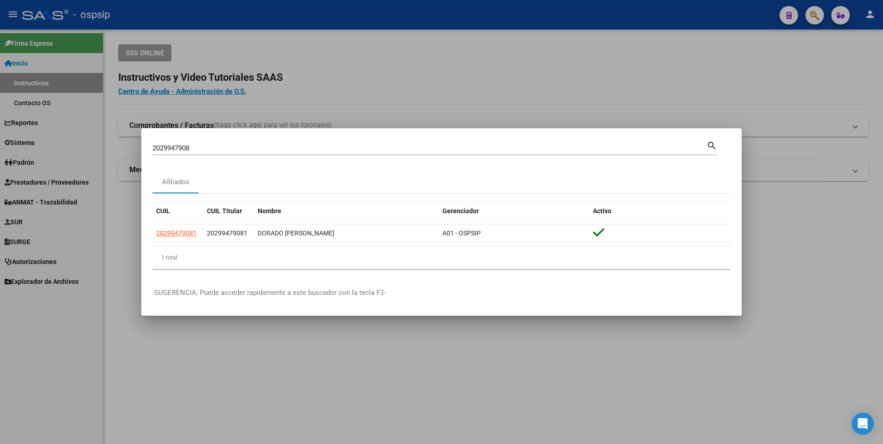
drag, startPoint x: 204, startPoint y: 147, endPoint x: 34, endPoint y: 168, distance: 171.2
click at [53, 172] on div "2029947908 Buscar (apellido, dni, cuil, nro traspaso, cuit, obra social) search…" at bounding box center [441, 222] width 883 height 444
type input "2018182787"
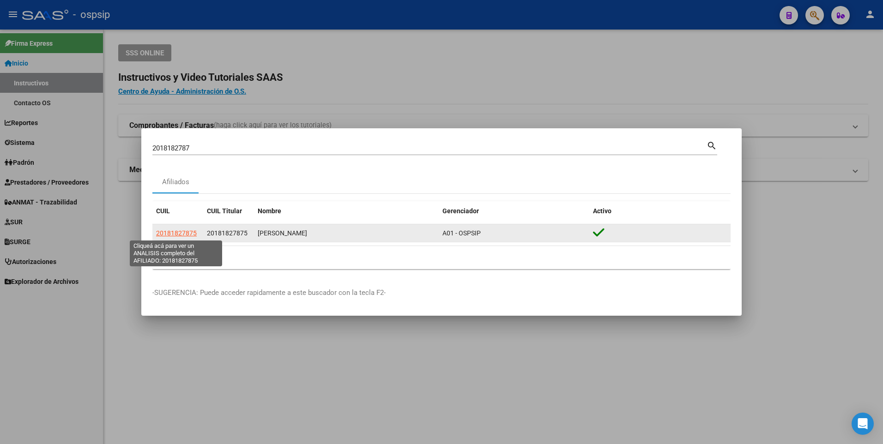
click at [178, 236] on span "20181827875" at bounding box center [176, 232] width 41 height 7
type textarea "20181827875"
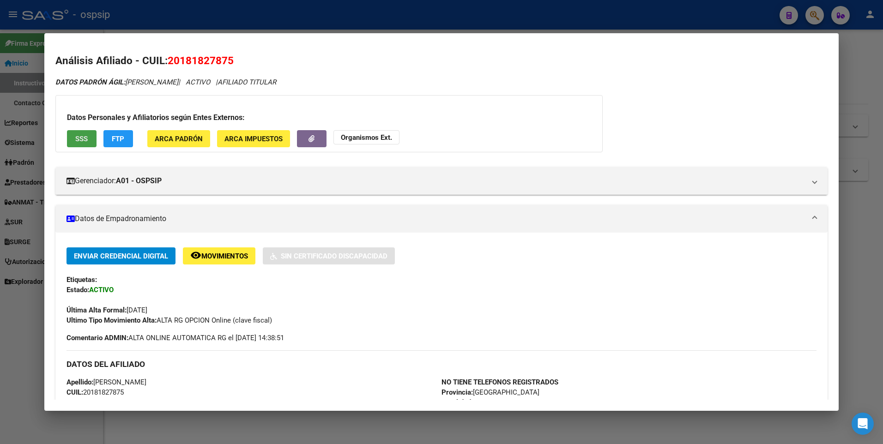
click at [90, 137] on button "SSS" at bounding box center [82, 138] width 30 height 17
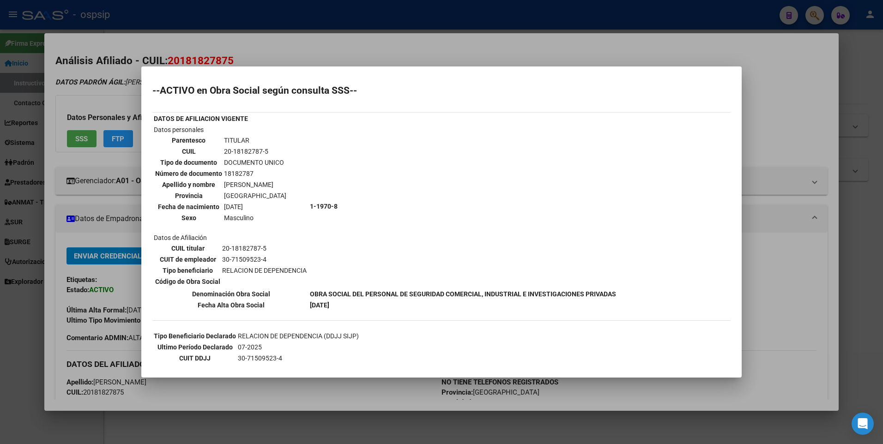
drag, startPoint x: 327, startPoint y: 50, endPoint x: 319, endPoint y: 25, distance: 26.0
click at [325, 44] on div at bounding box center [441, 222] width 883 height 444
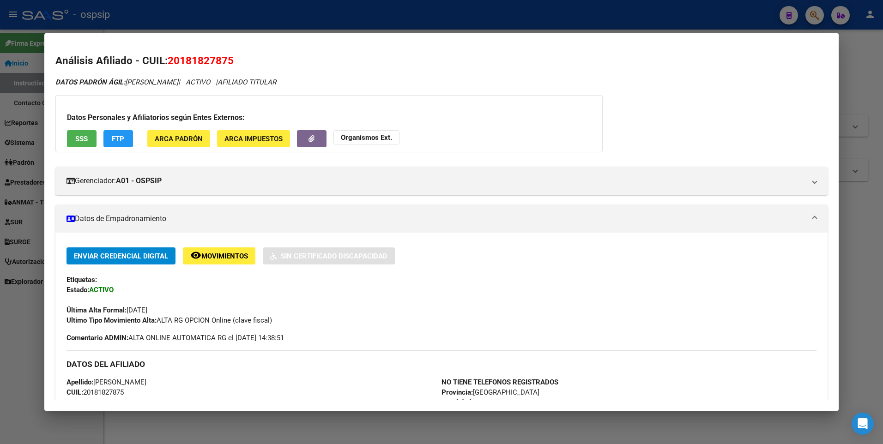
click at [318, 17] on div at bounding box center [441, 222] width 883 height 444
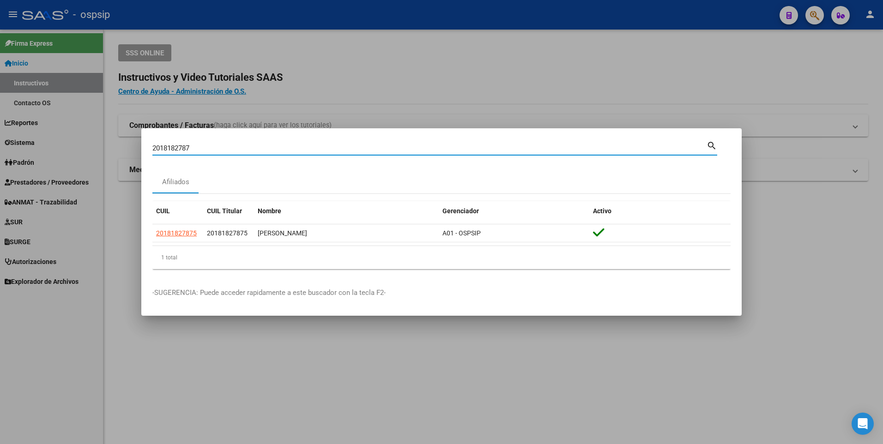
drag, startPoint x: 196, startPoint y: 152, endPoint x: 0, endPoint y: 156, distance: 195.8
click at [0, 156] on html "menu - ospsip person Firma Express Inicio Instructivos Contacto OS Reportes Egr…" at bounding box center [441, 222] width 883 height 444
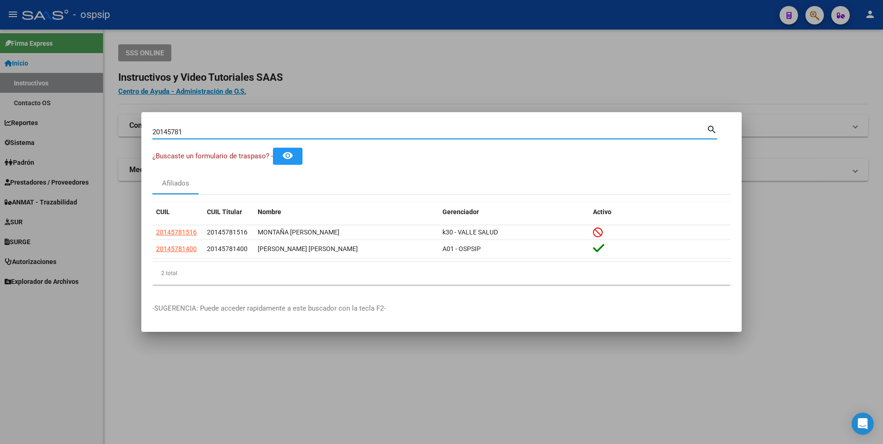
drag, startPoint x: 189, startPoint y: 131, endPoint x: 84, endPoint y: 133, distance: 105.8
click at [84, 133] on div "20145781 Buscar (apellido, dni, cuil, nro traspaso, cuit, obra social) search ¿…" at bounding box center [441, 222] width 883 height 444
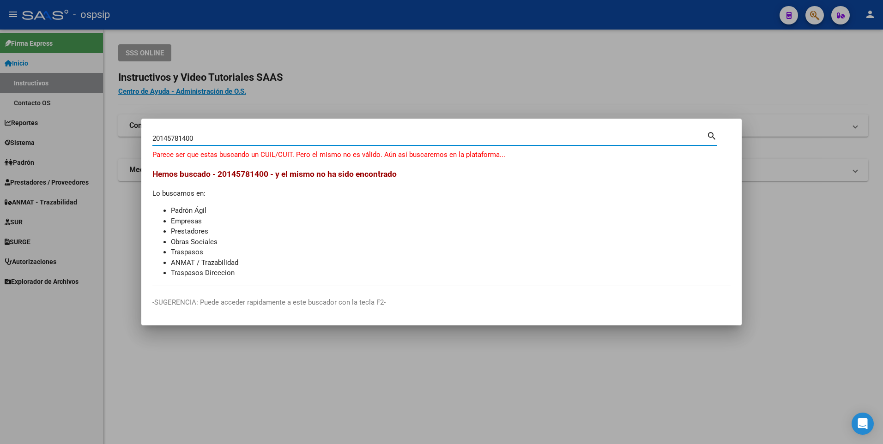
type input "20145781400"
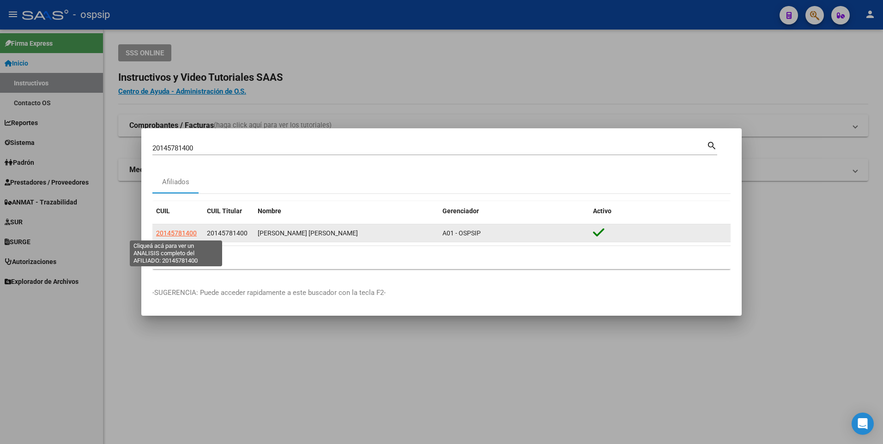
click at [167, 232] on span "20145781400" at bounding box center [176, 232] width 41 height 7
type textarea "20145781400"
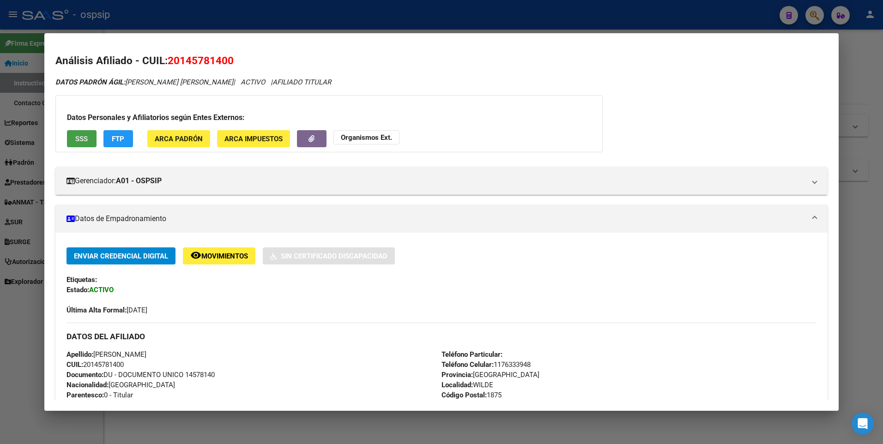
click at [74, 138] on button "SSS" at bounding box center [82, 138] width 30 height 17
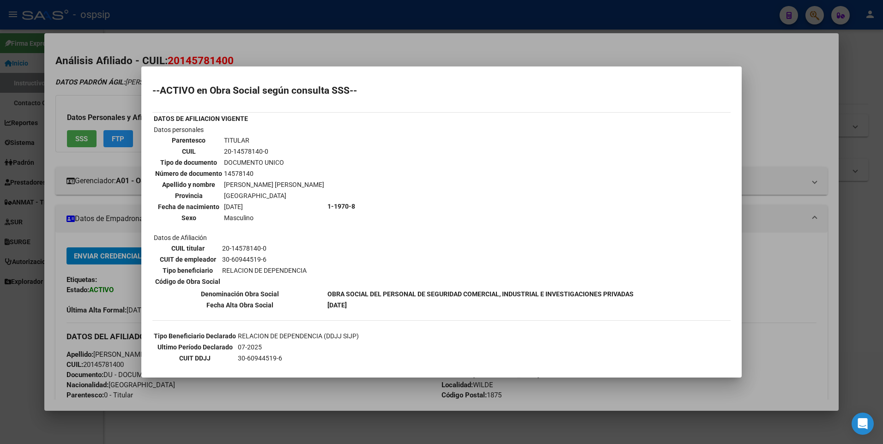
drag, startPoint x: 287, startPoint y: 39, endPoint x: 278, endPoint y: 26, distance: 15.6
click at [280, 31] on div at bounding box center [441, 222] width 883 height 444
drag, startPoint x: 278, startPoint y: 26, endPoint x: 256, endPoint y: 45, distance: 28.8
click at [277, 26] on div at bounding box center [441, 222] width 883 height 444
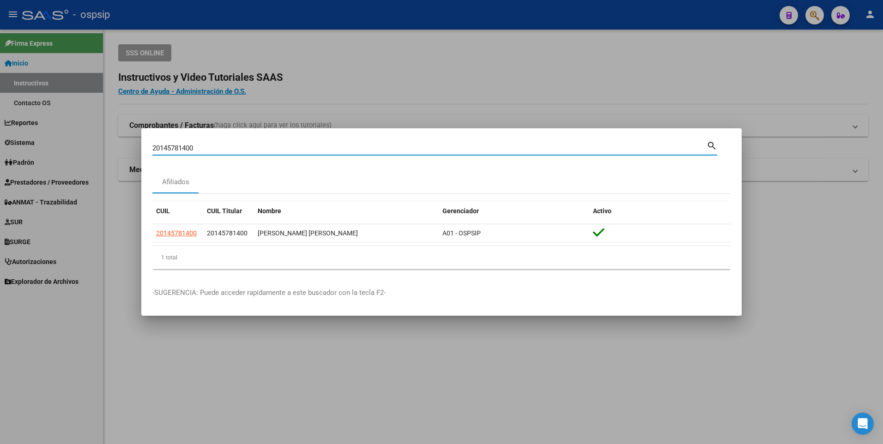
drag, startPoint x: 195, startPoint y: 152, endPoint x: 58, endPoint y: 153, distance: 137.6
click at [58, 153] on div "20145781400 Buscar (apellido, dni, cuil, nro traspaso, cuit, obra social) searc…" at bounding box center [441, 222] width 883 height 444
type input "201486668338"
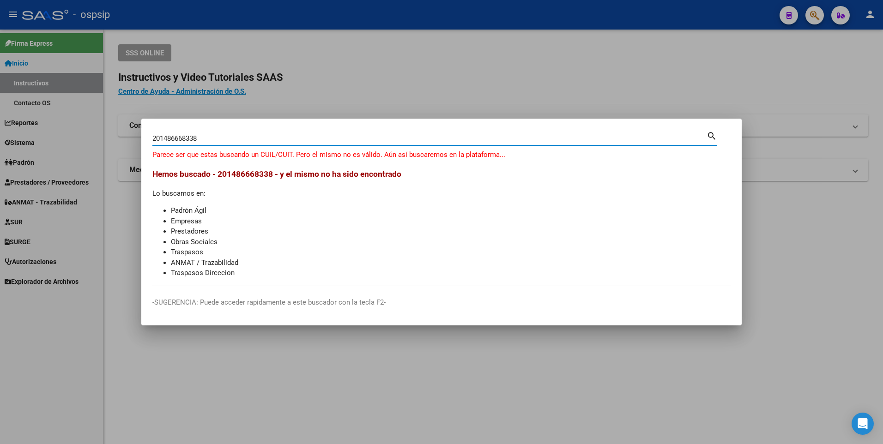
drag, startPoint x: 217, startPoint y: 134, endPoint x: 122, endPoint y: 137, distance: 94.2
click at [122, 137] on div "201486668338 Buscar (apellido, dni, cuil, [PERSON_NAME], cuit, obra social) sea…" at bounding box center [441, 222] width 883 height 444
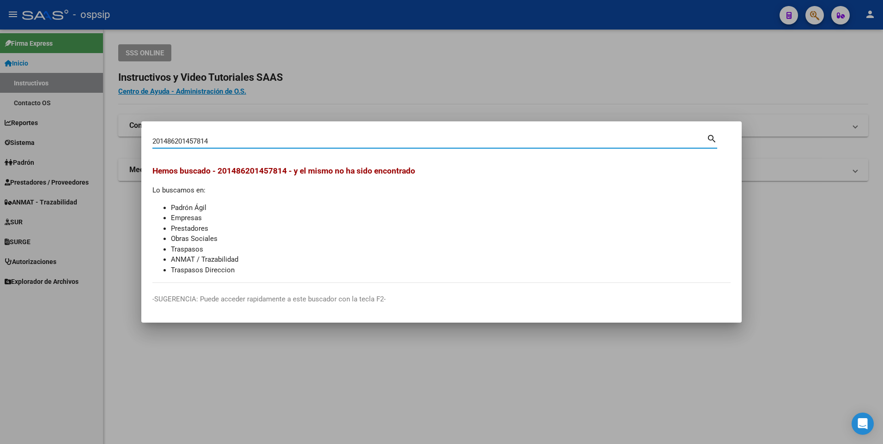
drag, startPoint x: 211, startPoint y: 143, endPoint x: 48, endPoint y: 129, distance: 163.6
click at [66, 146] on div "201486201457814 Buscar (apellido, dni, cuil, nro traspaso, cuit, obra social) s…" at bounding box center [441, 222] width 883 height 444
type input "2"
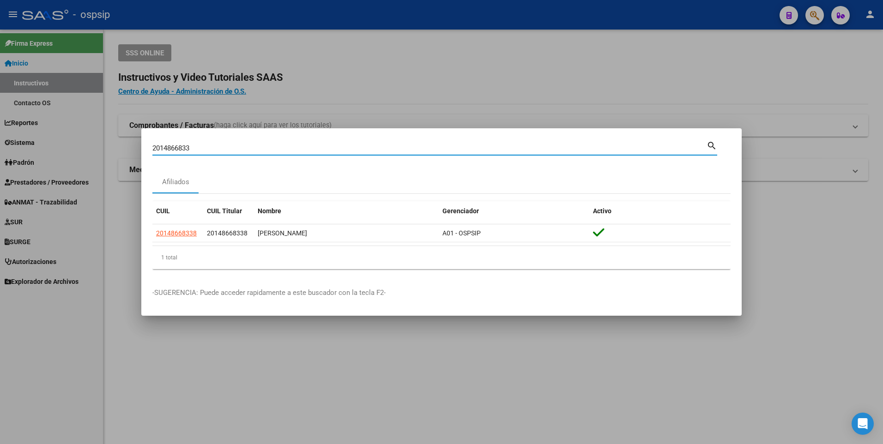
type input "2014866833"
click at [882, 414] on html "menu - ospsip person Firma Express Inicio Instructivos Contacto OS Reportes Egr…" at bounding box center [441, 222] width 883 height 444
